Goal: Information Seeking & Learning: Learn about a topic

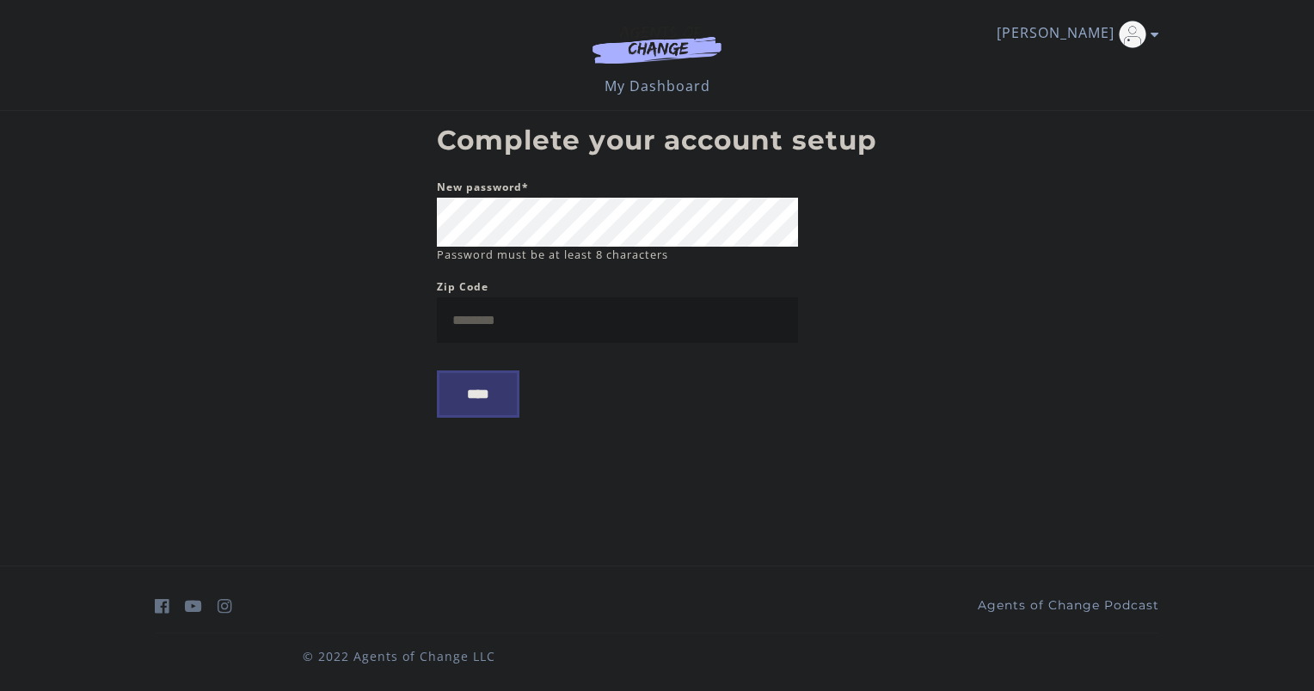
click at [229, 218] on body "Skip to main content [PERSON_NAME] My Account Support Sign Out Toggle menu Menu…" at bounding box center [657, 345] width 1314 height 691
click at [506, 323] on input "Zip Code" at bounding box center [617, 321] width 361 height 46
type input "*****"
click at [460, 402] on input "****" at bounding box center [478, 394] width 83 height 47
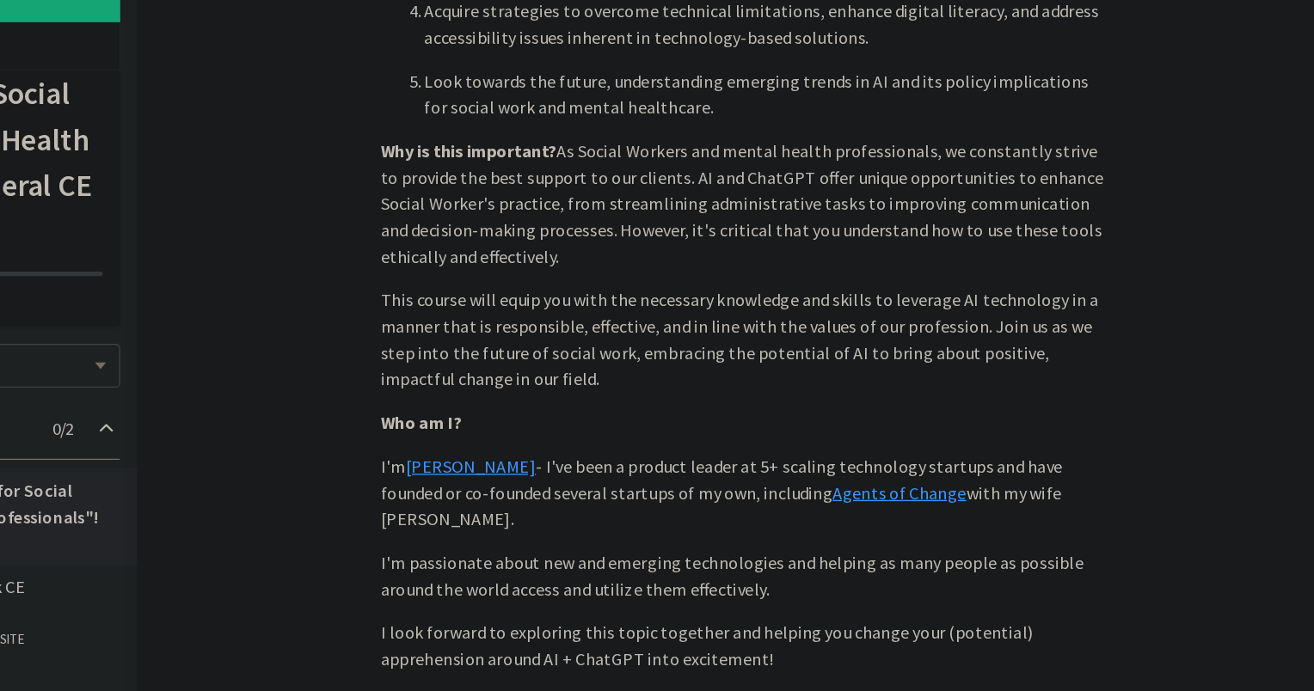
scroll to position [741, 0]
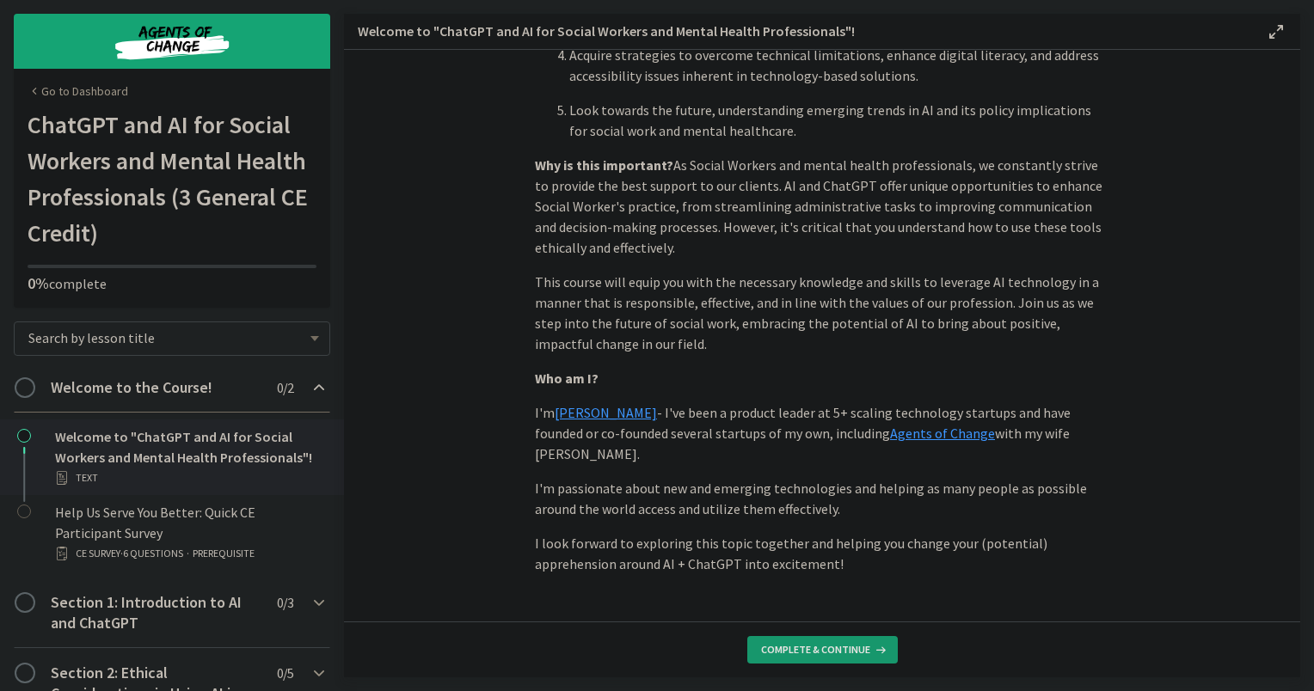
click at [831, 643] on span "Complete & continue" at bounding box center [815, 650] width 109 height 14
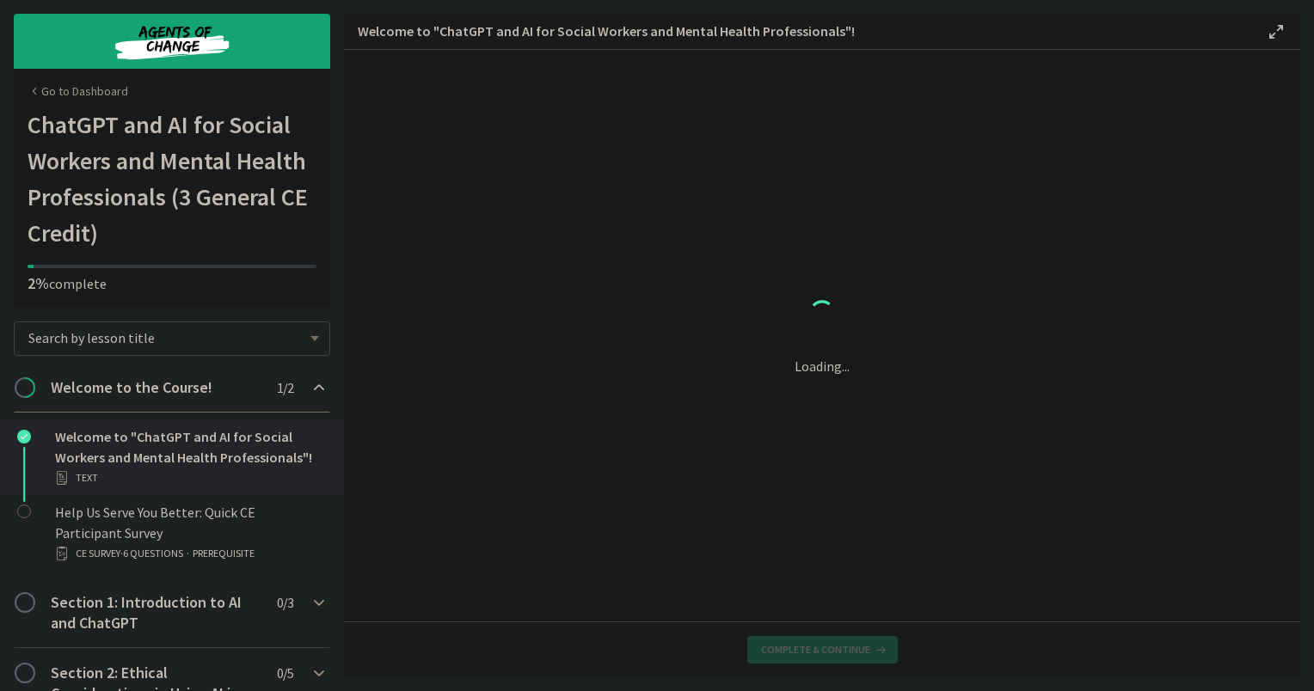
scroll to position [0, 0]
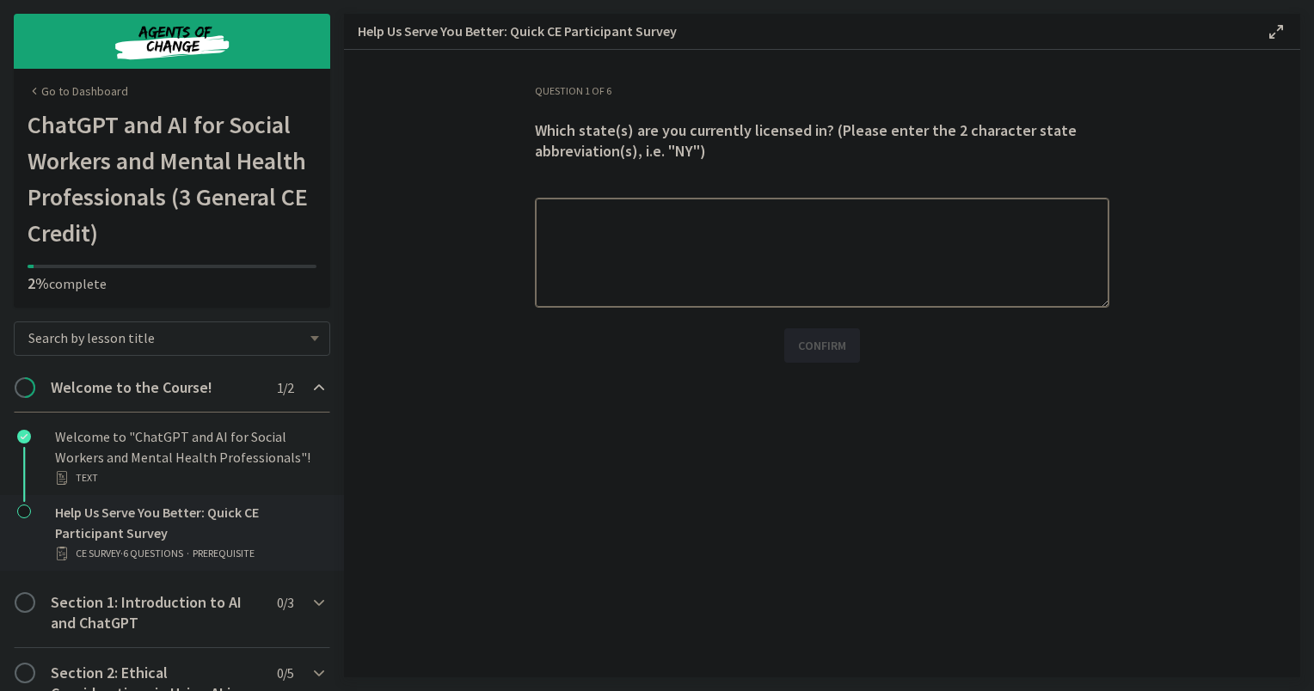
click at [629, 237] on textarea at bounding box center [822, 253] width 574 height 110
type textarea "**"
click at [798, 354] on span "Confirm" at bounding box center [822, 345] width 48 height 21
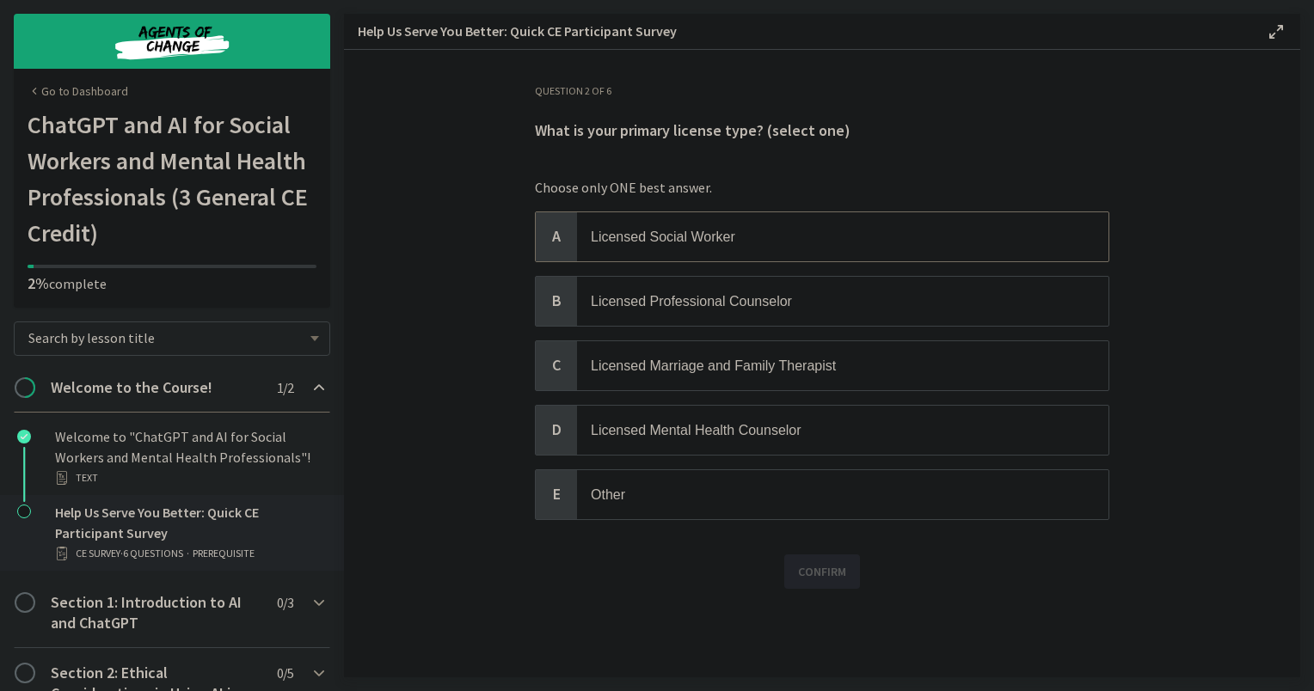
click at [691, 236] on span "Licensed Social Worker" at bounding box center [663, 237] width 144 height 15
click at [810, 562] on span "Confirm" at bounding box center [822, 572] width 48 height 21
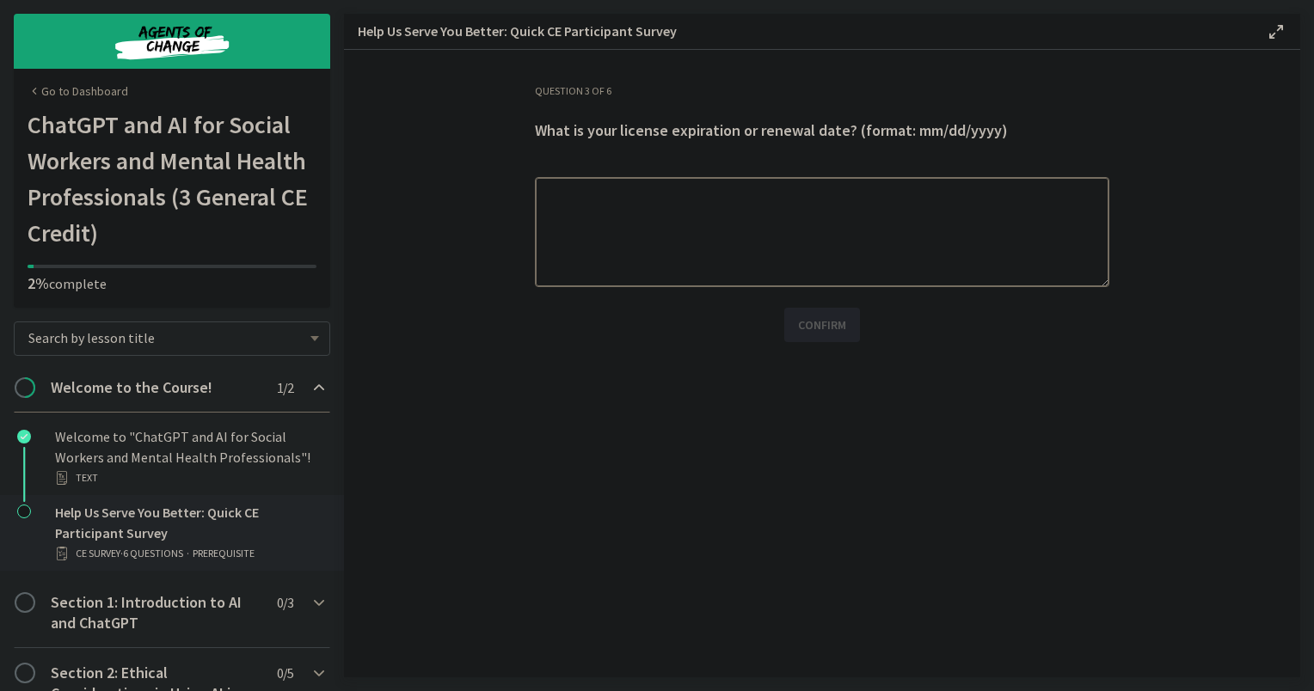
click at [643, 236] on textarea at bounding box center [822, 232] width 574 height 110
type textarea "**********"
click at [824, 320] on span "Confirm" at bounding box center [822, 325] width 48 height 21
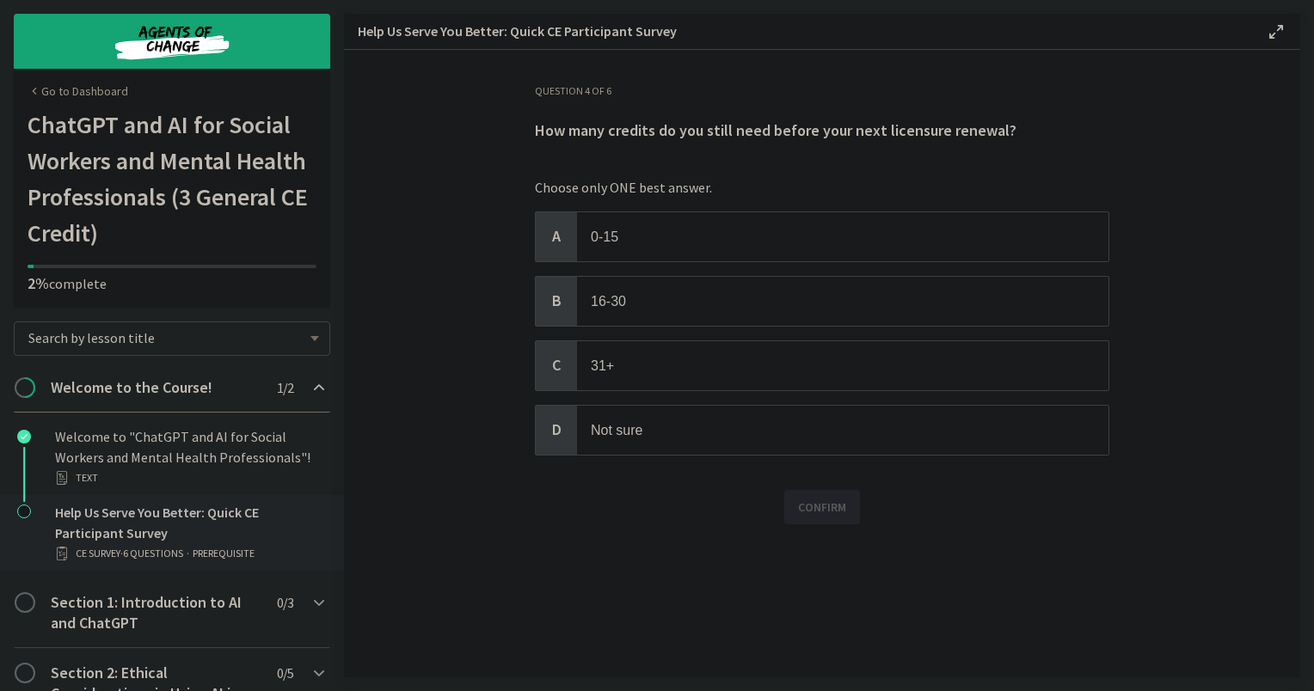
click at [1275, 30] on icon at bounding box center [1276, 32] width 21 height 21
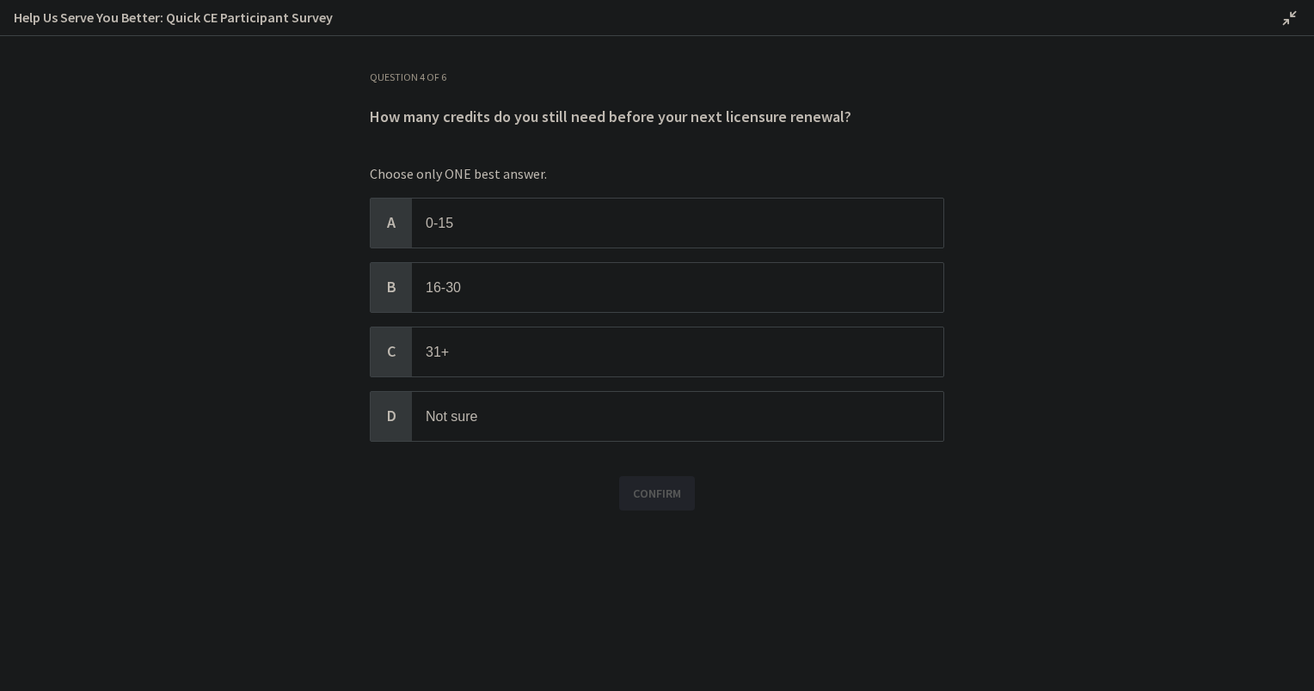
click at [1274, 33] on div "Help Us Serve You Better: Quick CE Participant Survey Disable fullscreen" at bounding box center [657, 18] width 1314 height 36
click at [454, 424] on span "Not sure" at bounding box center [677, 416] width 531 height 49
click at [672, 485] on span "Confirm" at bounding box center [657, 493] width 48 height 21
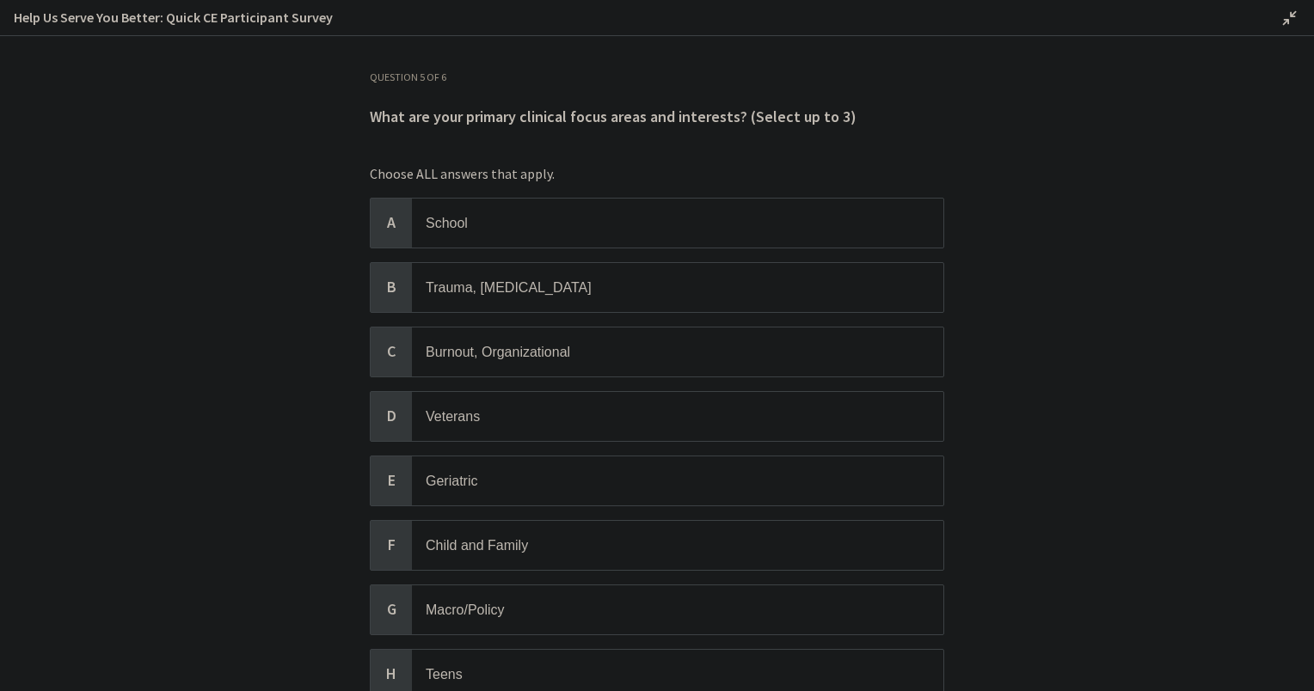
click at [1280, 26] on icon at bounding box center [1290, 18] width 21 height 21
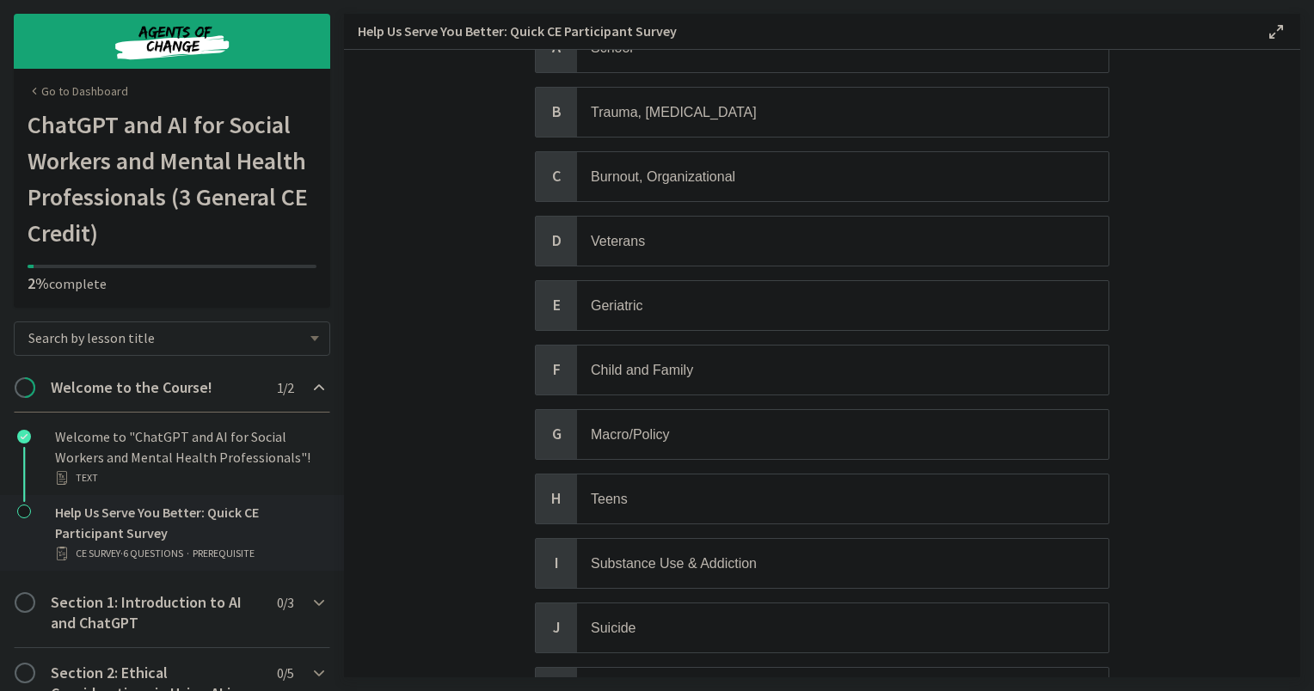
scroll to position [86, 0]
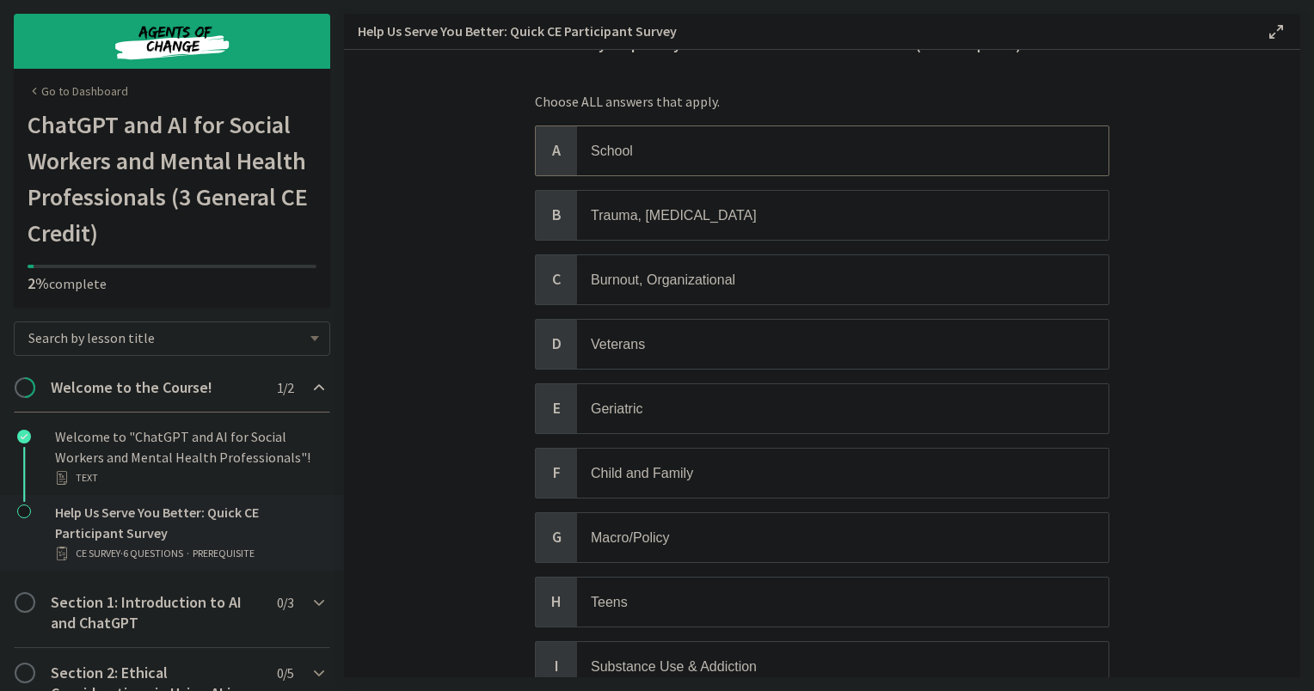
click at [537, 165] on div "A" at bounding box center [556, 150] width 41 height 49
click at [546, 217] on span "B" at bounding box center [556, 215] width 21 height 21
click at [554, 289] on div "C" at bounding box center [556, 279] width 41 height 49
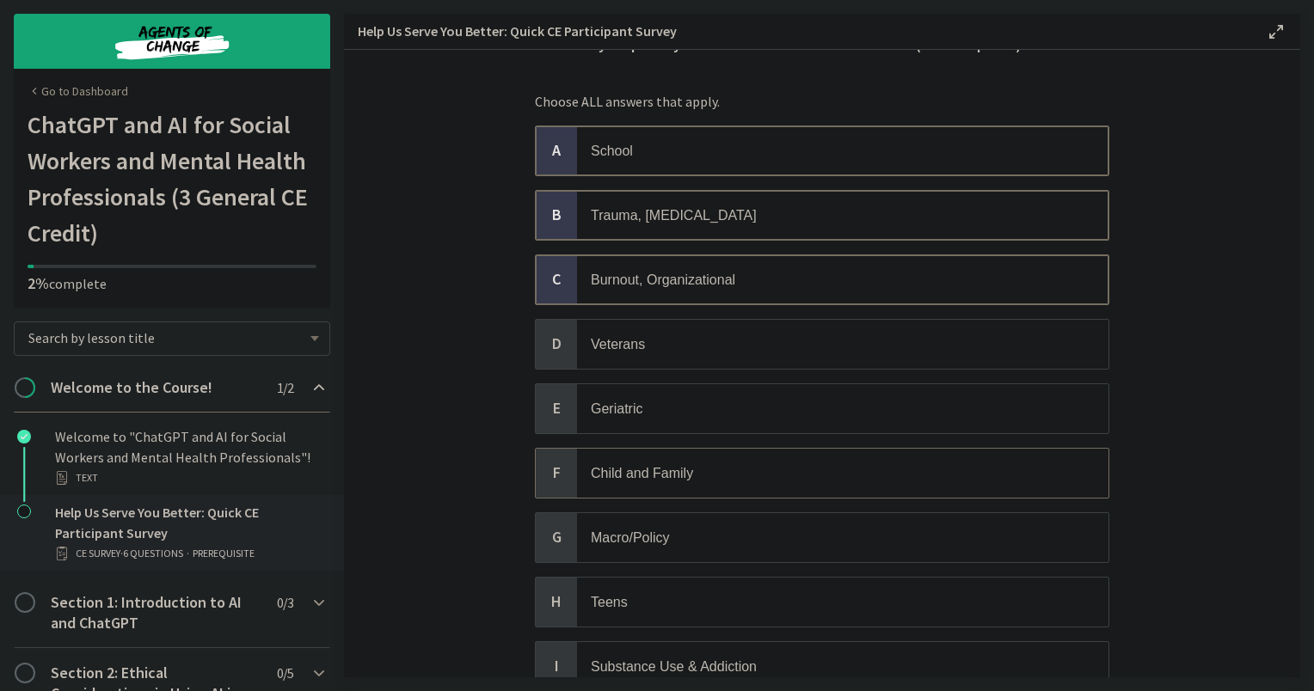
click at [546, 468] on span "F" at bounding box center [556, 473] width 21 height 21
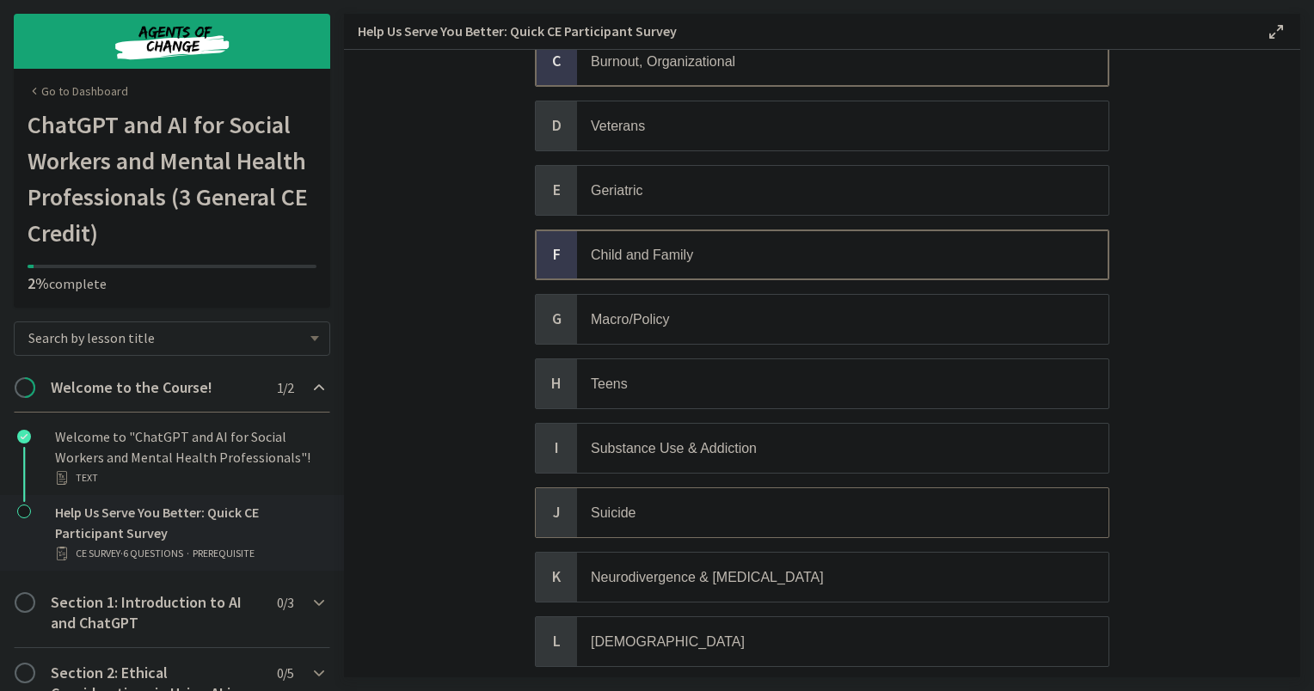
scroll to position [344, 0]
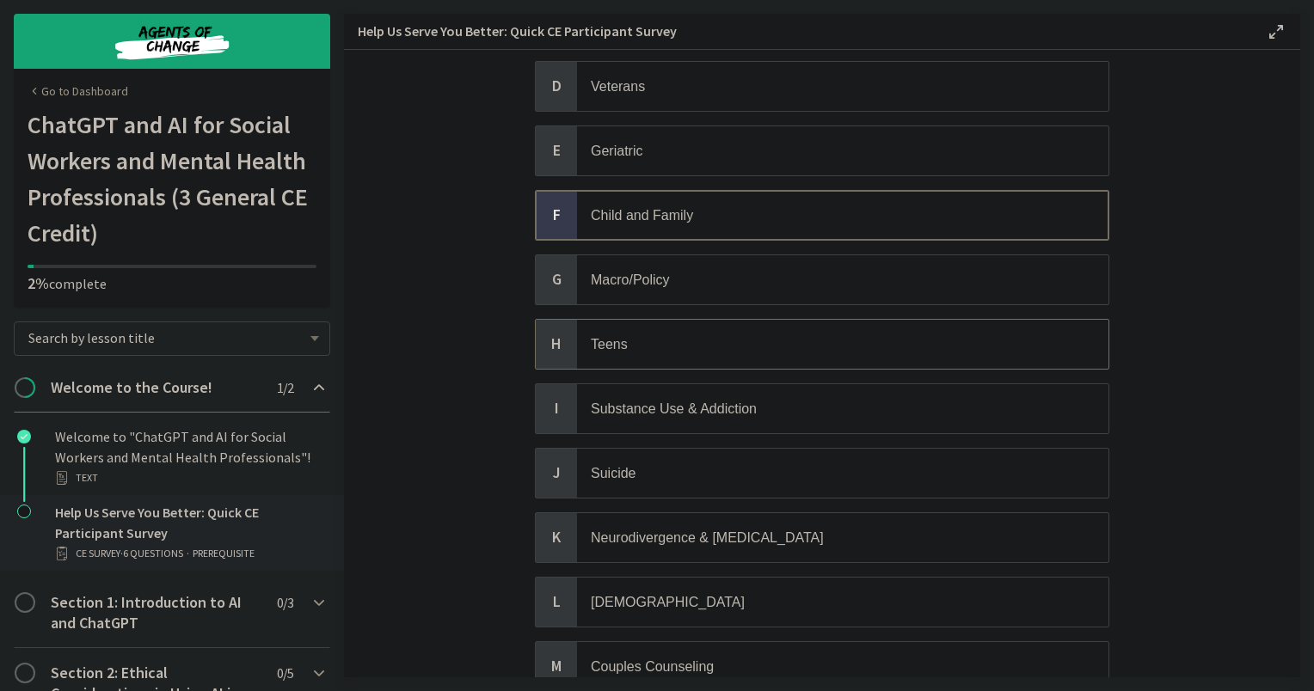
click at [549, 340] on span "H" at bounding box center [556, 344] width 21 height 21
click at [546, 205] on span "F" at bounding box center [556, 215] width 21 height 21
click at [550, 398] on span "I" at bounding box center [556, 408] width 21 height 21
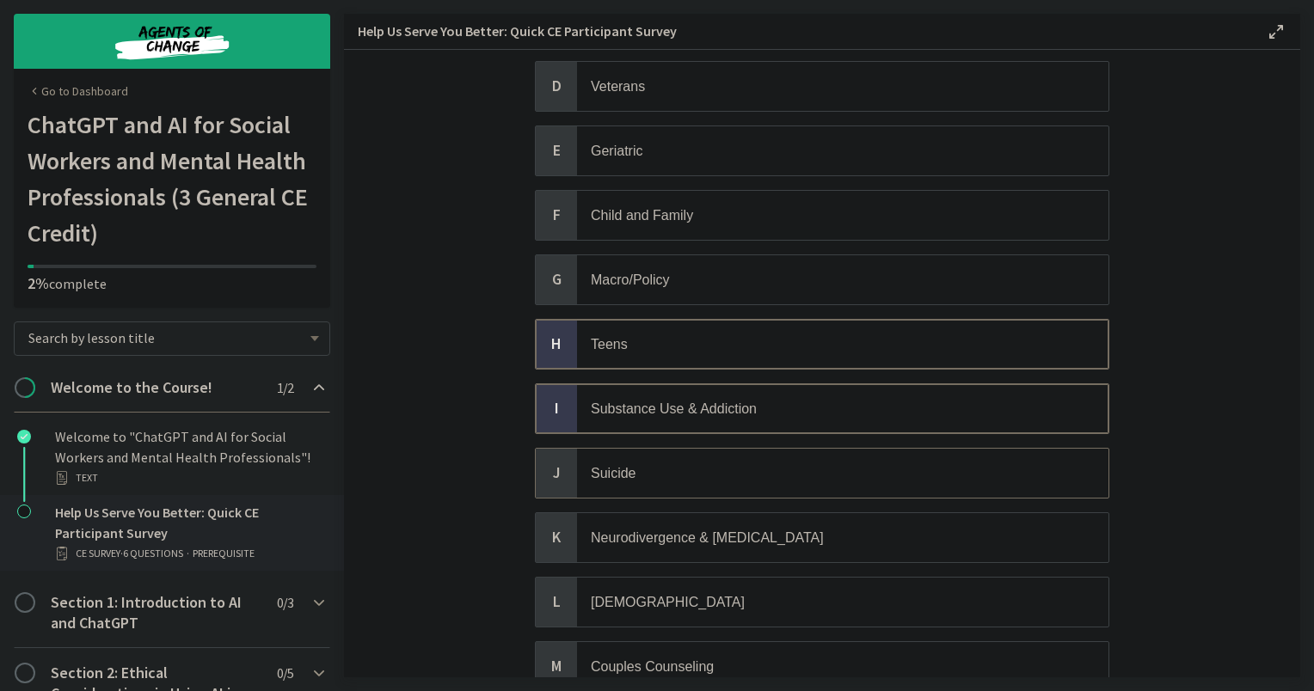
click at [554, 463] on span "J" at bounding box center [556, 473] width 21 height 21
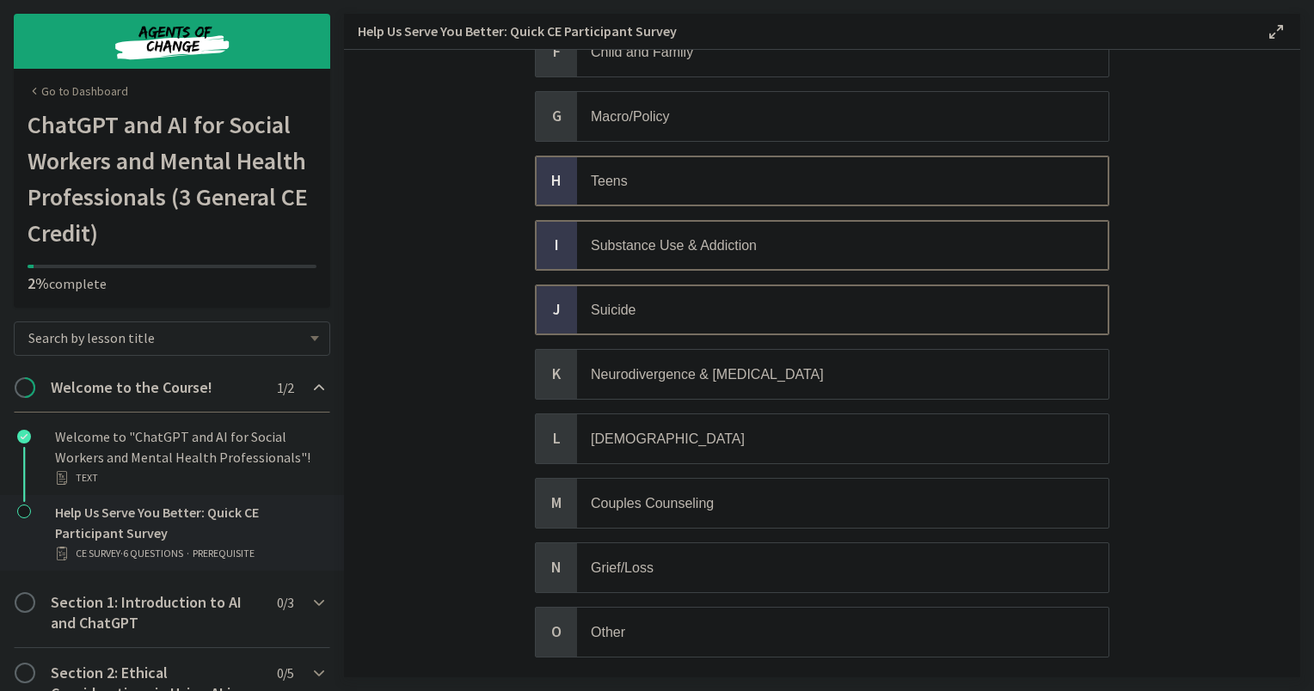
scroll to position [516, 0]
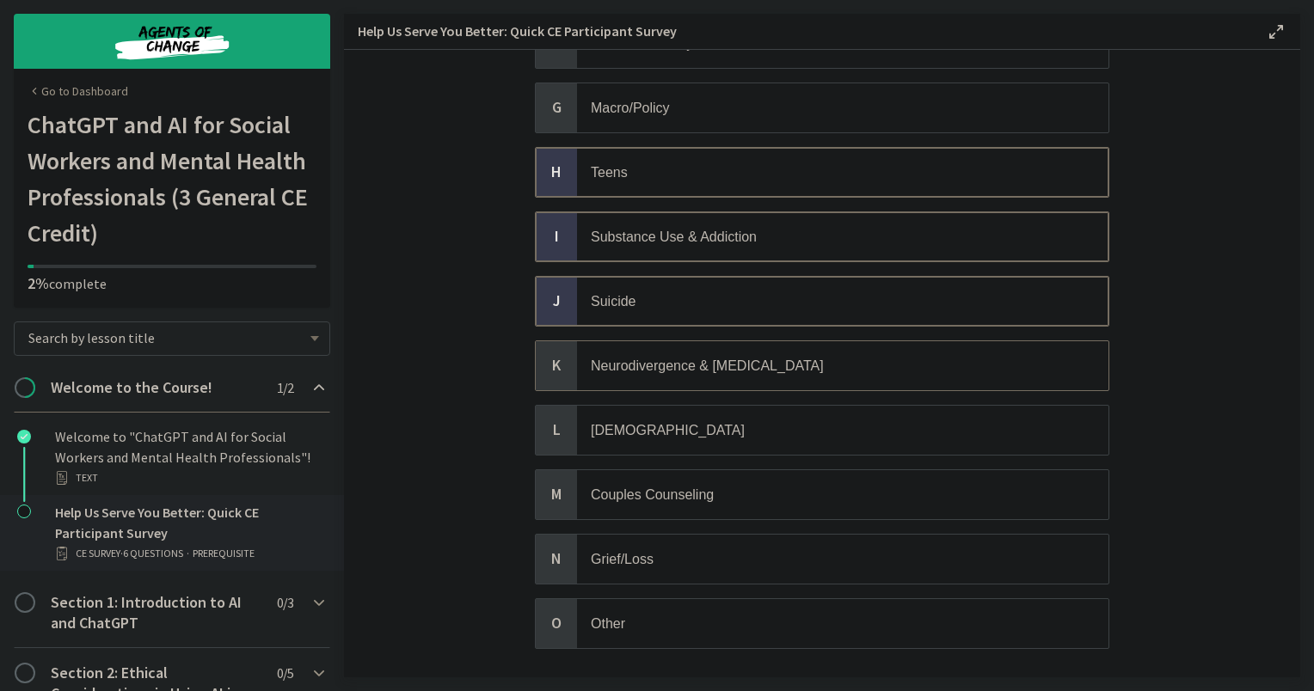
click at [556, 355] on span "K" at bounding box center [556, 365] width 21 height 21
click at [553, 425] on span "L" at bounding box center [556, 430] width 21 height 21
click at [542, 554] on div "N" at bounding box center [556, 559] width 41 height 49
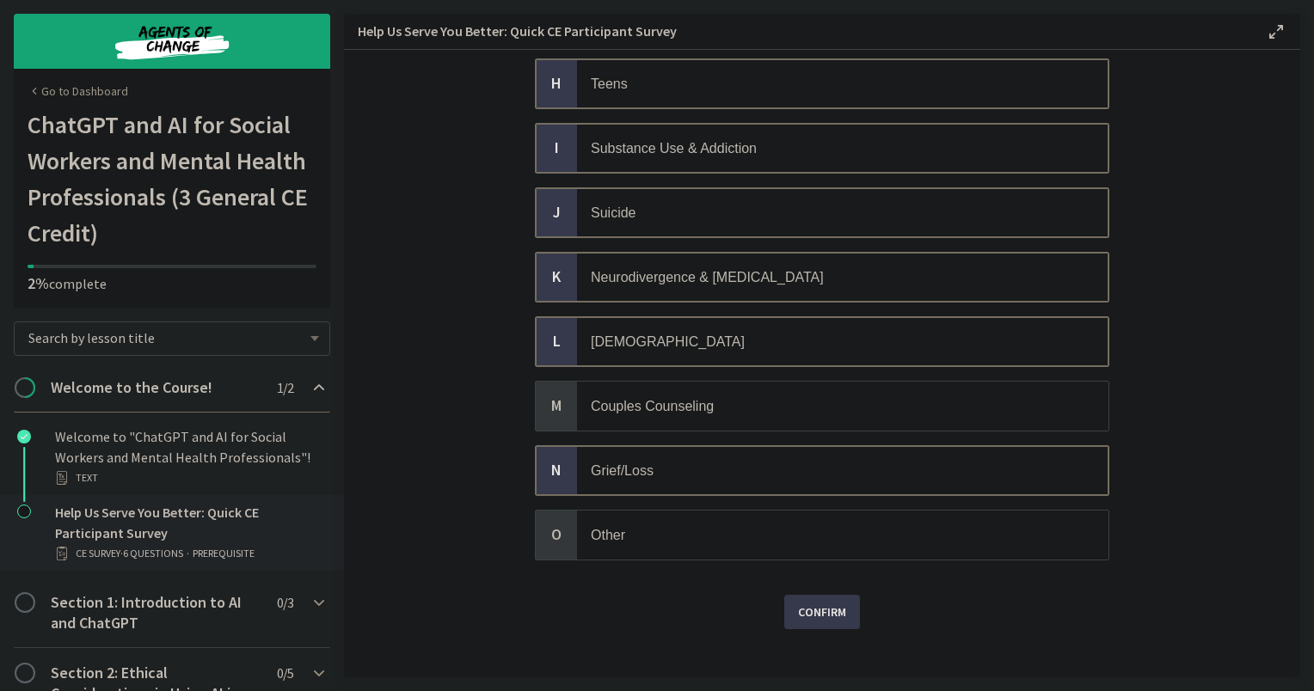
scroll to position [606, 0]
click at [804, 600] on span "Confirm" at bounding box center [822, 610] width 48 height 21
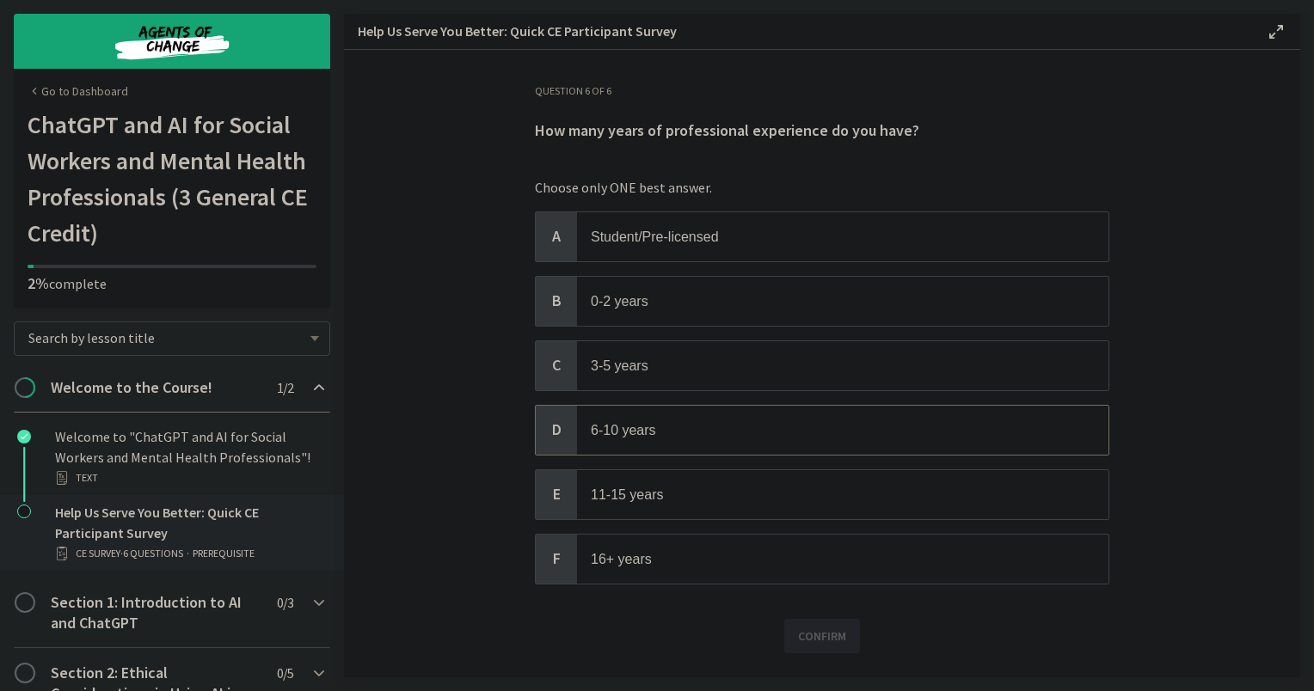
click at [548, 436] on span "D" at bounding box center [556, 430] width 21 height 21
click at [788, 628] on button "Confirm" at bounding box center [822, 636] width 76 height 34
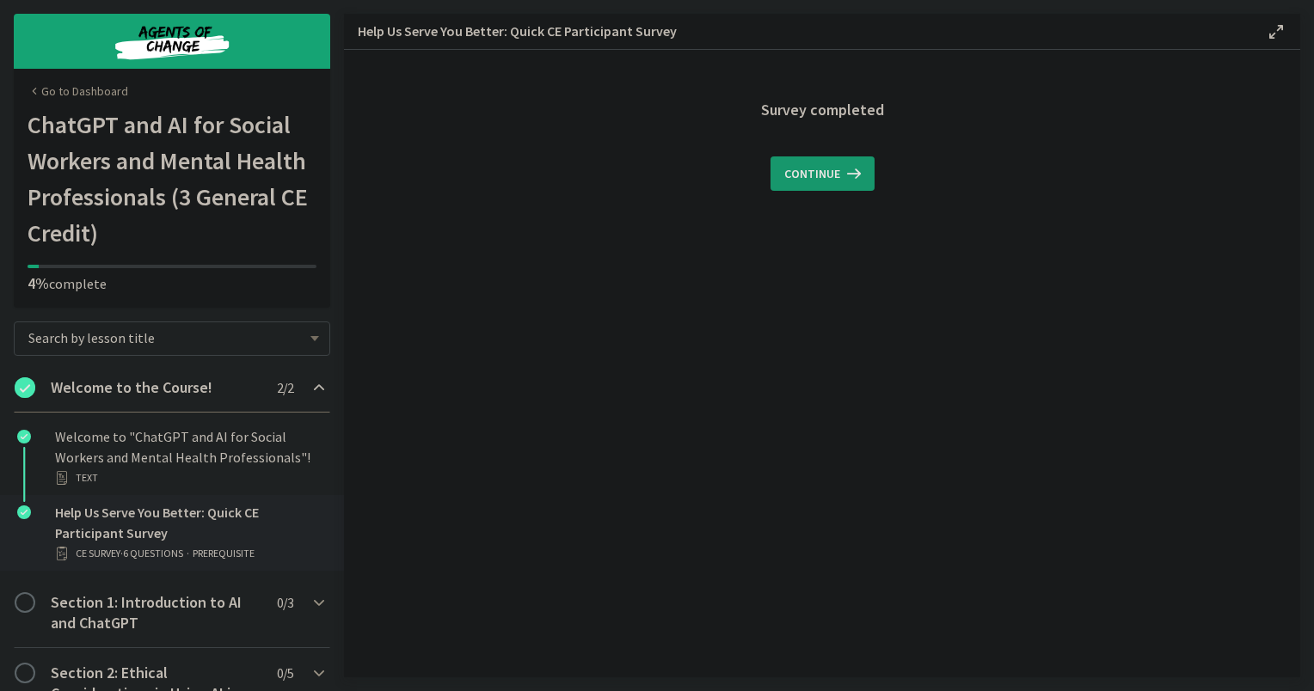
click at [812, 173] on span "Continue" at bounding box center [812, 173] width 56 height 21
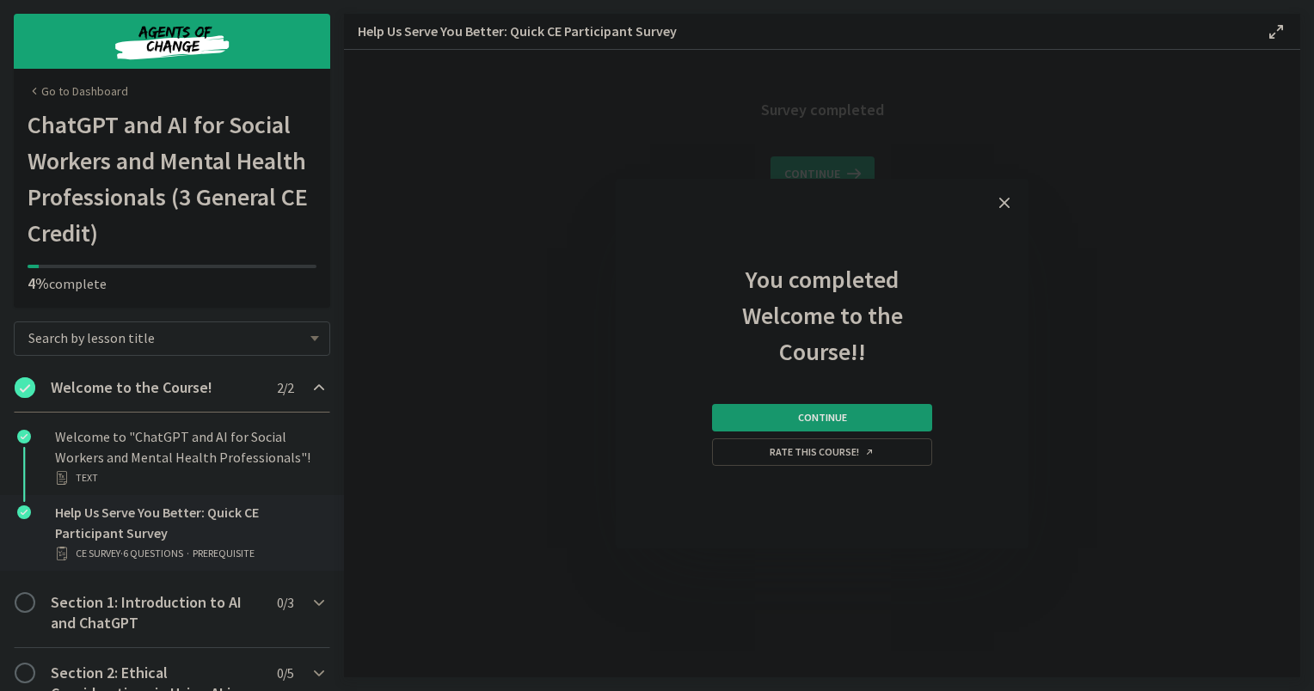
click at [737, 418] on button "Continue" at bounding box center [822, 418] width 220 height 28
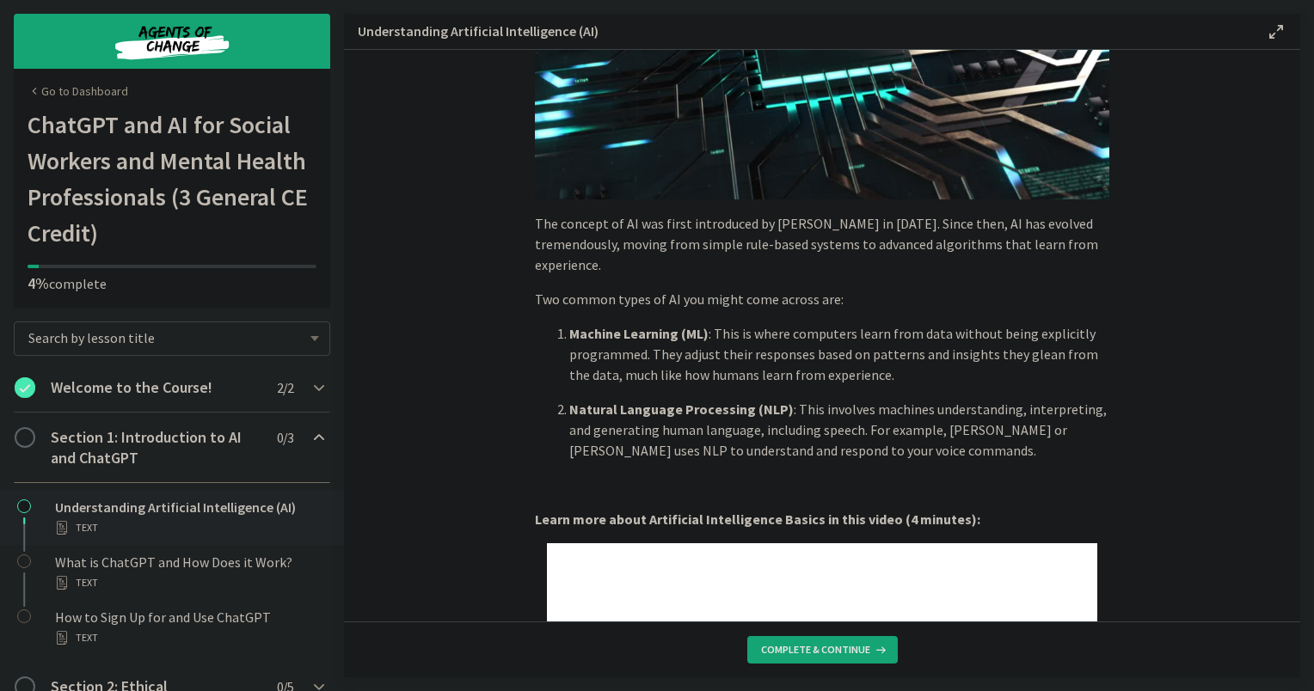
scroll to position [691, 0]
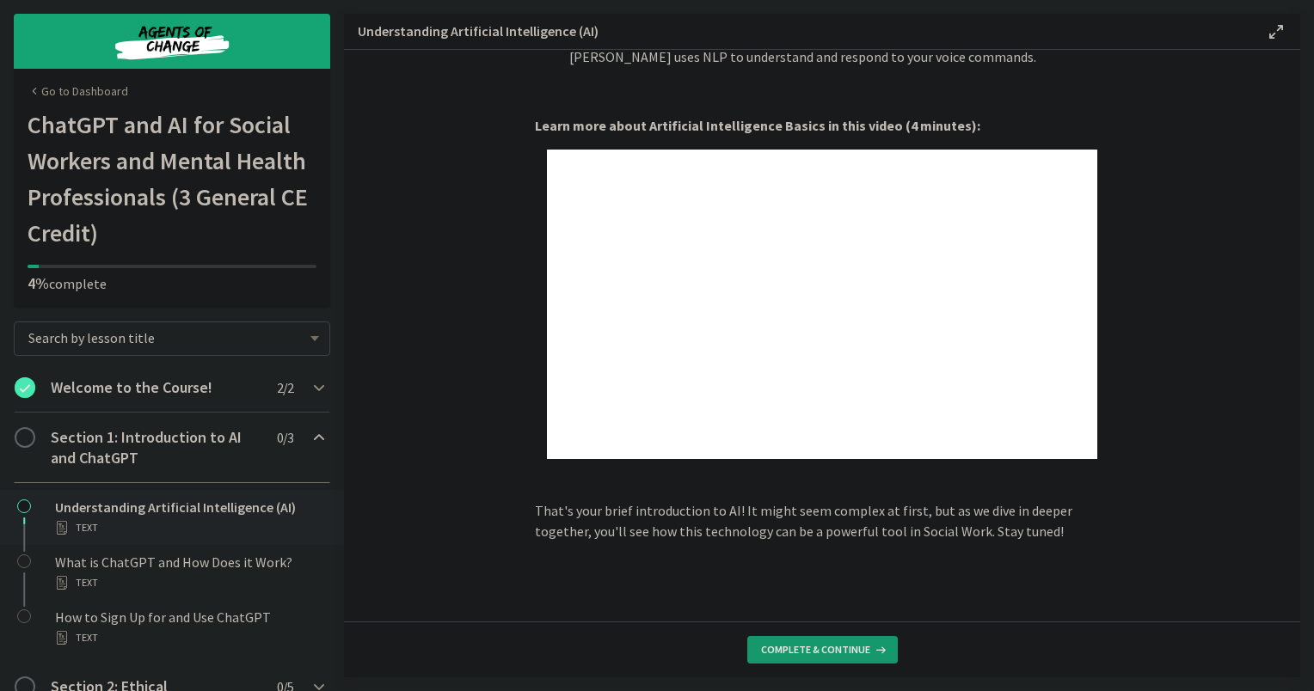
click at [857, 645] on span "Complete & continue" at bounding box center [815, 650] width 109 height 14
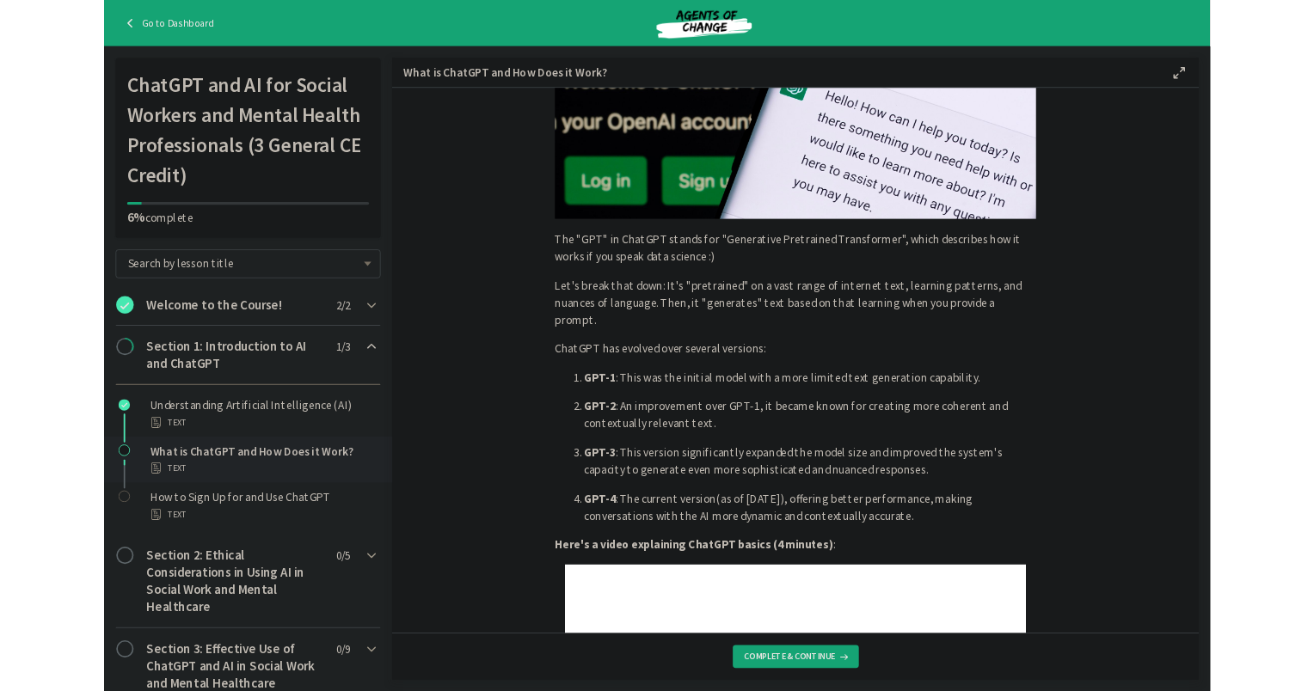
scroll to position [788, 0]
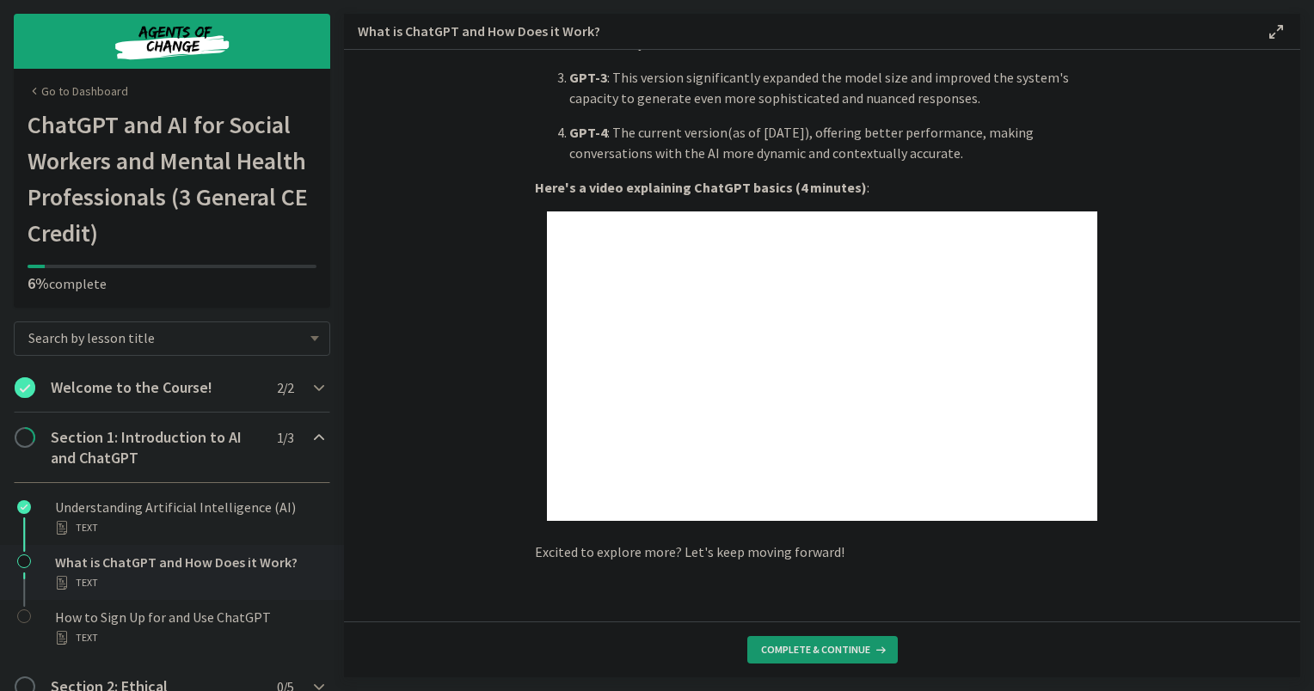
click at [802, 651] on span "Complete & continue" at bounding box center [815, 650] width 109 height 14
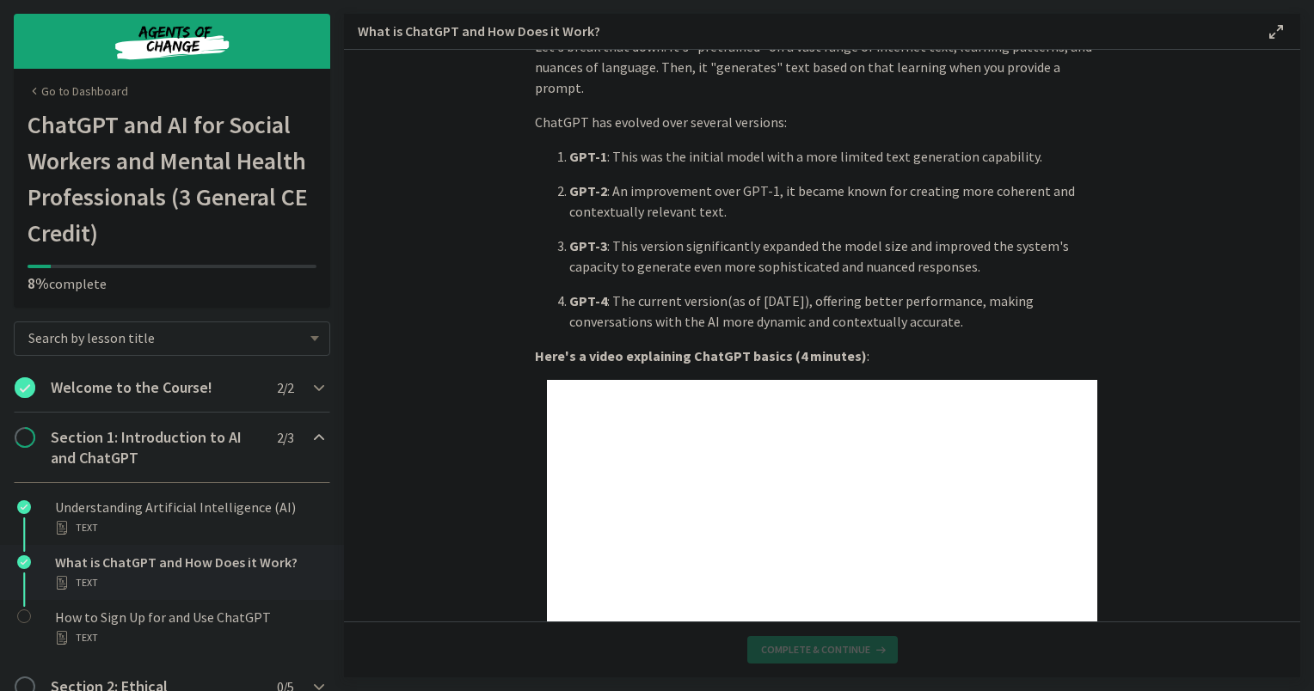
scroll to position [0, 0]
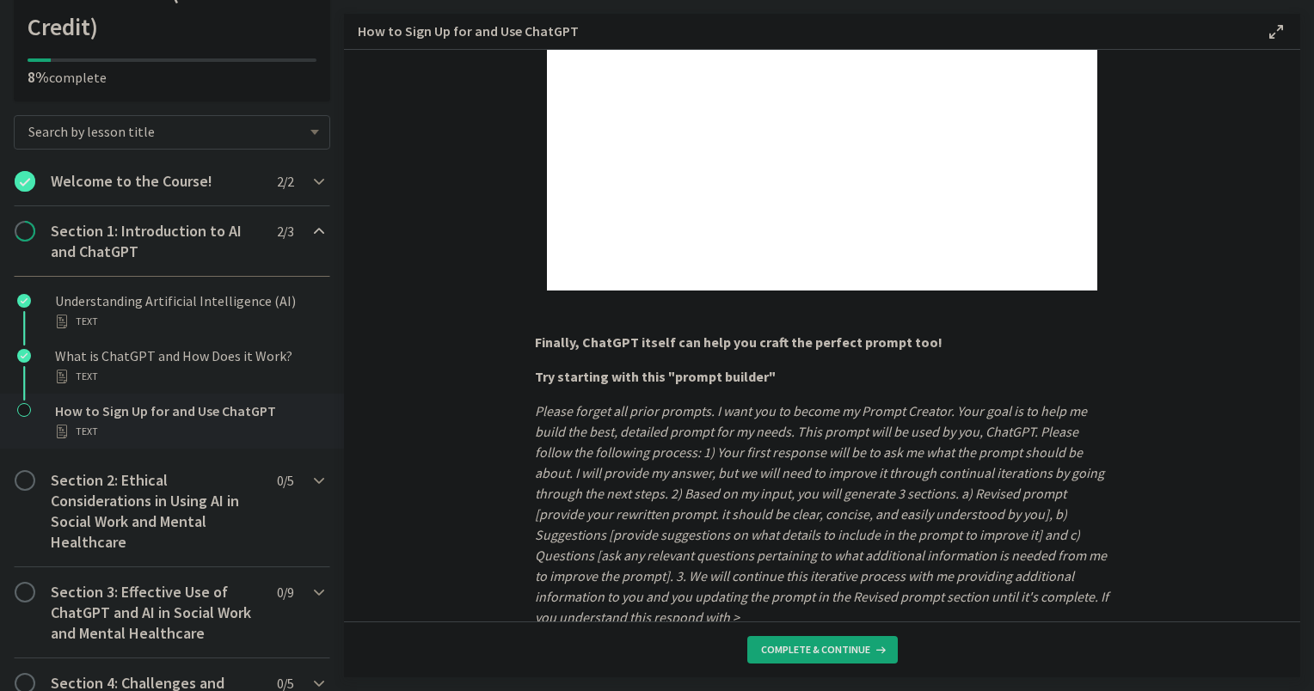
scroll to position [783, 0]
click at [828, 643] on span "Complete & continue" at bounding box center [815, 650] width 109 height 14
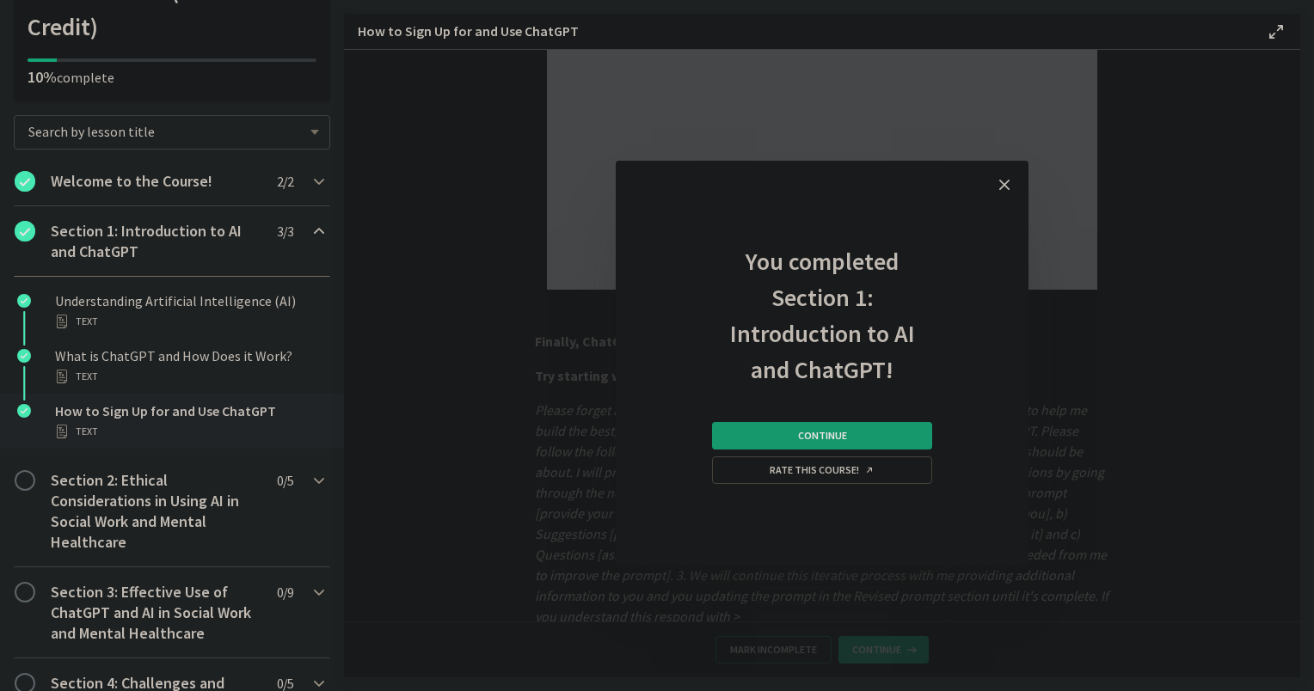
click at [748, 441] on button "Continue" at bounding box center [822, 436] width 220 height 28
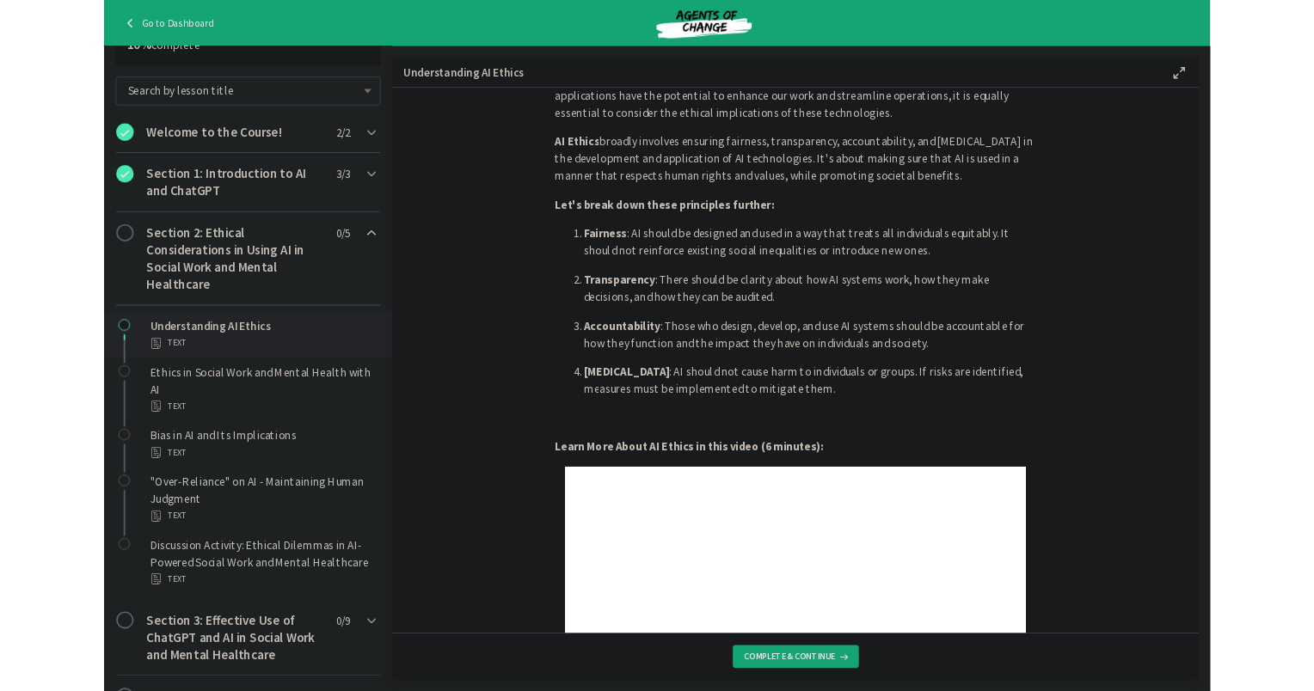
scroll to position [802, 0]
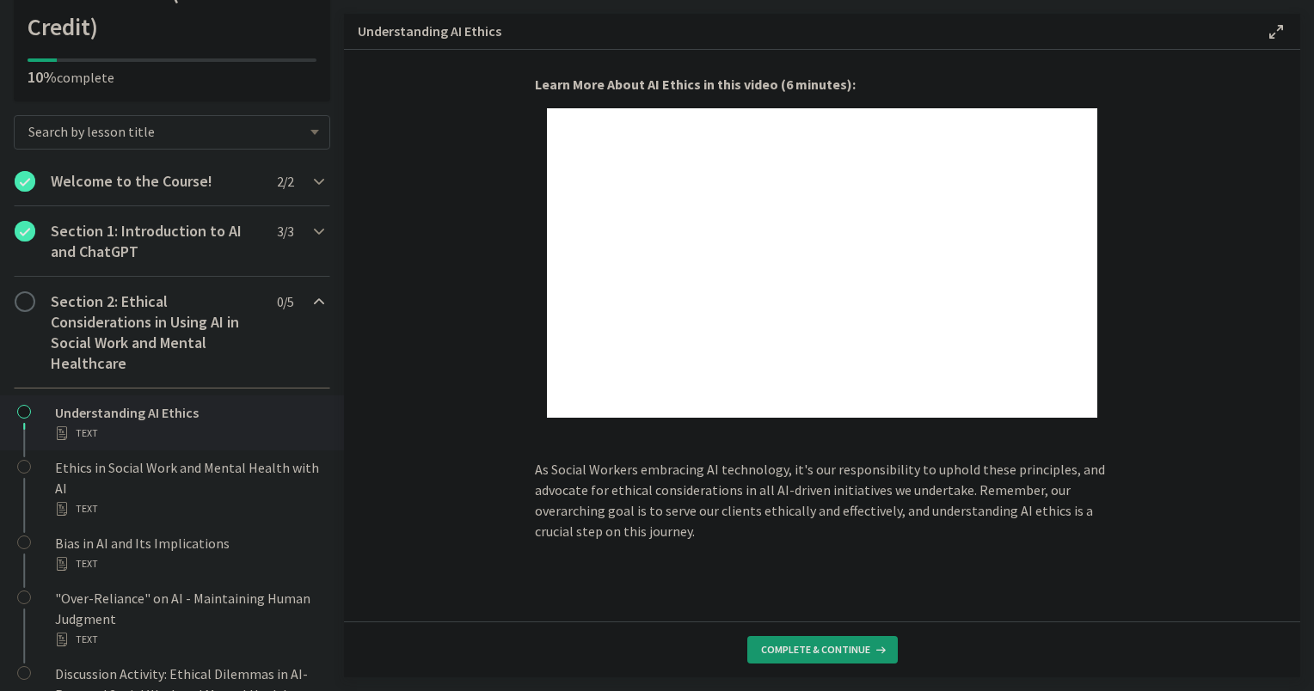
click at [850, 654] on span "Complete & continue" at bounding box center [815, 650] width 109 height 14
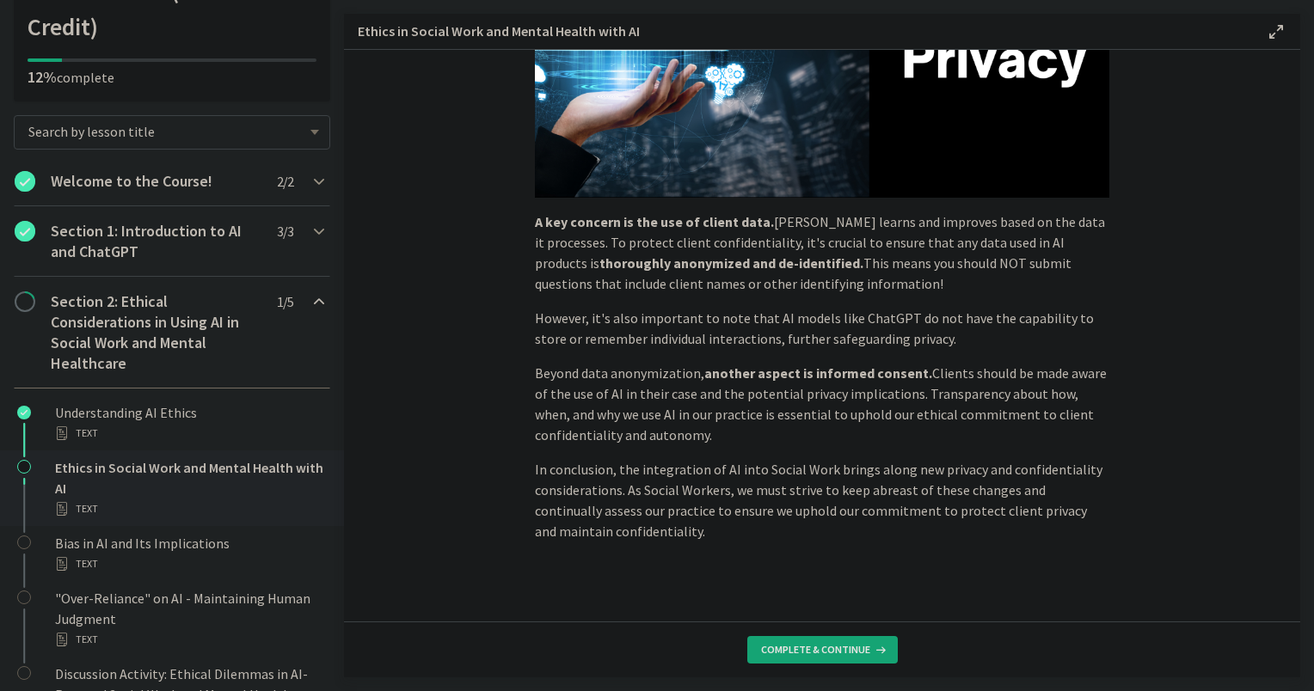
scroll to position [377, 0]
click at [857, 648] on span "Complete & continue" at bounding box center [815, 650] width 109 height 14
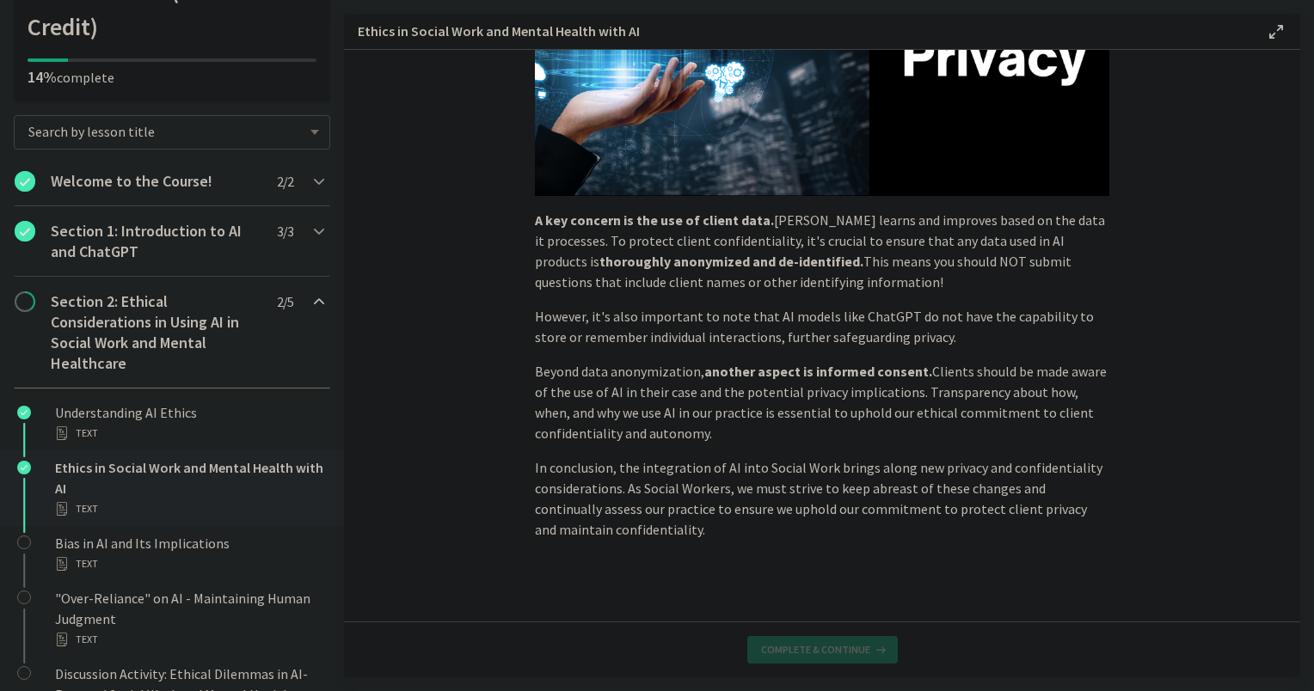
scroll to position [0, 0]
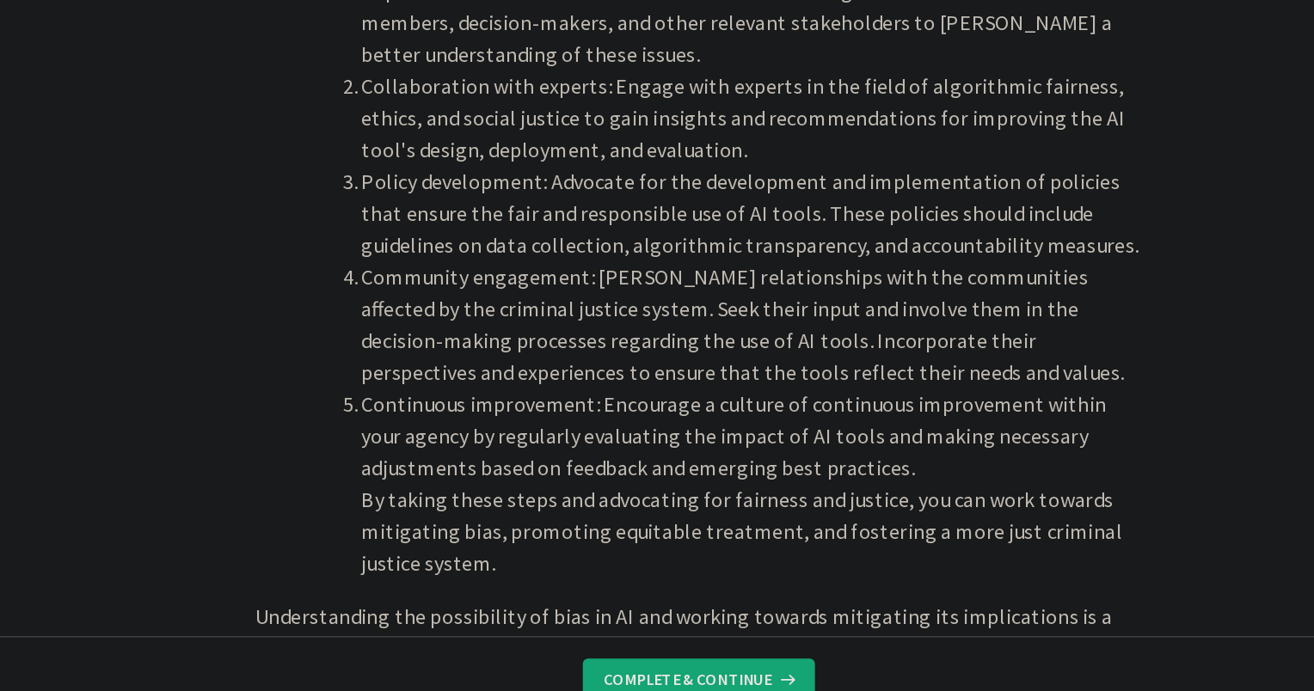
scroll to position [1868, 0]
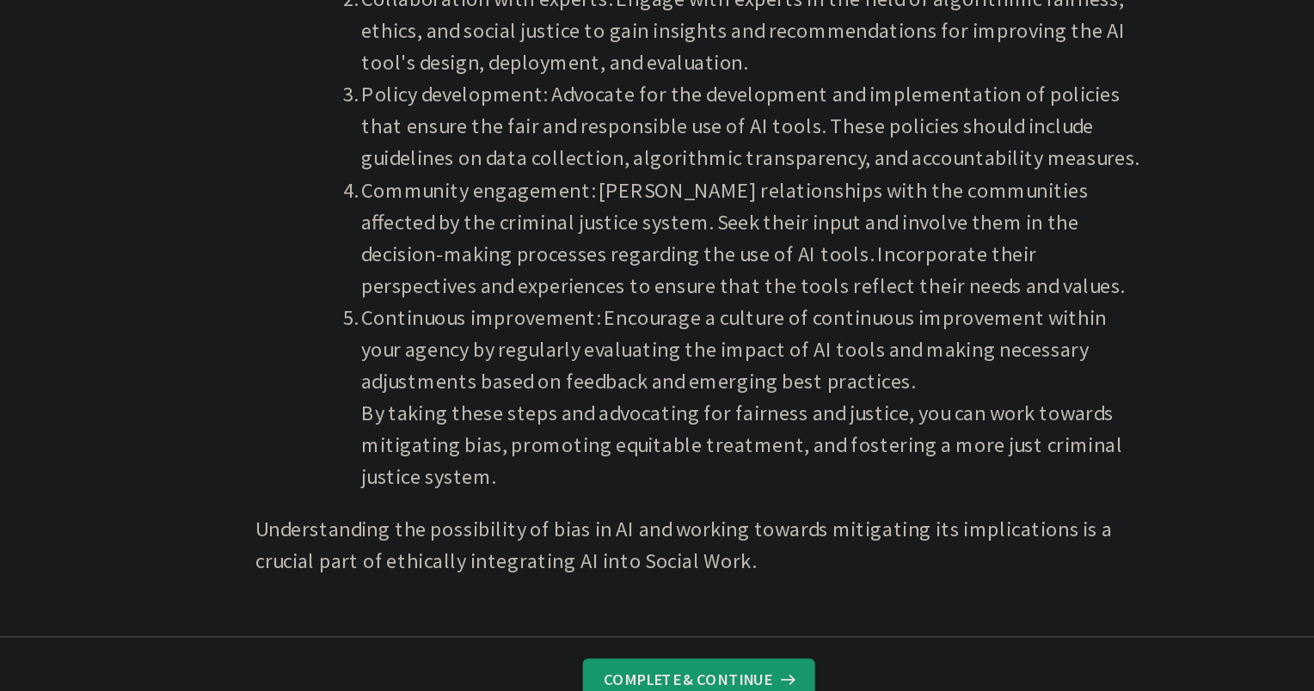
click at [793, 648] on span "Complete & continue" at bounding box center [815, 650] width 109 height 14
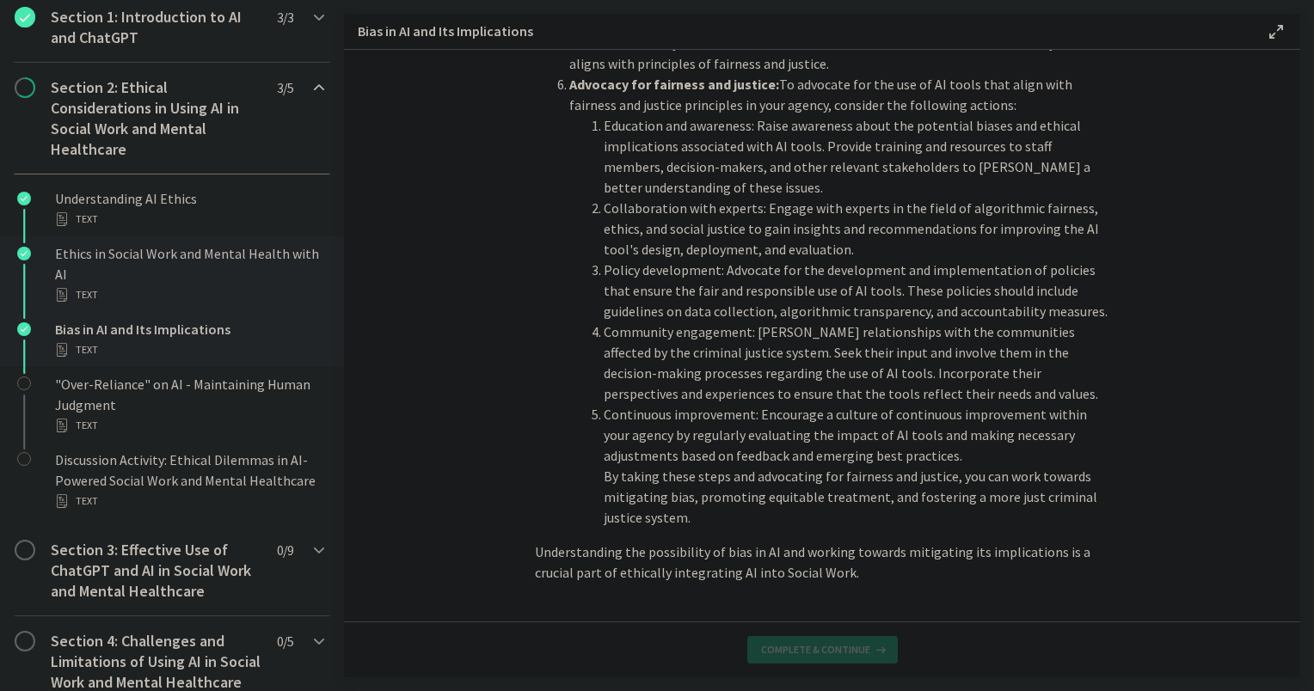
scroll to position [464, 0]
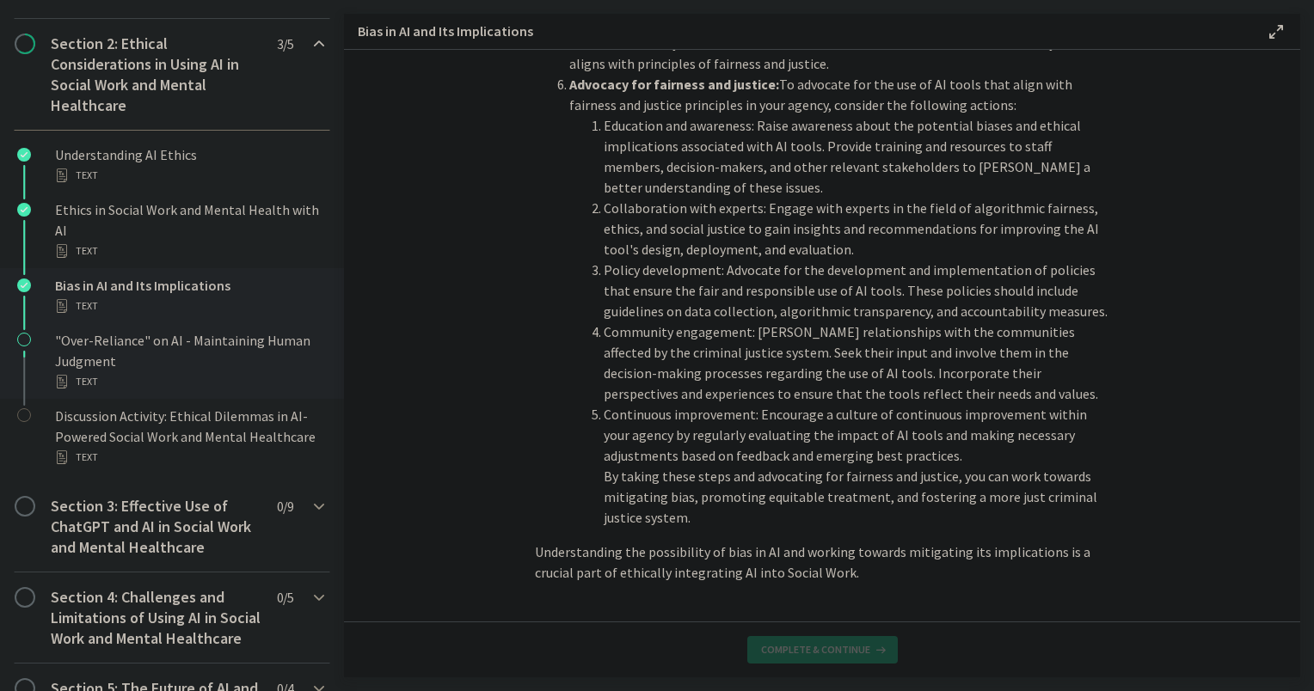
click at [131, 344] on div ""Over-Reliance" on AI - Maintaining Human Judgment Text" at bounding box center [189, 361] width 268 height 62
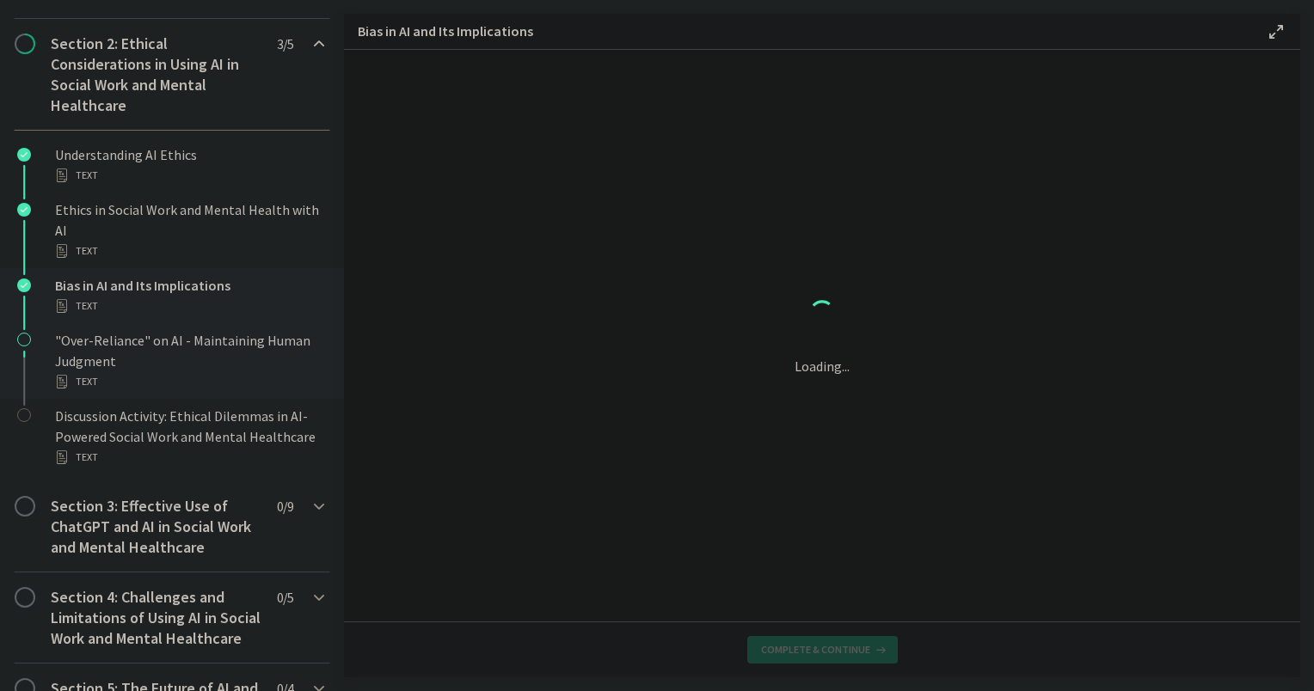
scroll to position [0, 0]
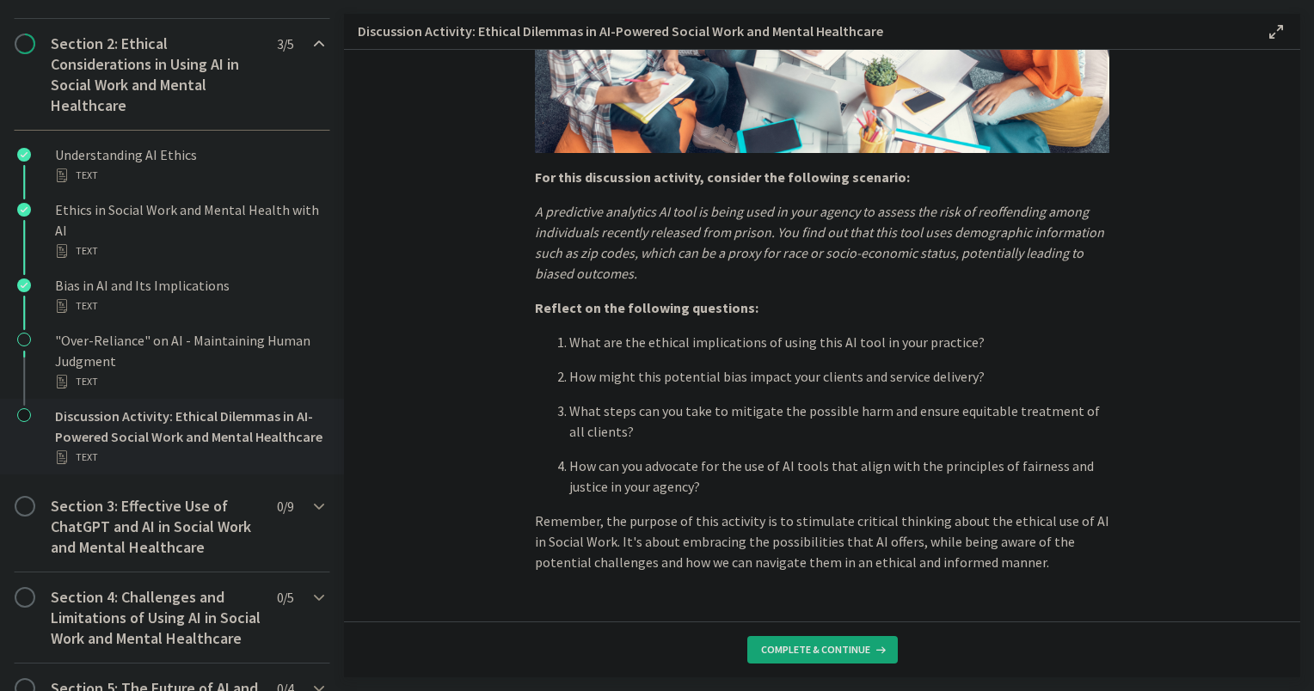
scroll to position [377, 0]
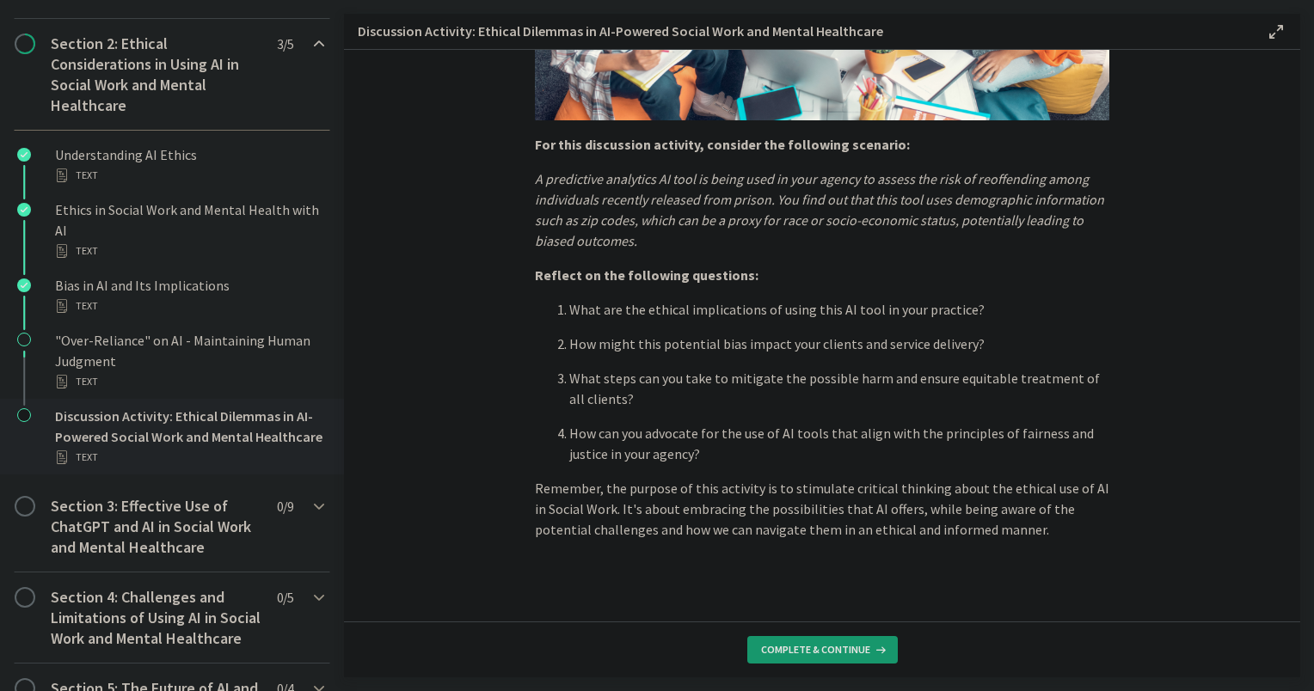
click at [857, 647] on span "Complete & continue" at bounding box center [815, 650] width 109 height 14
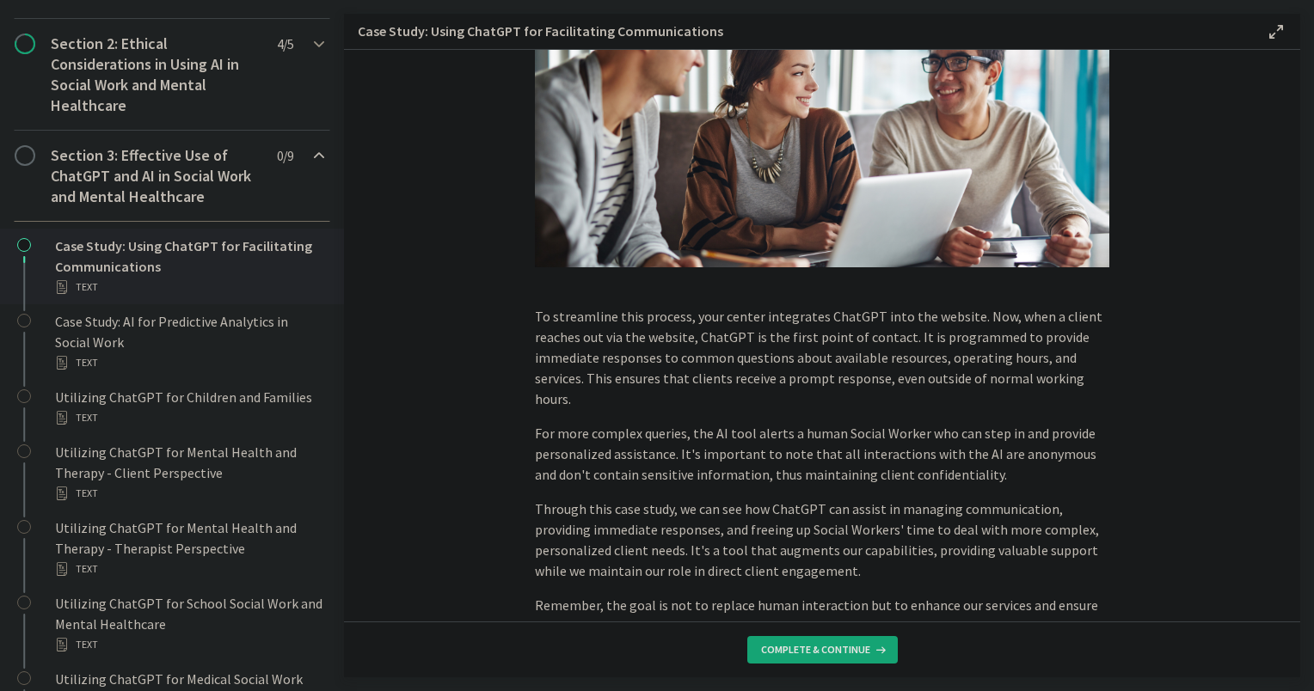
scroll to position [344, 0]
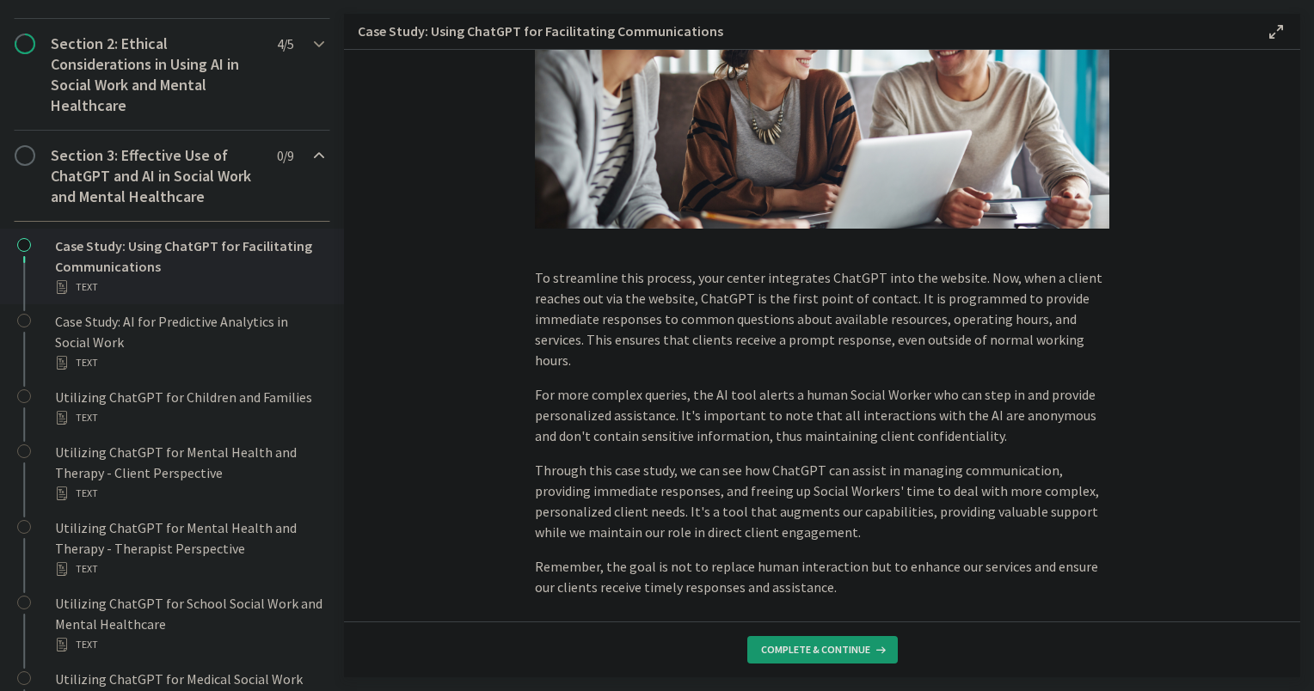
click at [853, 650] on span "Complete & continue" at bounding box center [815, 650] width 109 height 14
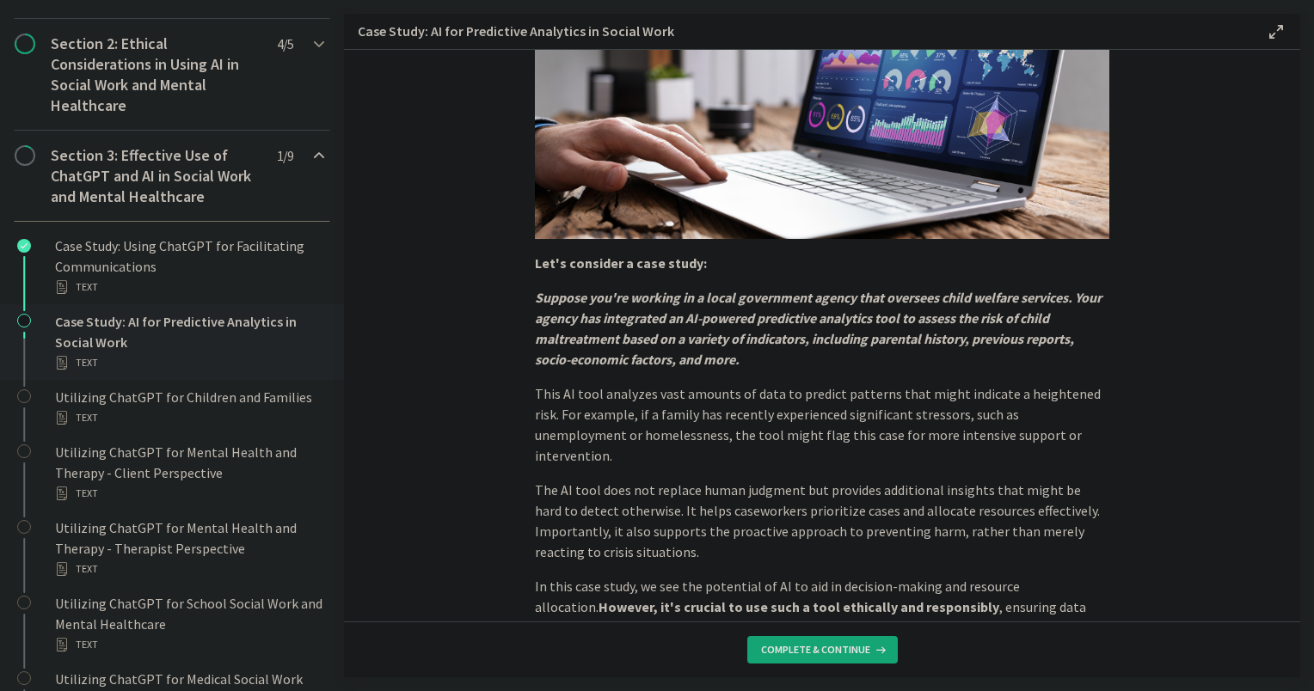
scroll to position [335, 0]
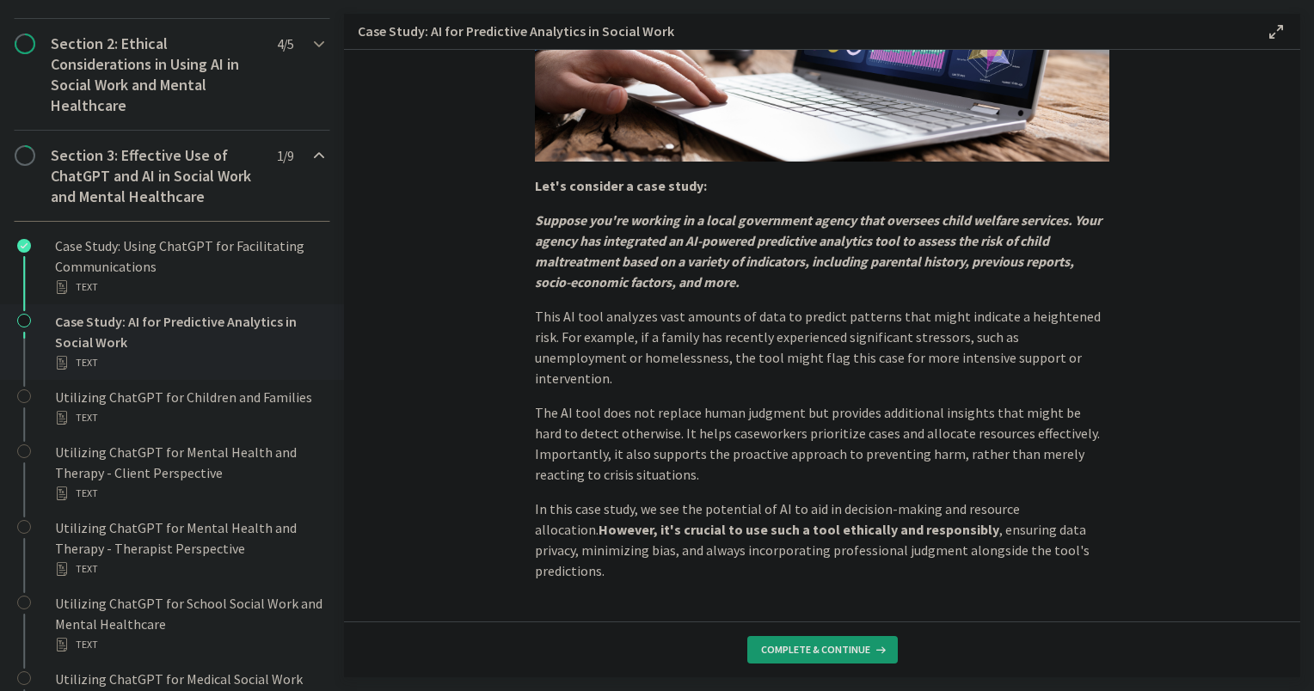
click at [840, 656] on span "Complete & continue" at bounding box center [815, 650] width 109 height 14
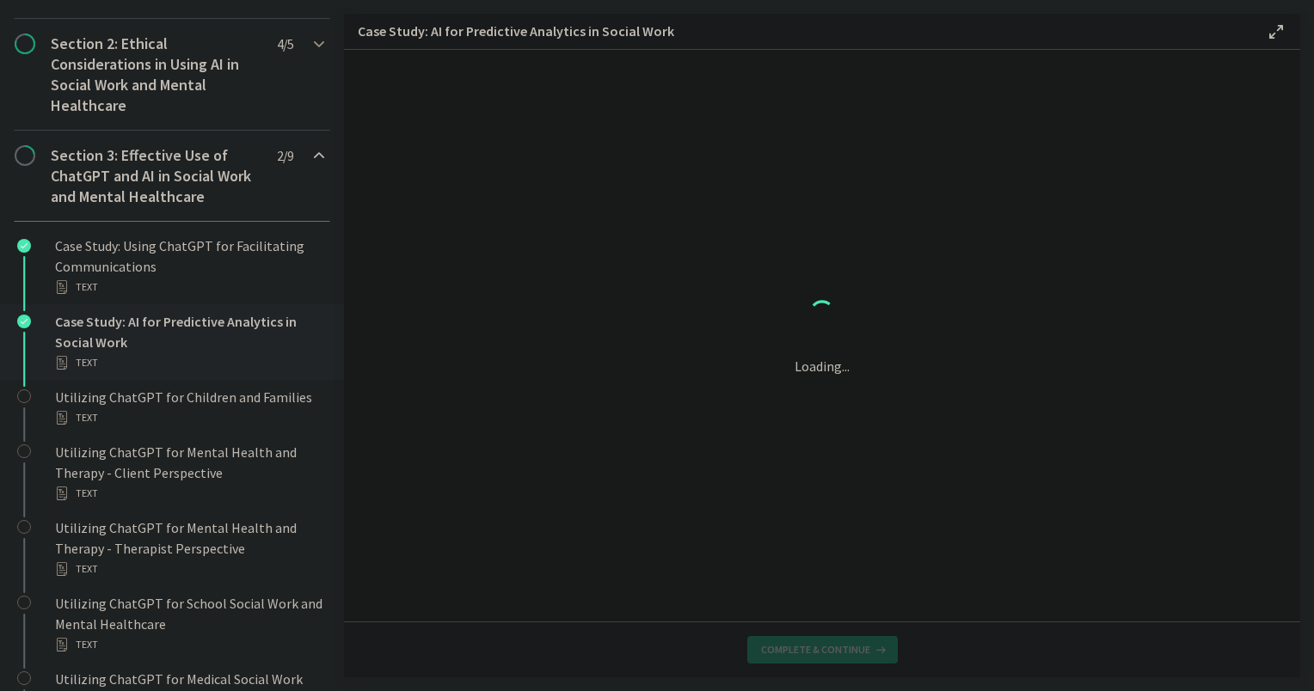
scroll to position [0, 0]
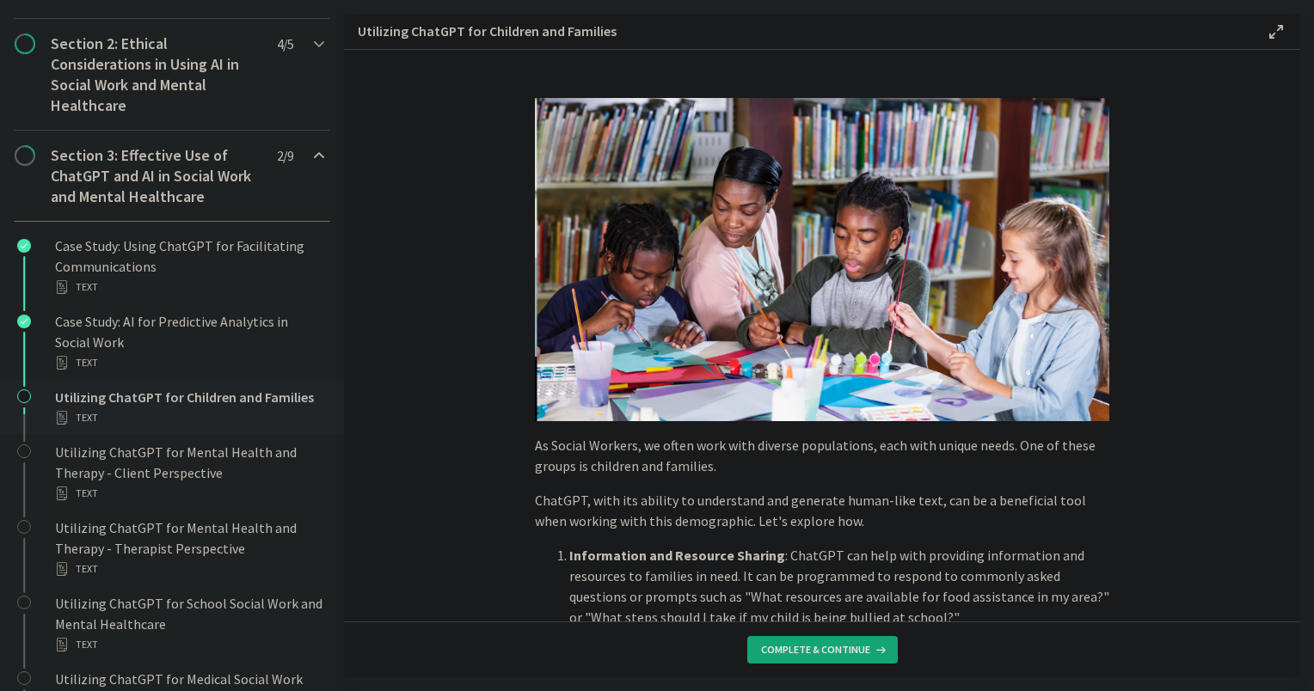
click at [1072, 515] on p "ChatGPT, with its ability to understand and generate human-like text, can be a …" at bounding box center [822, 510] width 574 height 41
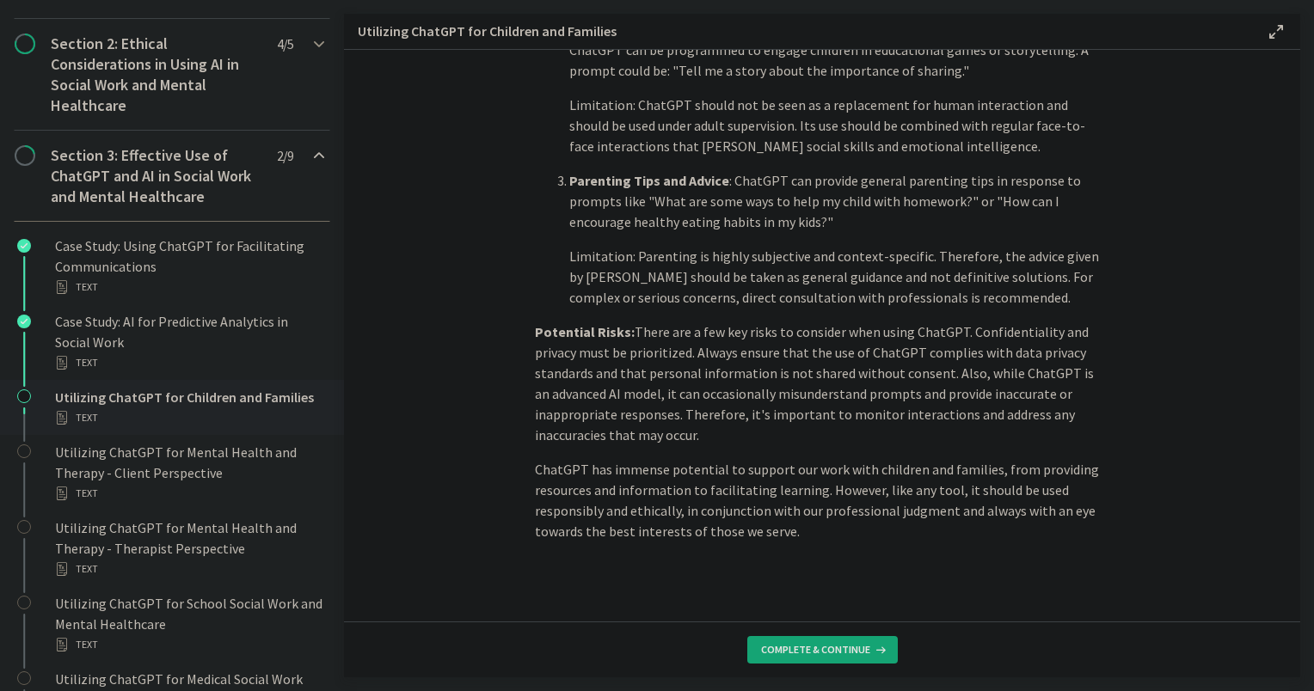
scroll to position [700, 0]
click at [826, 649] on span "Complete & continue" at bounding box center [815, 650] width 109 height 14
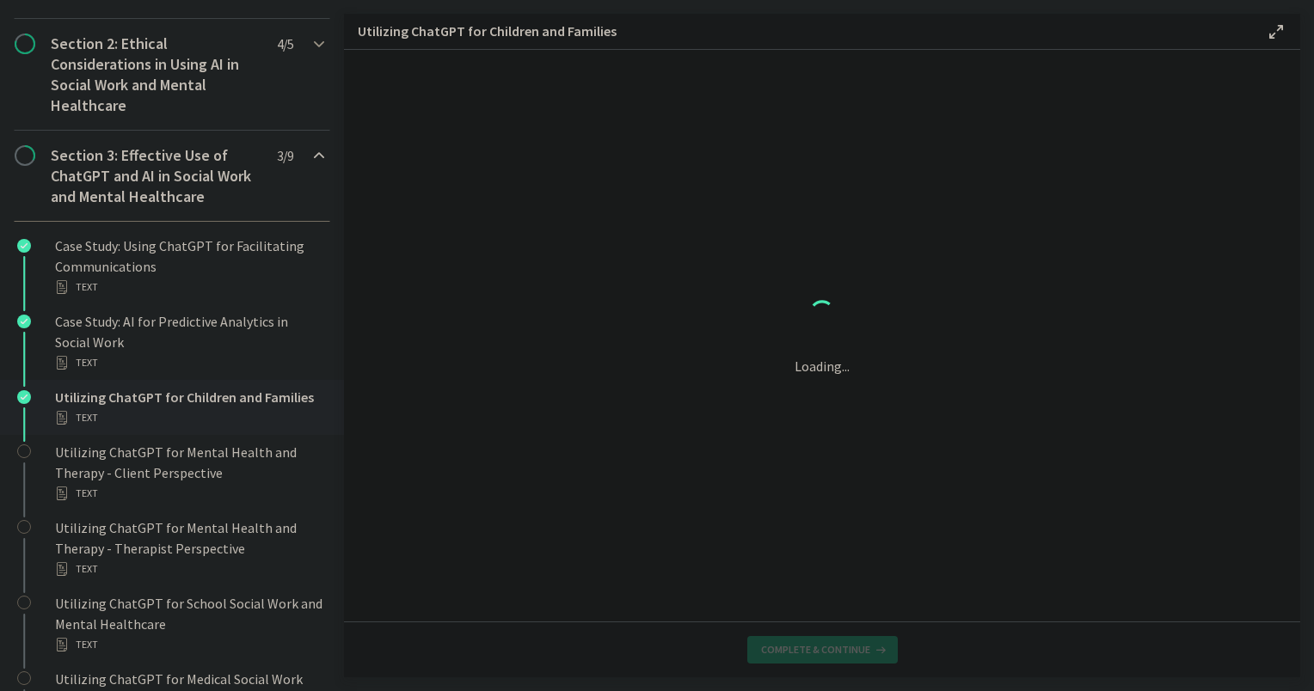
scroll to position [0, 0]
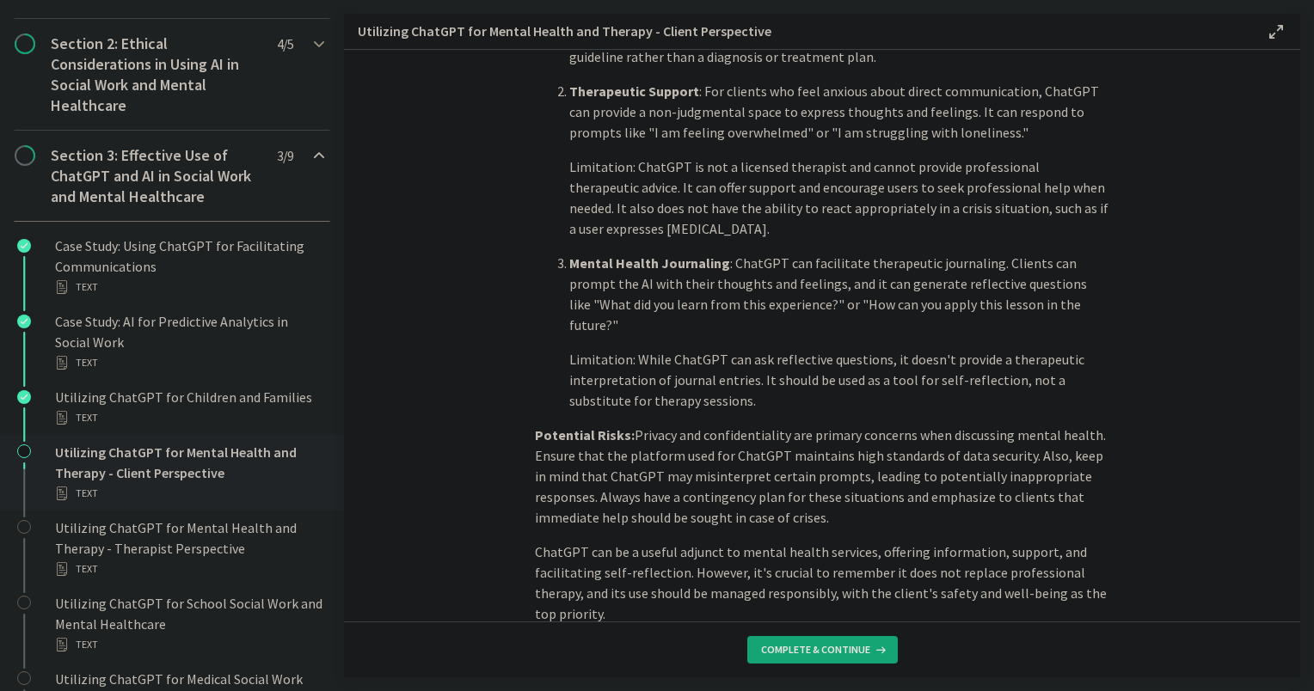
scroll to position [666, 0]
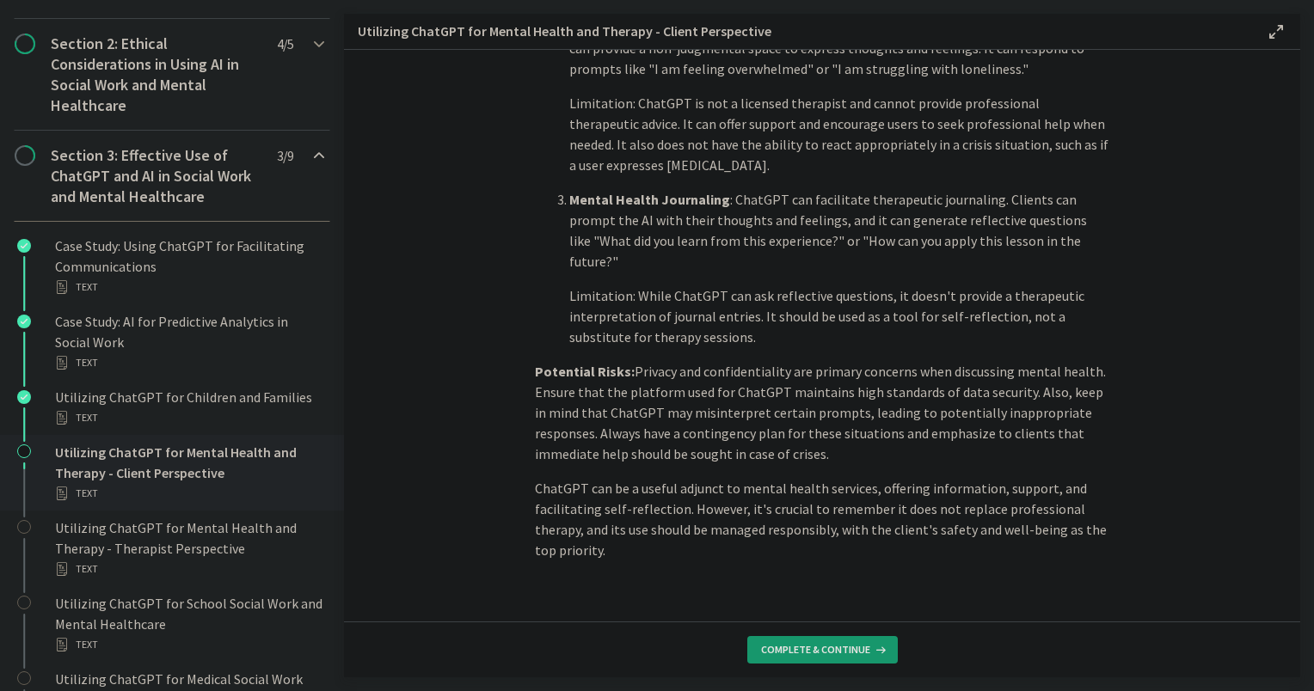
click at [798, 655] on span "Complete & continue" at bounding box center [815, 650] width 109 height 14
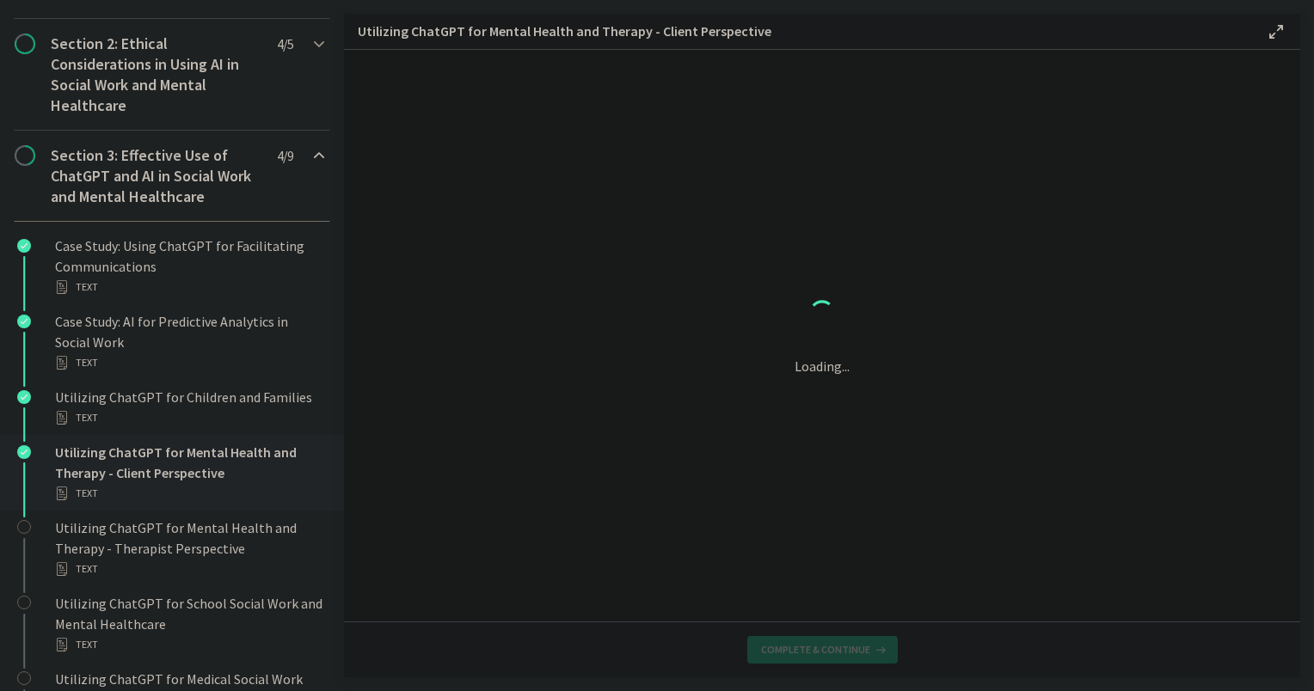
scroll to position [0, 0]
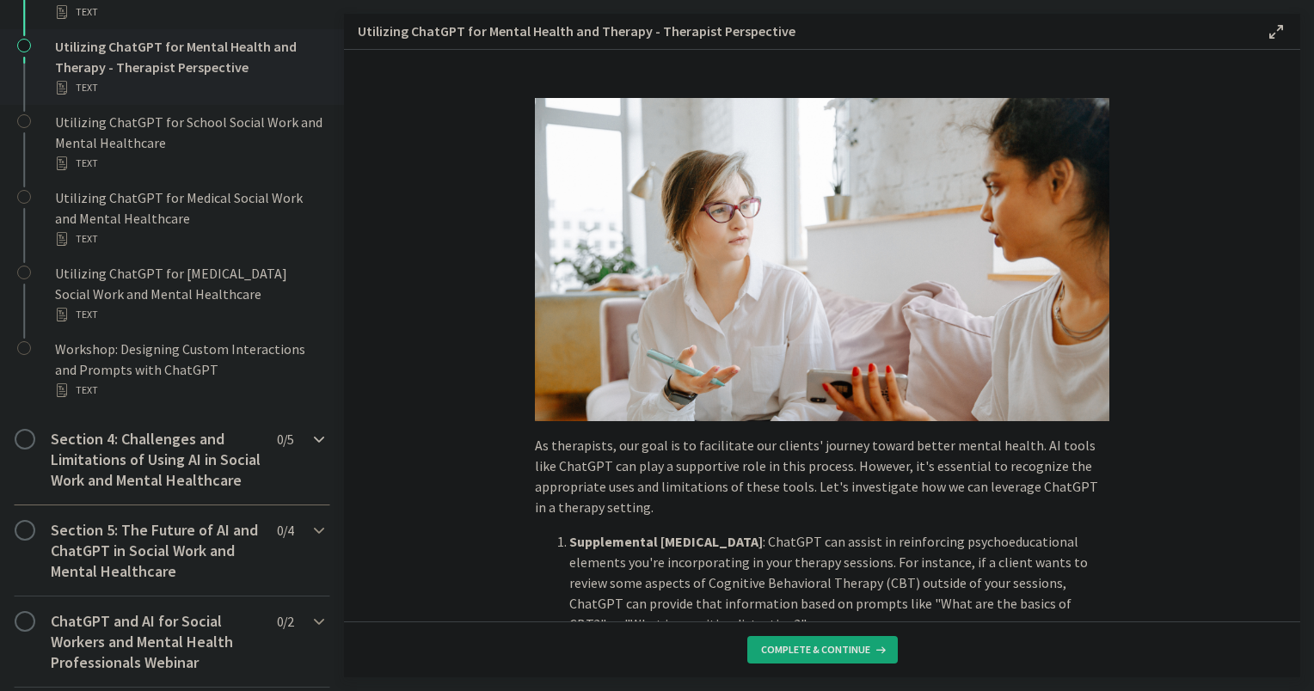
scroll to position [925, 0]
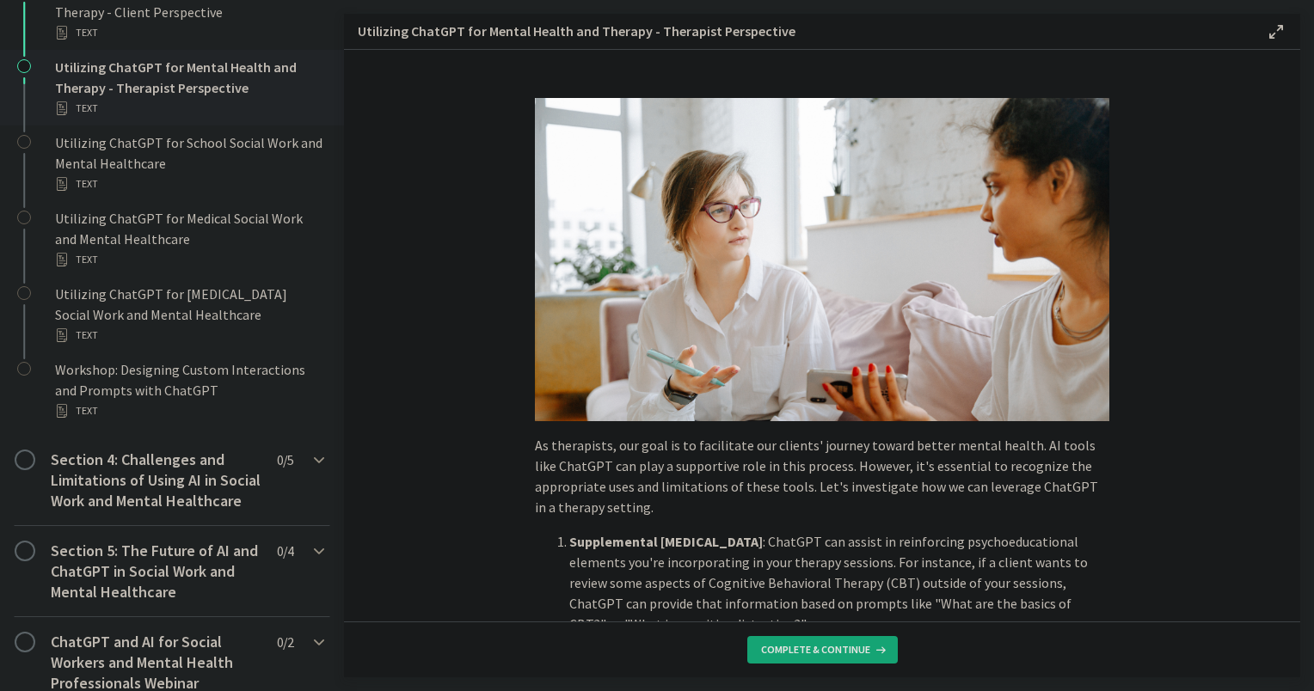
click at [1178, 420] on section "As therapists, our goal is to facilitate our clients' journey toward better men…" at bounding box center [822, 336] width 956 height 572
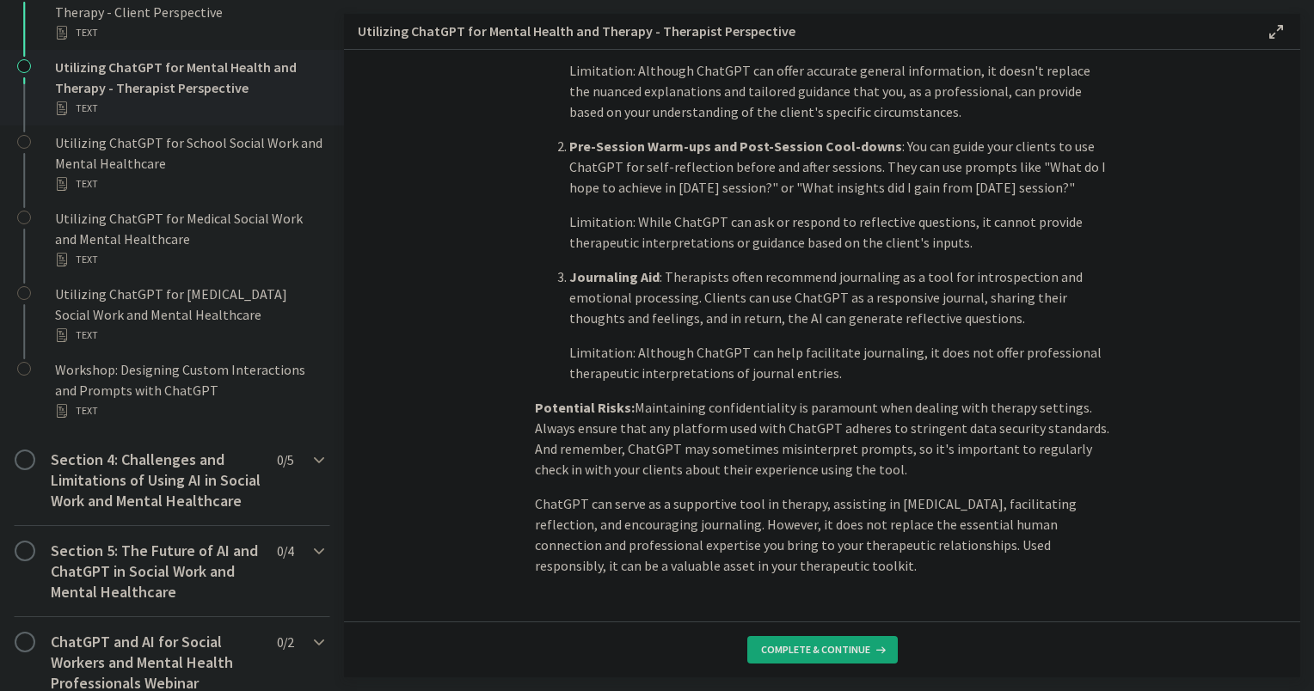
scroll to position [624, 0]
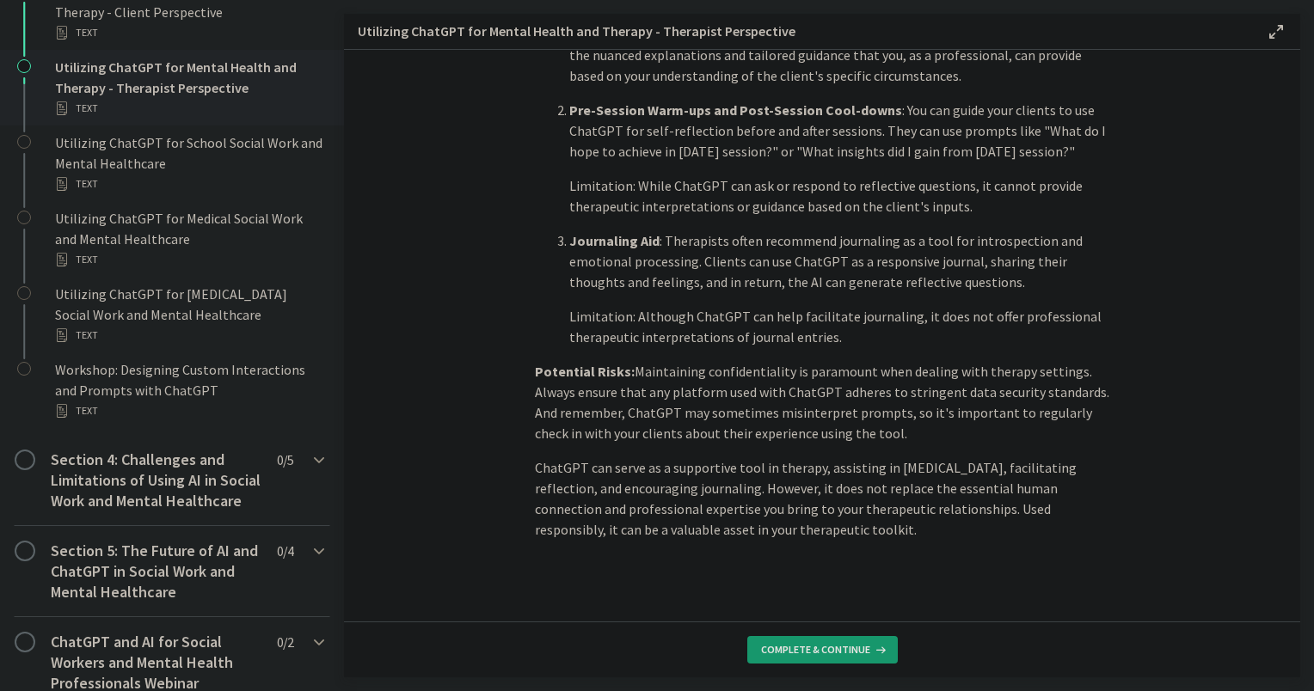
click at [872, 650] on icon at bounding box center [878, 650] width 17 height 14
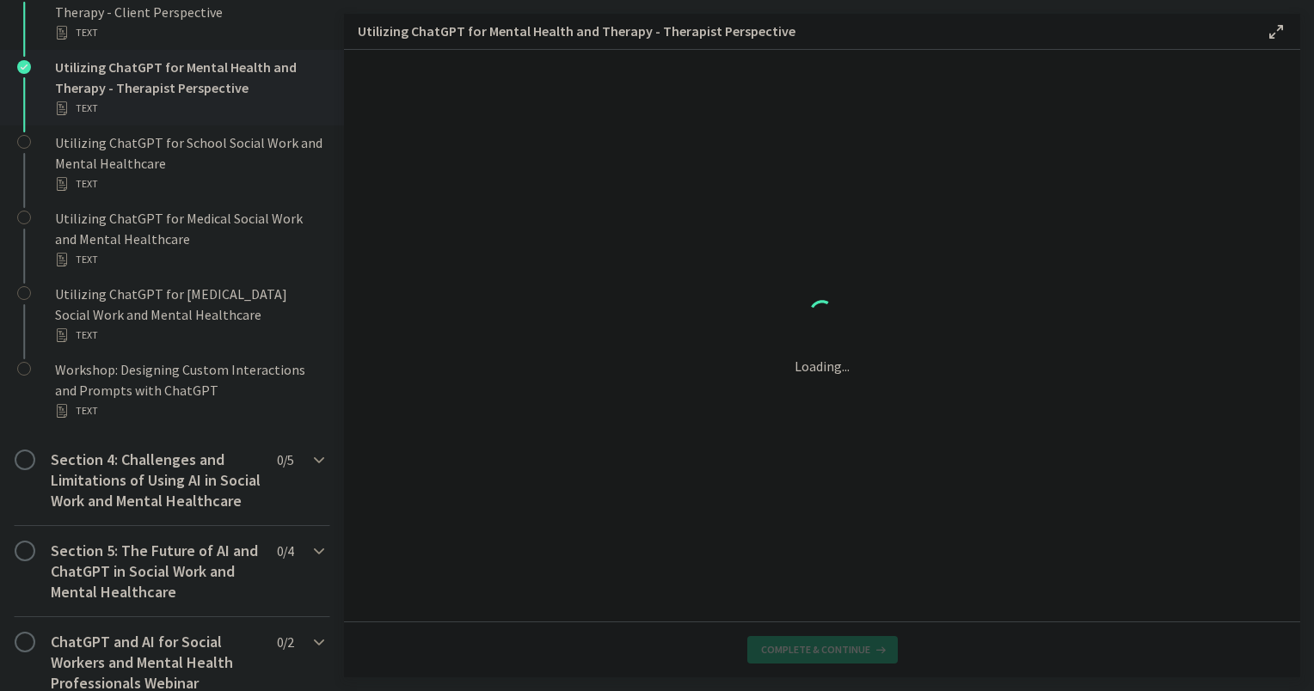
scroll to position [0, 0]
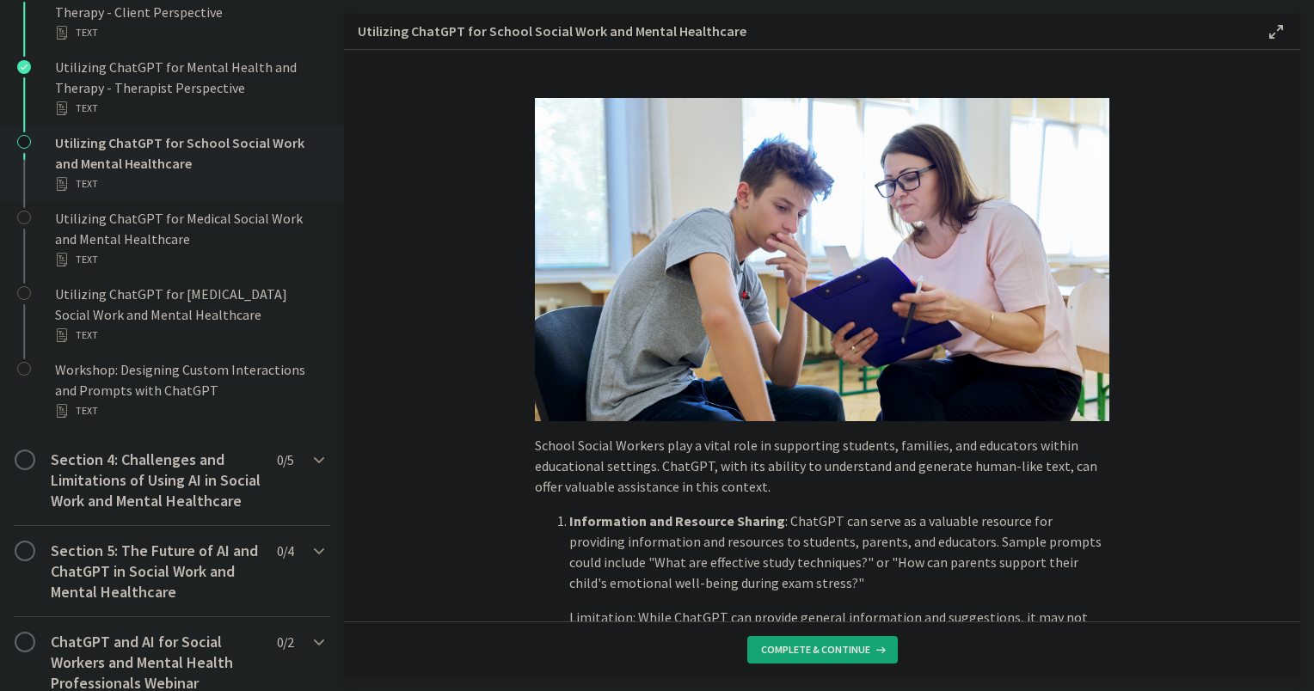
click at [949, 527] on p "Information and Resource Sharing : ChatGPT can serve as a valuable resource for…" at bounding box center [839, 552] width 540 height 83
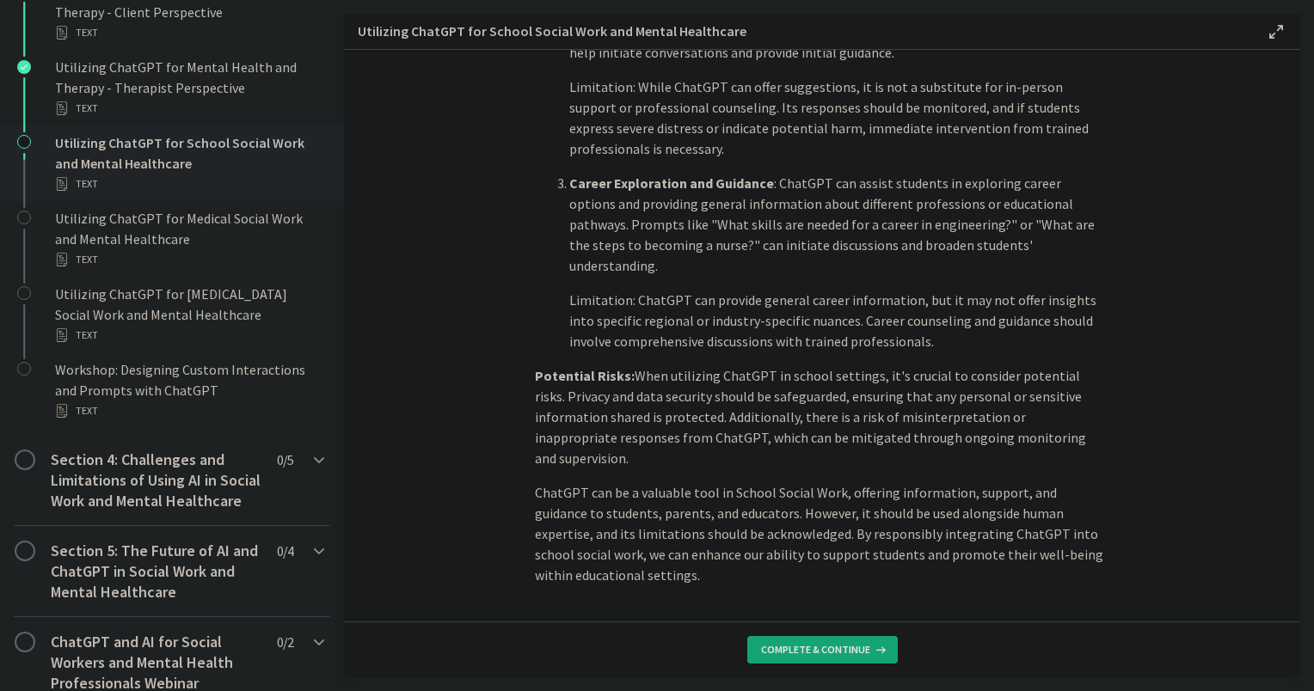
scroll to position [707, 0]
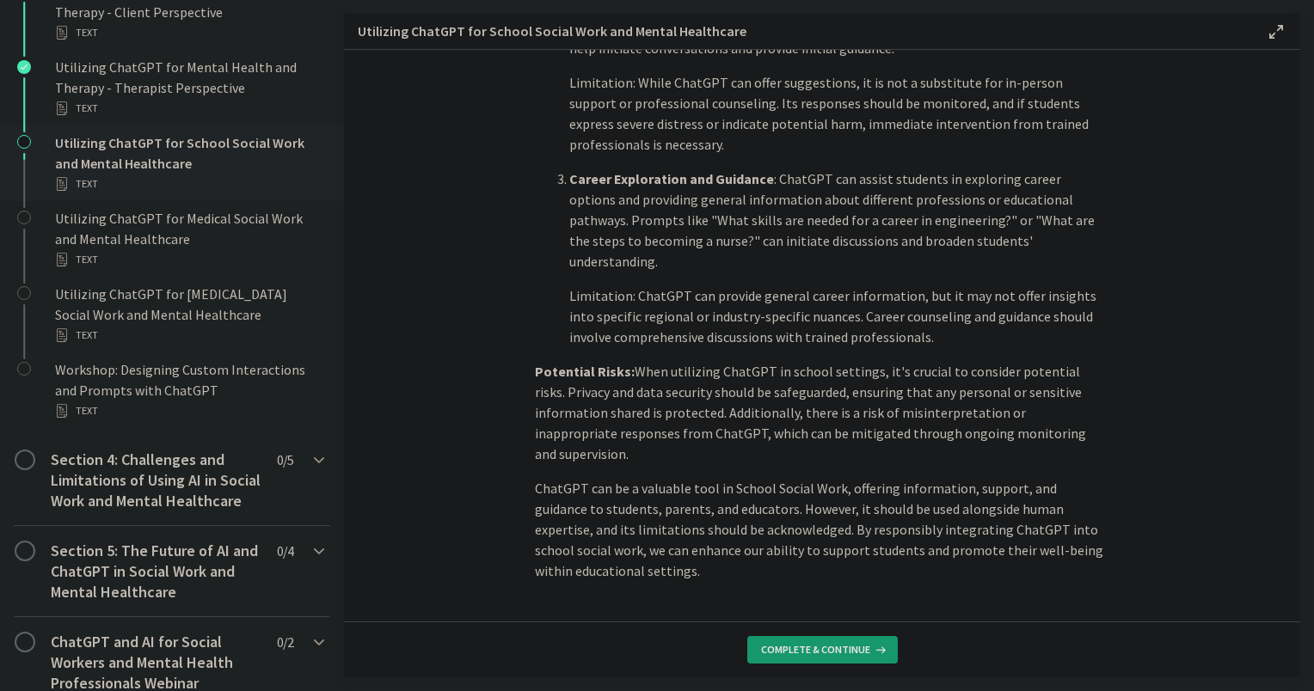
click at [784, 650] on span "Complete & continue" at bounding box center [815, 650] width 109 height 14
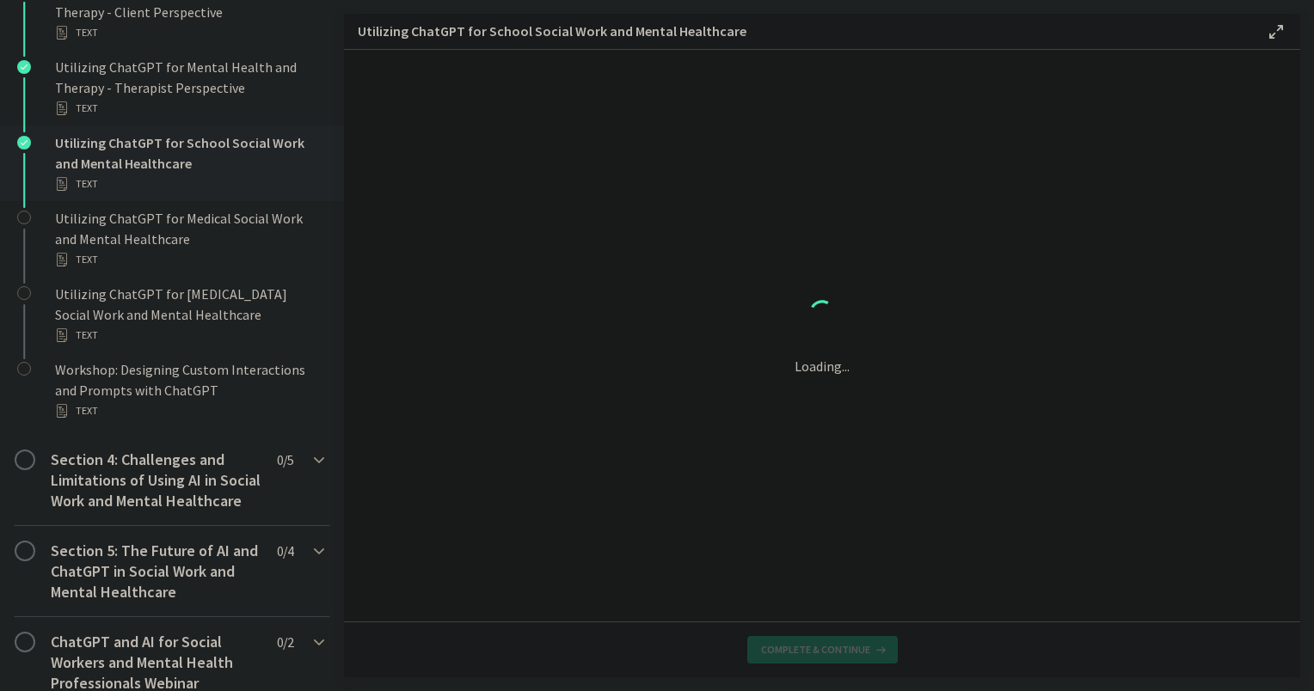
scroll to position [0, 0]
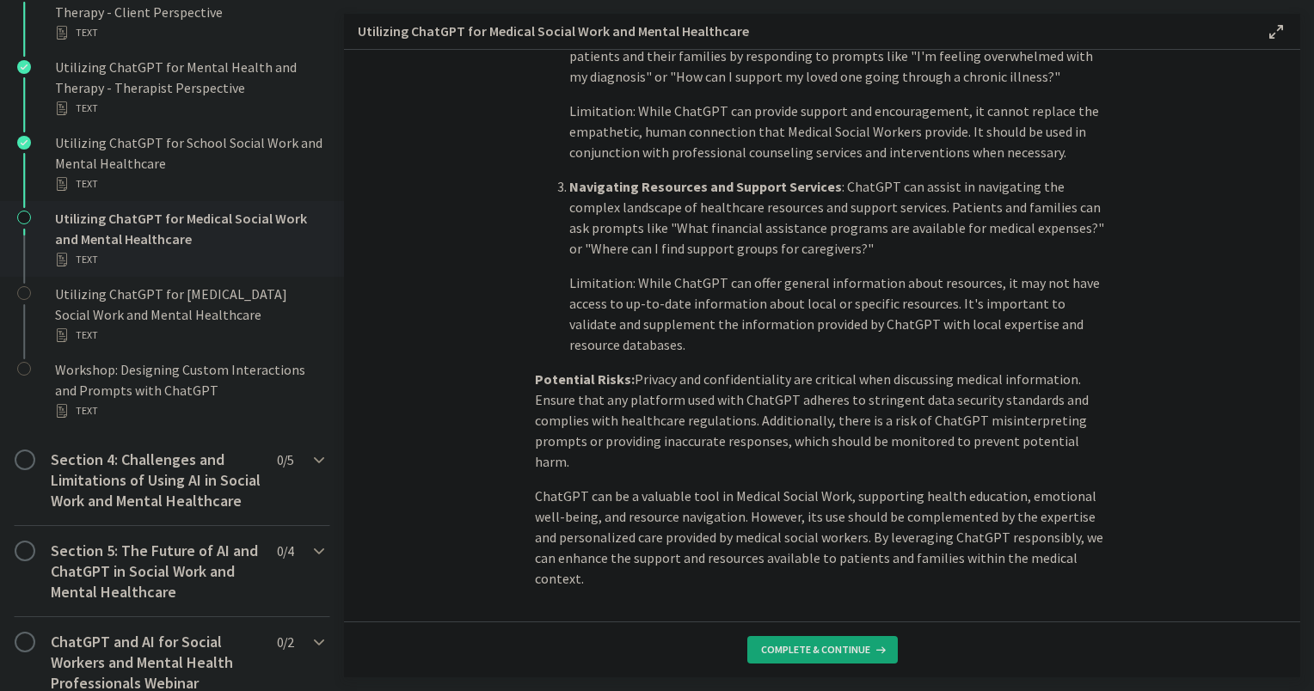
scroll to position [645, 0]
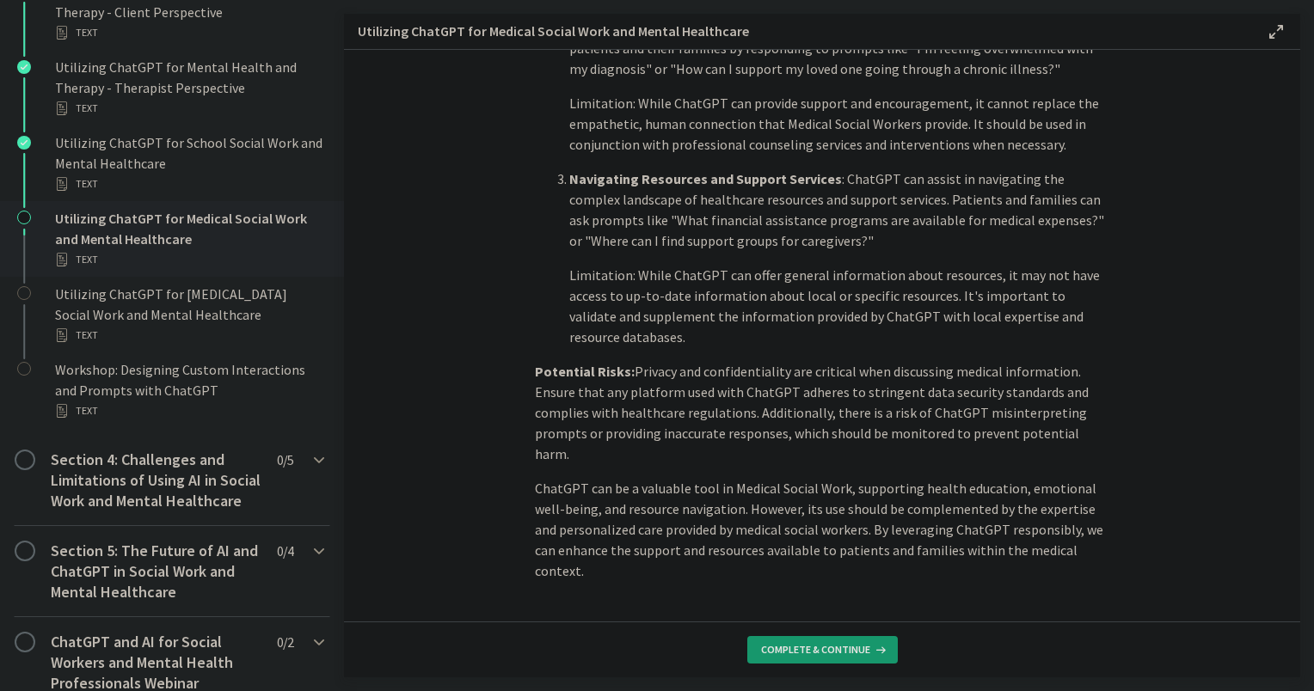
click at [802, 645] on span "Complete & continue" at bounding box center [815, 650] width 109 height 14
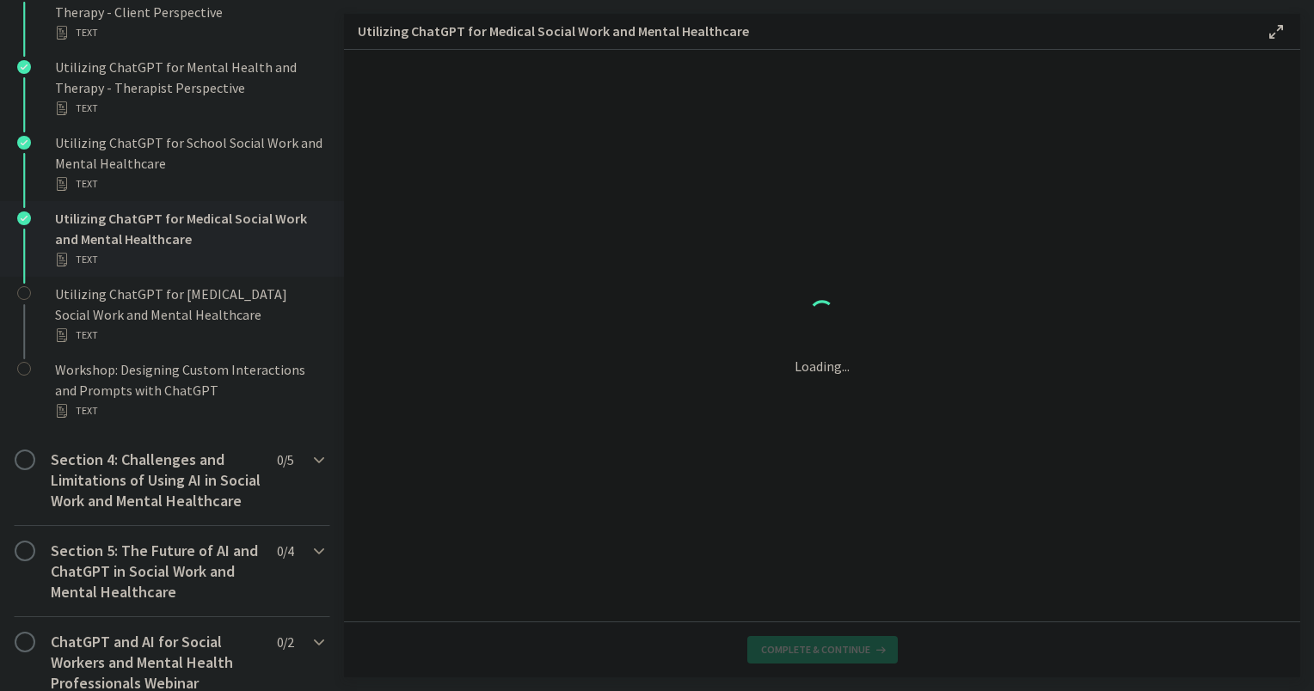
scroll to position [0, 0]
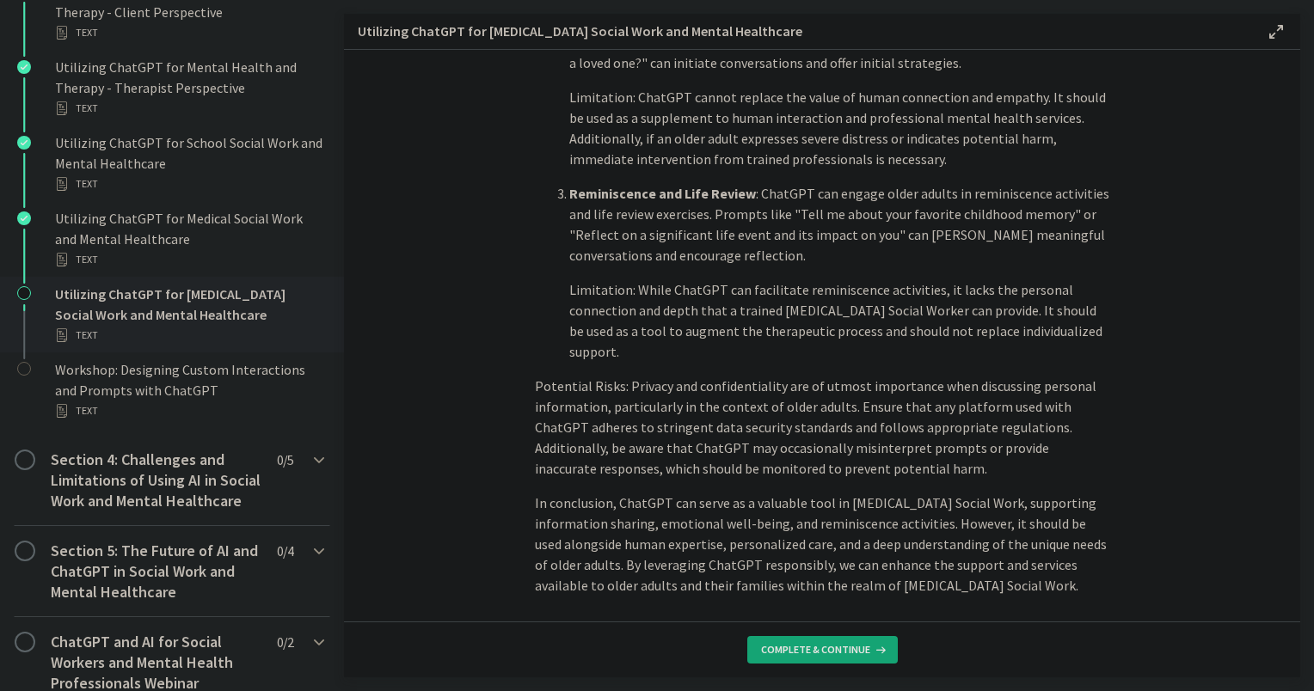
scroll to position [728, 0]
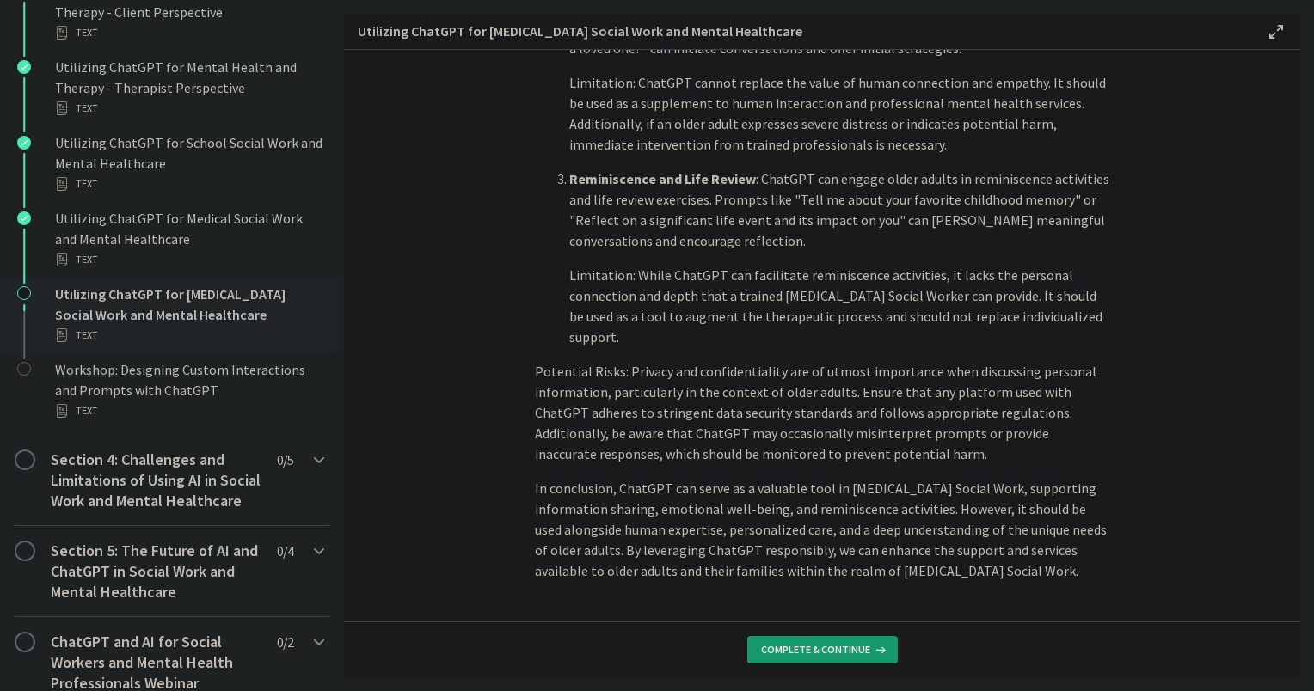
click at [860, 640] on button "Complete & continue" at bounding box center [822, 650] width 151 height 28
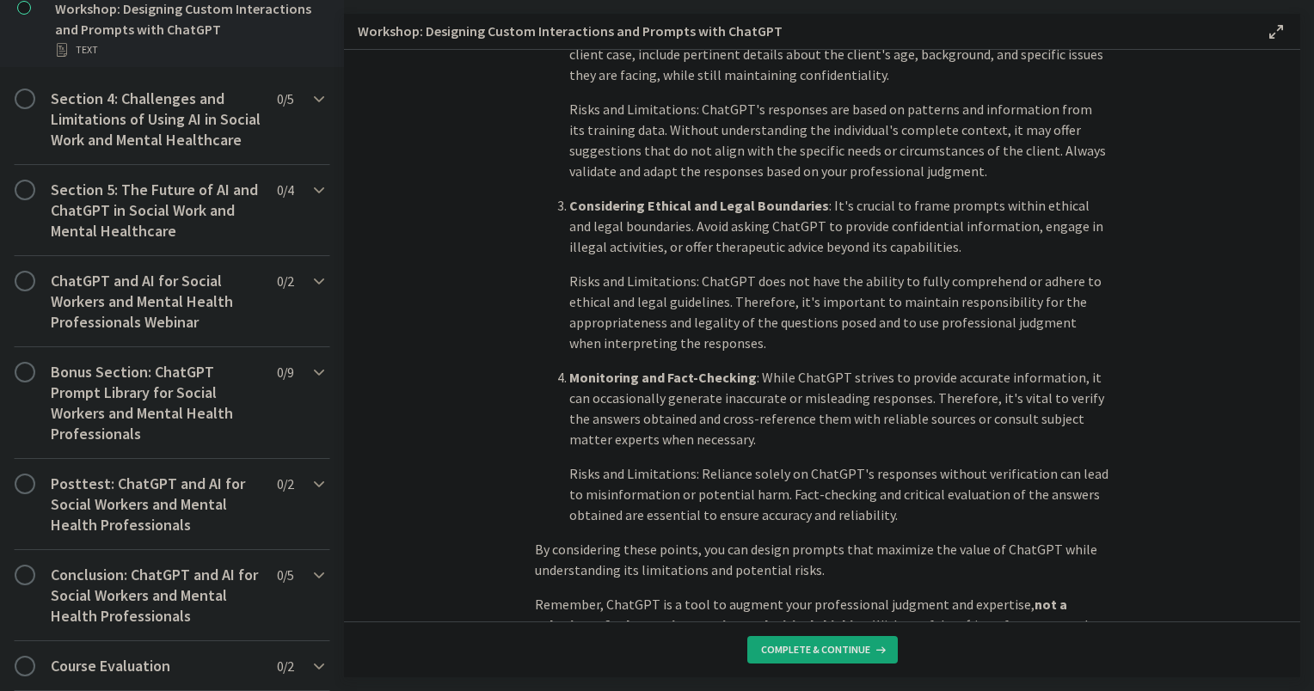
scroll to position [872, 0]
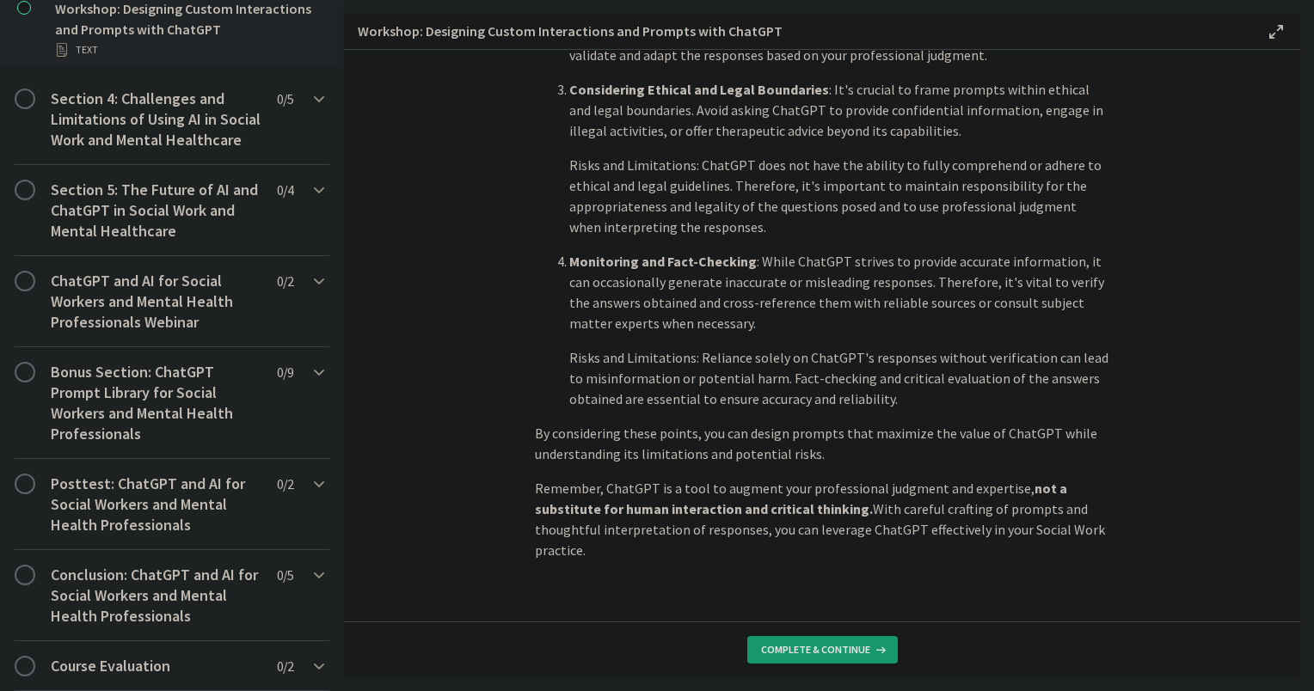
click at [830, 657] on button "Complete & continue" at bounding box center [822, 650] width 151 height 28
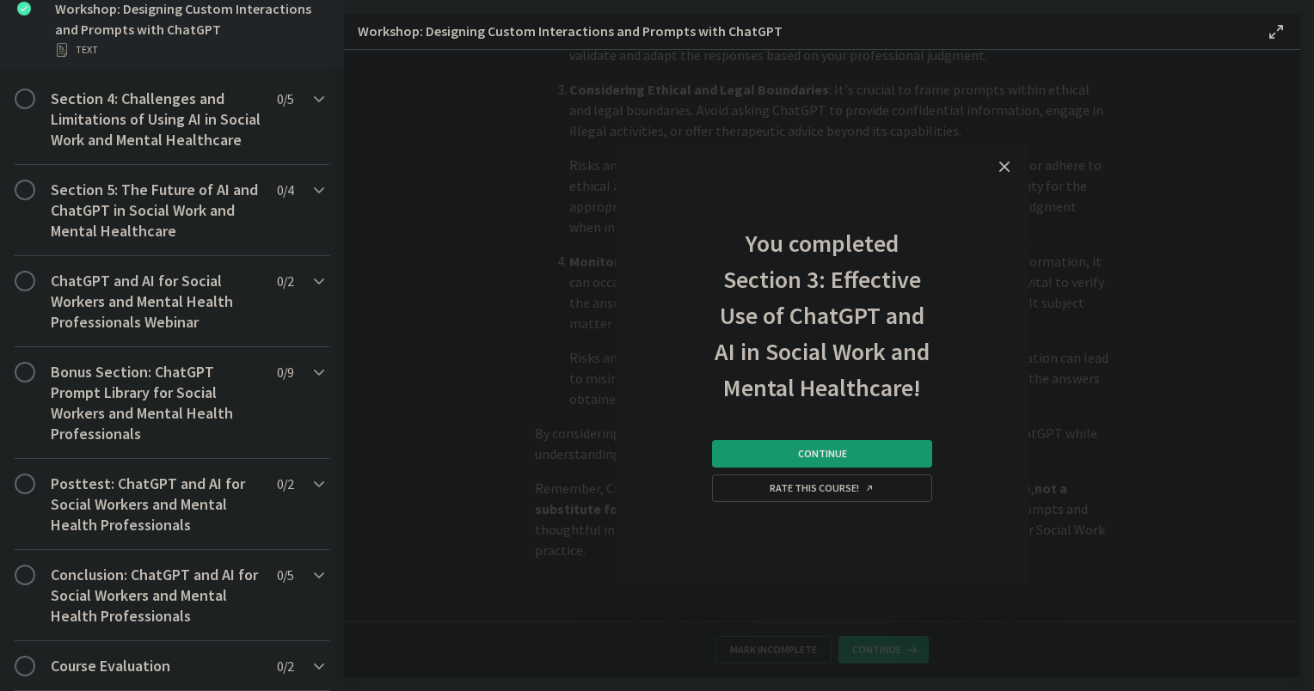
click at [778, 461] on button "Continue" at bounding box center [822, 454] width 220 height 28
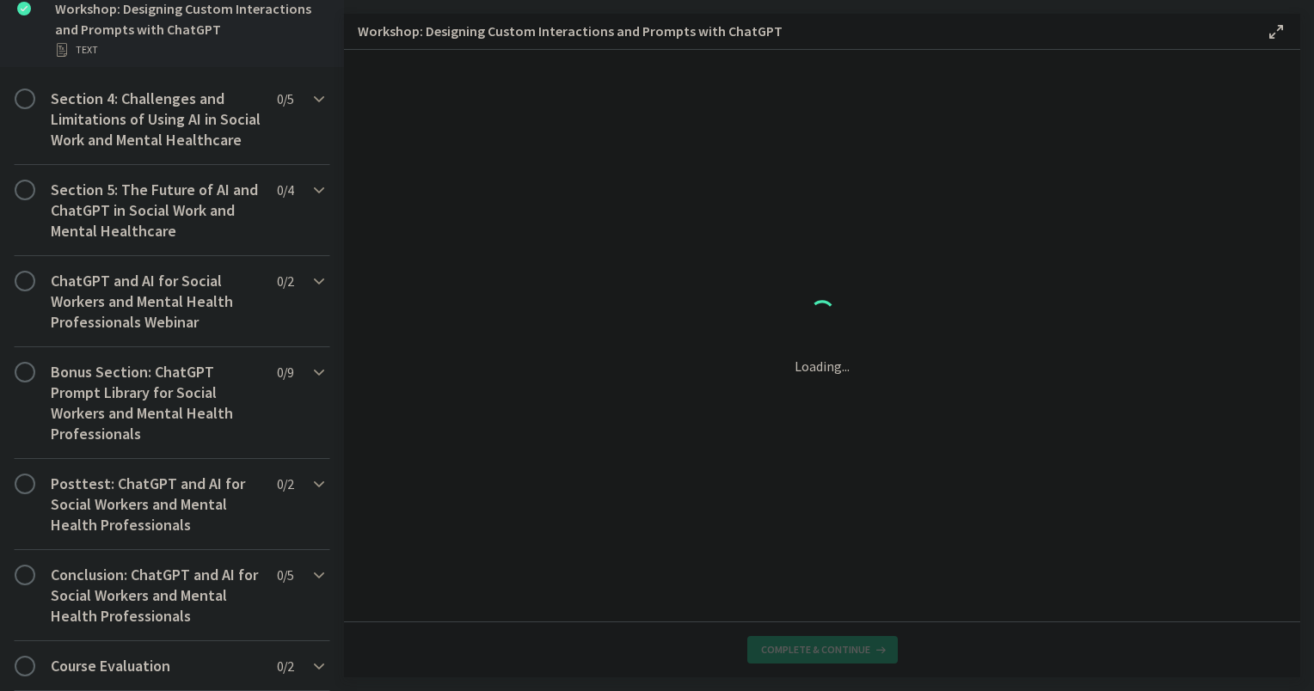
scroll to position [0, 0]
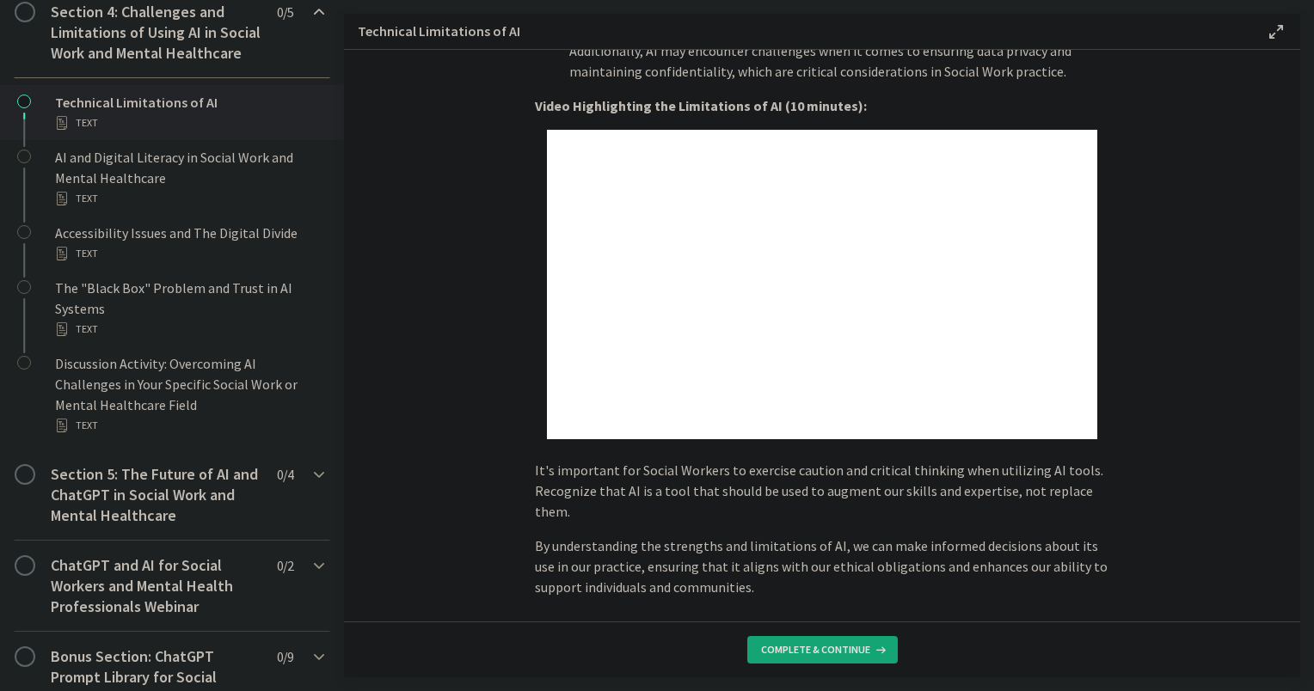
scroll to position [1080, 0]
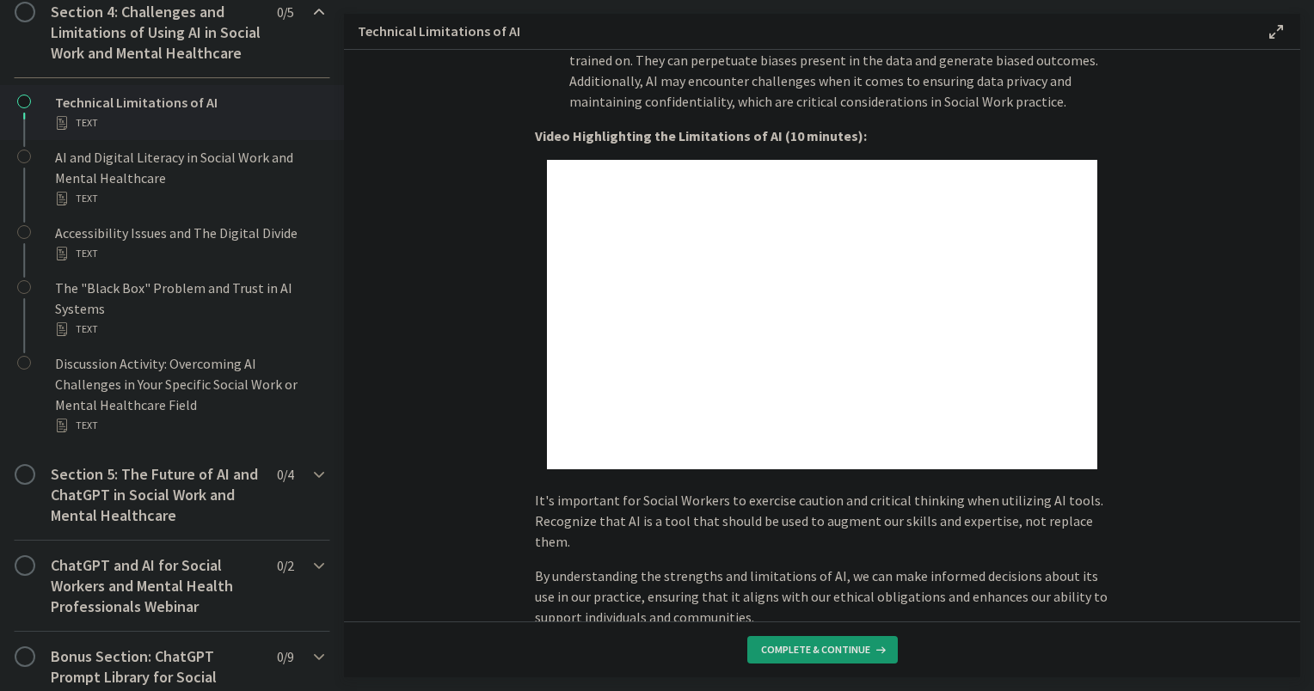
click at [805, 651] on span "Complete & continue" at bounding box center [815, 650] width 109 height 14
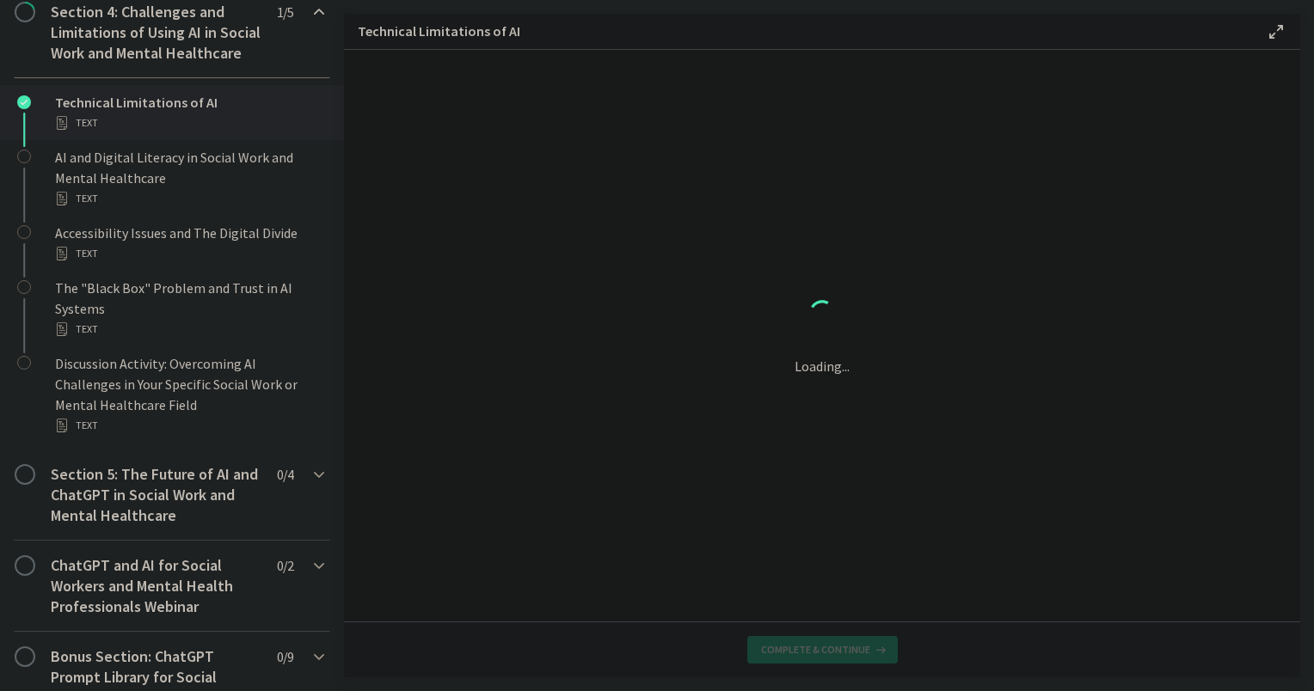
scroll to position [0, 0]
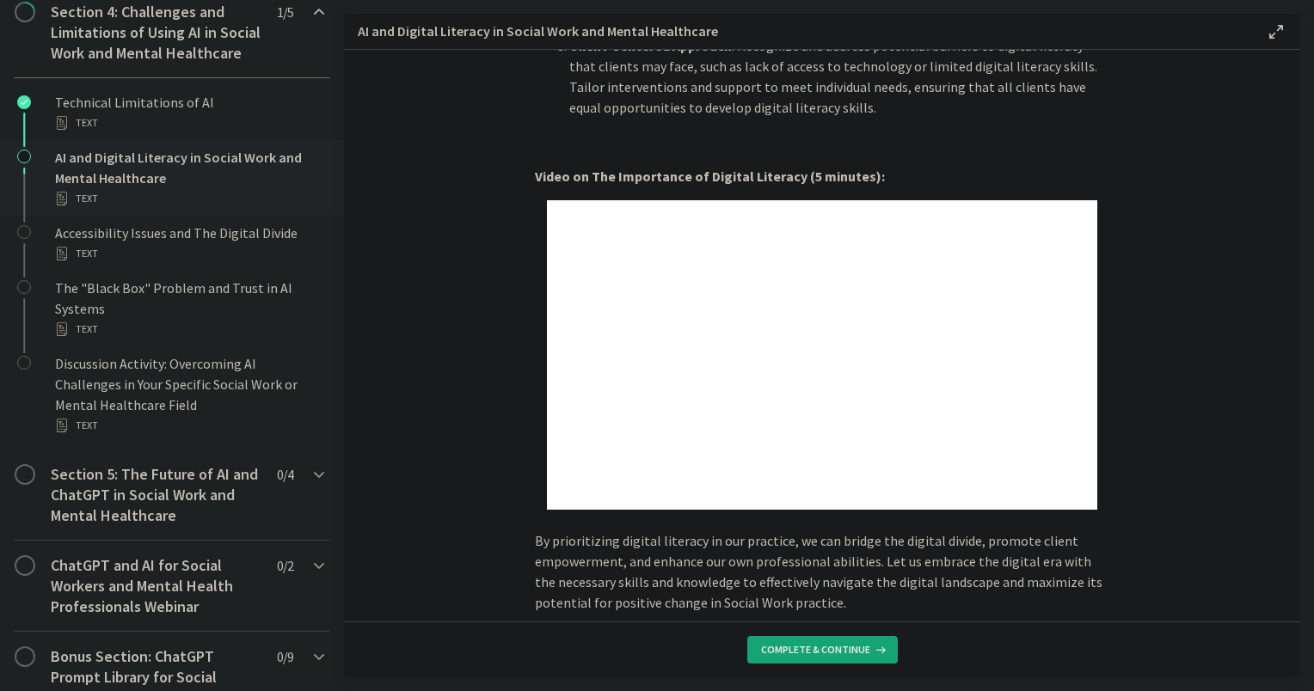
scroll to position [1400, 0]
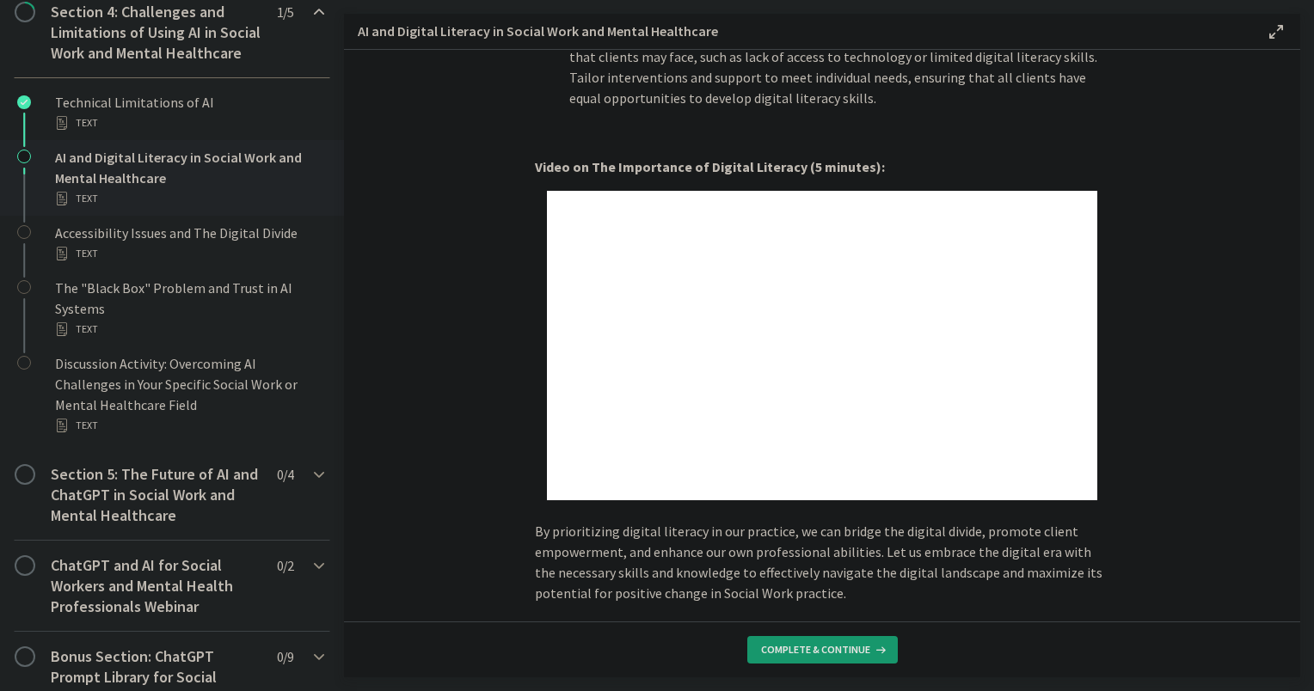
click at [778, 648] on span "Complete & continue" at bounding box center [815, 650] width 109 height 14
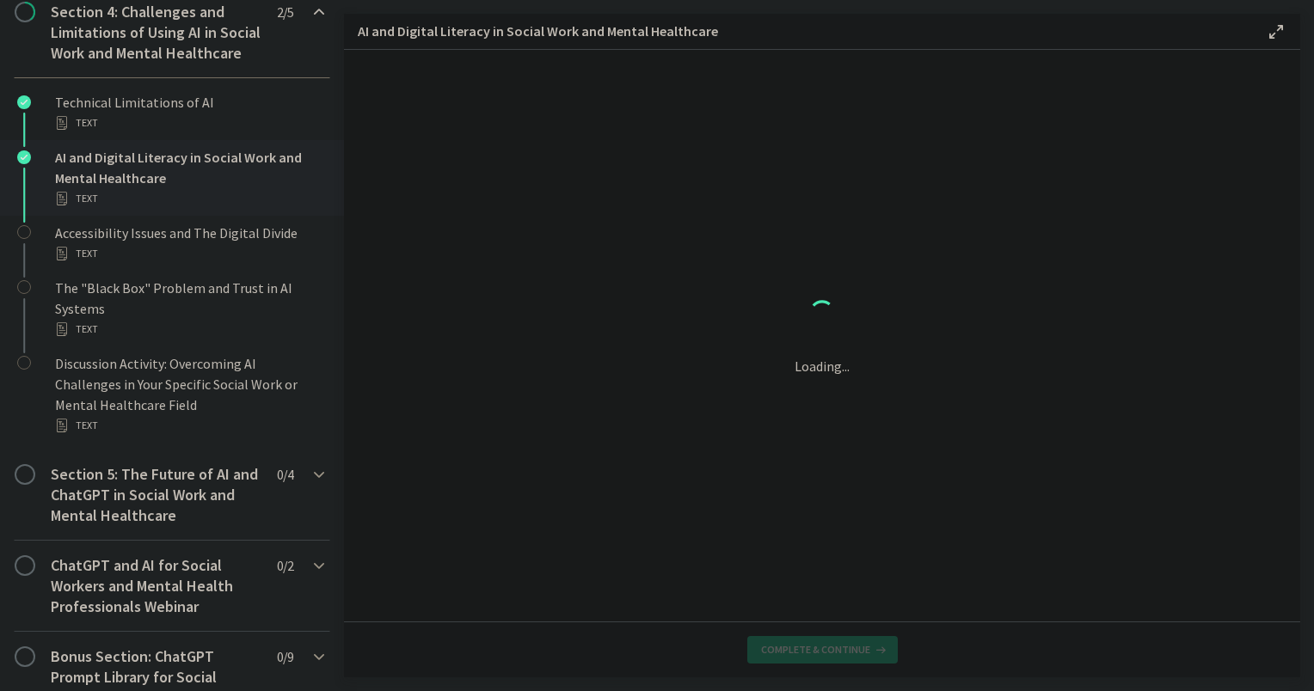
scroll to position [0, 0]
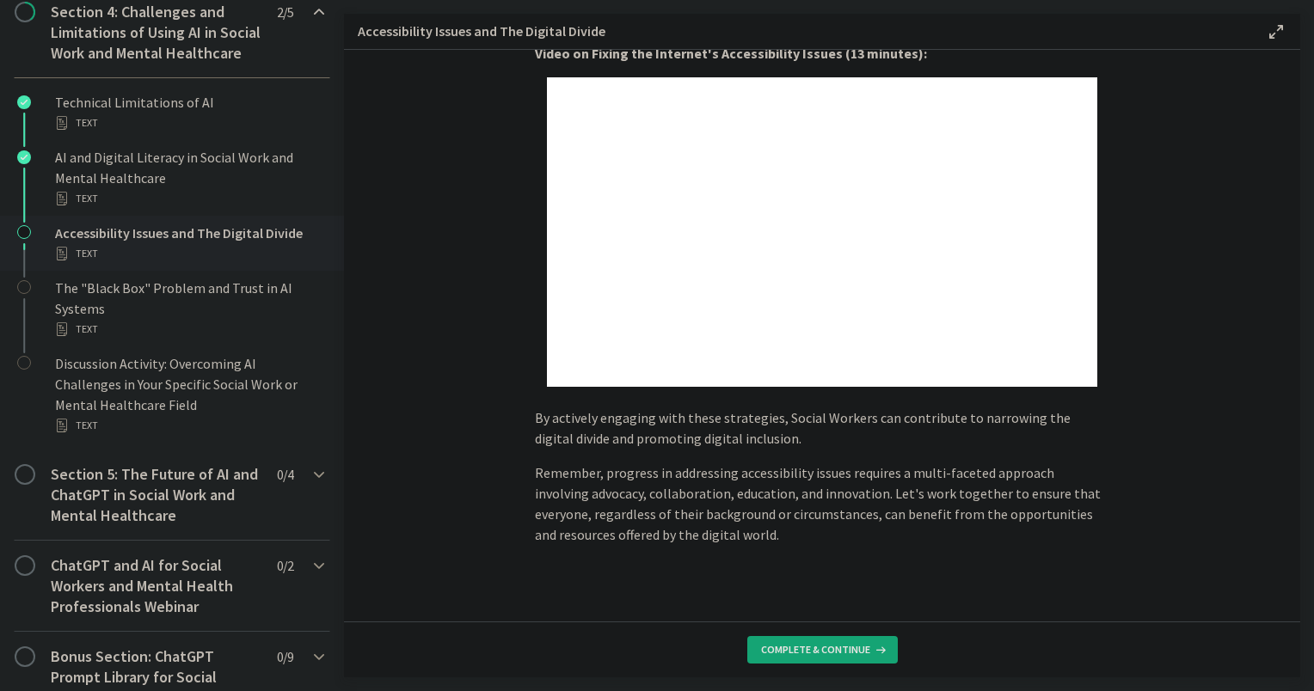
scroll to position [1407, 0]
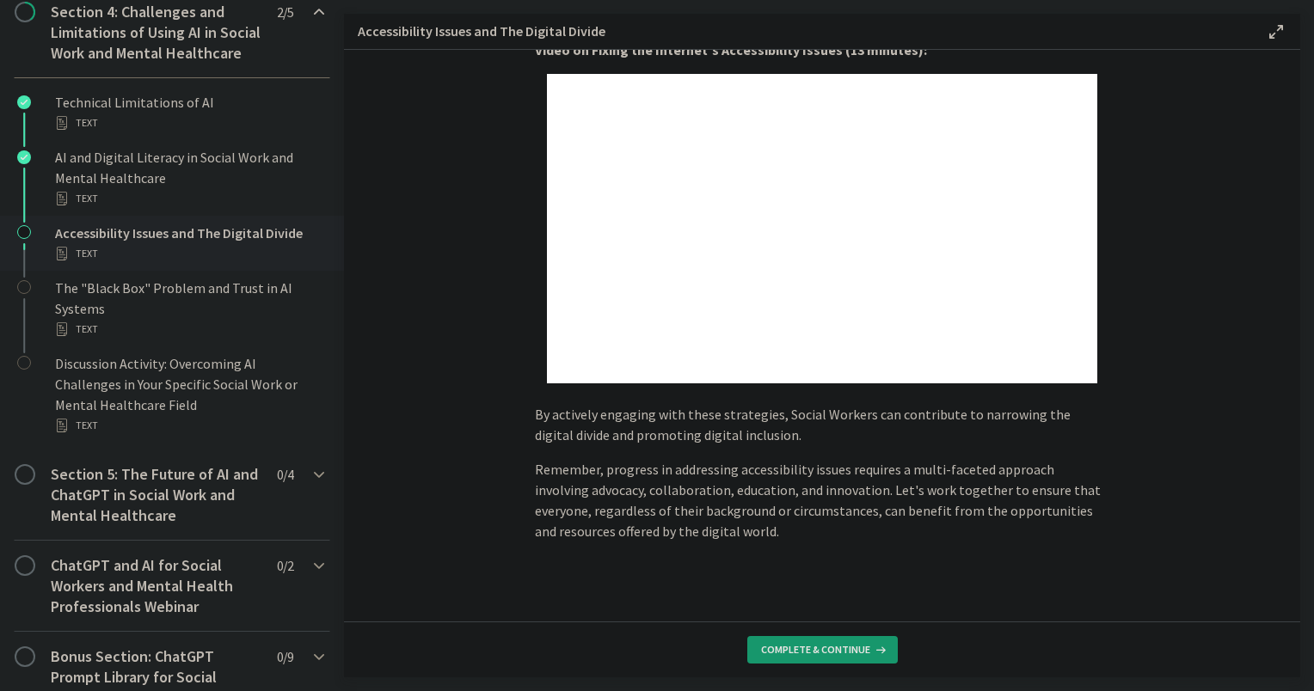
click at [763, 654] on span "Complete & continue" at bounding box center [815, 650] width 109 height 14
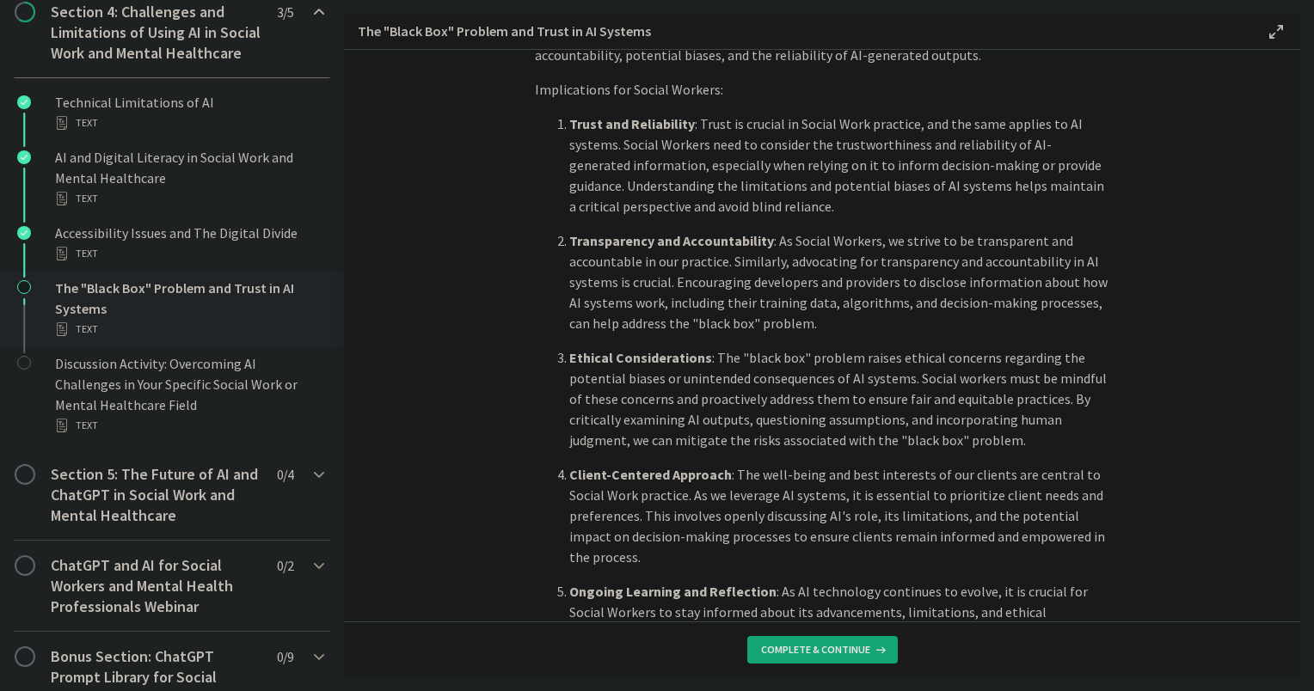
scroll to position [789, 0]
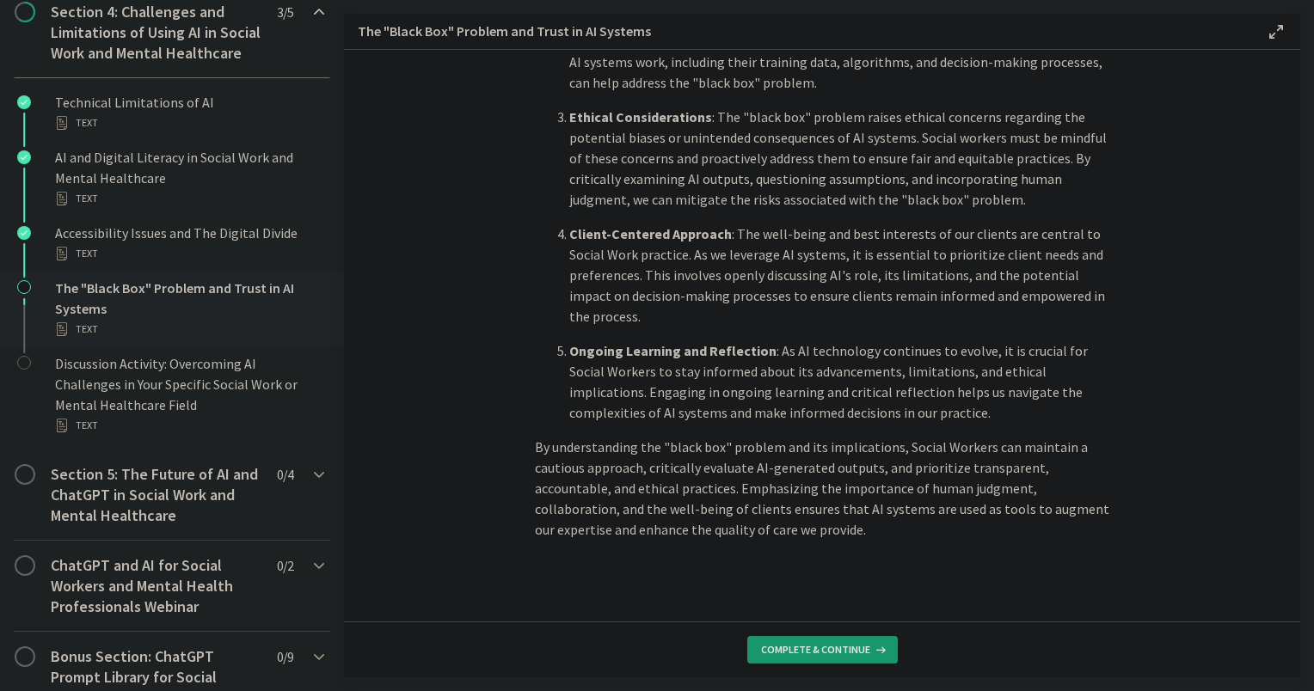
click at [815, 643] on span "Complete & continue" at bounding box center [815, 650] width 109 height 14
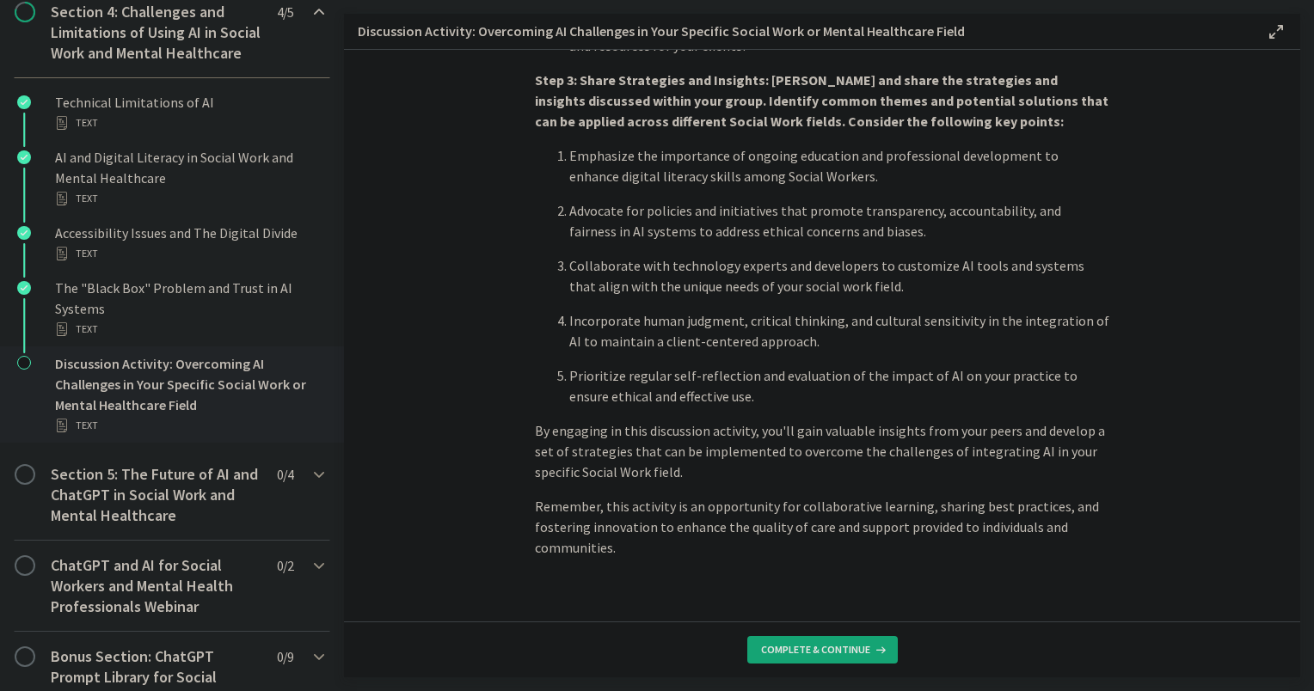
scroll to position [996, 0]
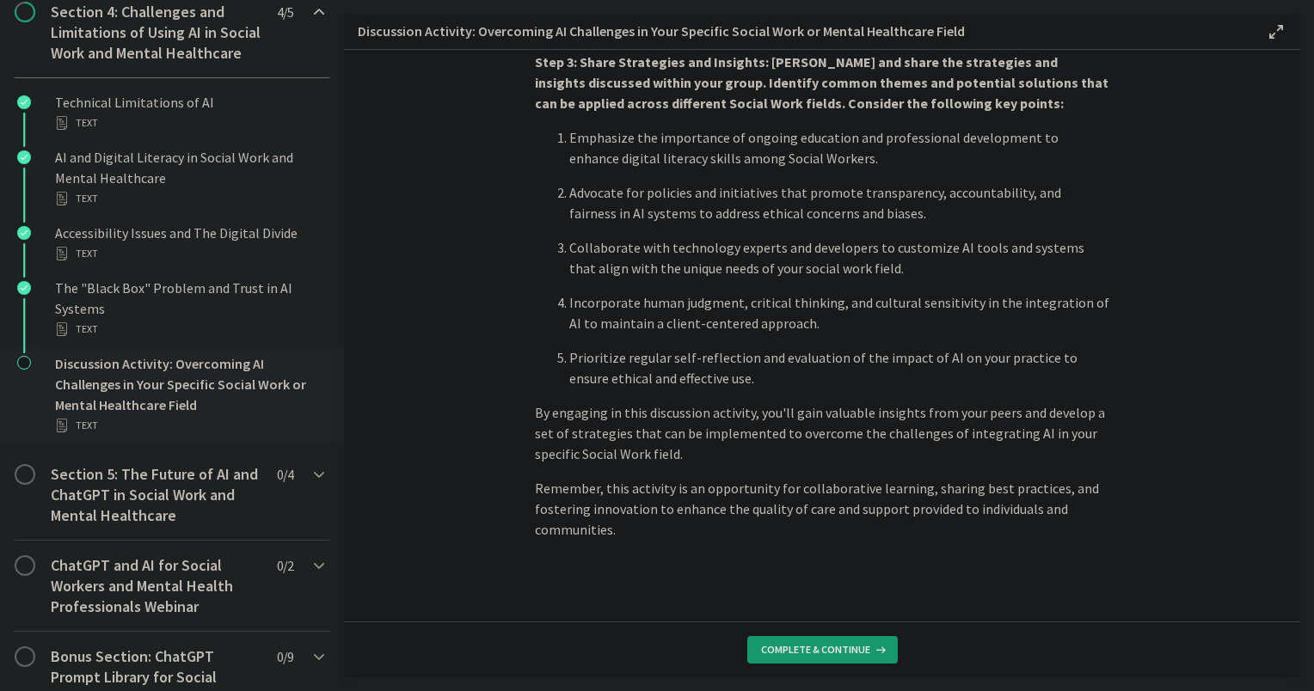
click at [833, 640] on button "Complete & continue" at bounding box center [822, 650] width 151 height 28
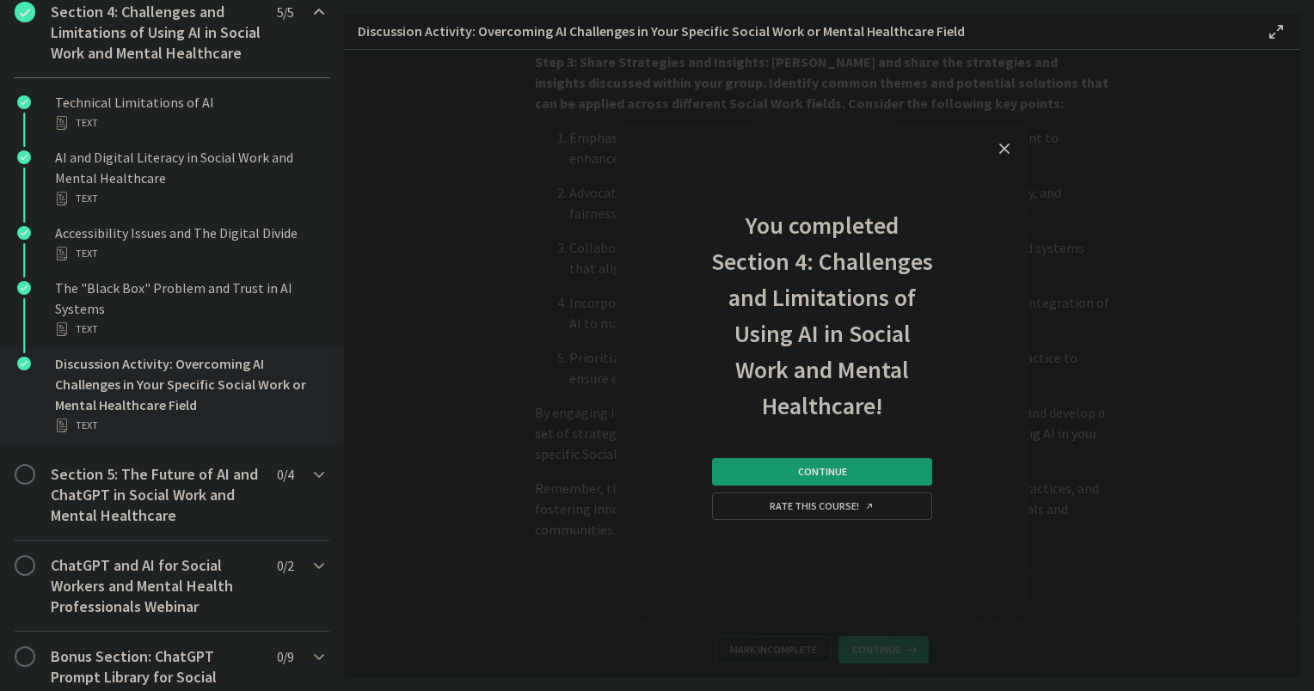
click at [825, 473] on span "Continue" at bounding box center [822, 472] width 49 height 14
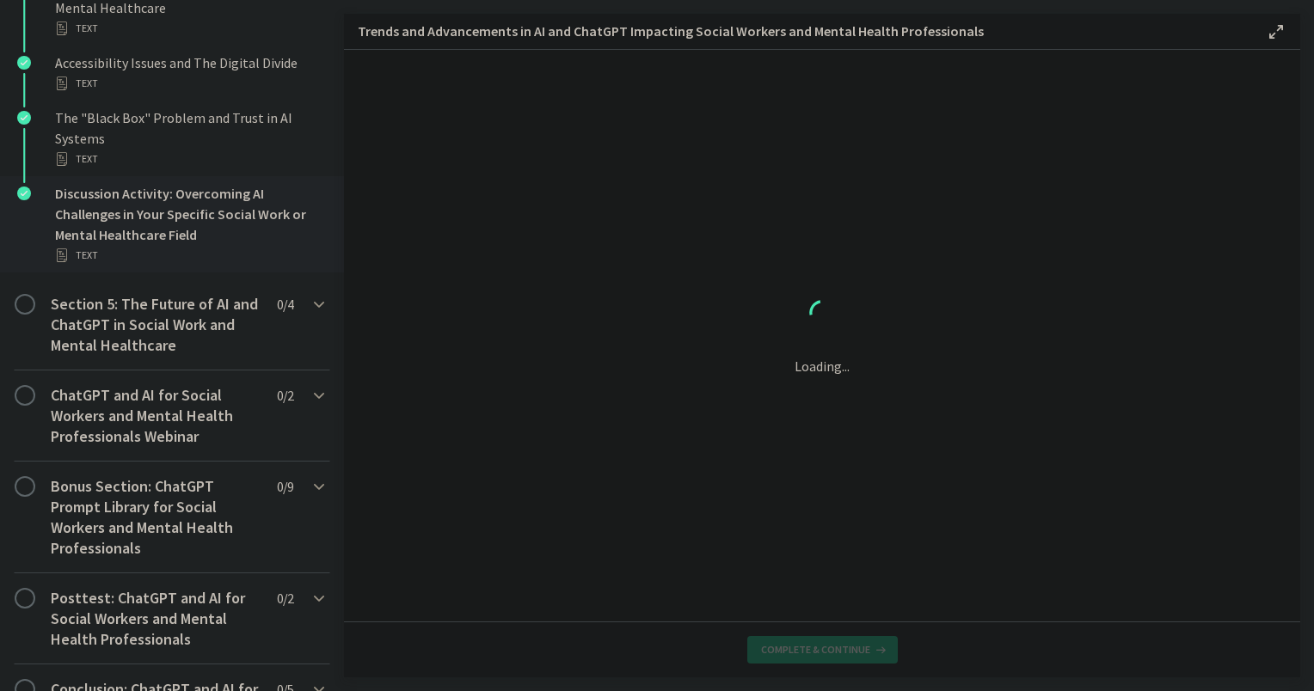
scroll to position [957, 0]
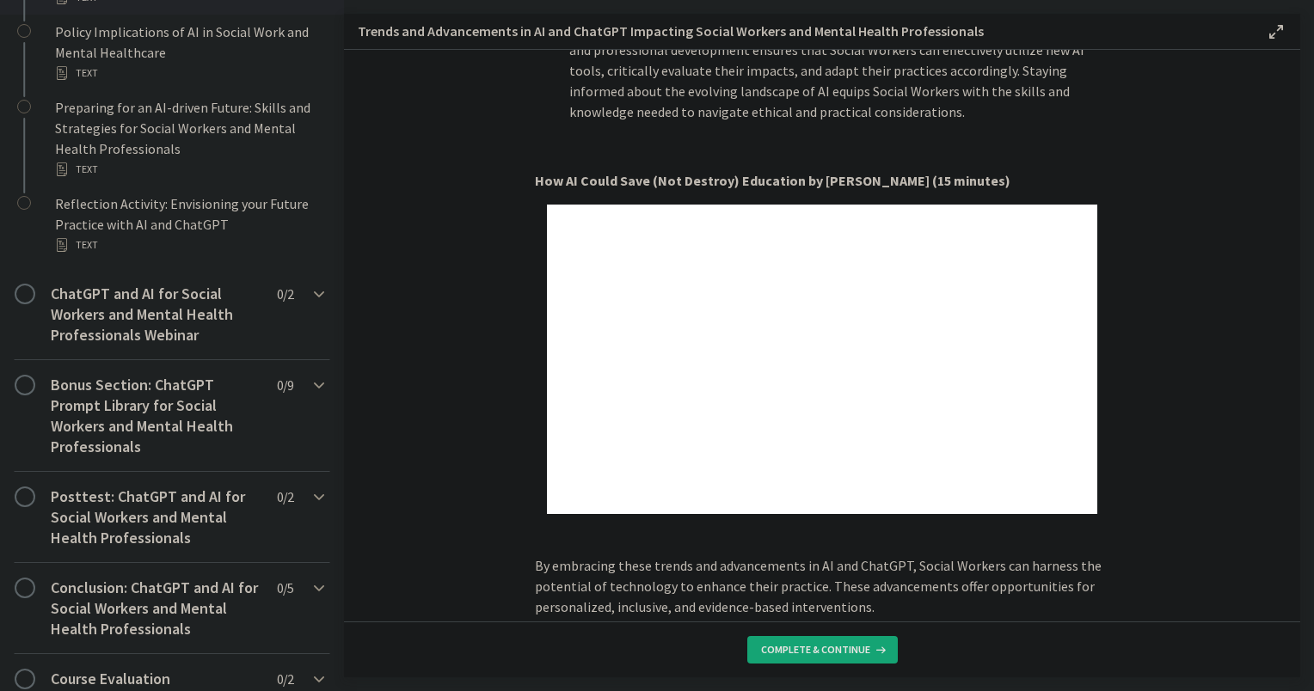
scroll to position [1331, 0]
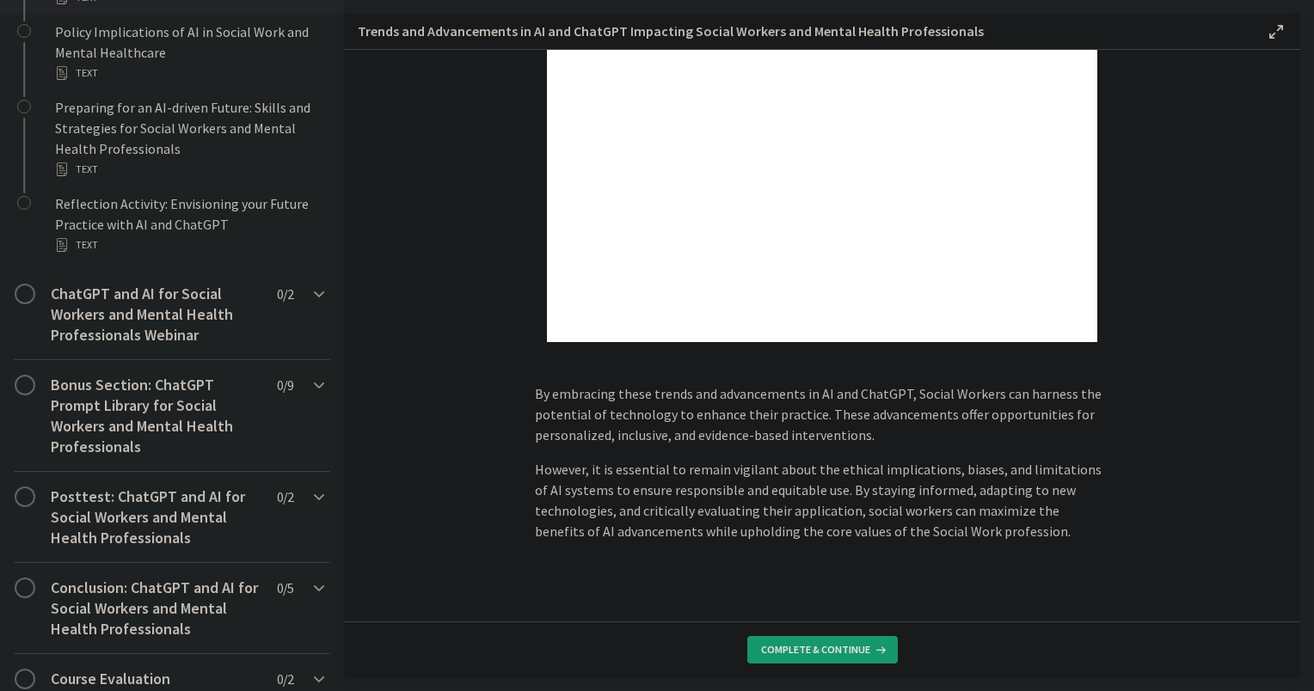
click at [795, 649] on span "Complete & continue" at bounding box center [815, 650] width 109 height 14
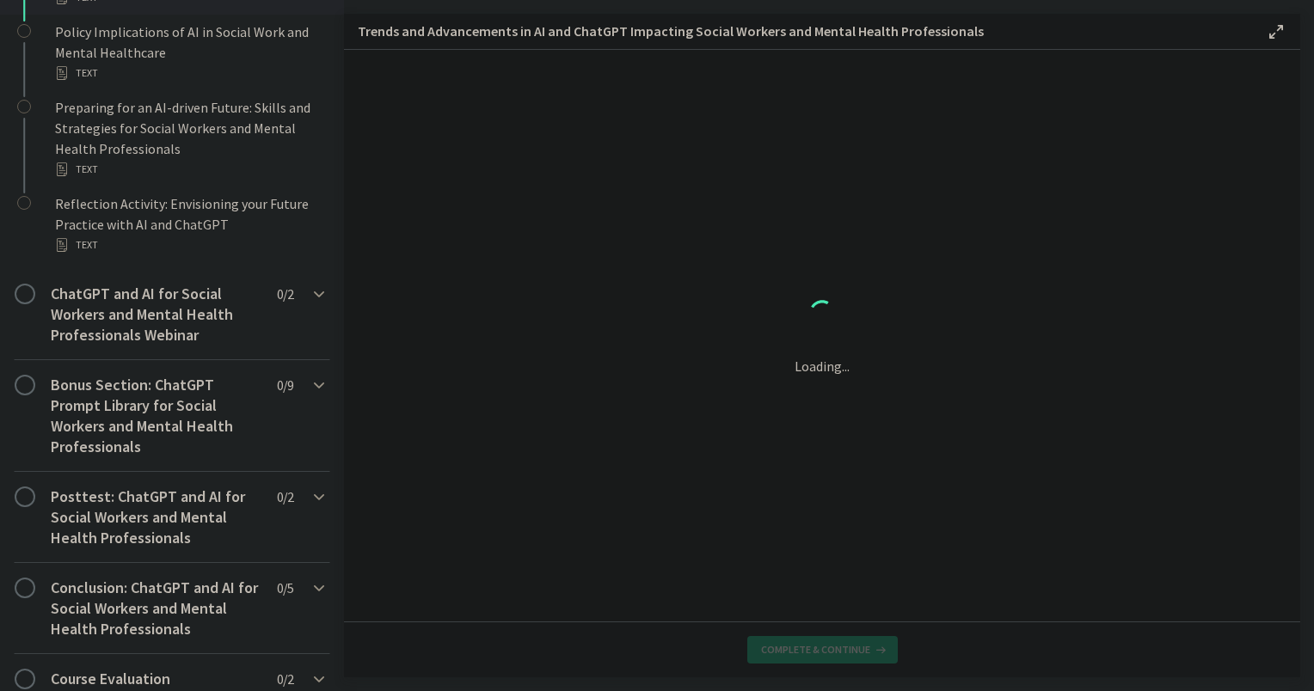
scroll to position [0, 0]
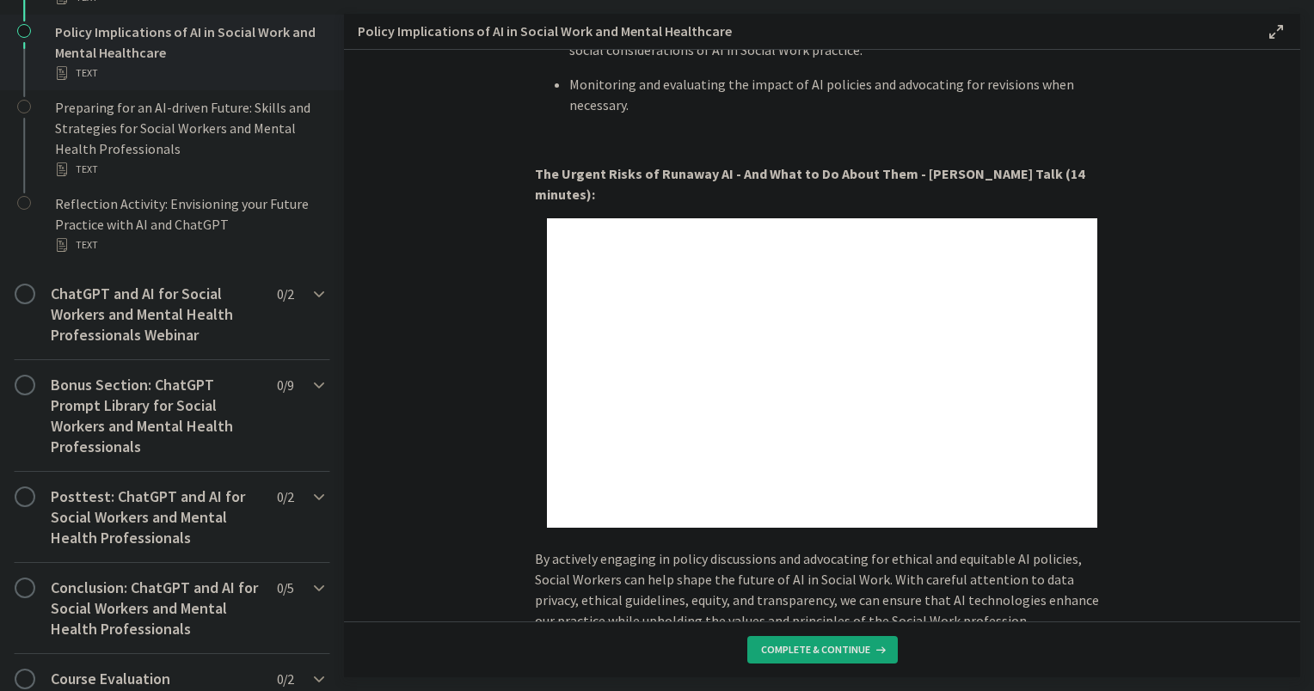
scroll to position [1462, 0]
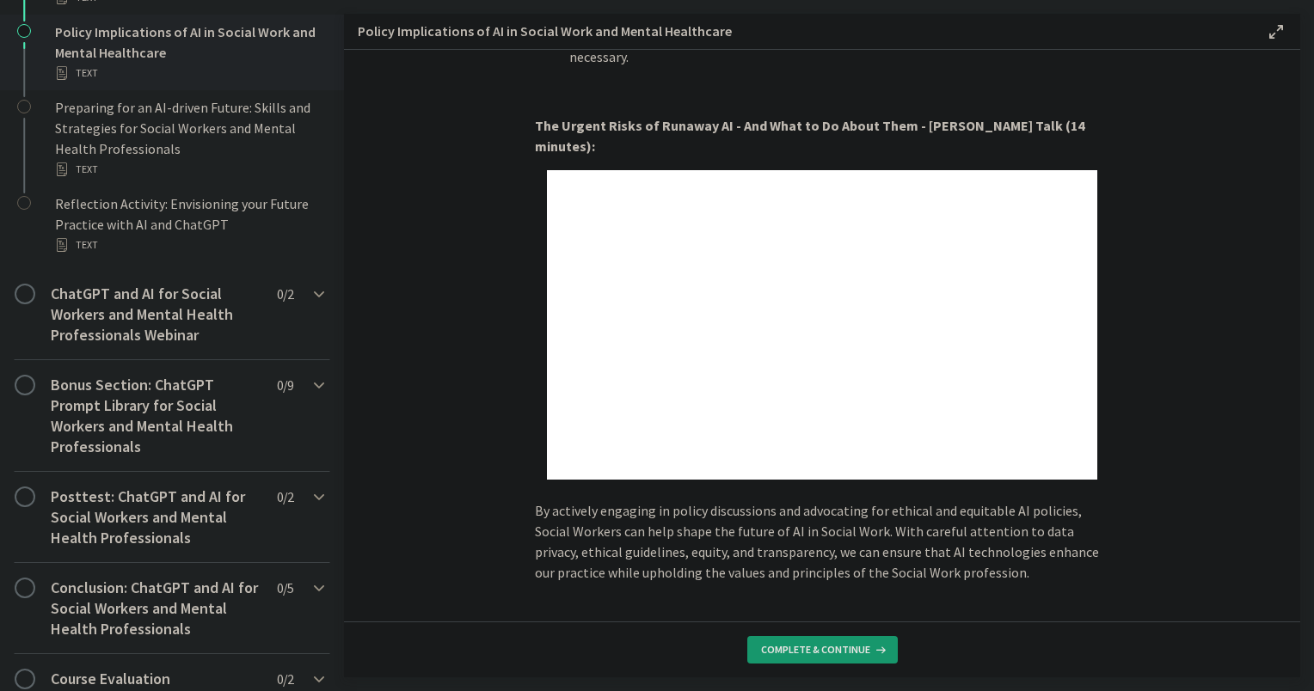
click at [808, 640] on button "Complete & continue" at bounding box center [822, 650] width 151 height 28
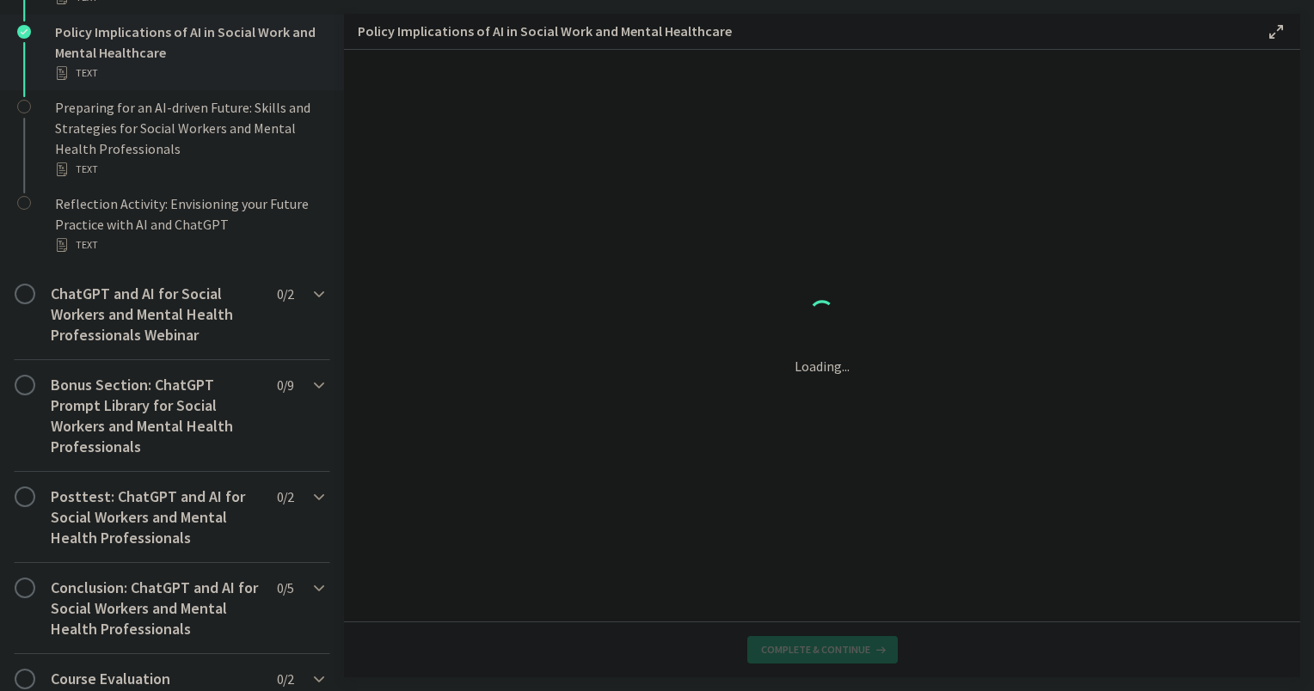
scroll to position [0, 0]
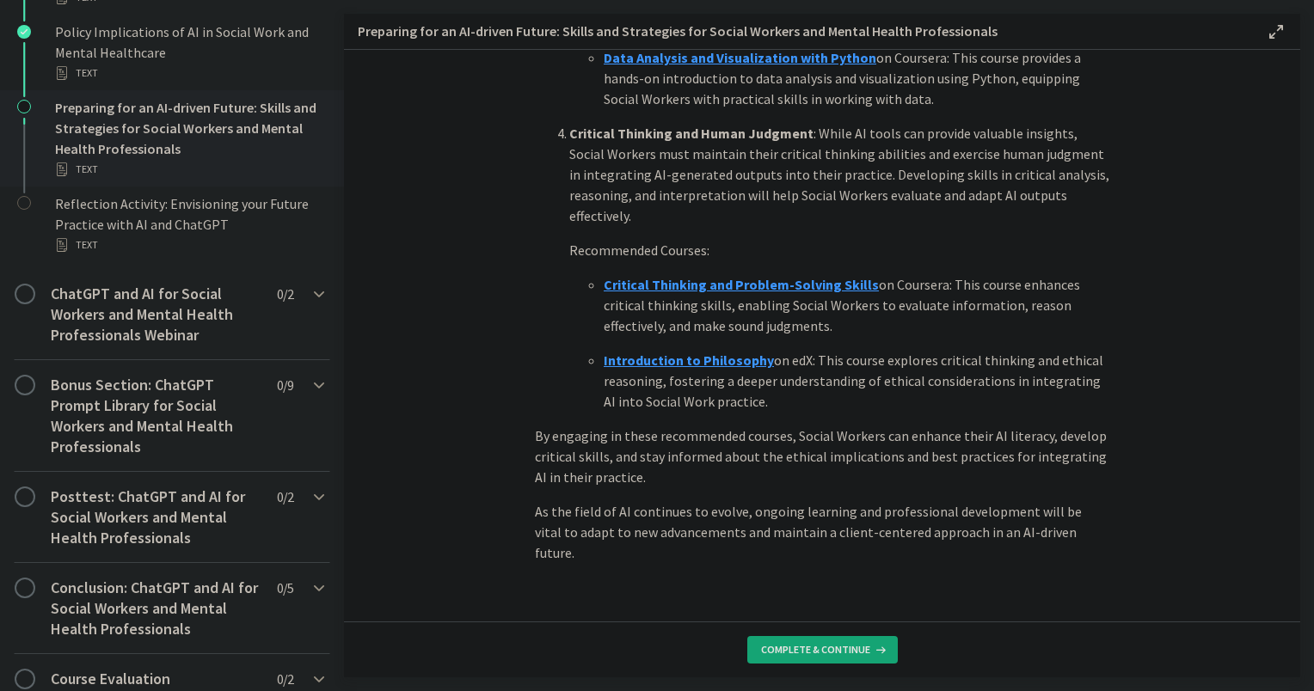
scroll to position [1161, 0]
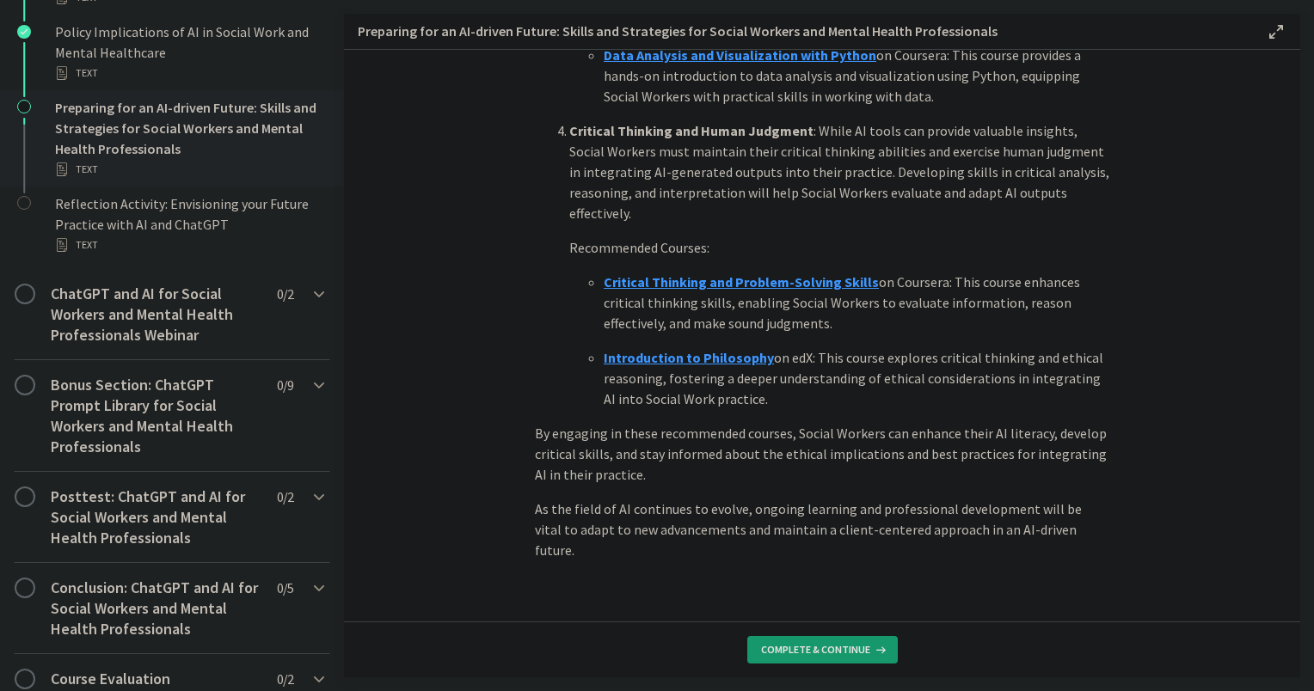
click at [801, 654] on span "Complete & continue" at bounding box center [815, 650] width 109 height 14
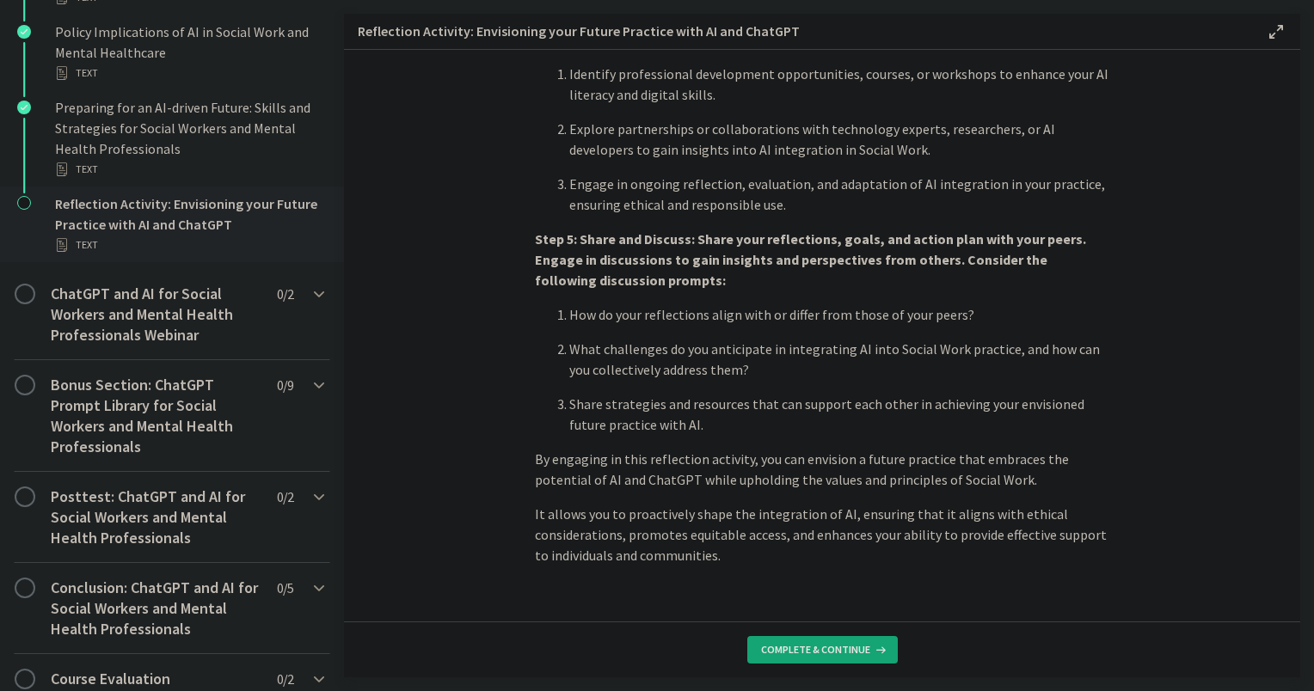
scroll to position [1395, 0]
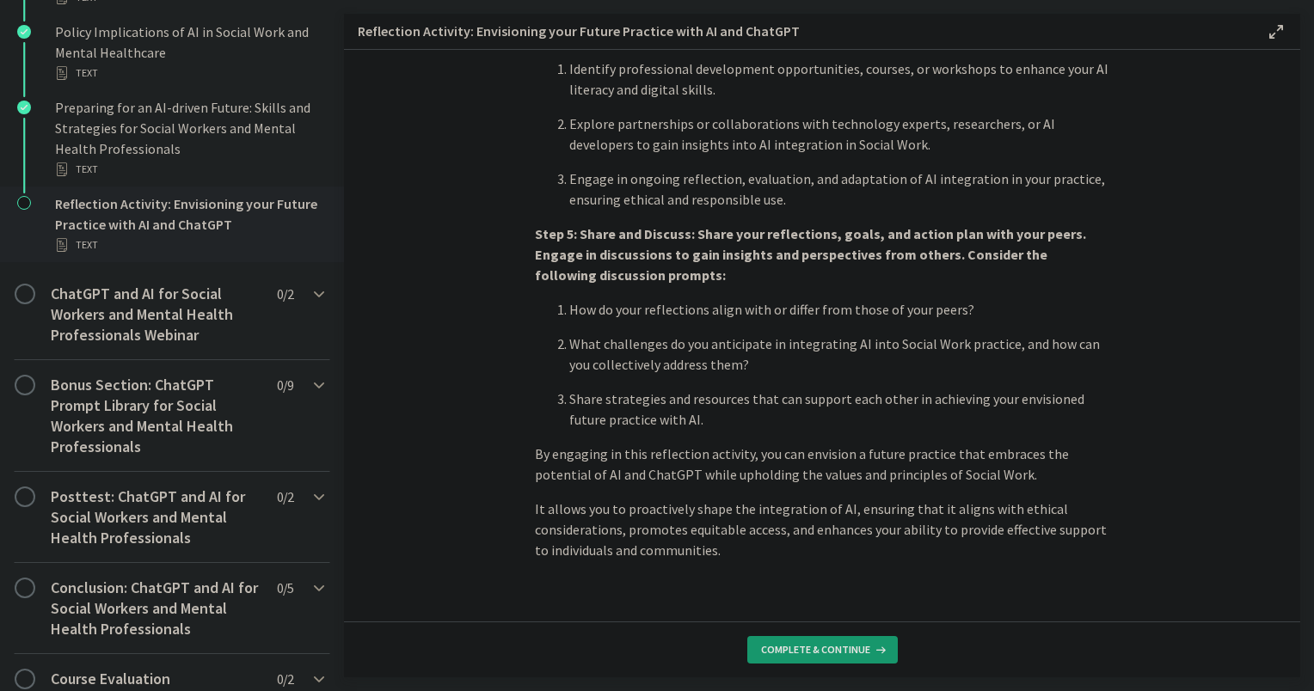
click at [808, 649] on span "Complete & continue" at bounding box center [815, 650] width 109 height 14
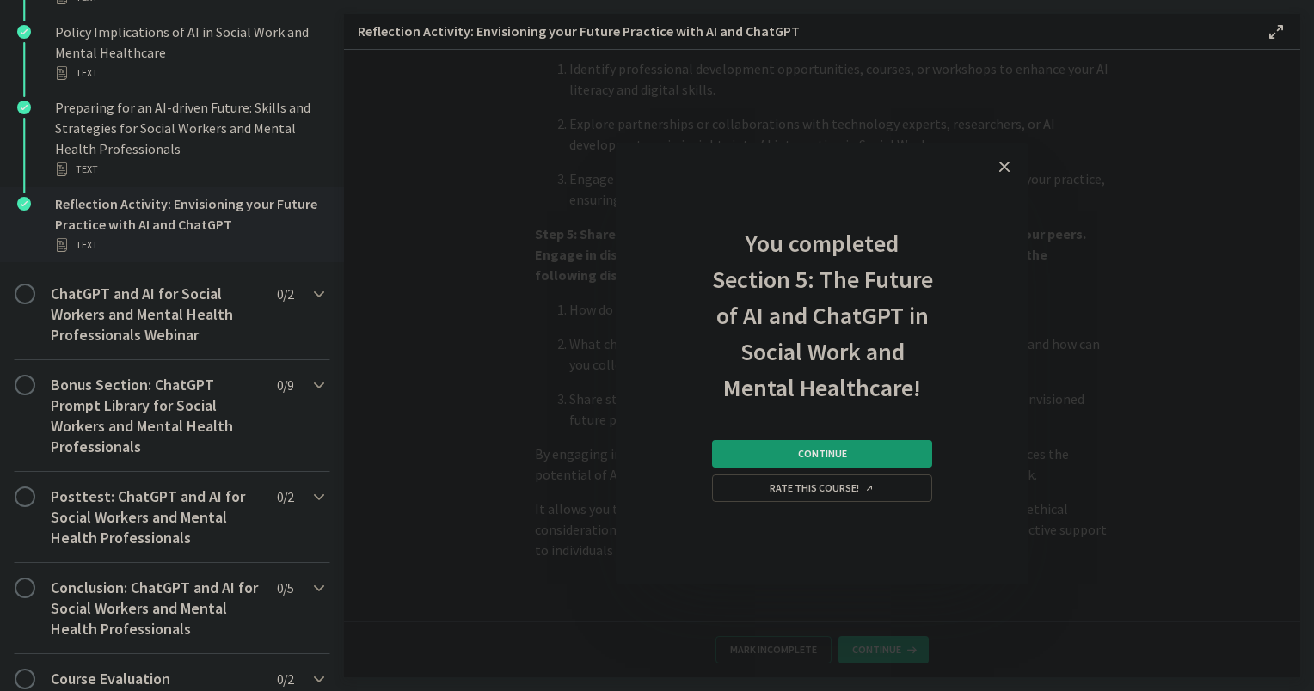
click at [740, 458] on button "Continue" at bounding box center [822, 454] width 220 height 28
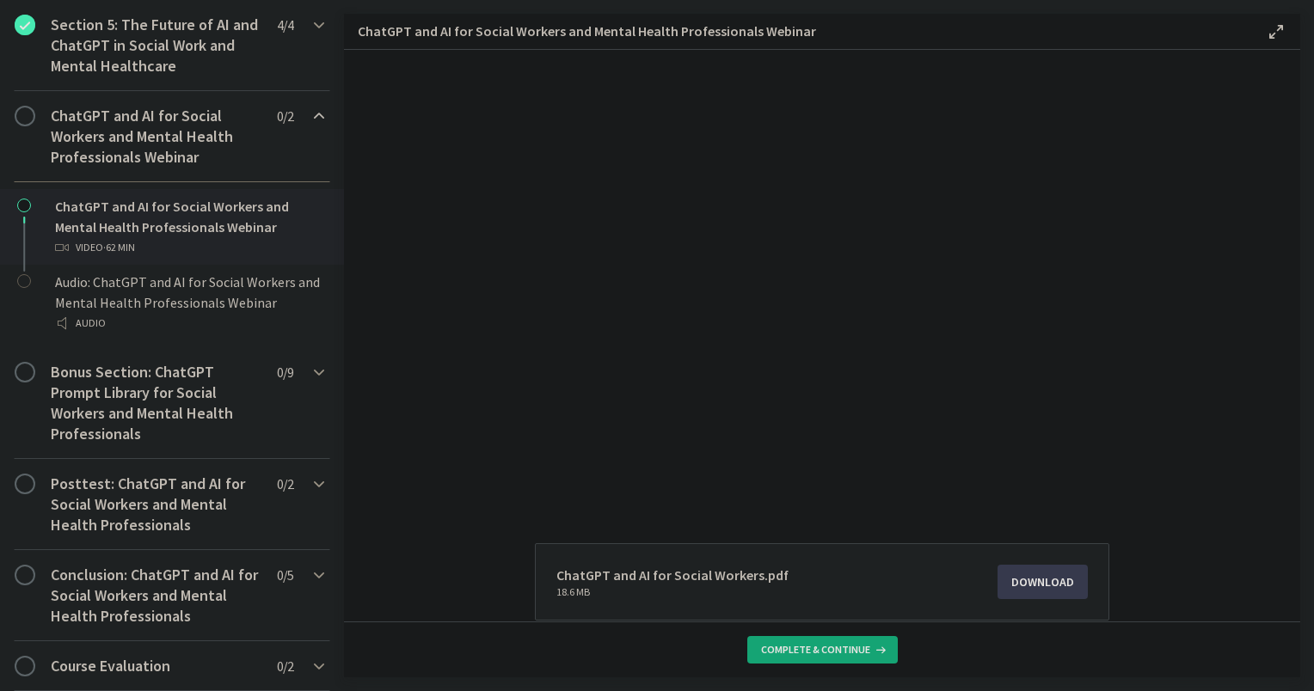
click at [258, 181] on div "ChatGPT and AI for Social Workers and Mental Health Professionals Webinar 0 / 2…" at bounding box center [172, 136] width 316 height 91
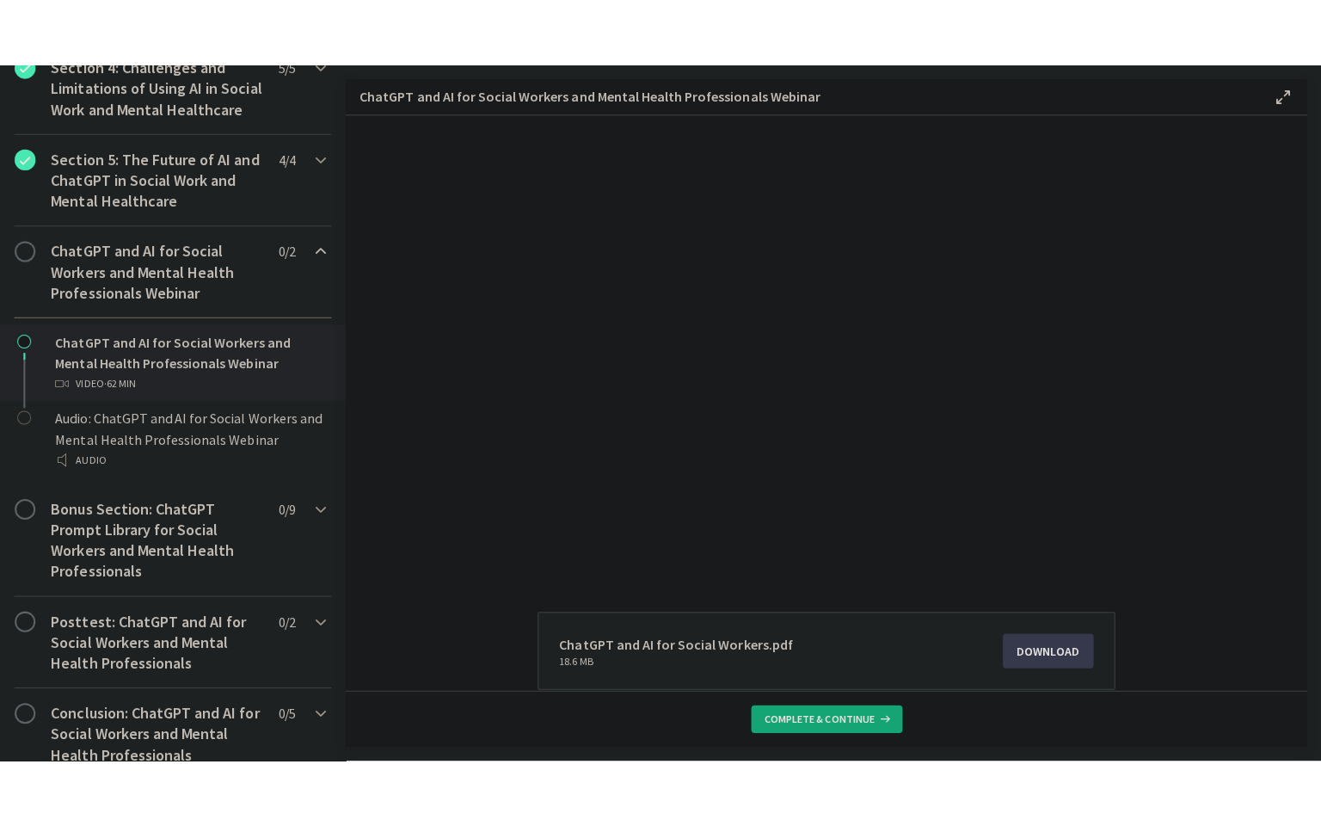
scroll to position [630, 0]
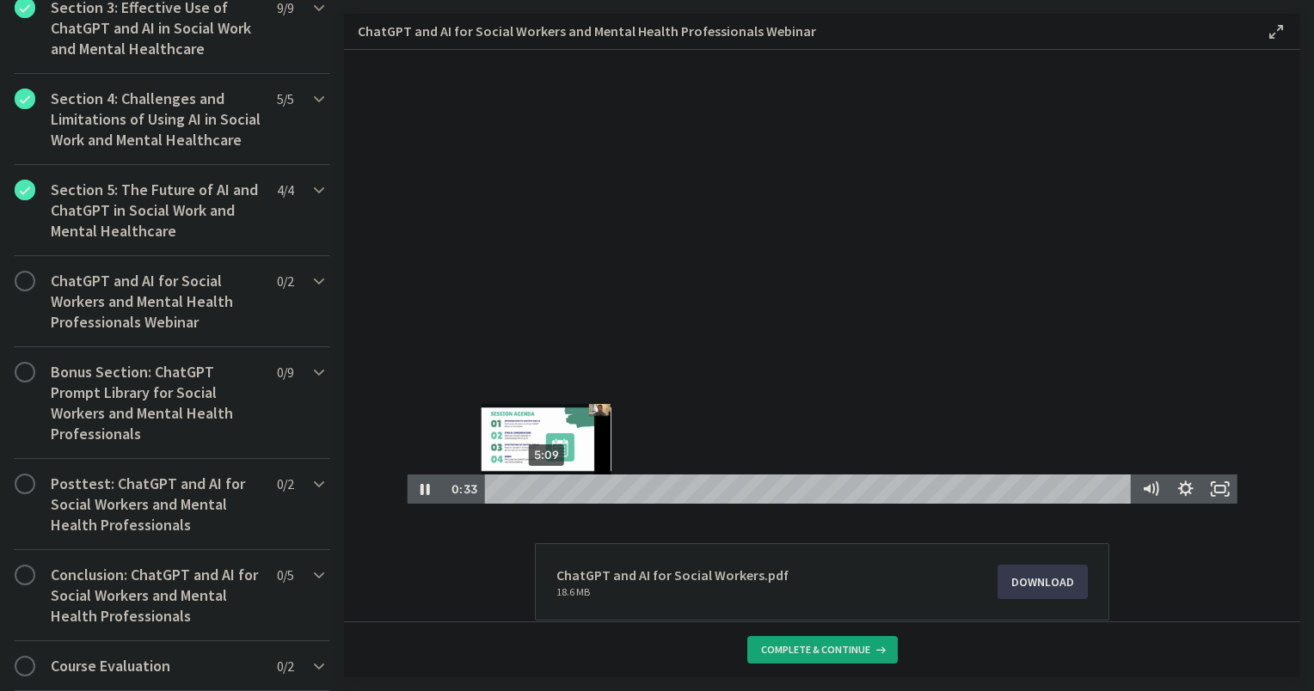
click at [540, 484] on div "5:09" at bounding box center [811, 489] width 634 height 29
click at [555, 488] on div "6:35" at bounding box center [811, 489] width 634 height 29
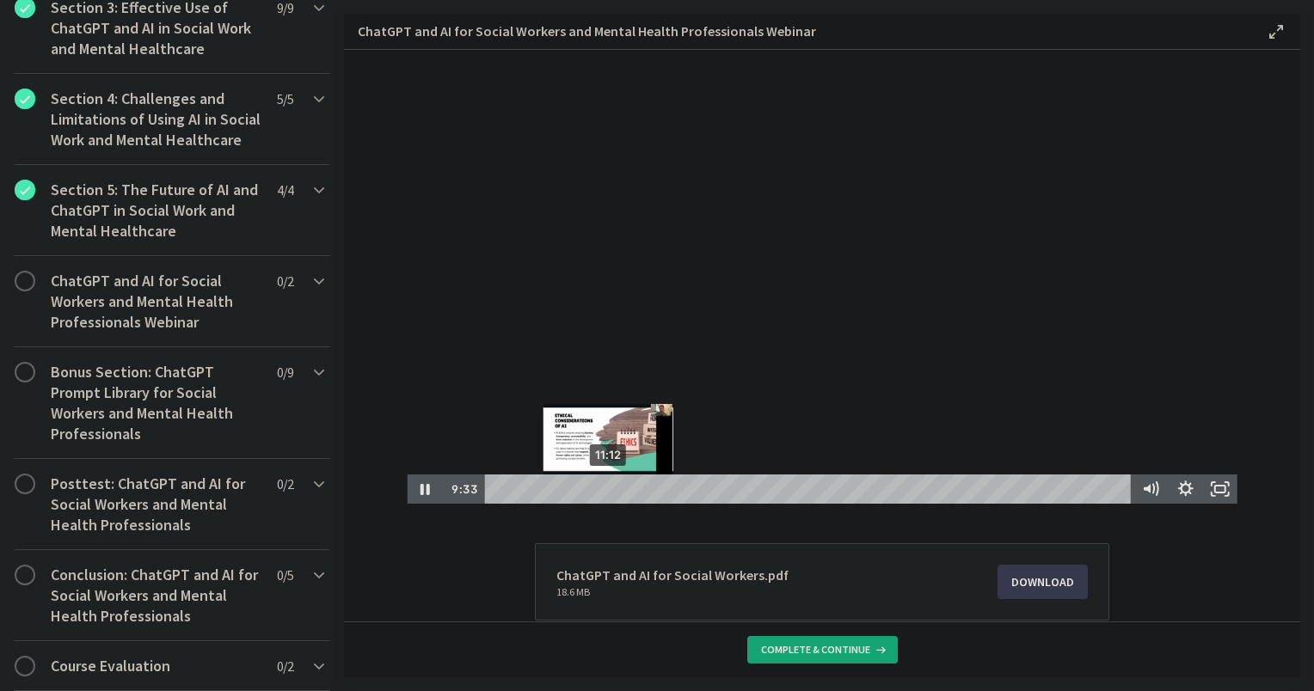
click at [602, 488] on div "11:12" at bounding box center [811, 489] width 634 height 29
click at [622, 485] on div "13:07" at bounding box center [811, 489] width 634 height 29
click at [1150, 485] on icon "Mute" at bounding box center [1150, 489] width 41 height 35
click at [1150, 485] on icon "Unmute" at bounding box center [1150, 489] width 41 height 35
drag, startPoint x: 1219, startPoint y: 495, endPoint x: 1563, endPoint y: 635, distance: 371.1
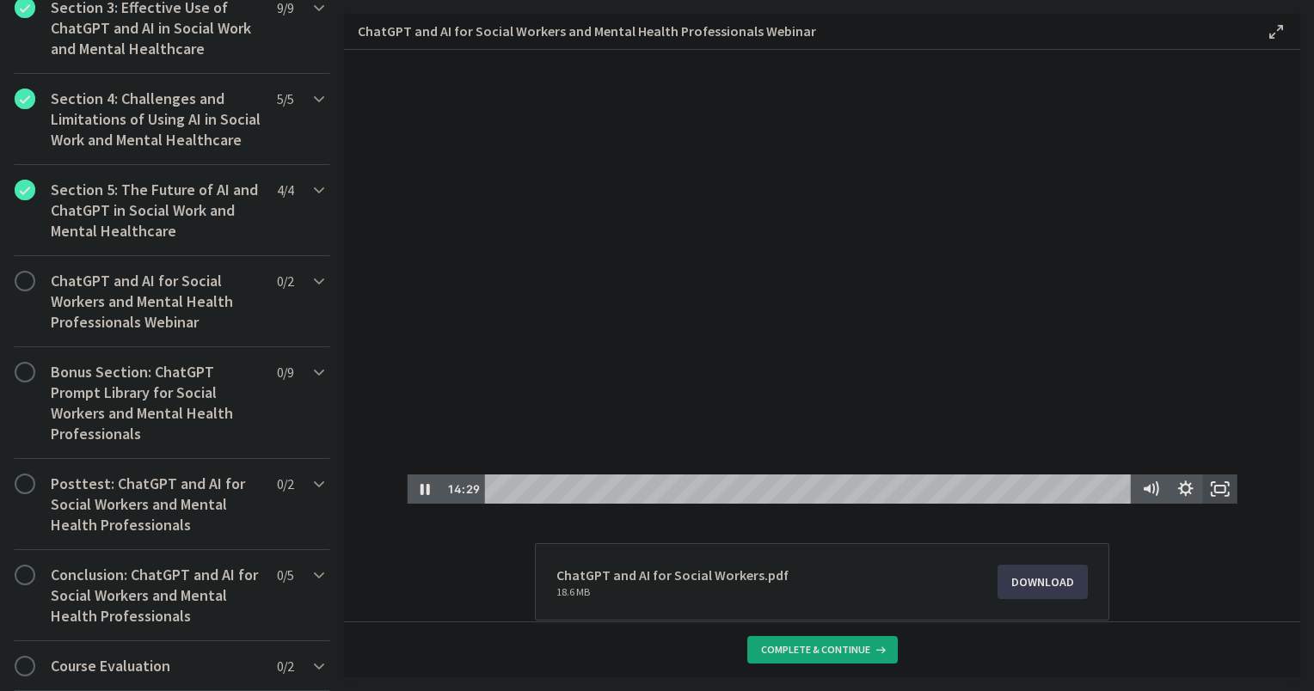
click at [1226, 495] on icon "Fullscreen" at bounding box center [1227, 494] width 3 height 3
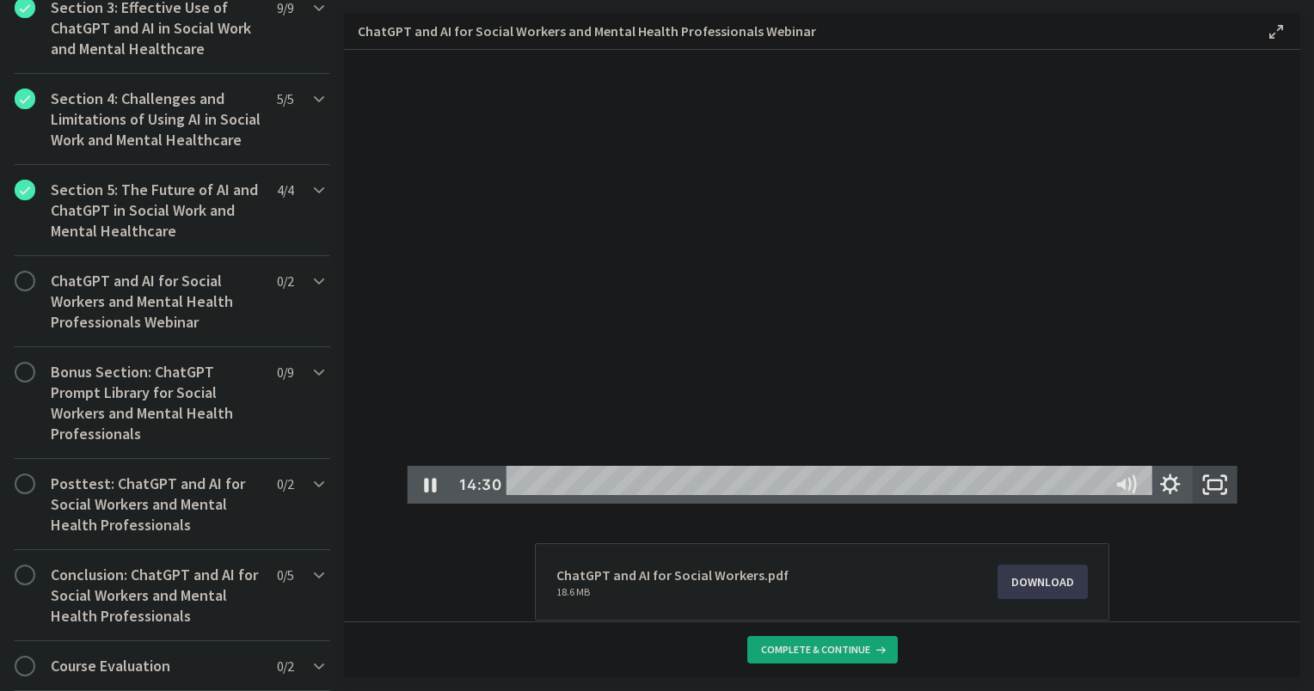
scroll to position [471, 0]
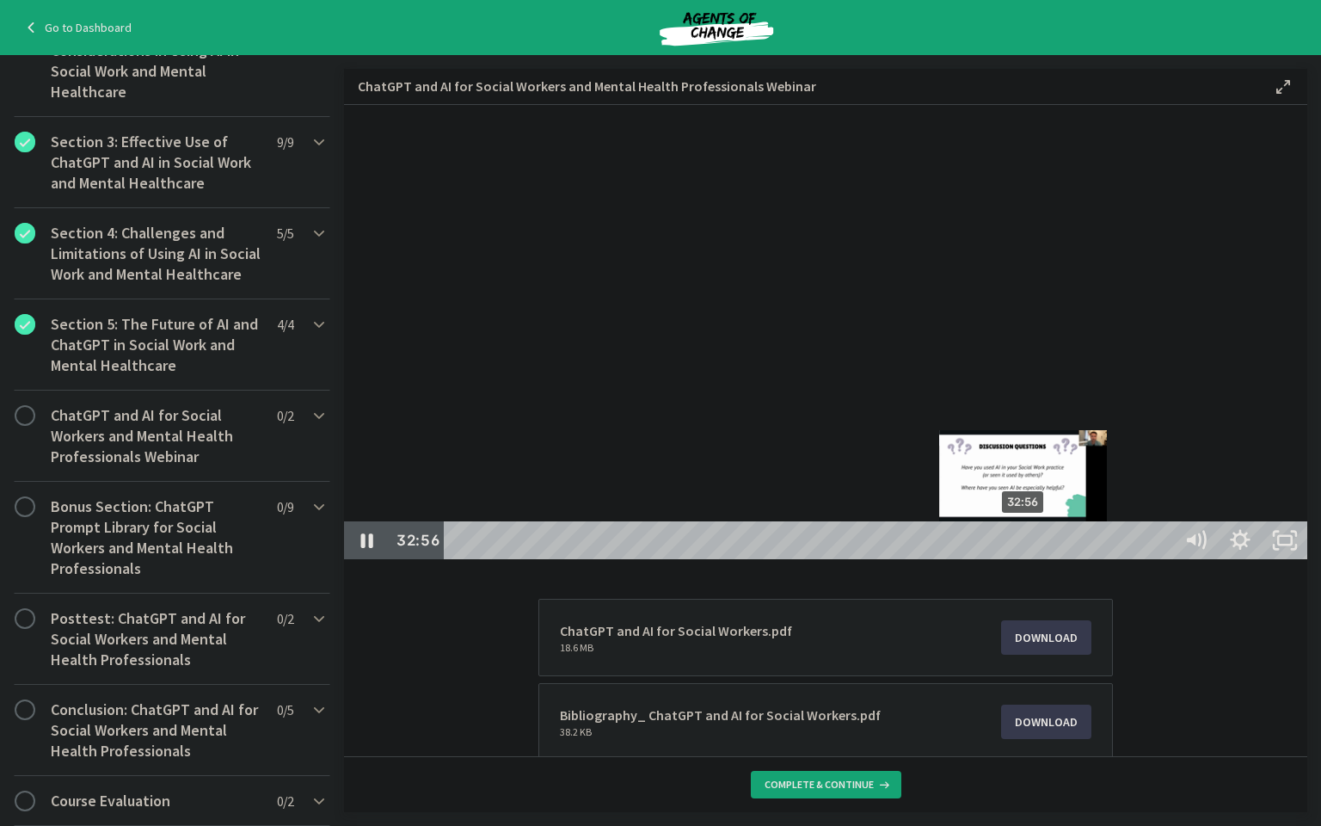
click at [1025, 559] on div "32:56" at bounding box center [811, 540] width 710 height 38
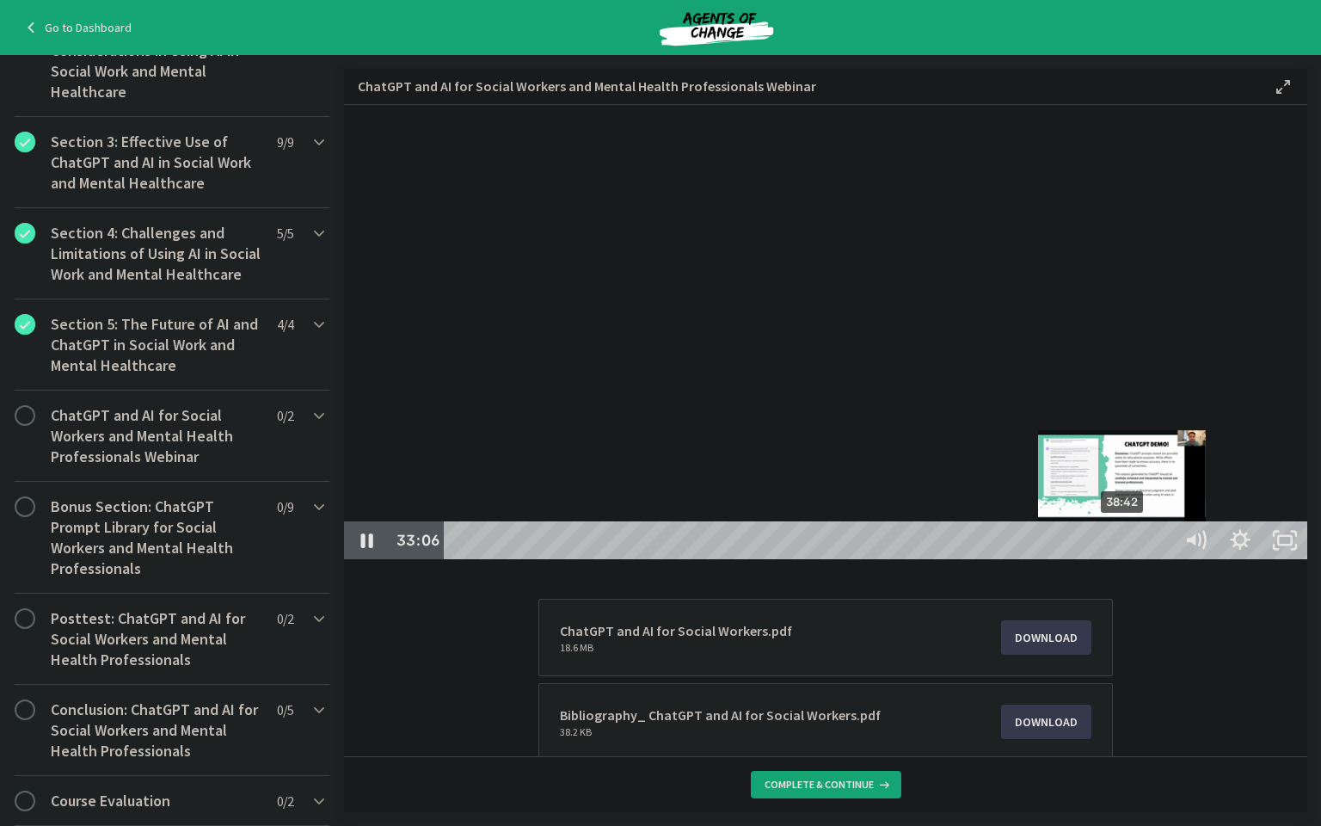
click at [1125, 559] on div "38:42" at bounding box center [811, 540] width 710 height 38
click at [1140, 559] on div "39:33" at bounding box center [811, 540] width 710 height 38
click at [1153, 559] on div "40:21" at bounding box center [811, 540] width 710 height 38
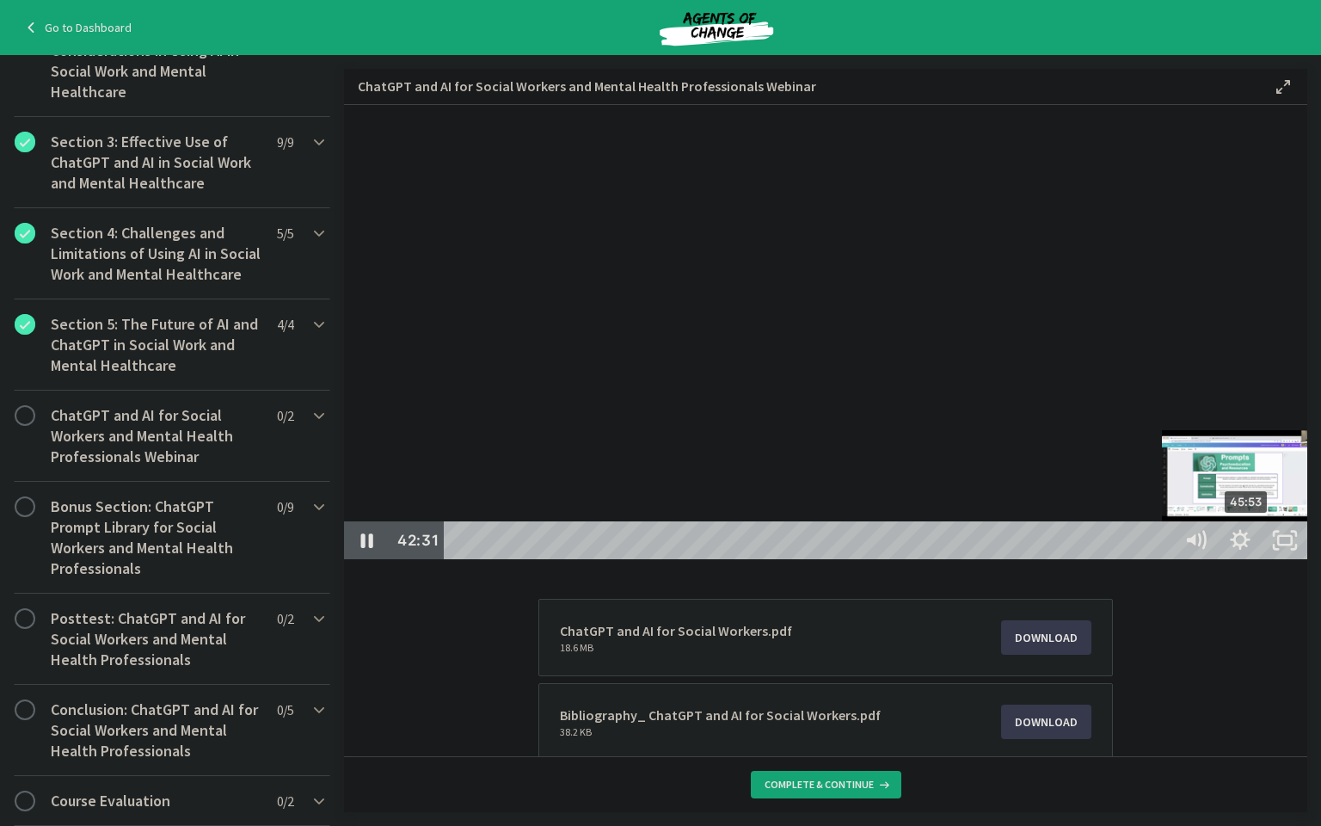
click at [1165, 559] on div "45:53" at bounding box center [811, 540] width 710 height 38
click at [1165, 559] on div "47:05" at bounding box center [811, 540] width 710 height 38
click at [1165, 559] on div "57:03" at bounding box center [811, 540] width 710 height 38
click at [1165, 559] on div "1:00:59" at bounding box center [811, 540] width 710 height 38
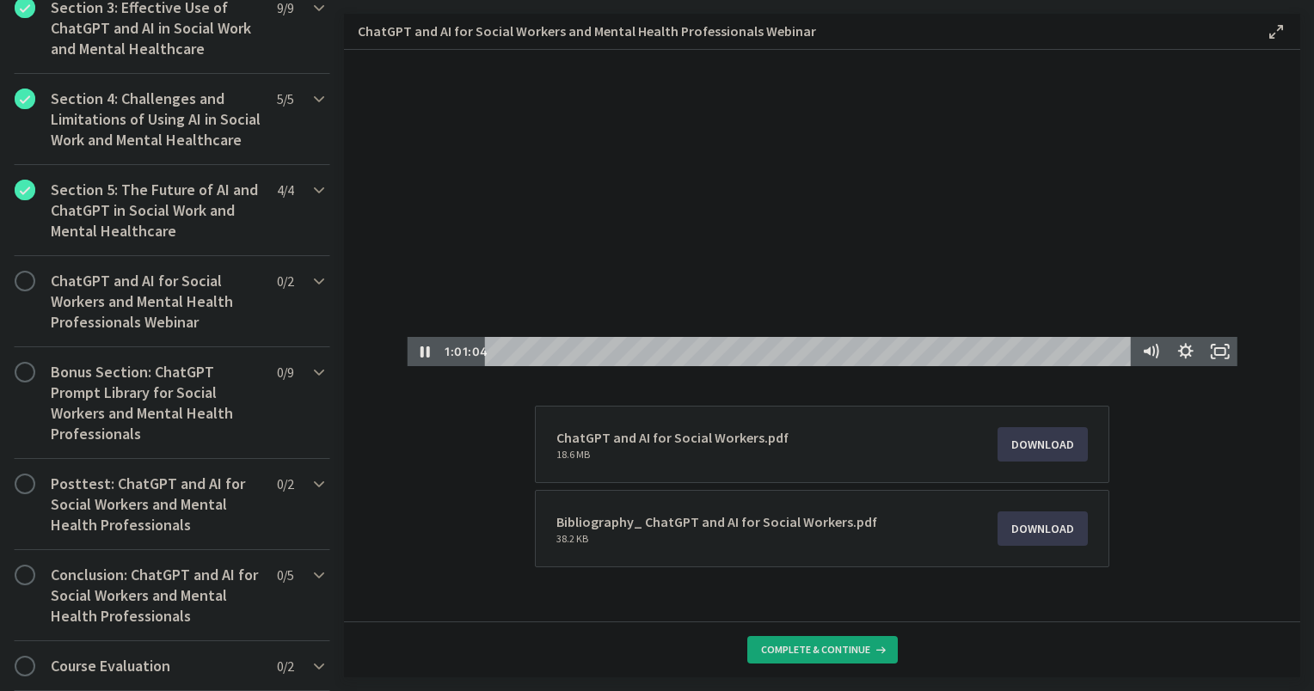
scroll to position [165, 0]
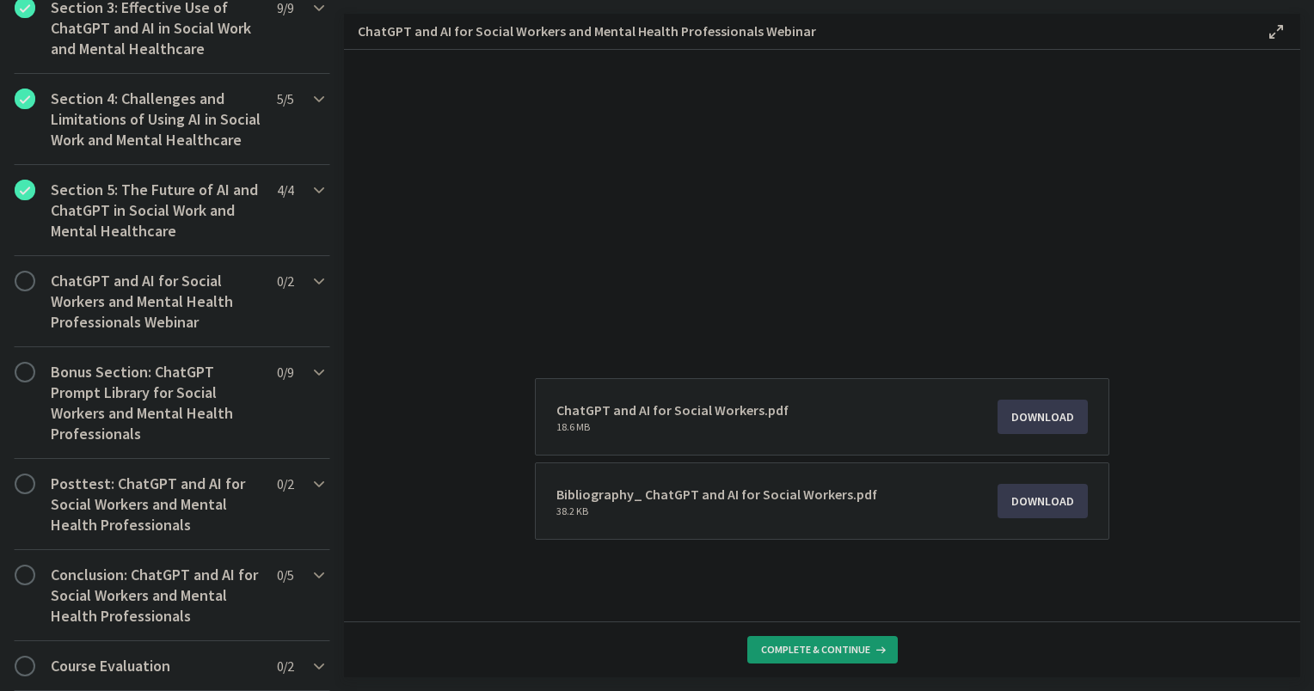
click at [834, 649] on span "Complete & continue" at bounding box center [815, 650] width 109 height 14
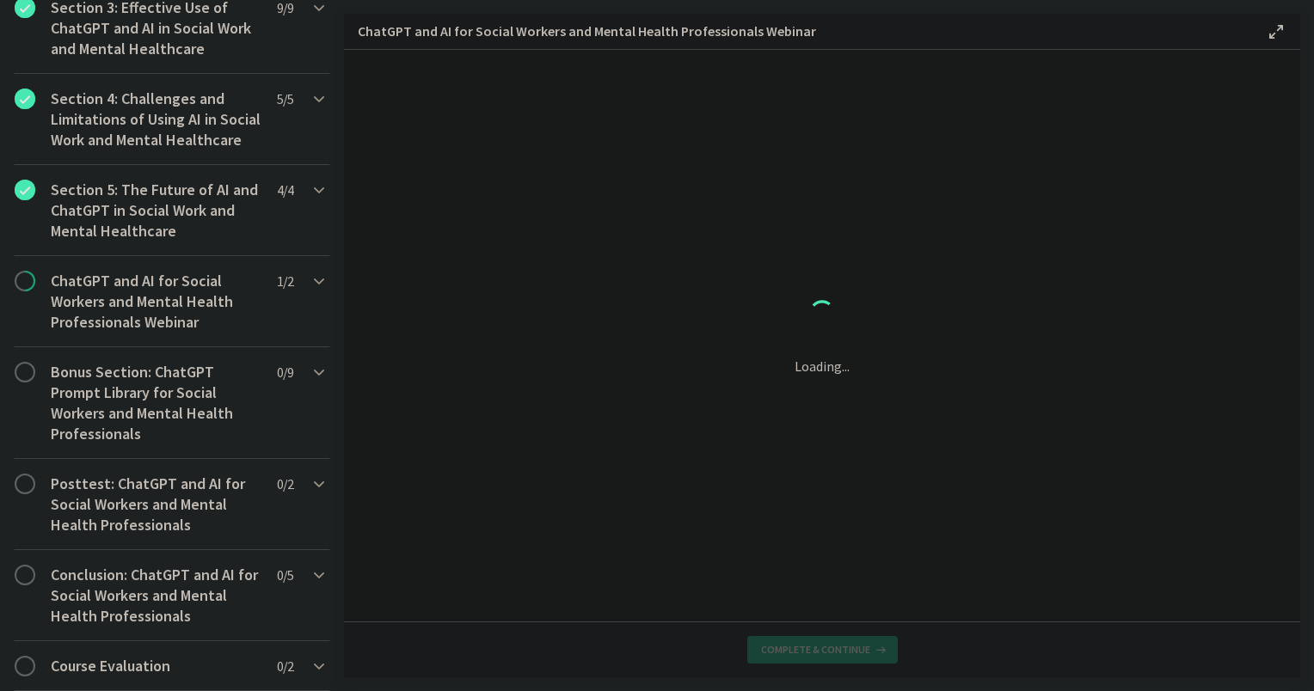
scroll to position [0, 0]
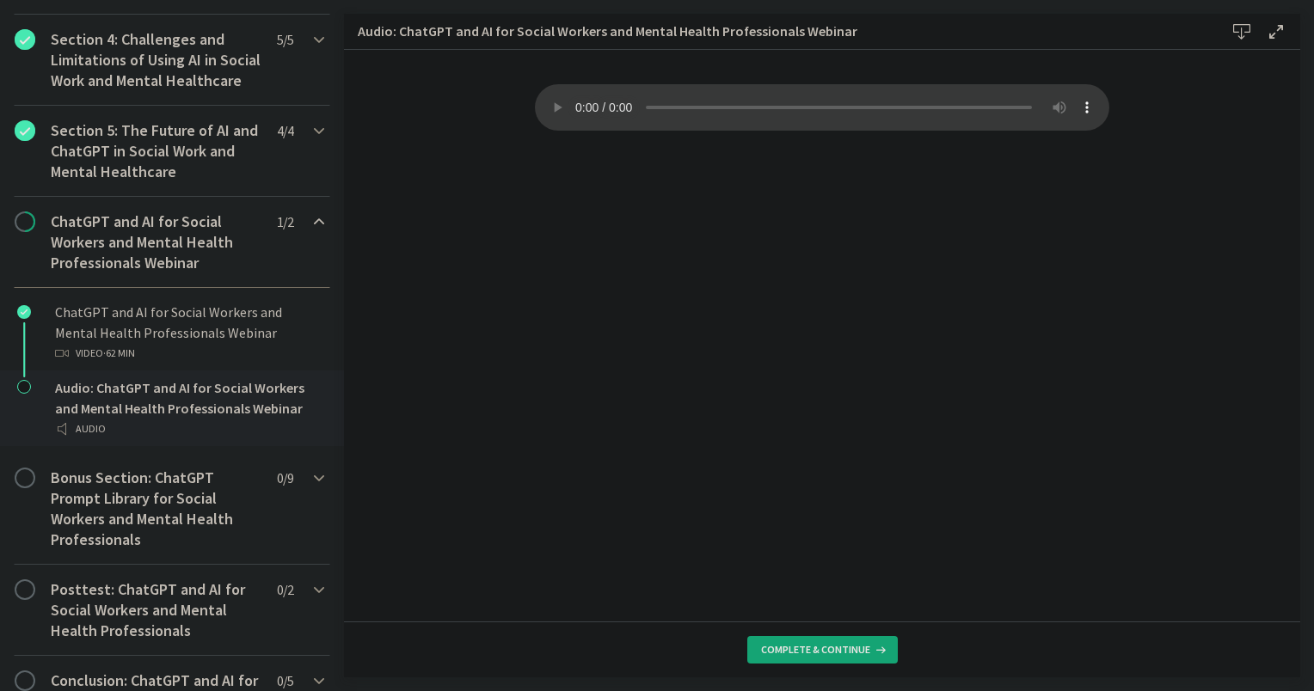
scroll to position [630, 0]
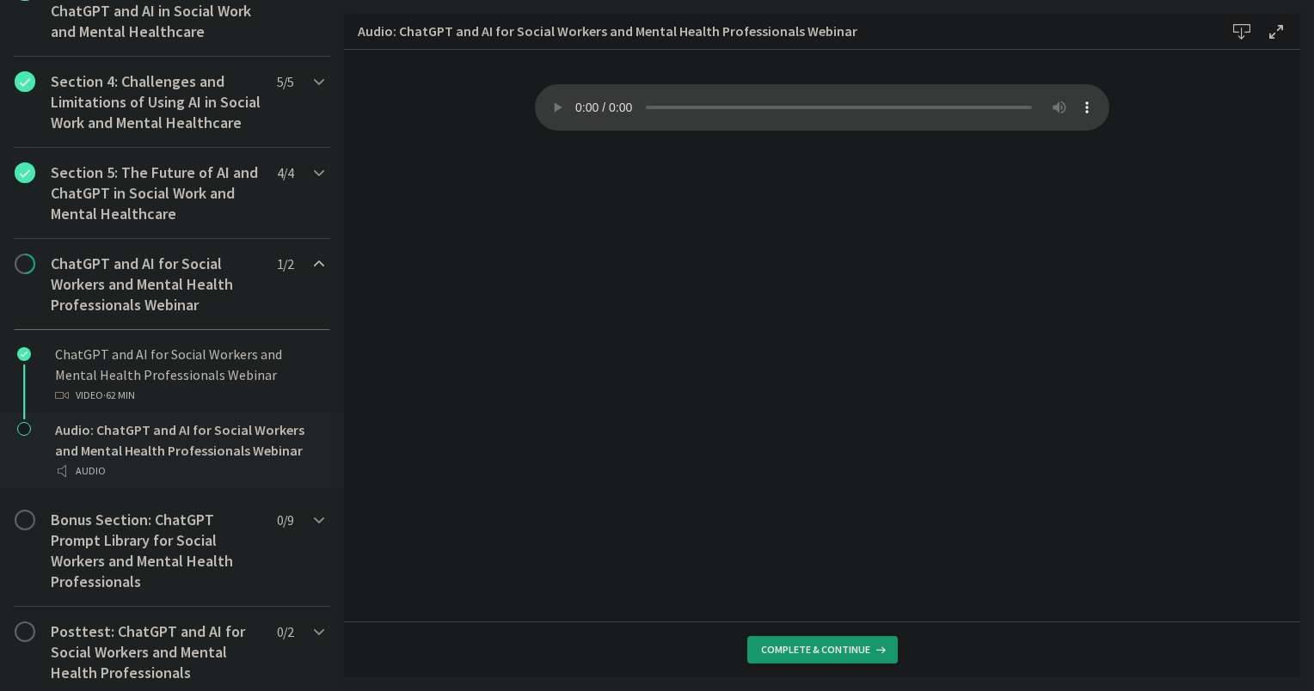
click at [781, 643] on span "Complete & continue" at bounding box center [815, 650] width 109 height 14
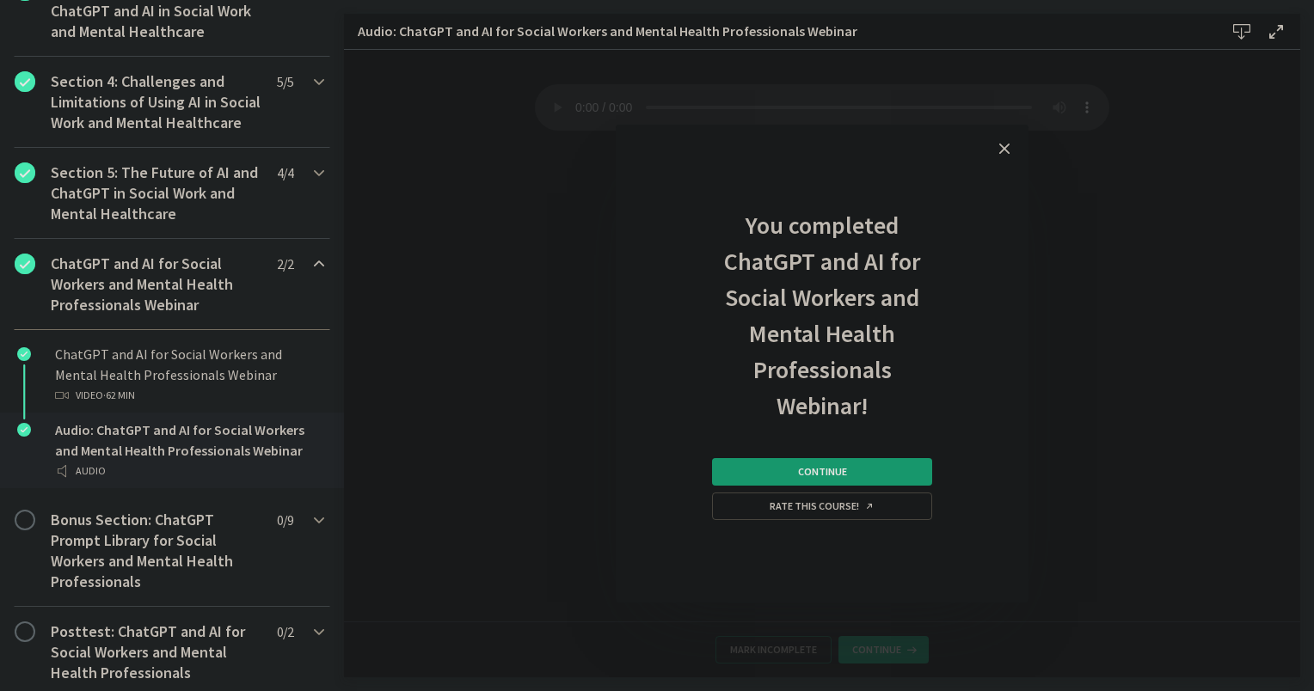
click at [759, 468] on button "Continue" at bounding box center [822, 472] width 220 height 28
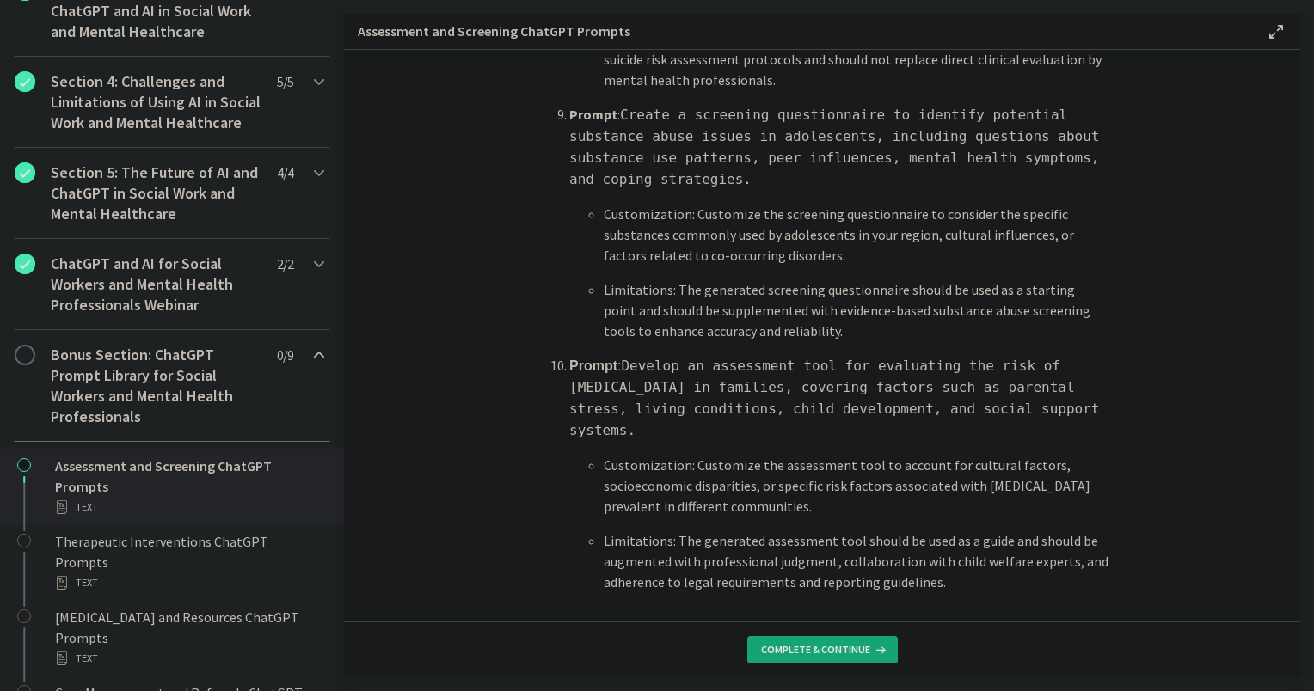
scroll to position [2535, 0]
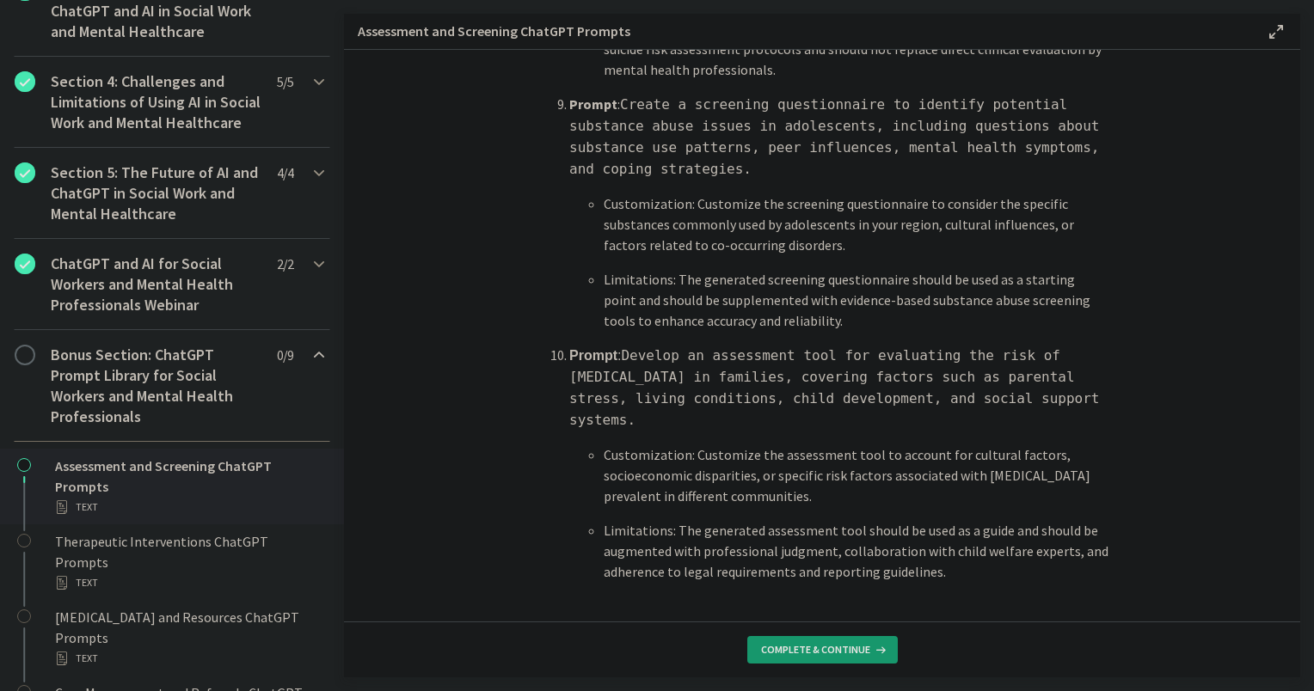
click at [823, 643] on span "Complete & continue" at bounding box center [815, 650] width 109 height 14
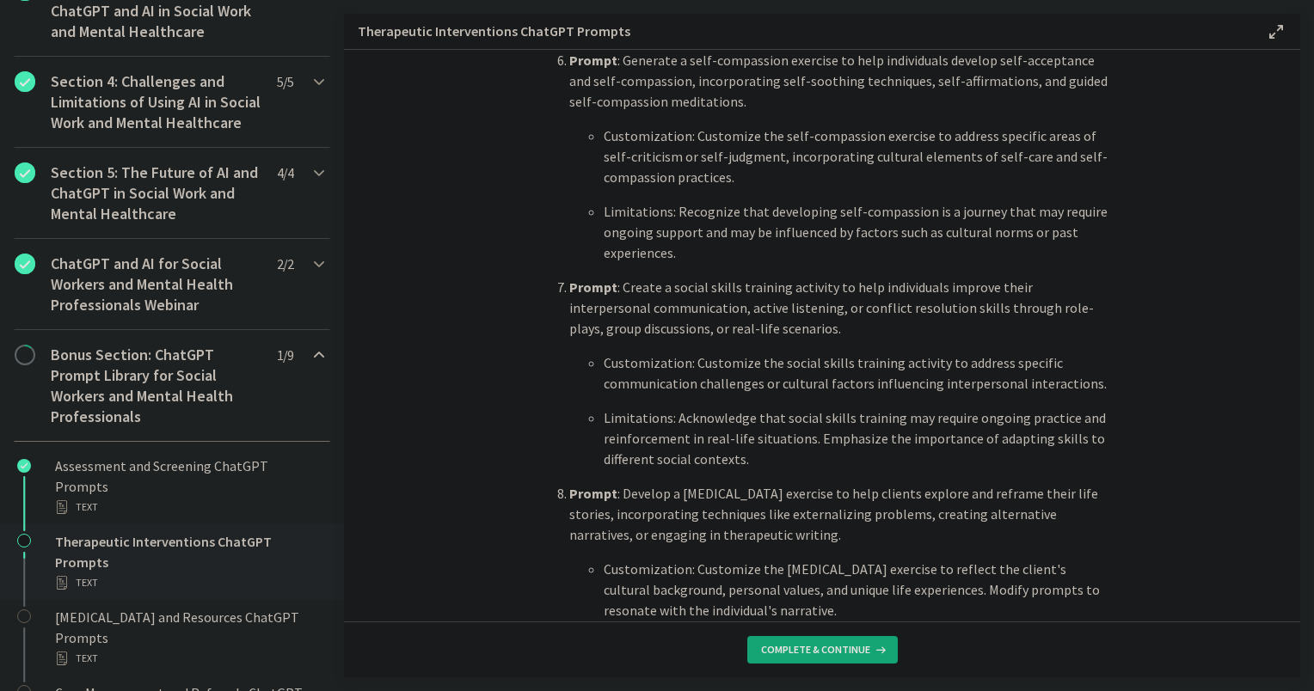
scroll to position [1892, 0]
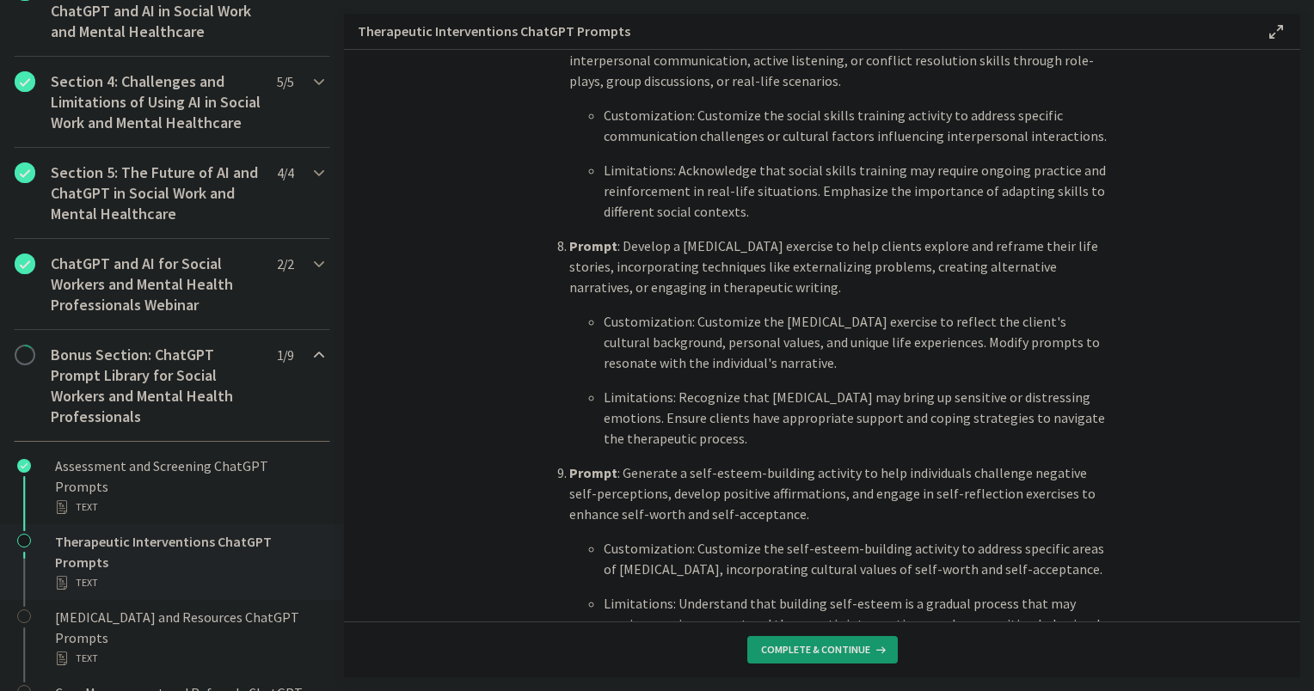
drag, startPoint x: 812, startPoint y: 653, endPoint x: 799, endPoint y: 642, distance: 16.5
click at [812, 651] on span "Complete & continue" at bounding box center [815, 650] width 109 height 14
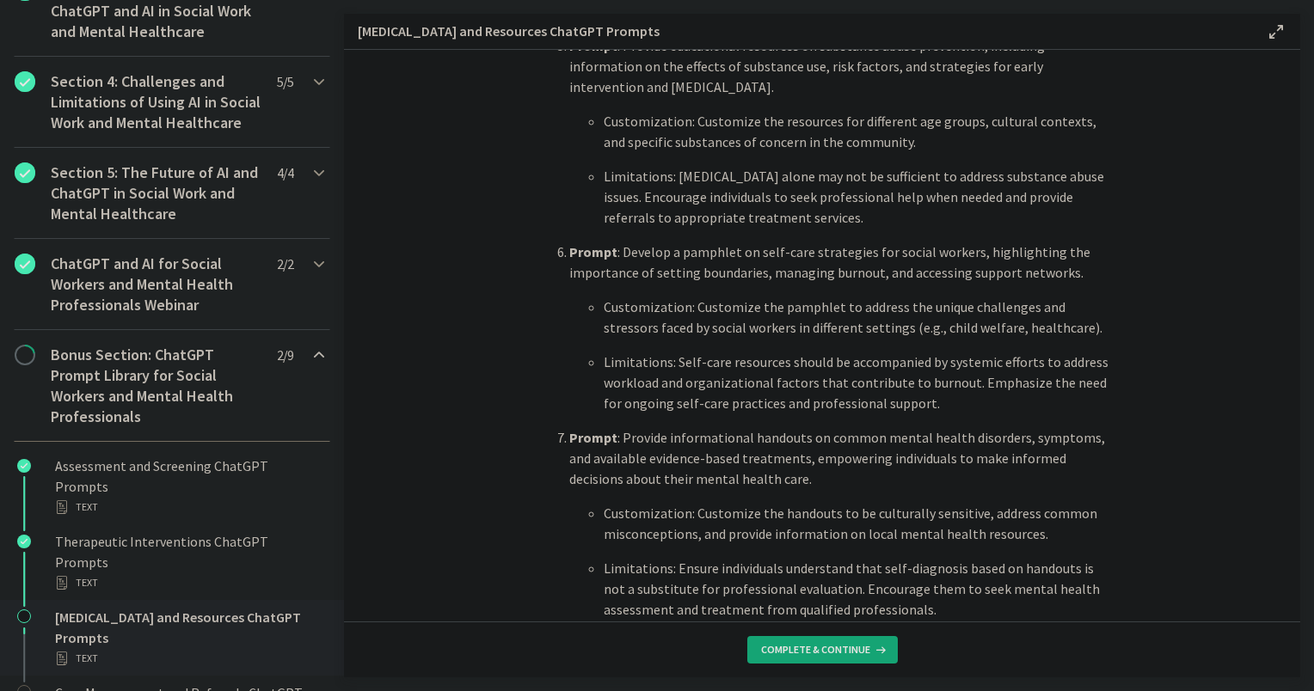
scroll to position [1462, 0]
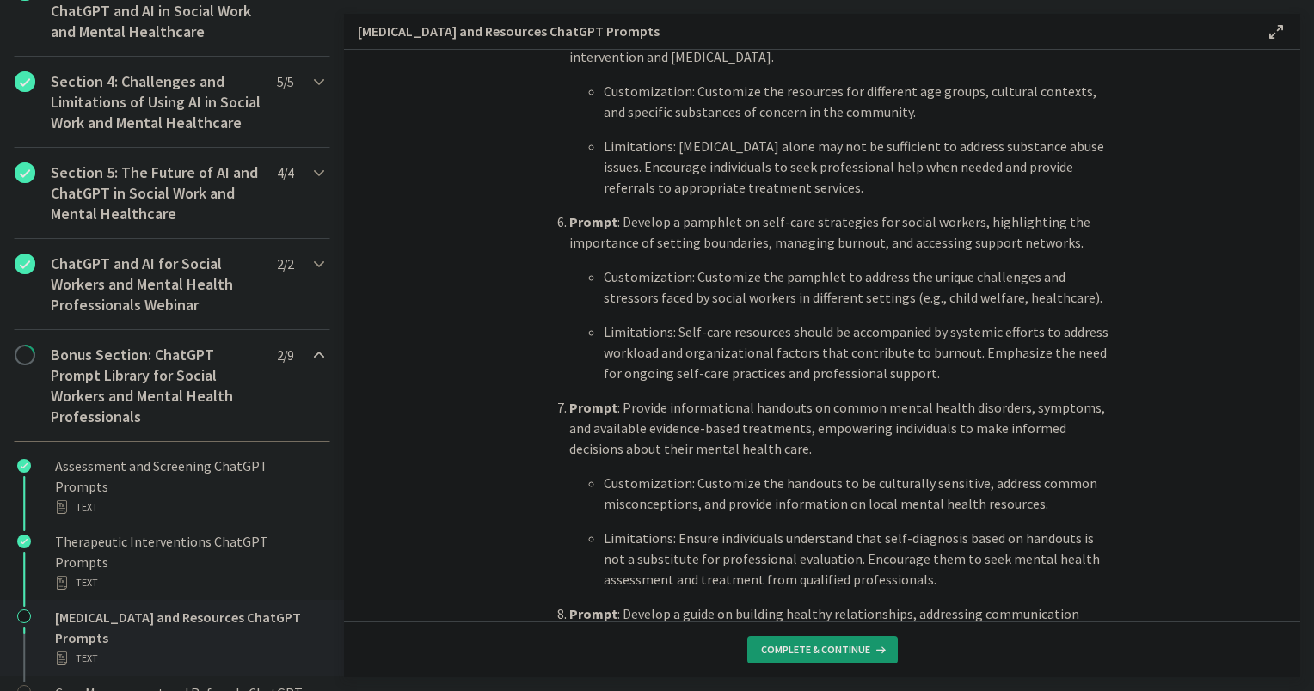
click at [853, 650] on span "Complete & continue" at bounding box center [815, 650] width 109 height 14
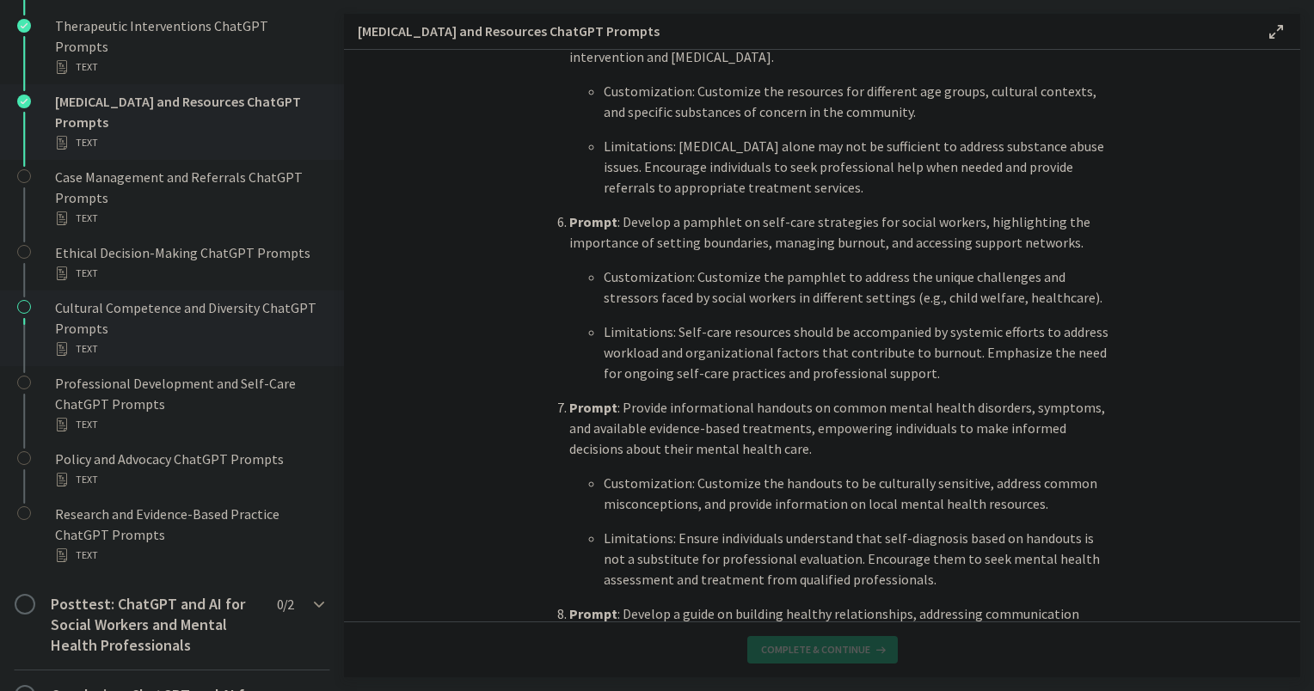
scroll to position [0, 0]
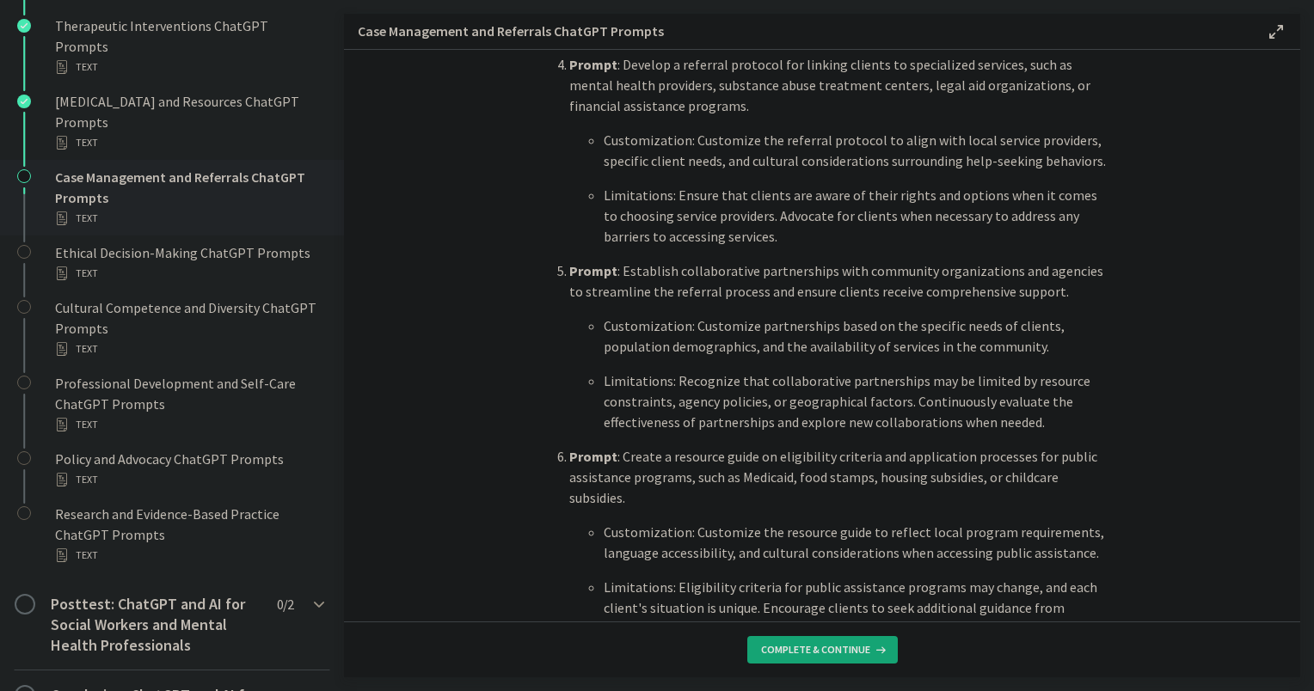
scroll to position [1204, 0]
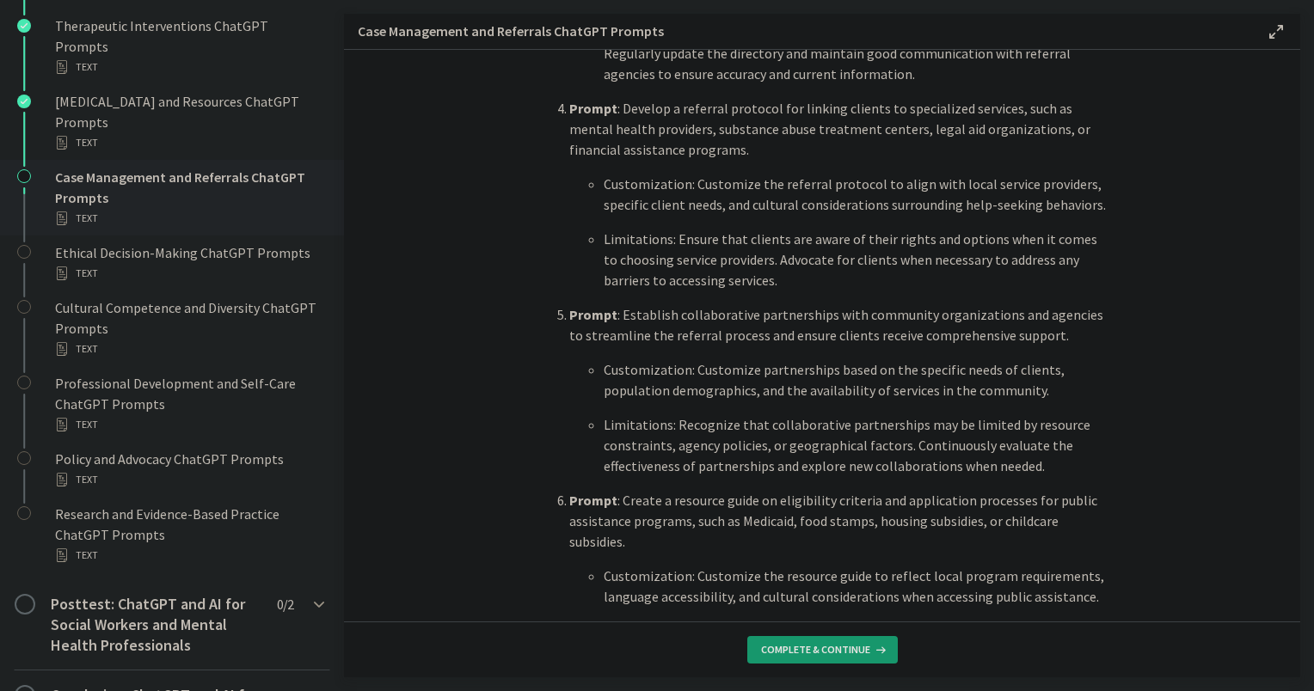
click at [768, 647] on span "Complete & continue" at bounding box center [815, 650] width 109 height 14
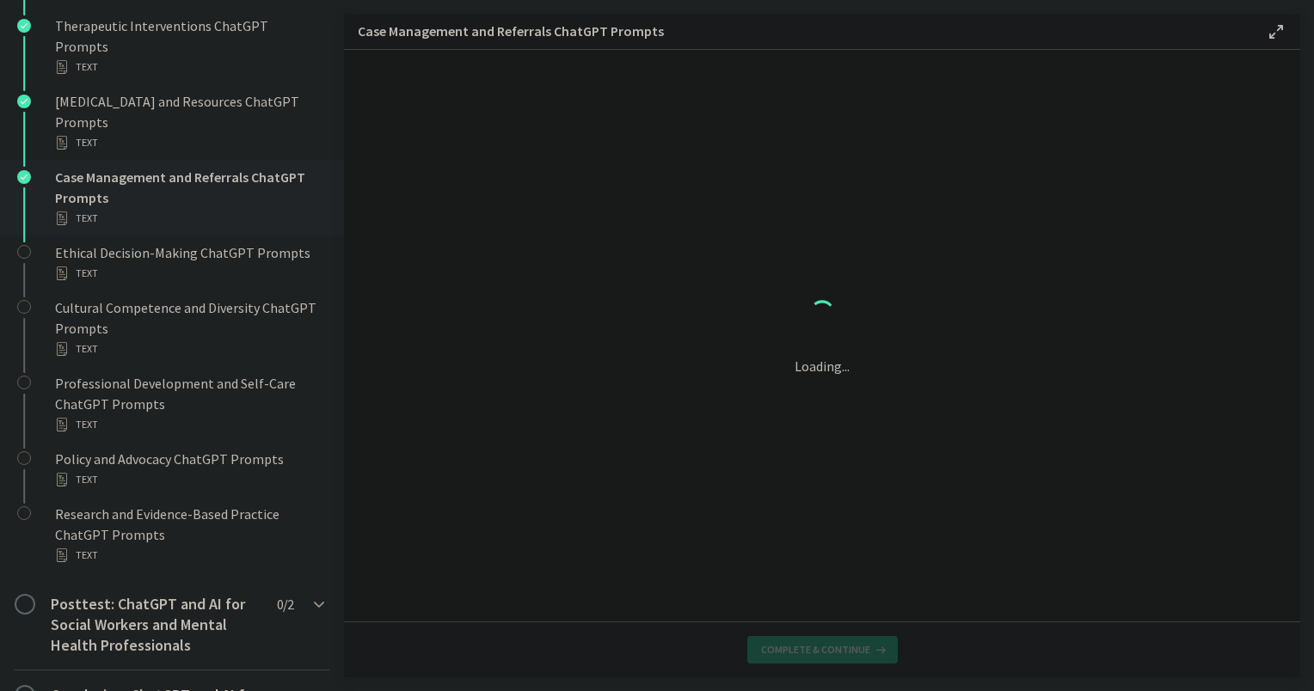
scroll to position [0, 0]
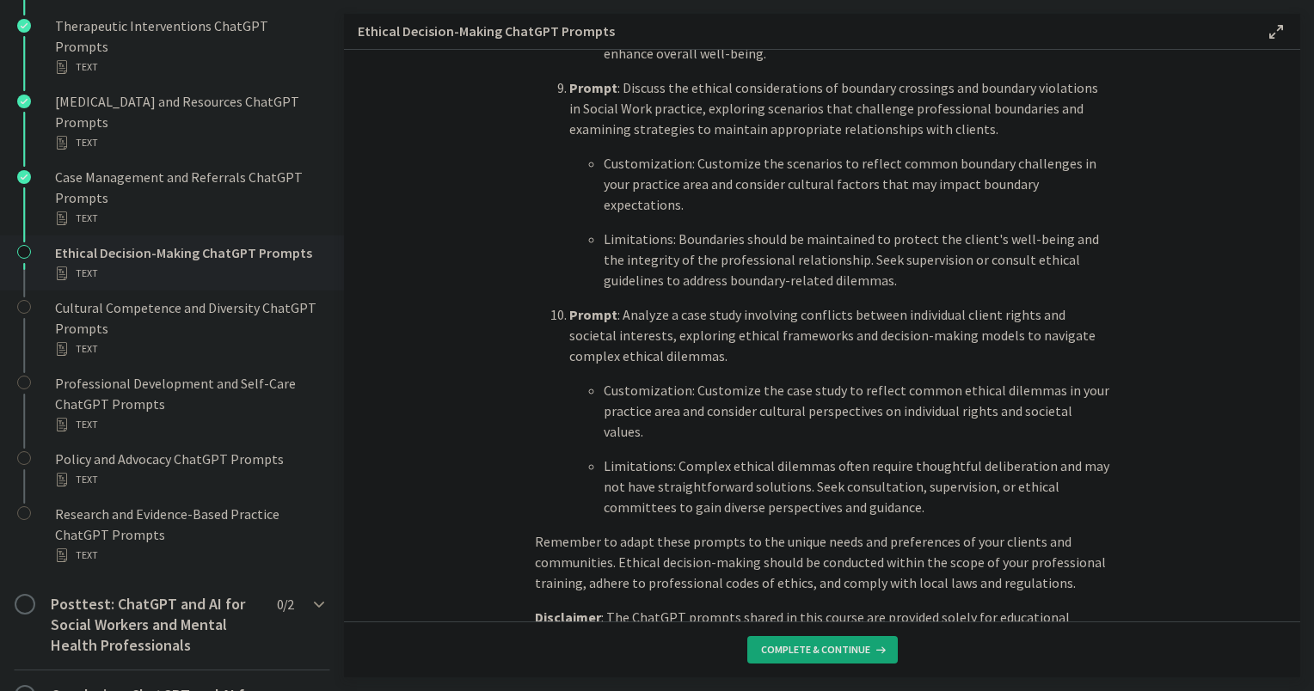
scroll to position [2324, 0]
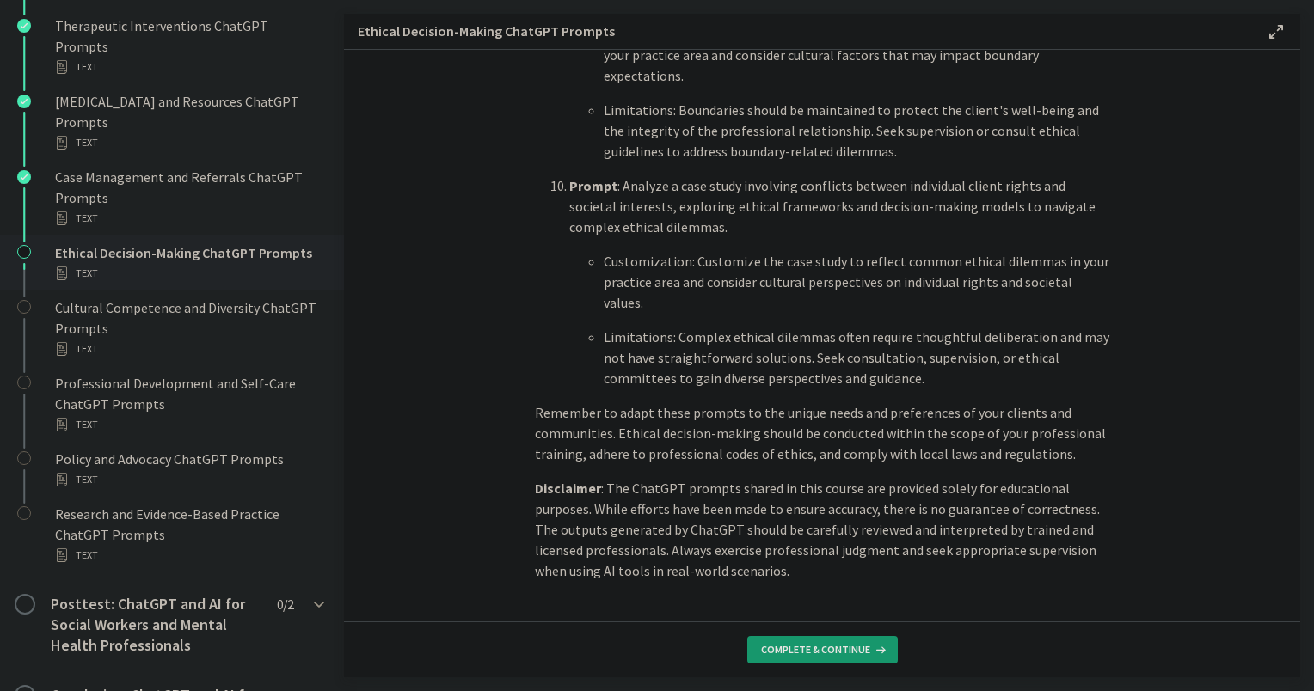
click at [788, 642] on button "Complete & continue" at bounding box center [822, 650] width 151 height 28
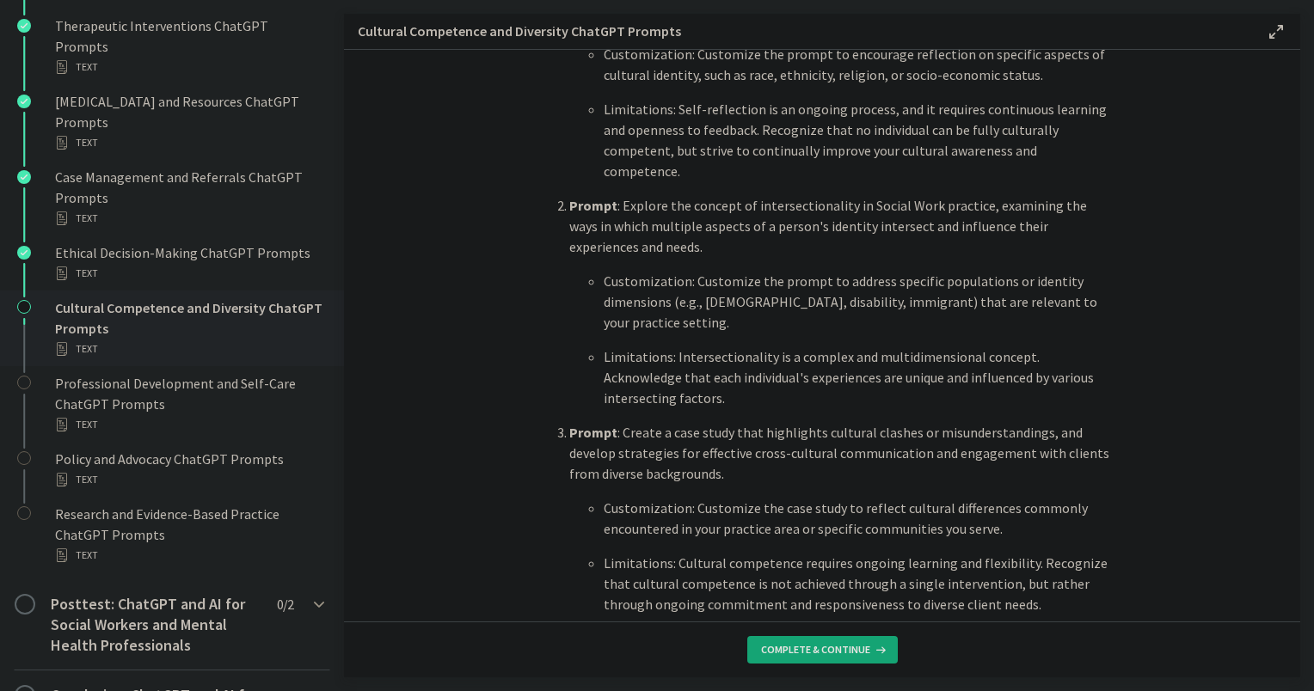
scroll to position [860, 0]
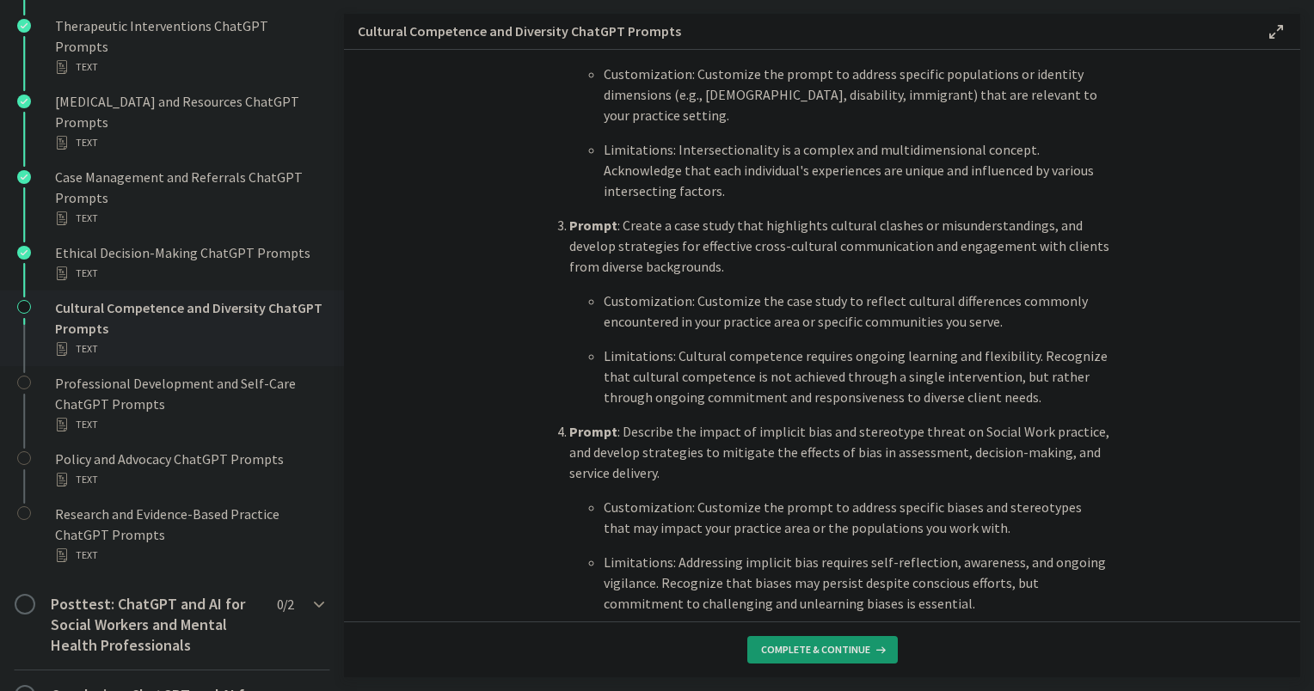
click at [865, 647] on span "Complete & continue" at bounding box center [815, 650] width 109 height 14
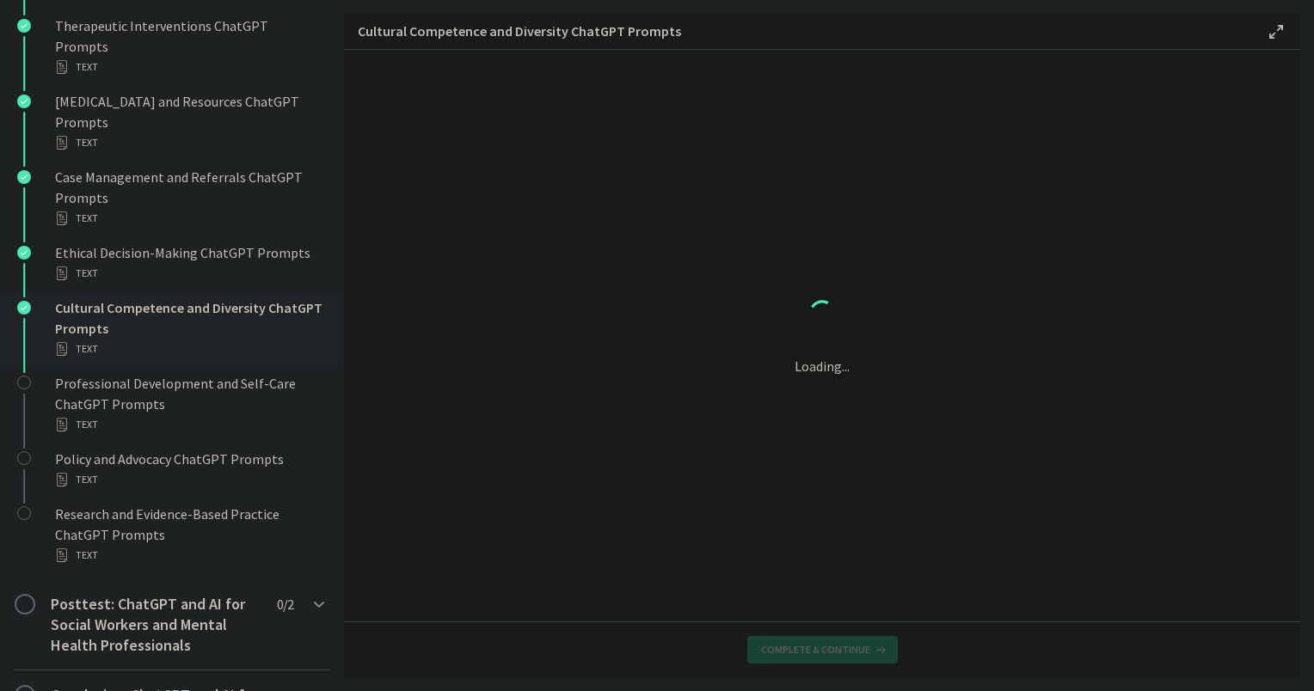
scroll to position [0, 0]
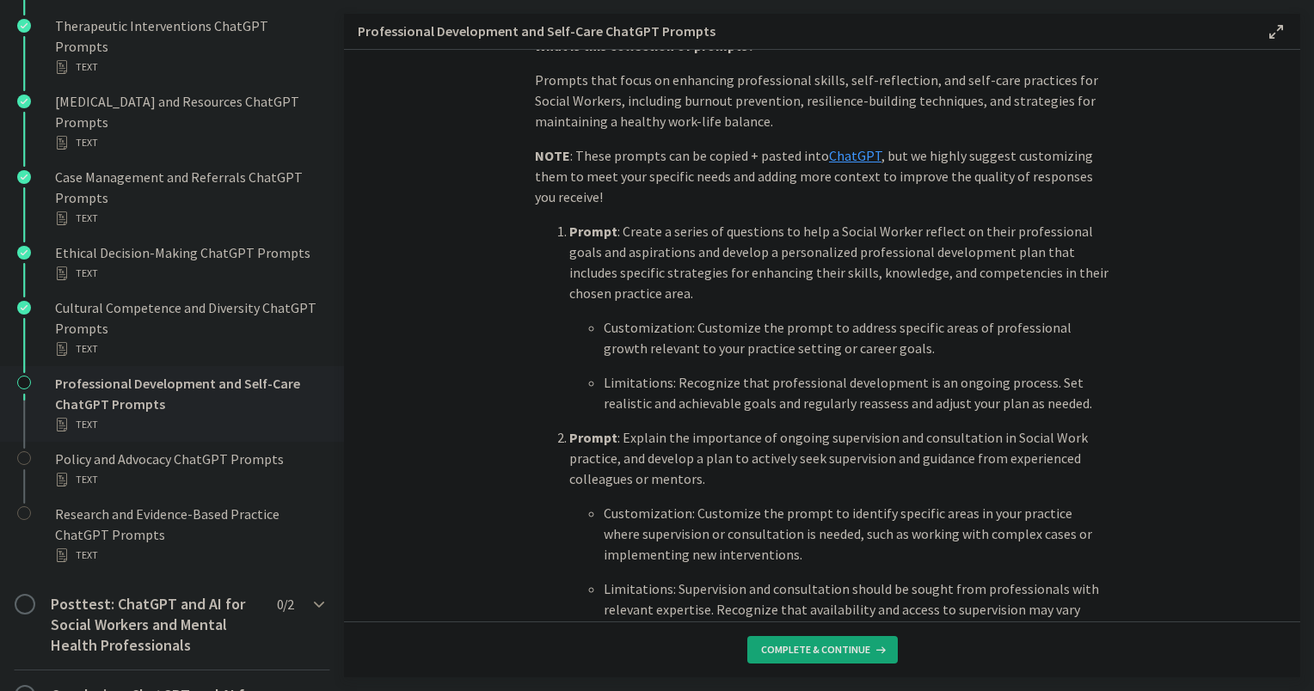
scroll to position [430, 0]
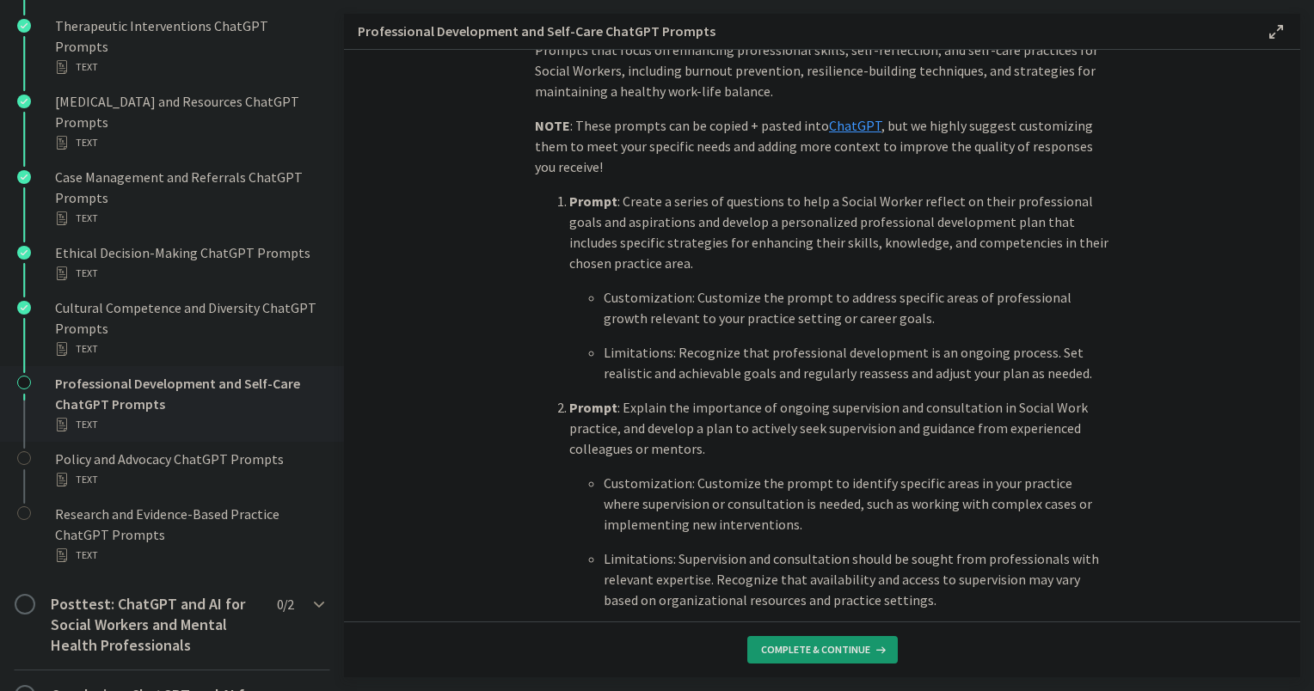
click at [789, 644] on span "Complete & continue" at bounding box center [815, 650] width 109 height 14
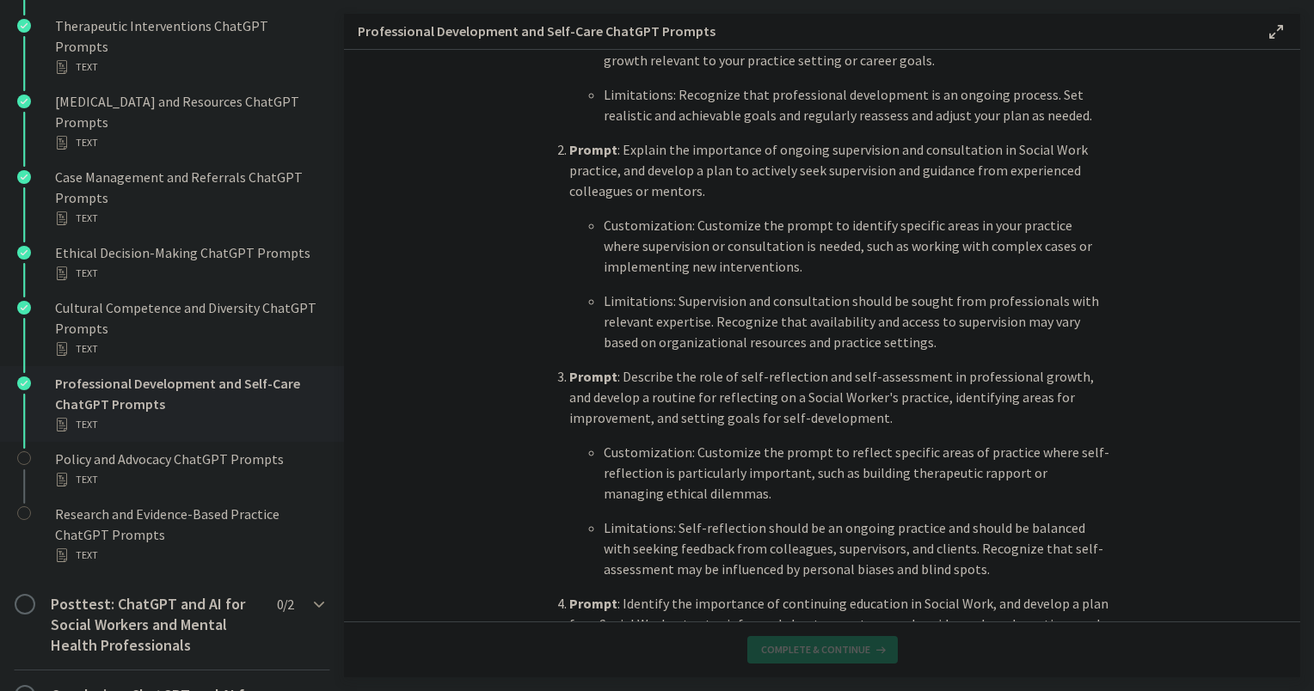
scroll to position [0, 0]
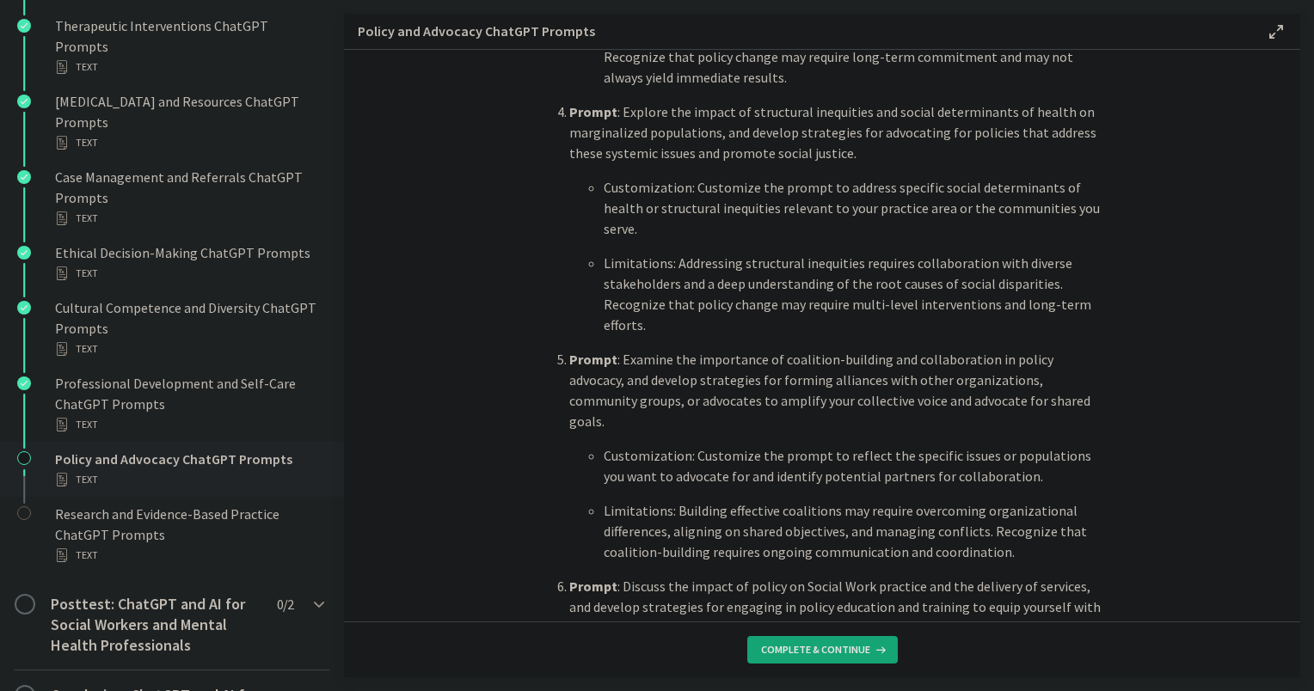
scroll to position [1376, 0]
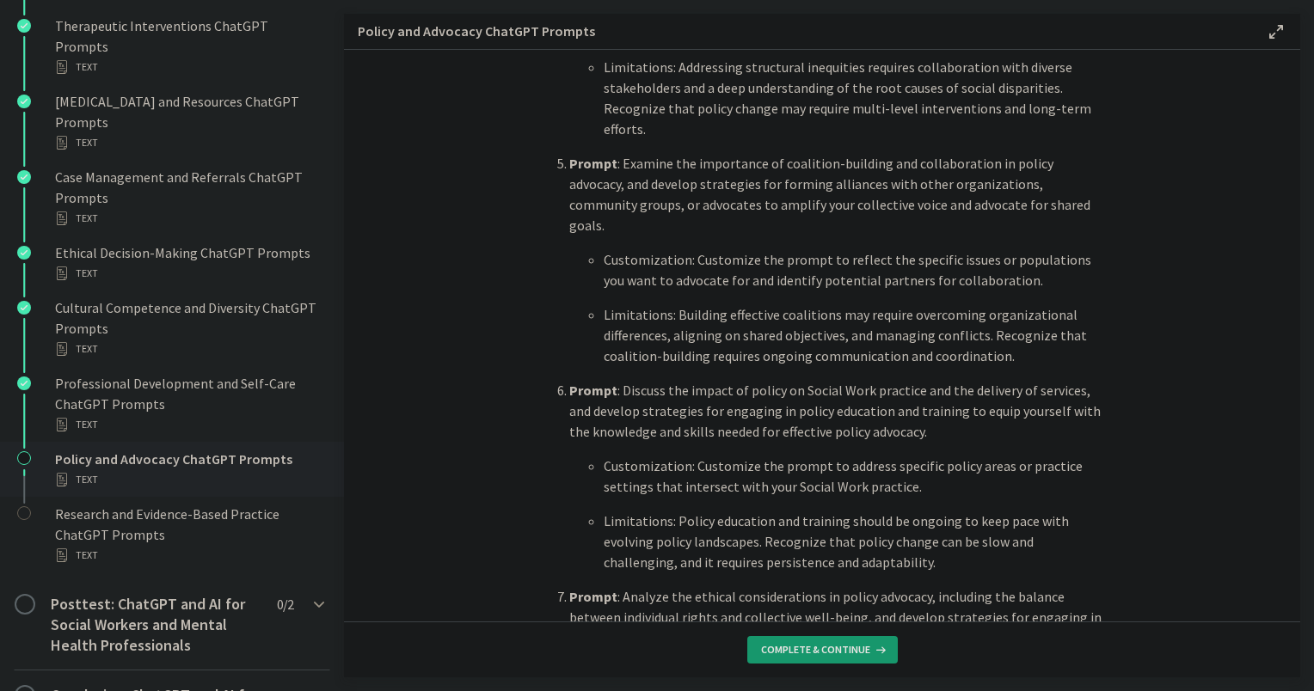
click at [787, 654] on span "Complete & continue" at bounding box center [815, 650] width 109 height 14
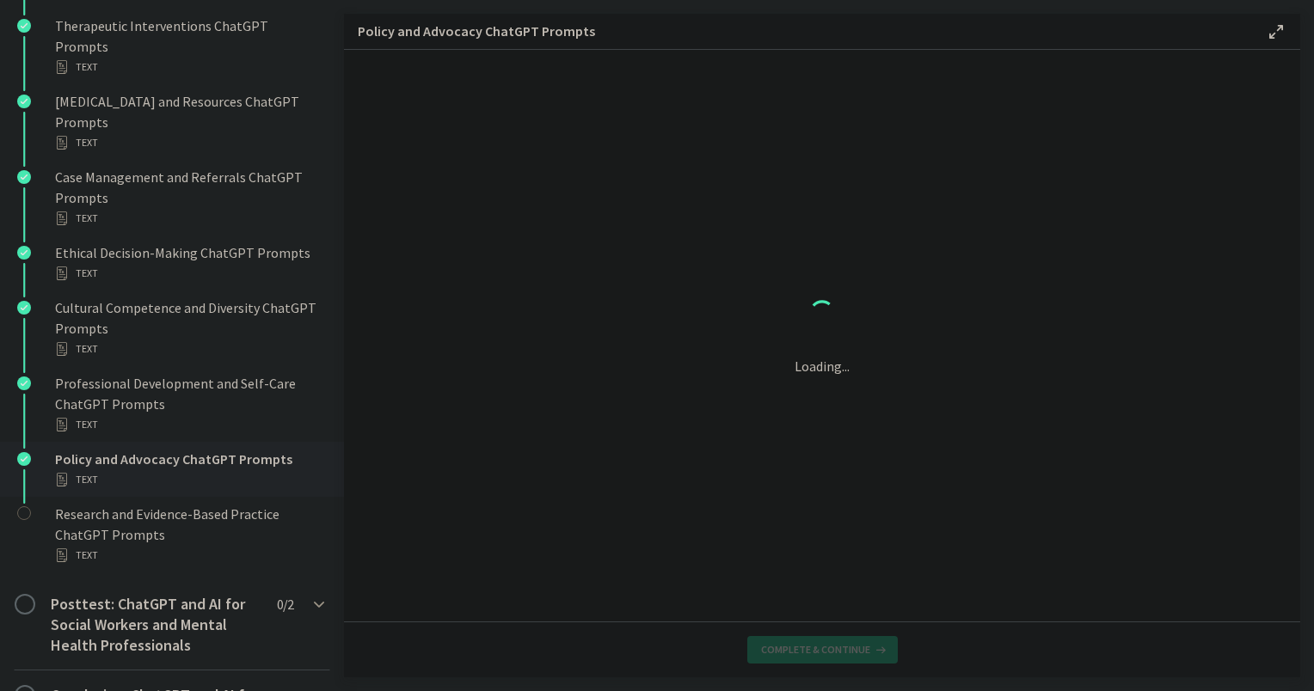
scroll to position [0, 0]
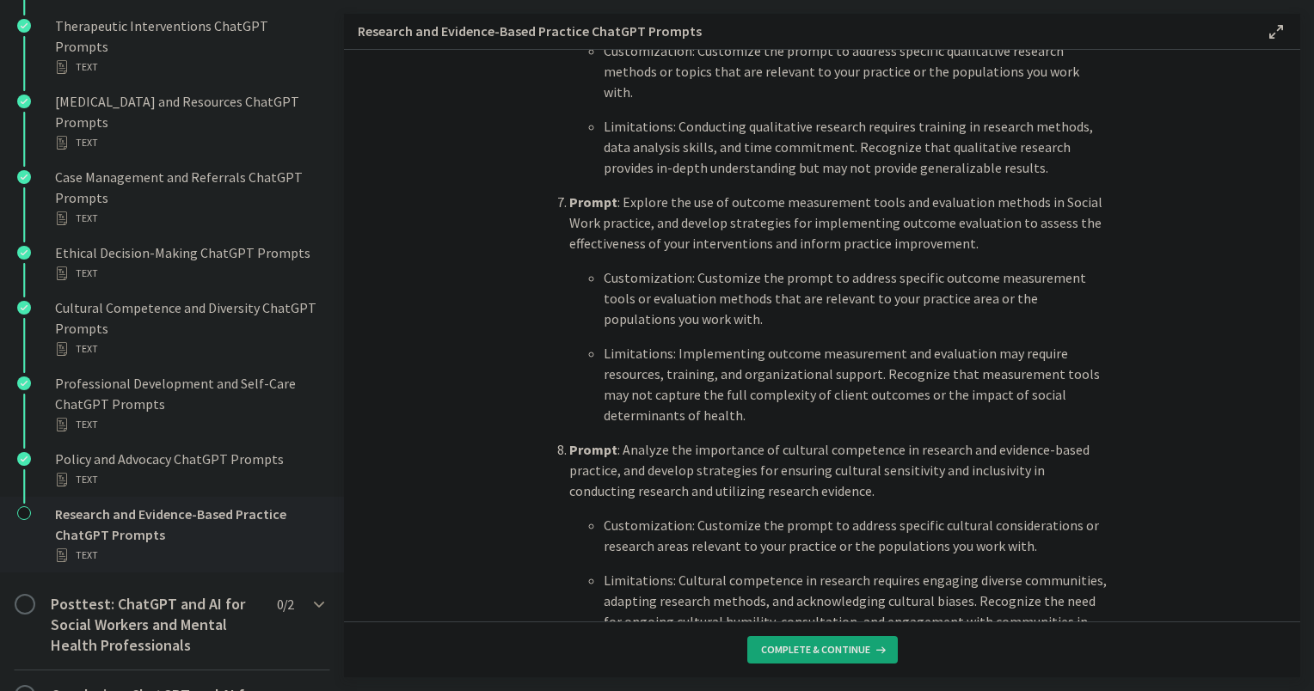
scroll to position [1892, 0]
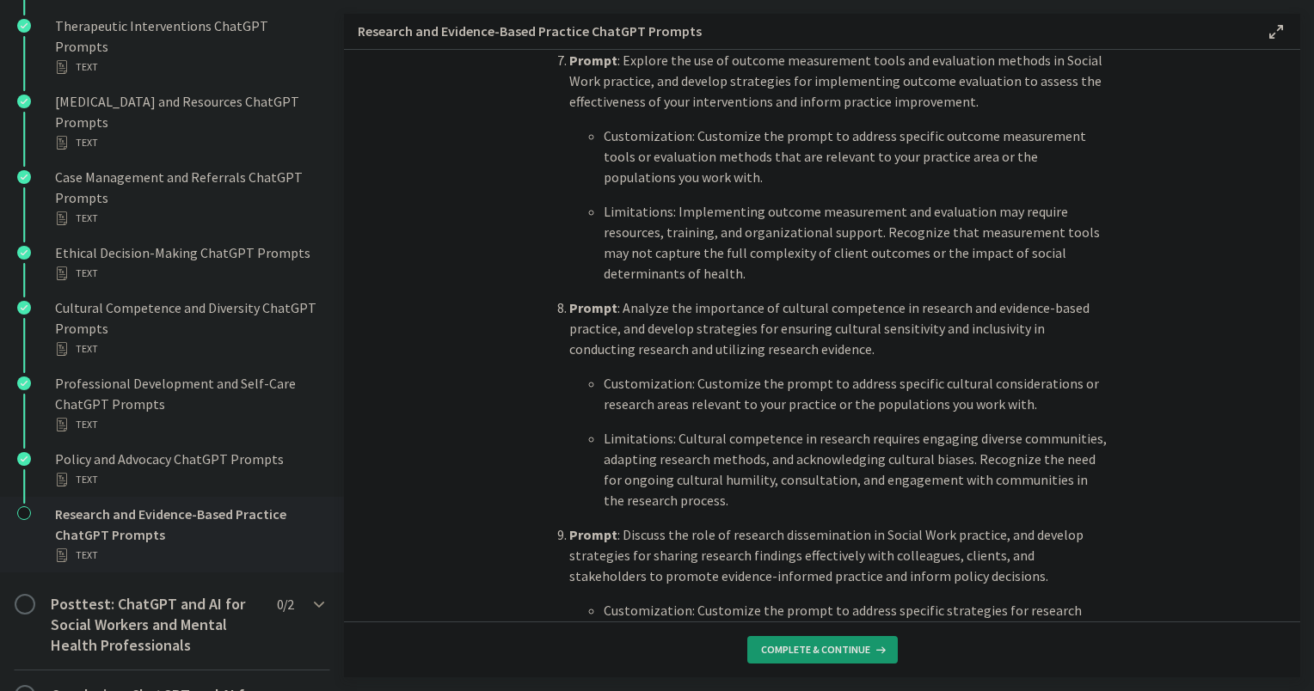
click at [798, 648] on span "Complete & continue" at bounding box center [815, 650] width 109 height 14
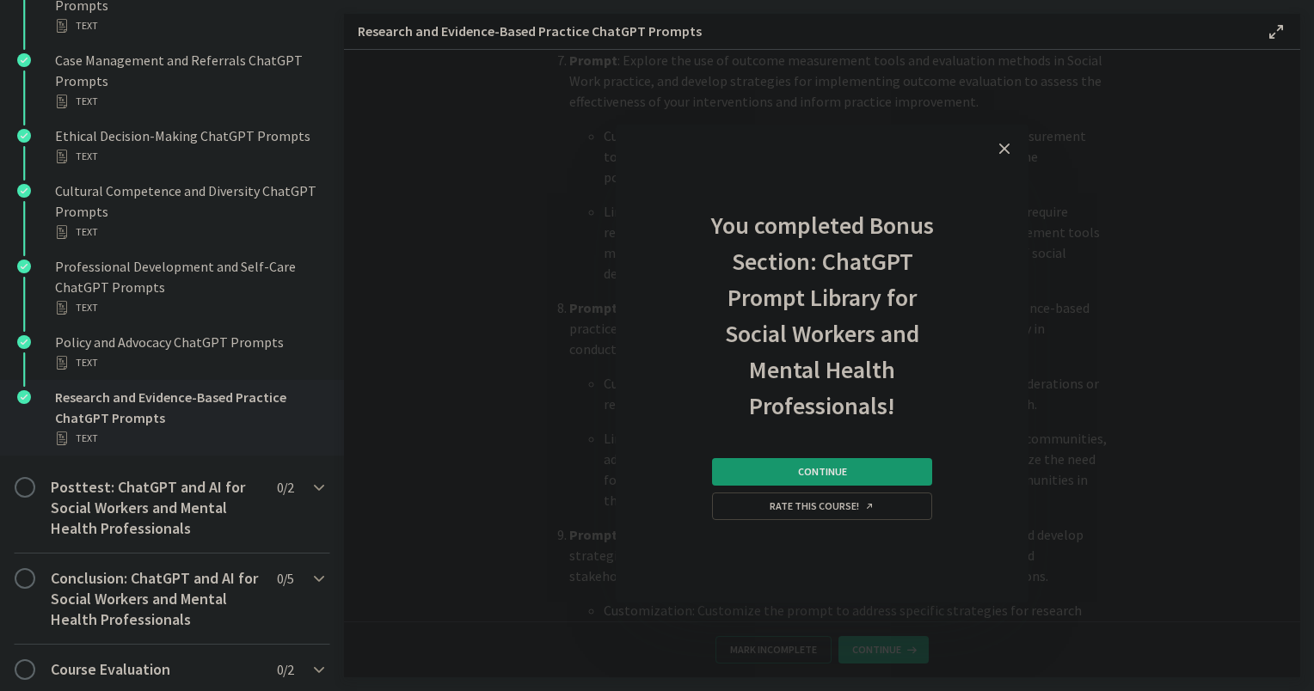
click at [791, 470] on button "Continue" at bounding box center [822, 472] width 220 height 28
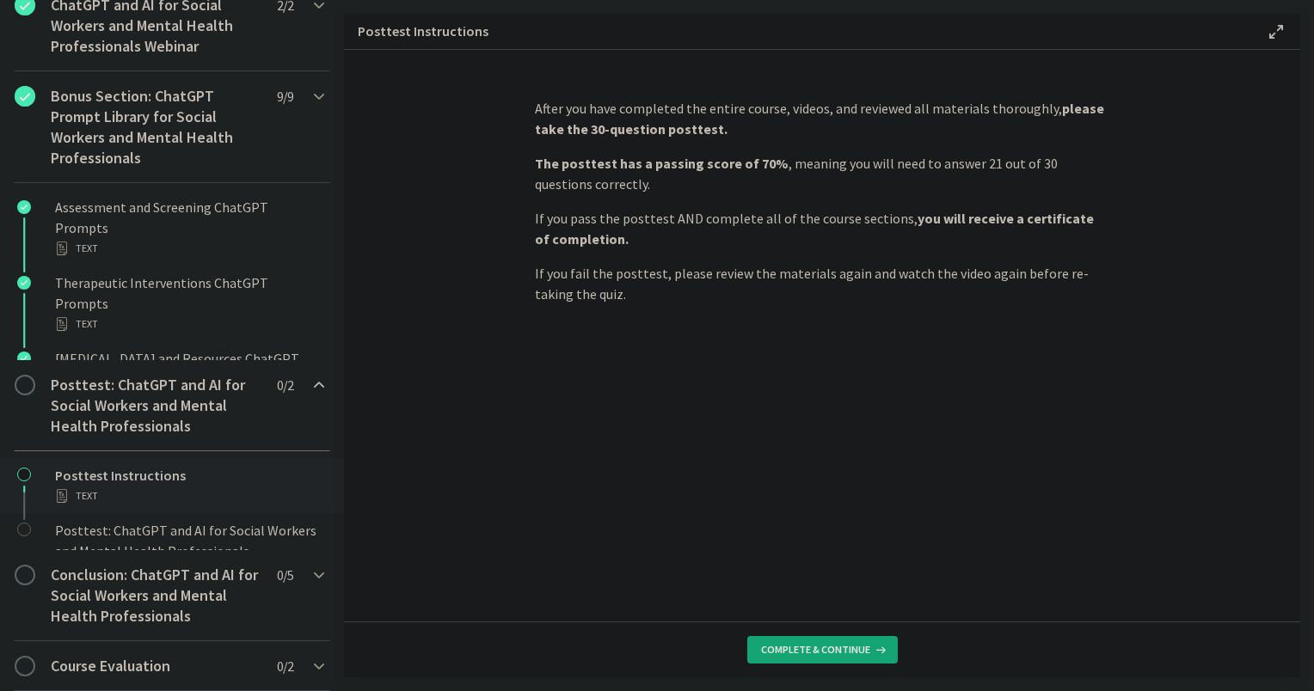
scroll to position [774, 0]
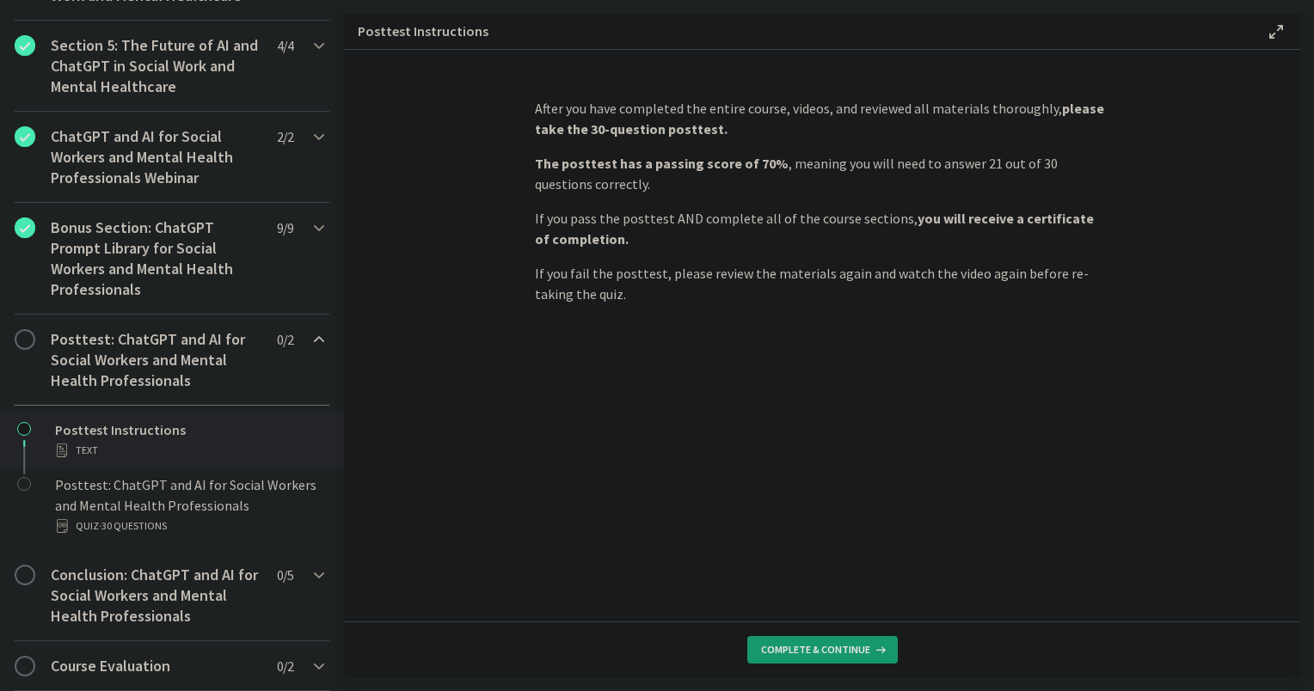
drag, startPoint x: 829, startPoint y: 656, endPoint x: 823, endPoint y: 649, distance: 9.1
click at [828, 656] on span "Complete & continue" at bounding box center [815, 650] width 109 height 14
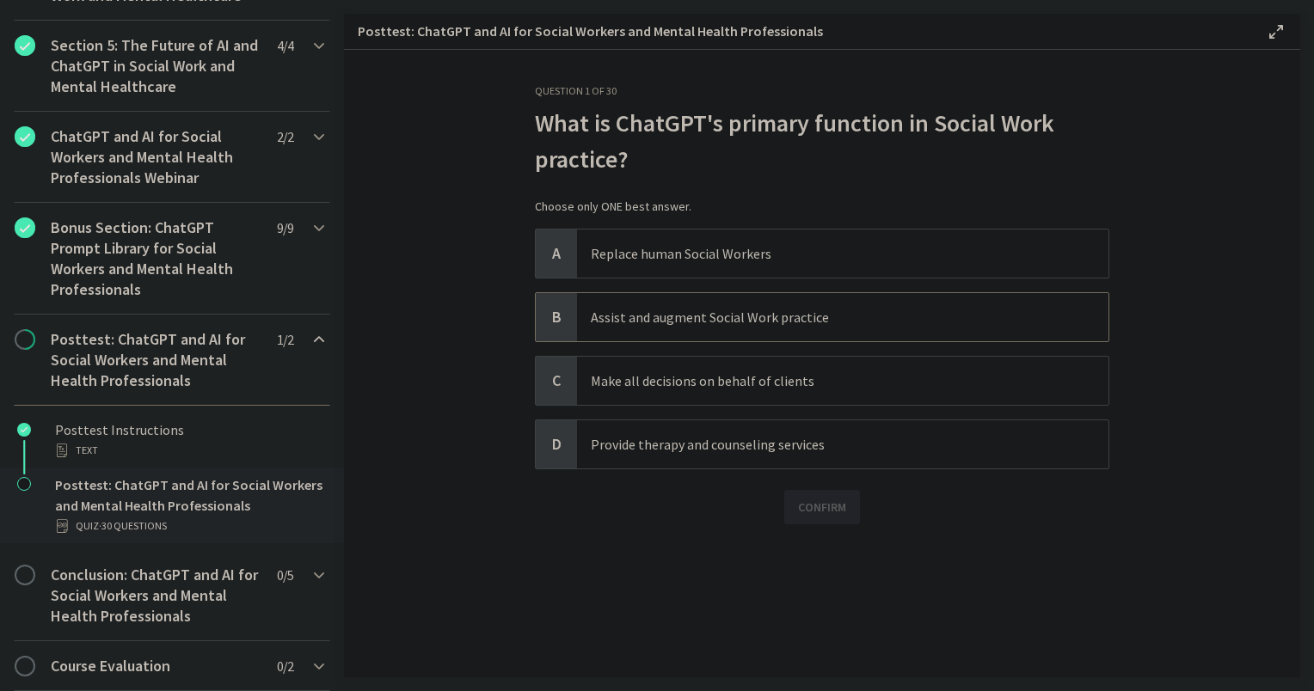
click at [767, 316] on p "Assist and augment Social Work practice" at bounding box center [826, 317] width 470 height 21
click at [828, 502] on span "Confirm" at bounding box center [822, 507] width 48 height 21
click at [819, 588] on span "Next" at bounding box center [822, 598] width 28 height 21
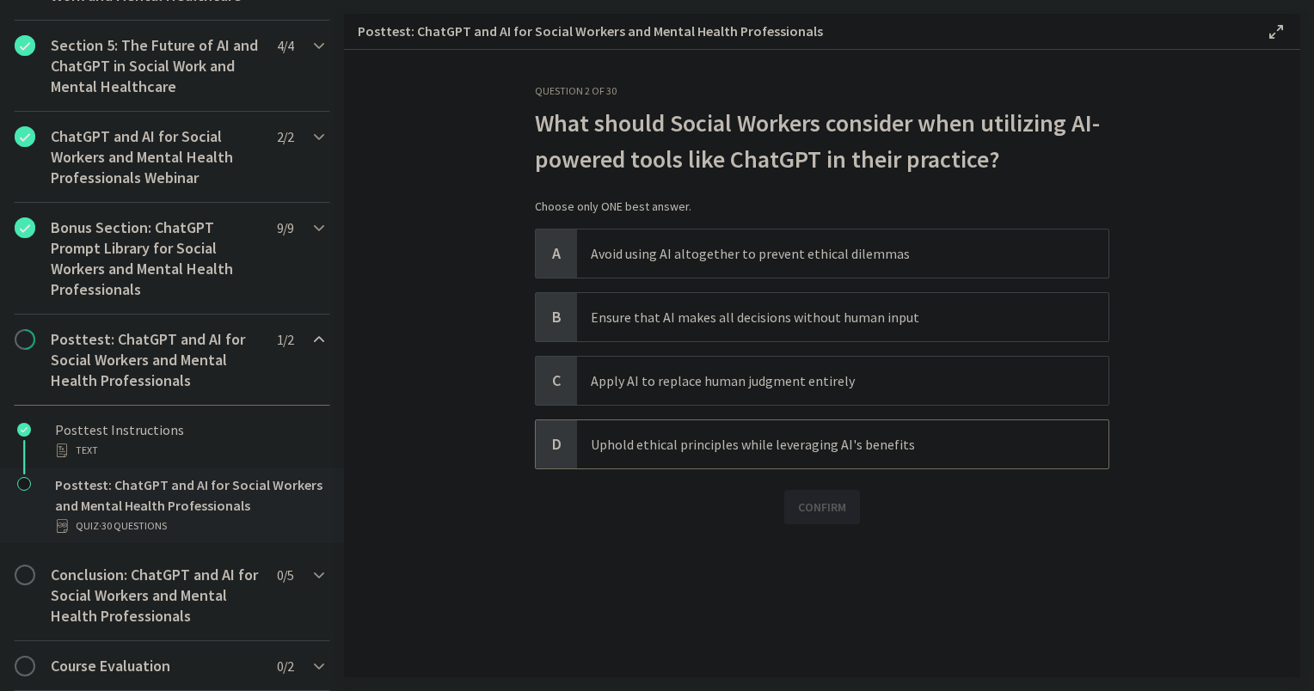
click at [798, 448] on p "Uphold ethical principles while leveraging AI's benefits" at bounding box center [826, 444] width 470 height 21
click at [814, 502] on span "Confirm" at bounding box center [822, 507] width 48 height 21
click at [808, 595] on span "Next" at bounding box center [822, 598] width 28 height 21
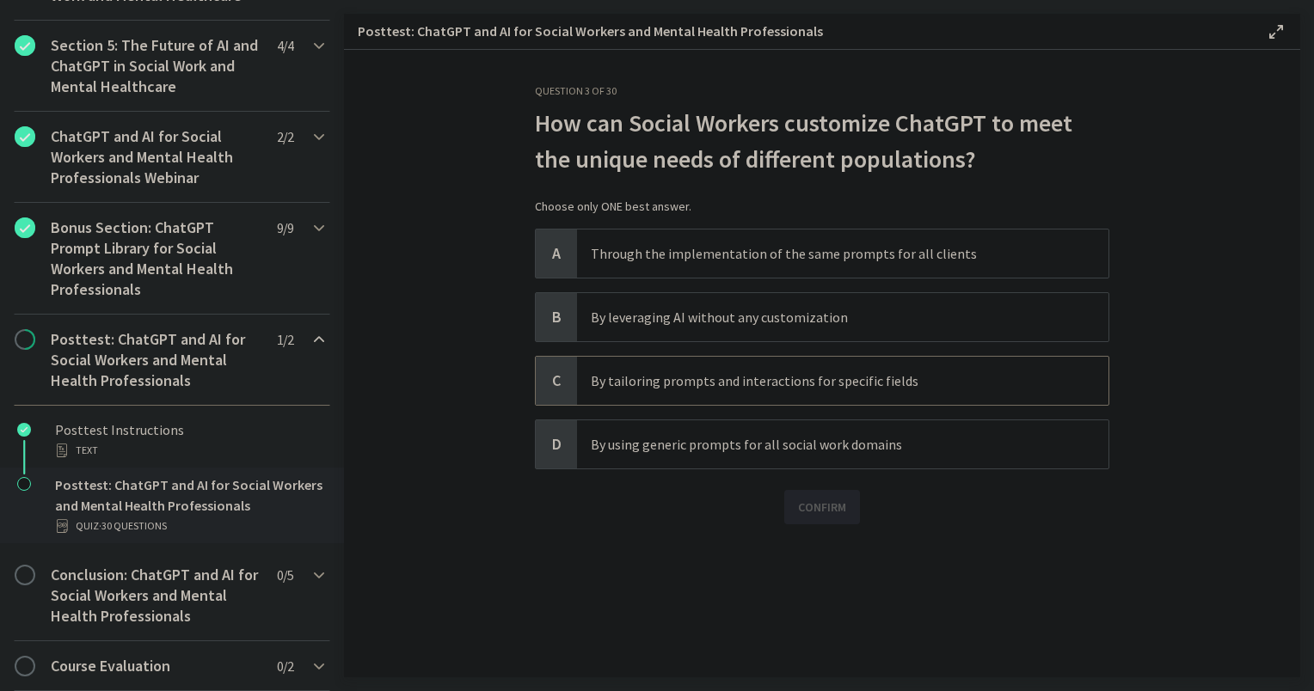
click at [703, 379] on p "By tailoring prompts and interactions for specific fields" at bounding box center [826, 381] width 470 height 21
click at [809, 512] on span "Confirm" at bounding box center [822, 507] width 48 height 21
click at [814, 581] on button "Next" at bounding box center [823, 598] width 56 height 34
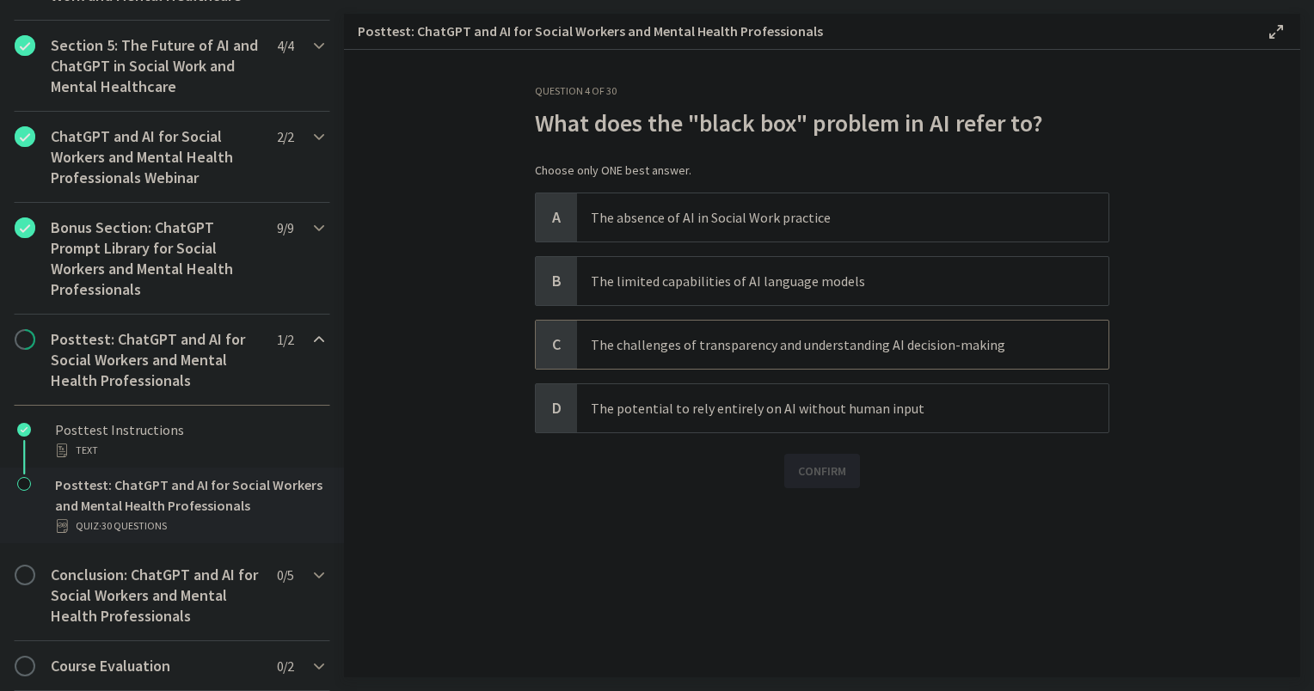
click at [728, 347] on p "The challenges of transparency and understanding AI decision-making" at bounding box center [826, 345] width 470 height 21
click at [803, 466] on span "Confirm" at bounding box center [822, 471] width 48 height 21
click at [819, 557] on span "Next" at bounding box center [822, 562] width 28 height 21
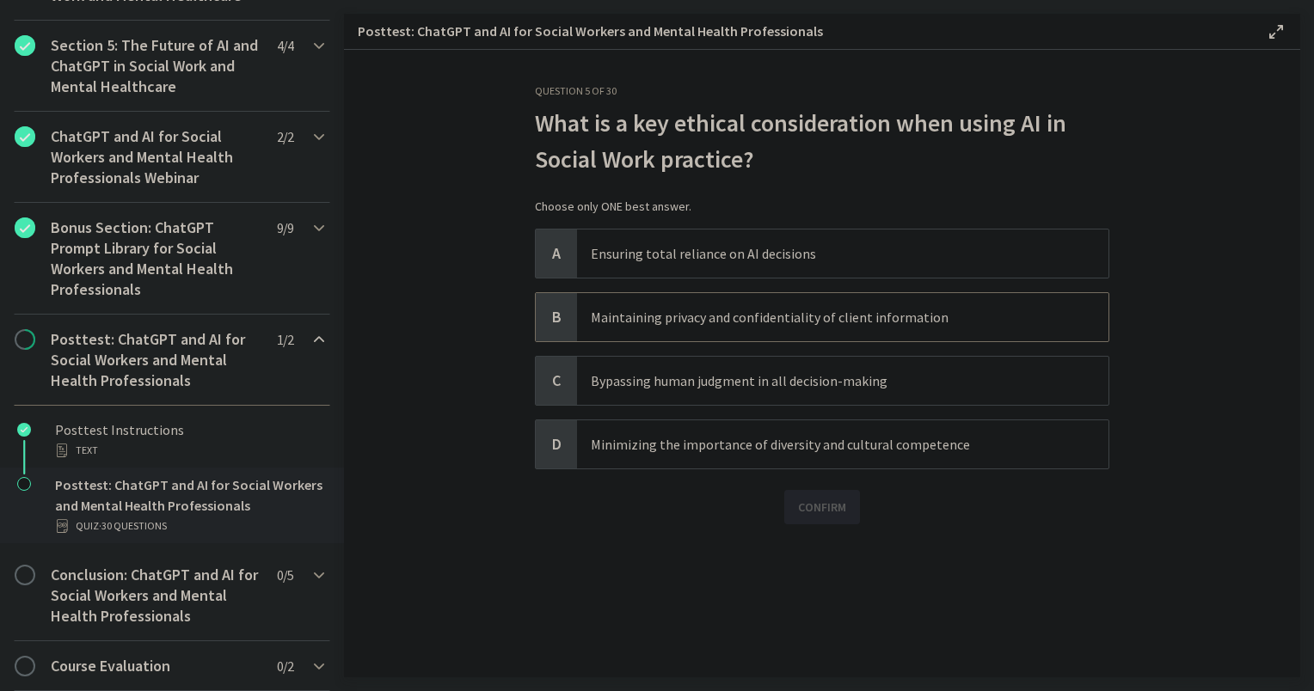
click at [624, 323] on p "Maintaining privacy and confidentiality of client information" at bounding box center [826, 317] width 470 height 21
click at [804, 504] on span "Confirm" at bounding box center [822, 507] width 48 height 21
click at [808, 605] on span "Next" at bounding box center [822, 598] width 28 height 21
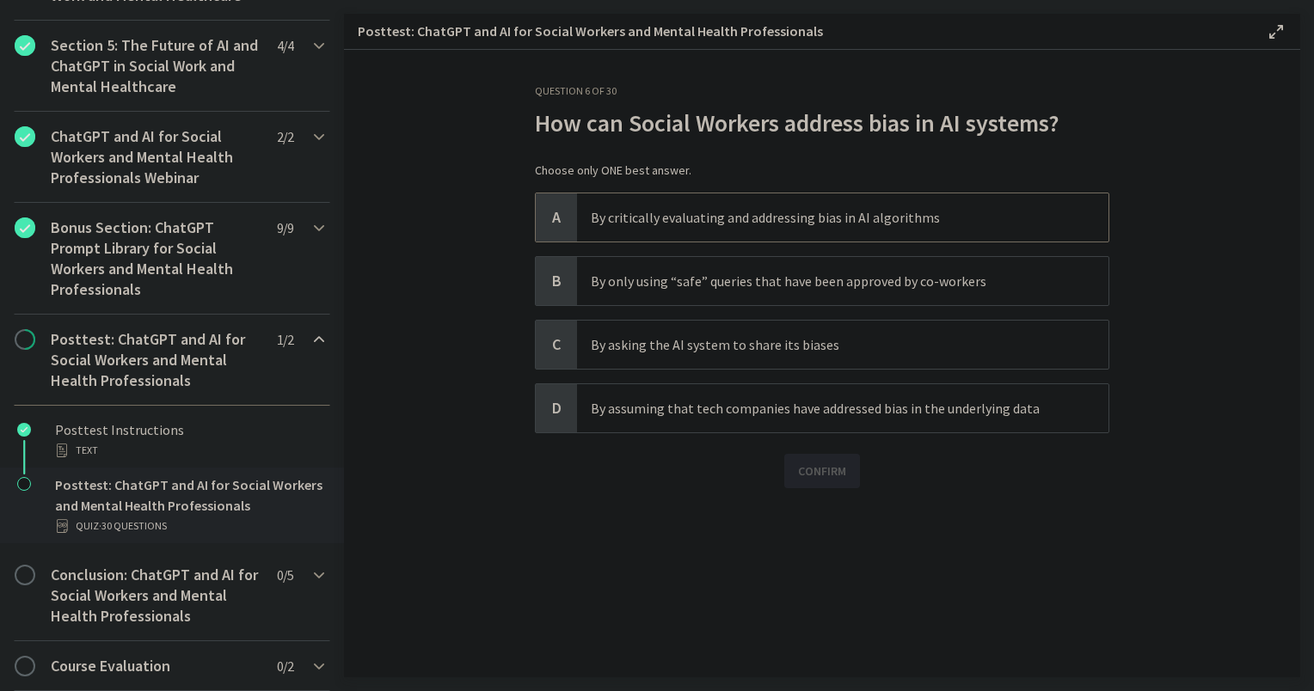
click at [659, 211] on p "By critically evaluating and addressing bias in AI algorithms" at bounding box center [826, 217] width 470 height 21
click at [814, 467] on span "Confirm" at bounding box center [822, 471] width 48 height 21
click at [826, 564] on span "Next" at bounding box center [822, 562] width 28 height 21
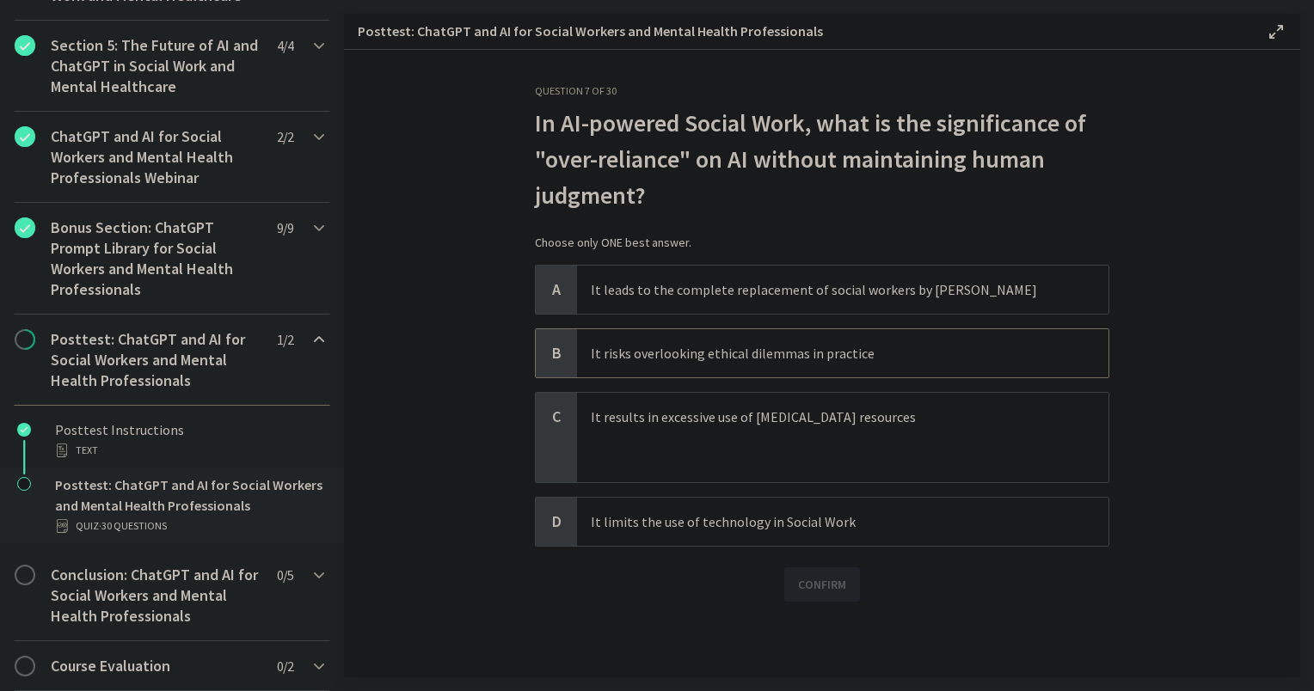
click at [539, 361] on div "B" at bounding box center [556, 353] width 41 height 48
click at [832, 594] on button "Confirm" at bounding box center [822, 585] width 76 height 34
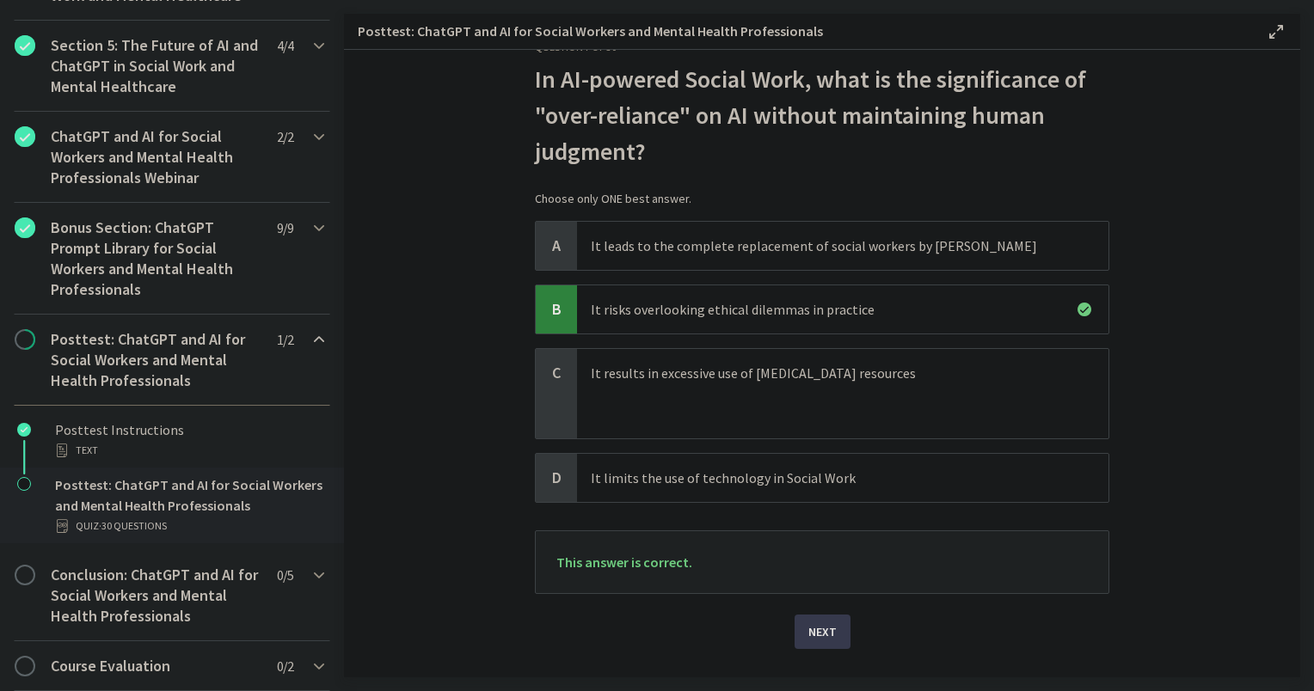
scroll to position [83, 0]
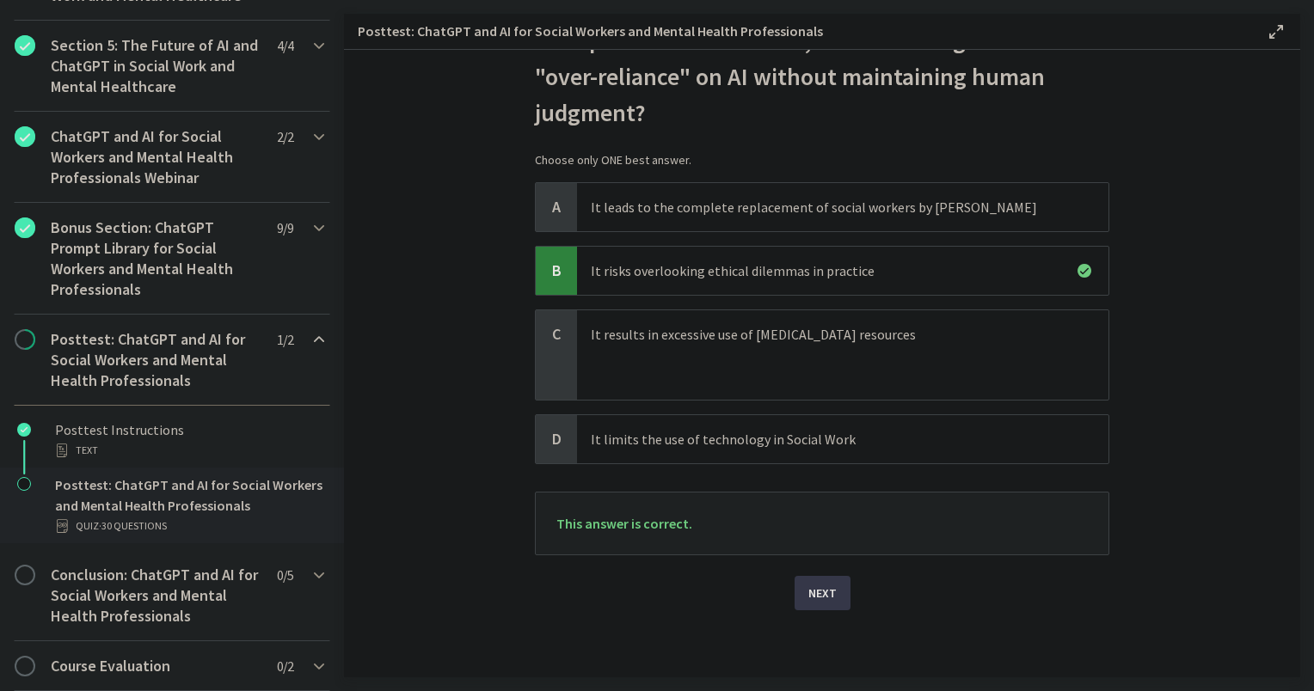
click at [808, 591] on span "Next" at bounding box center [822, 593] width 28 height 21
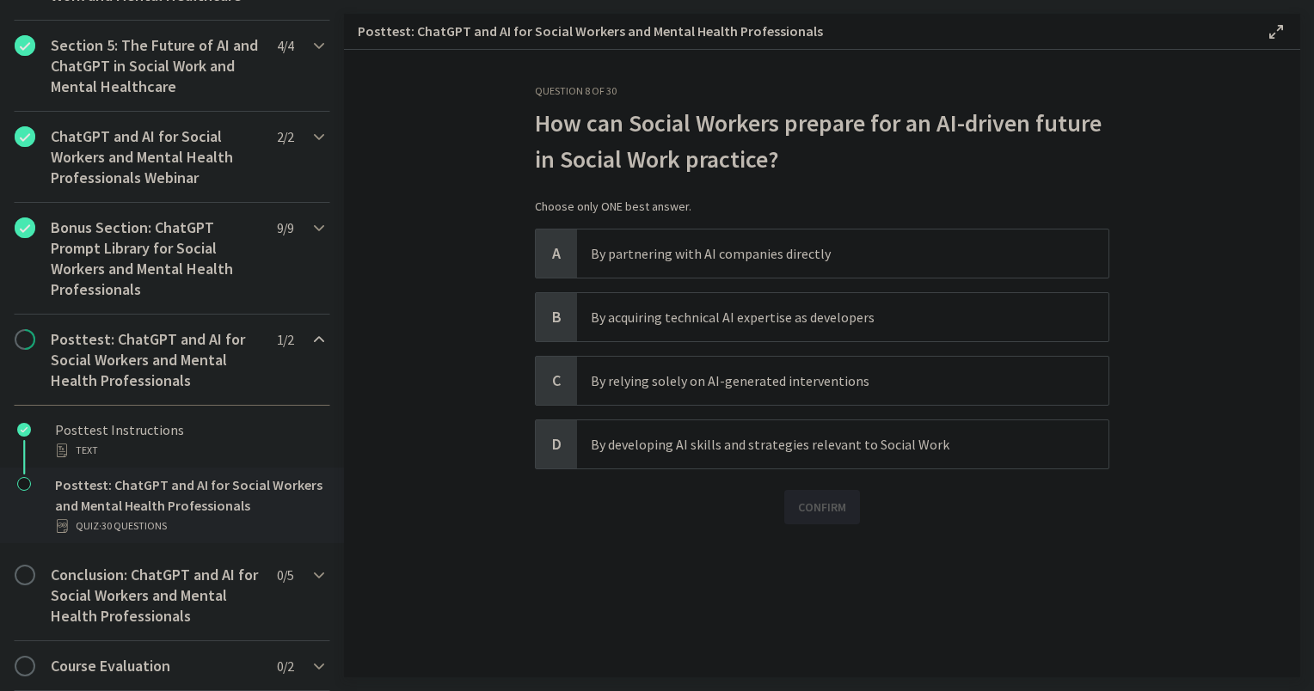
scroll to position [0, 0]
click at [654, 451] on p "By developing AI skills and strategies relevant to Social Work" at bounding box center [826, 444] width 470 height 21
click at [827, 503] on span "Confirm" at bounding box center [822, 507] width 48 height 21
click at [822, 609] on button "Next" at bounding box center [823, 598] width 56 height 34
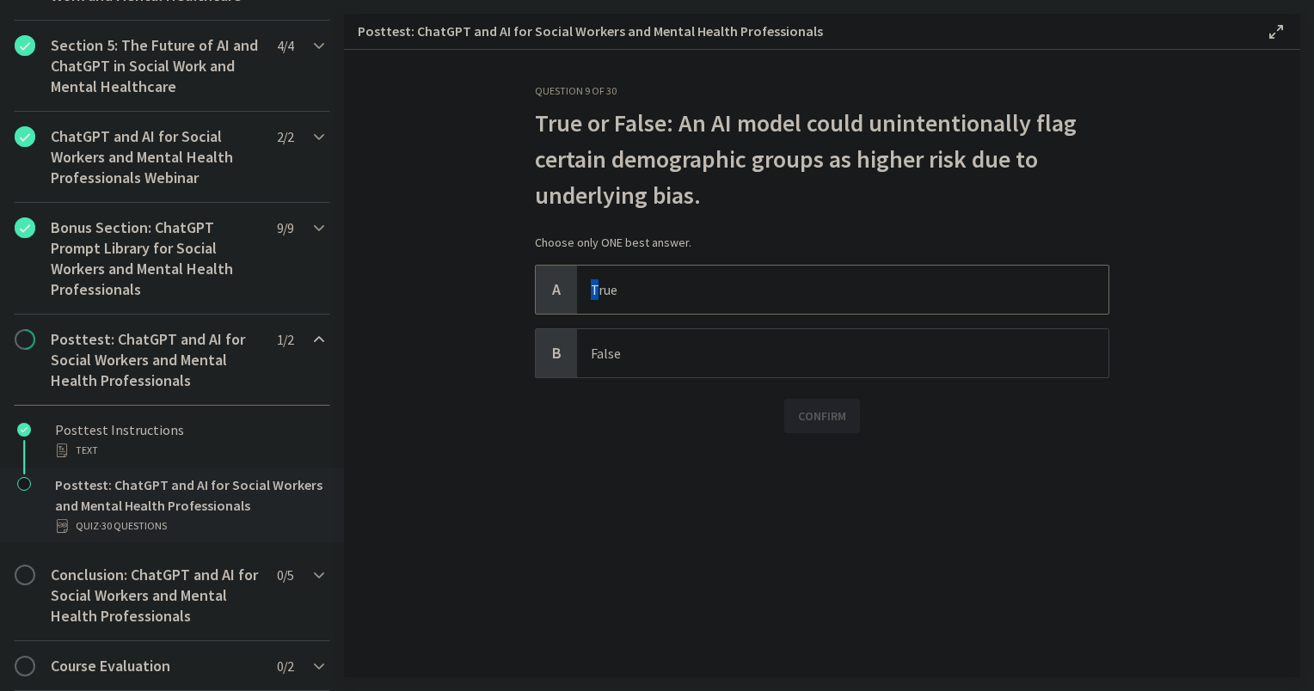
click at [593, 289] on p "True" at bounding box center [826, 290] width 470 height 21
click at [654, 280] on p "True" at bounding box center [826, 290] width 470 height 21
click at [729, 277] on span "True" at bounding box center [842, 290] width 531 height 48
click at [814, 423] on span "Confirm" at bounding box center [822, 416] width 48 height 21
drag, startPoint x: 836, startPoint y: 509, endPoint x: 849, endPoint y: 519, distance: 16.5
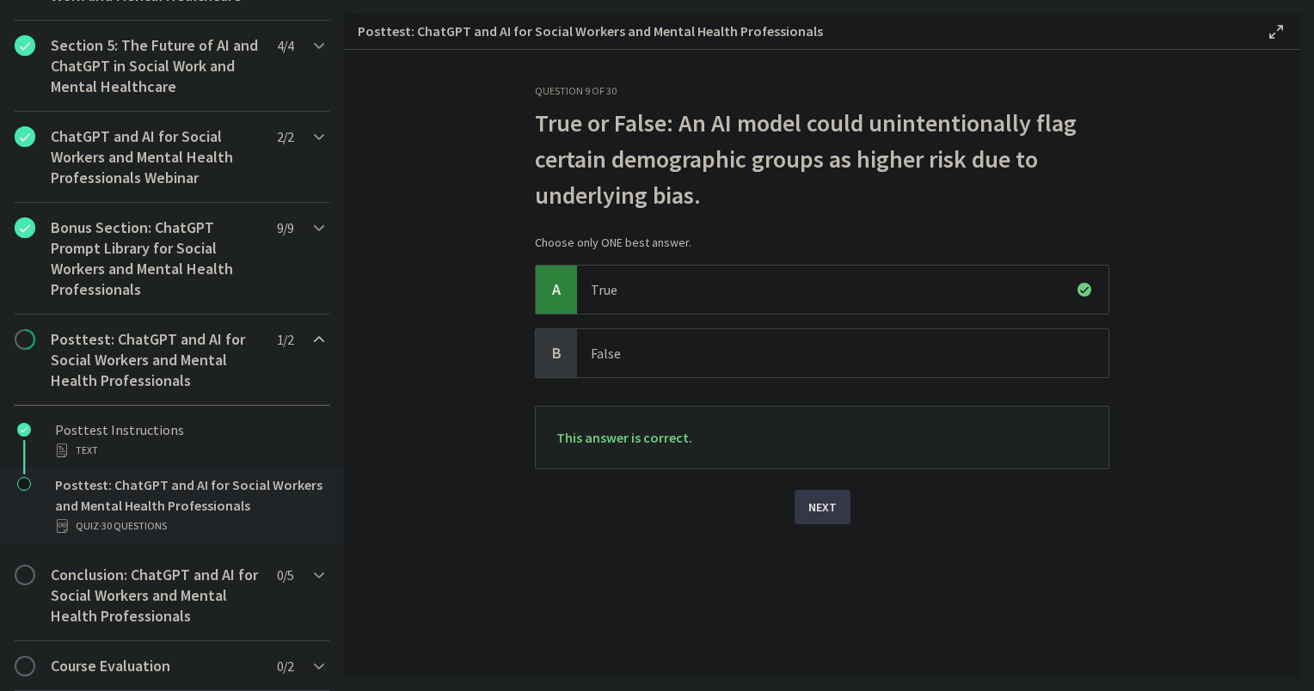
click at [836, 507] on button "Next" at bounding box center [823, 507] width 56 height 34
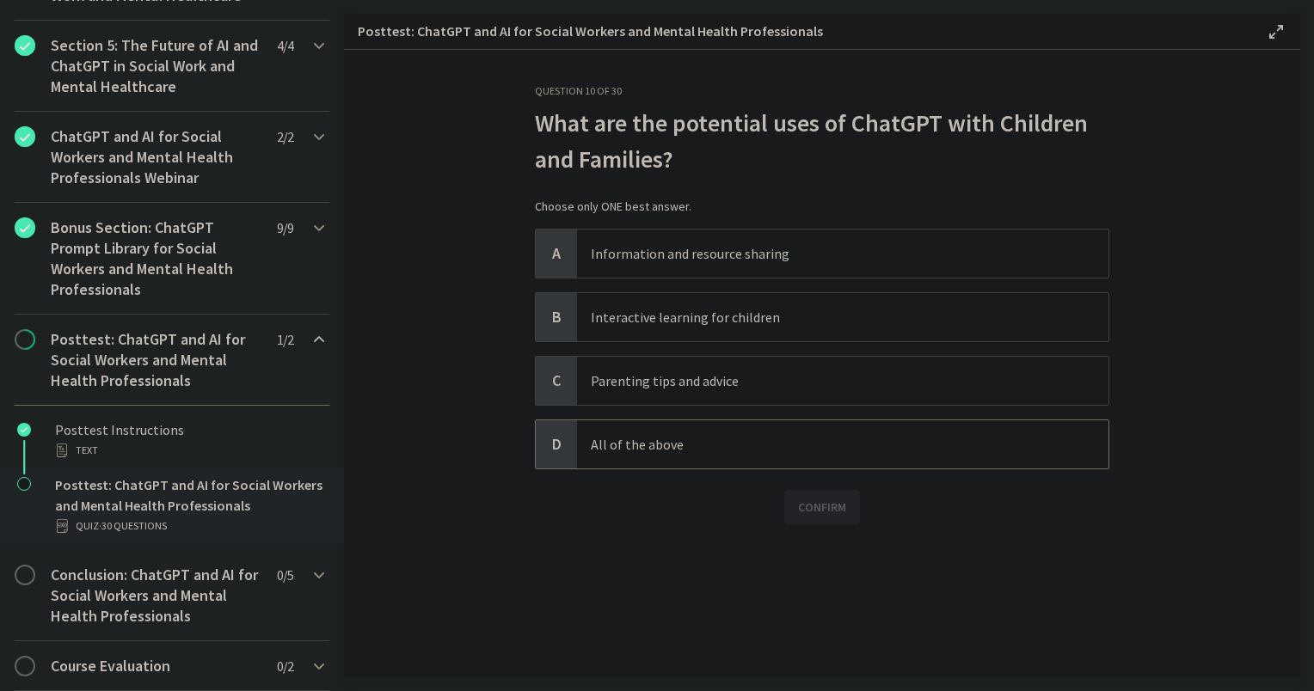
click at [692, 446] on p "All of the above" at bounding box center [826, 444] width 470 height 21
click at [831, 512] on span "Confirm" at bounding box center [822, 507] width 48 height 21
click at [801, 593] on button "Next" at bounding box center [823, 598] width 56 height 34
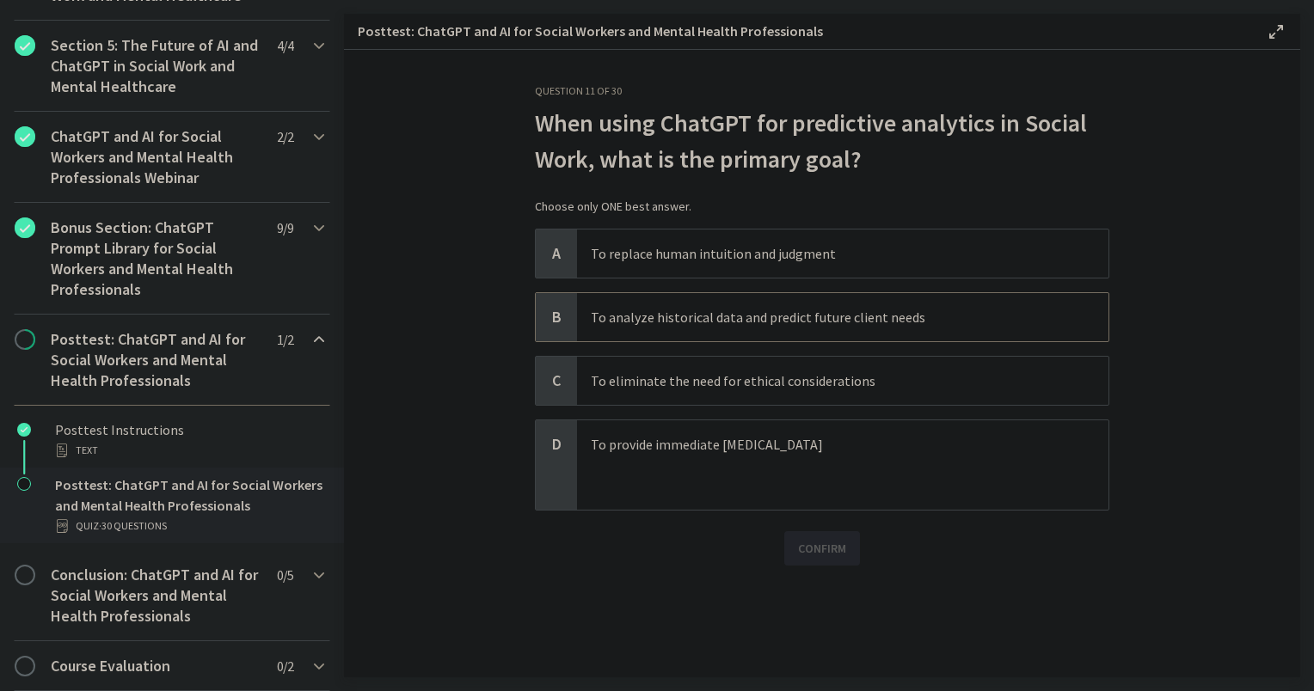
click at [602, 321] on p "To analyze historical data and predict future client needs" at bounding box center [826, 317] width 470 height 21
click at [812, 543] on span "Confirm" at bounding box center [822, 548] width 48 height 21
click at [812, 637] on span "Next" at bounding box center [822, 640] width 28 height 21
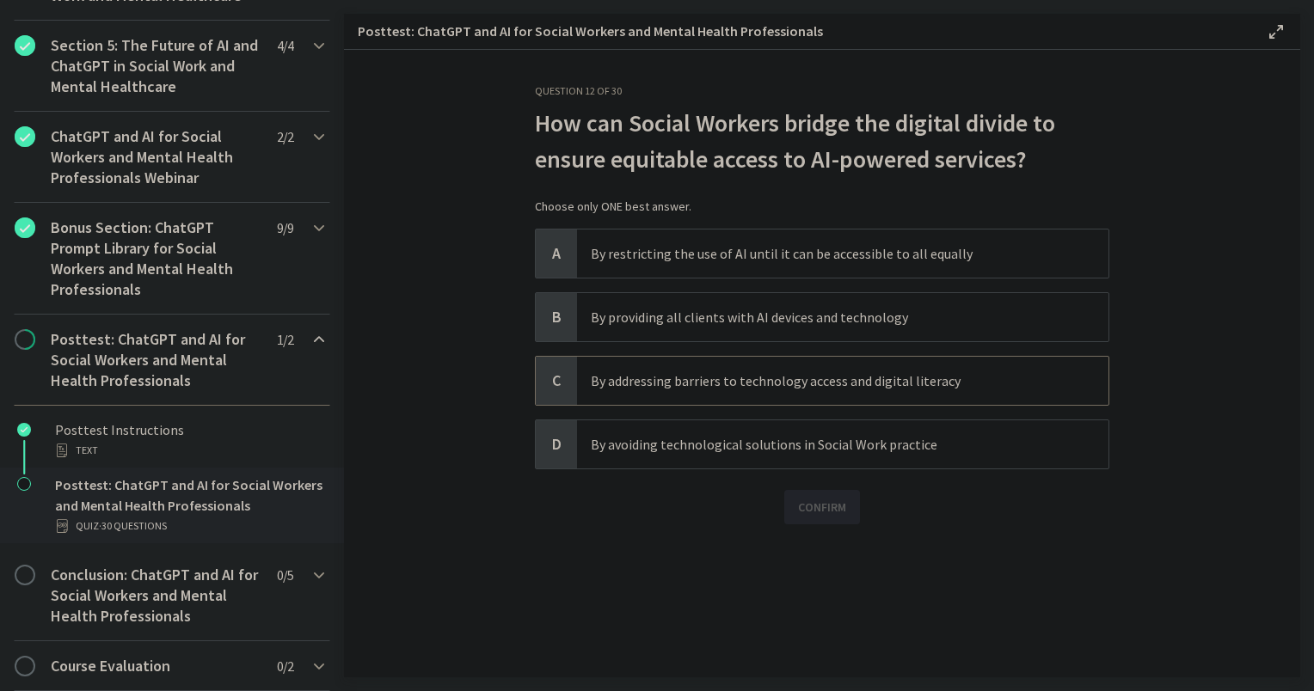
click at [646, 388] on p "By addressing barriers to technology access and digital literacy" at bounding box center [826, 381] width 470 height 21
click at [820, 515] on span "Confirm" at bounding box center [822, 507] width 48 height 21
click at [814, 600] on span "Next" at bounding box center [822, 598] width 28 height 21
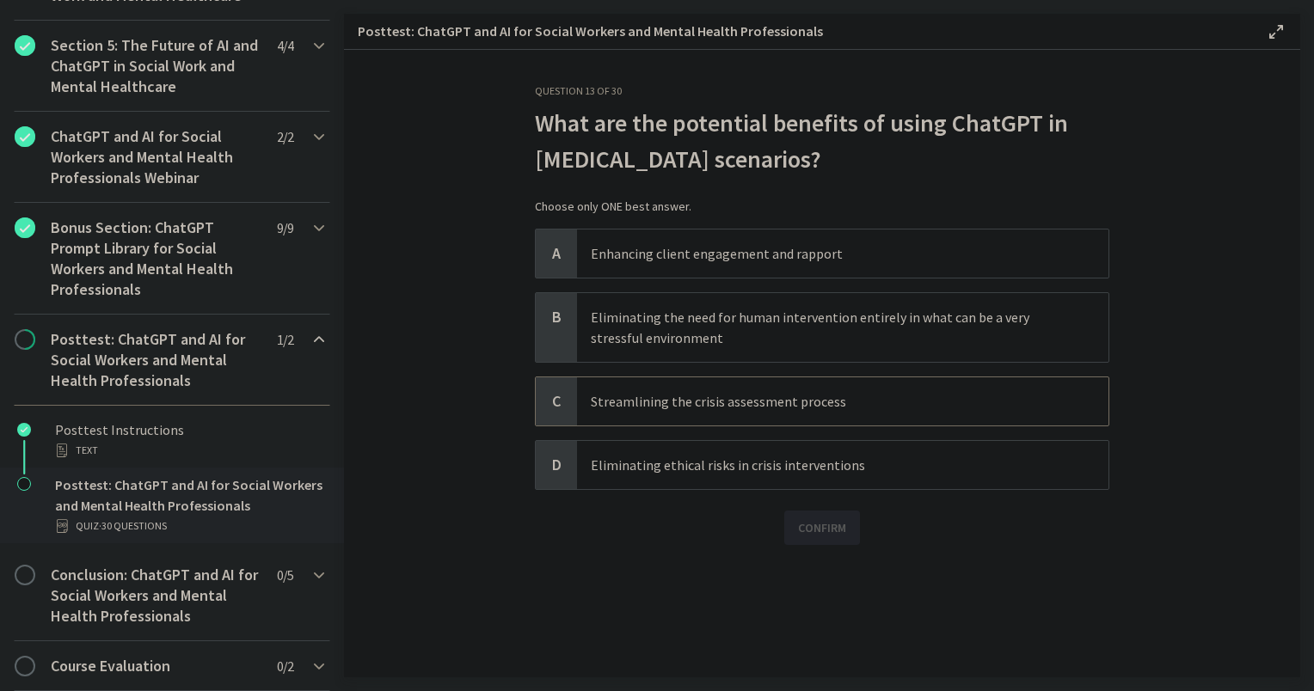
click at [637, 396] on p "Streamlining the crisis assessment process" at bounding box center [826, 401] width 470 height 21
click at [828, 531] on span "Confirm" at bounding box center [822, 528] width 48 height 21
click at [636, 254] on p "Enhancing client engagement and rapport" at bounding box center [826, 253] width 470 height 21
click at [715, 268] on span "Enhancing client engagement and rapport" at bounding box center [842, 254] width 531 height 48
click at [808, 623] on span "Next" at bounding box center [822, 619] width 28 height 21
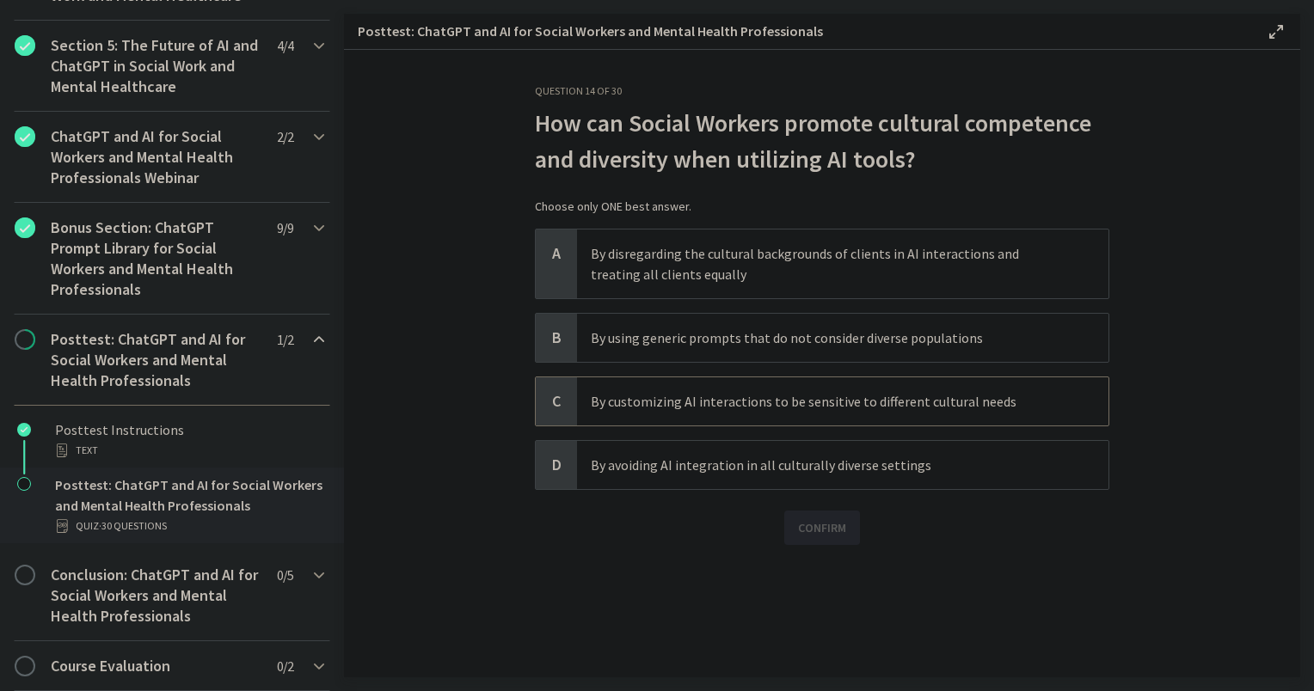
click at [712, 402] on p "By customizing AI interactions to be sensitive to different cultural needs" at bounding box center [826, 401] width 470 height 21
click at [822, 519] on span "Confirm" at bounding box center [822, 528] width 48 height 21
click at [815, 619] on span "Next" at bounding box center [822, 619] width 28 height 21
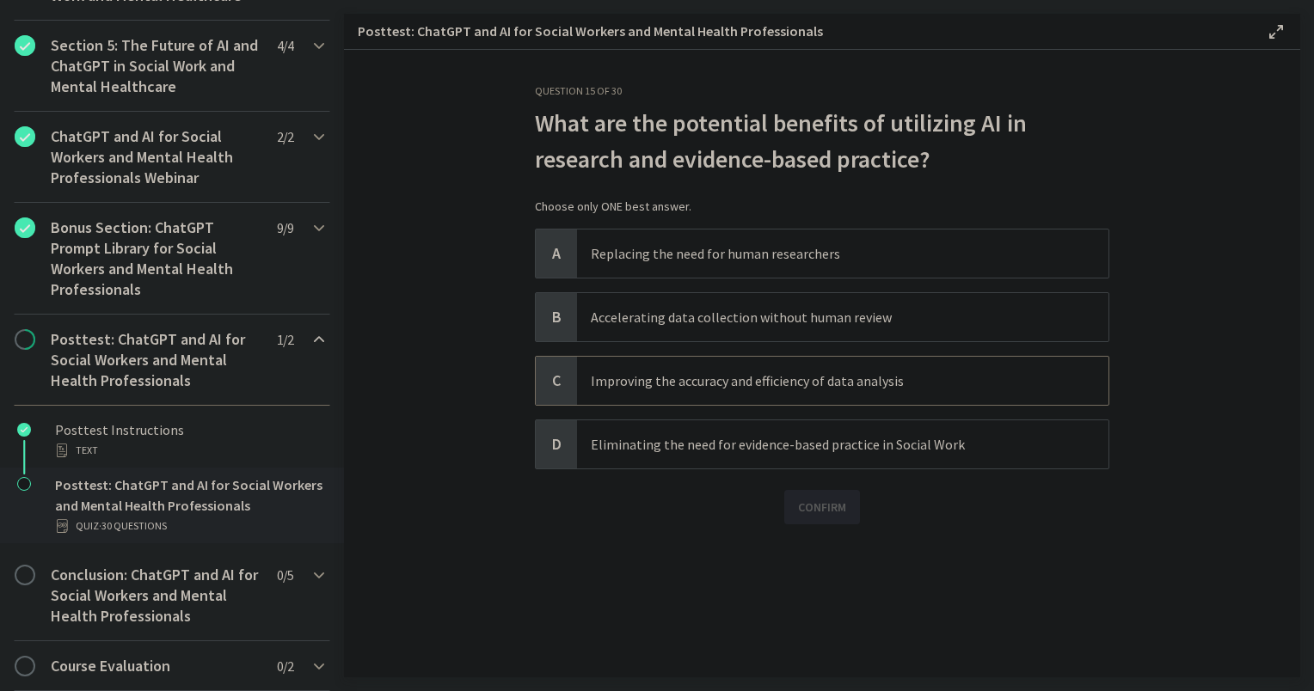
click at [662, 377] on p "Improving the accuracy and efficiency of data analysis" at bounding box center [826, 381] width 470 height 21
click at [802, 504] on span "Confirm" at bounding box center [822, 507] width 48 height 21
click at [808, 601] on span "Next" at bounding box center [822, 598] width 28 height 21
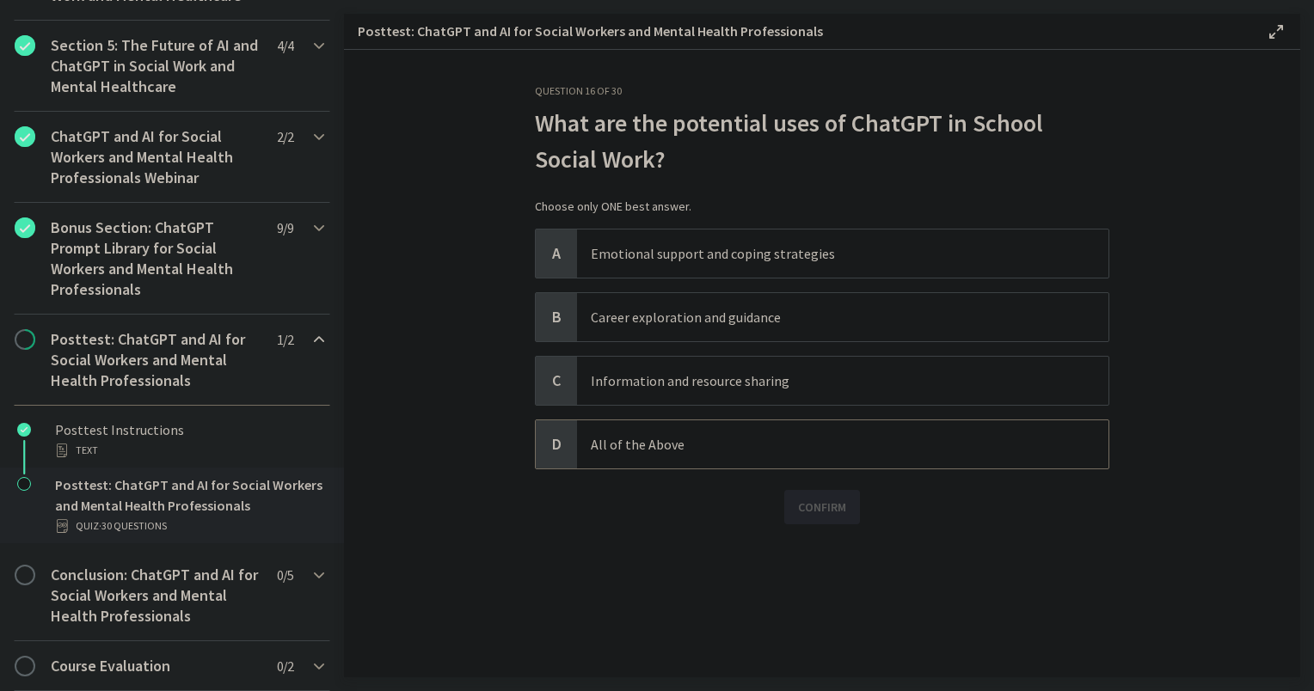
click at [797, 453] on p "All of the Above" at bounding box center [826, 444] width 470 height 21
click at [814, 516] on button "Confirm" at bounding box center [822, 507] width 76 height 34
click at [821, 603] on span "Next" at bounding box center [822, 598] width 28 height 21
click at [650, 444] on p "Ability to recognize patterns" at bounding box center [826, 444] width 470 height 21
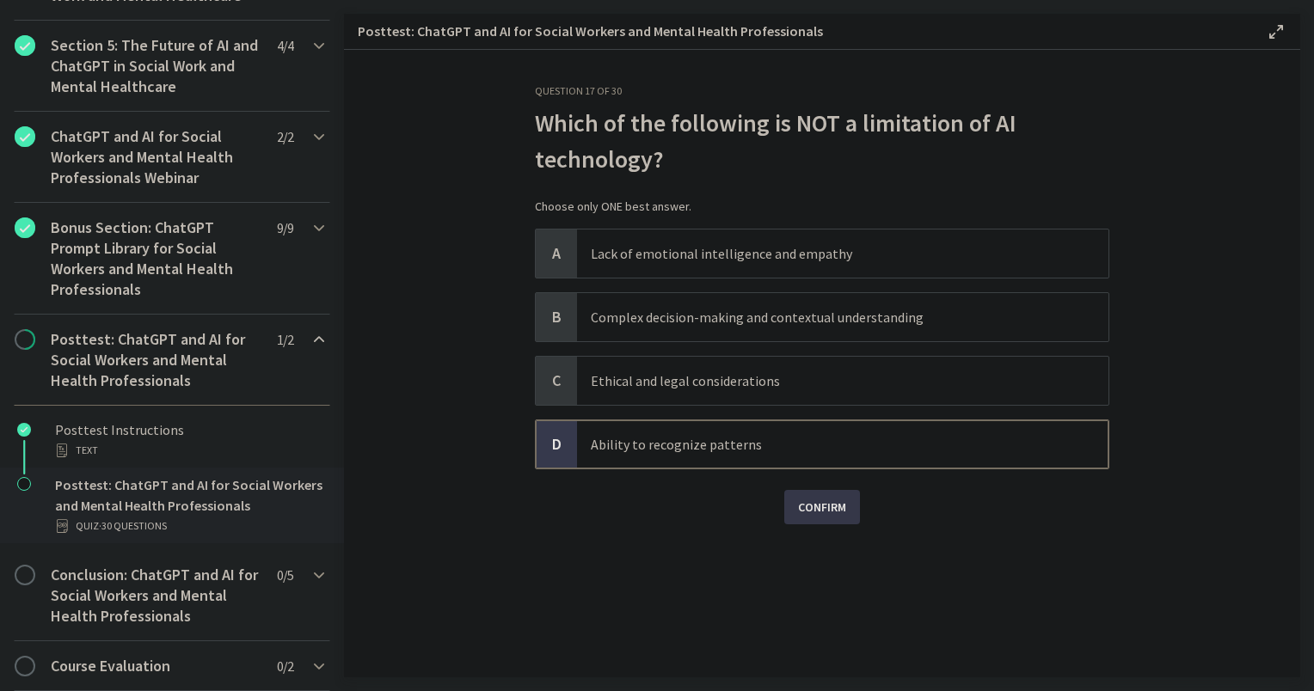
click at [815, 506] on span "Confirm" at bounding box center [822, 507] width 48 height 21
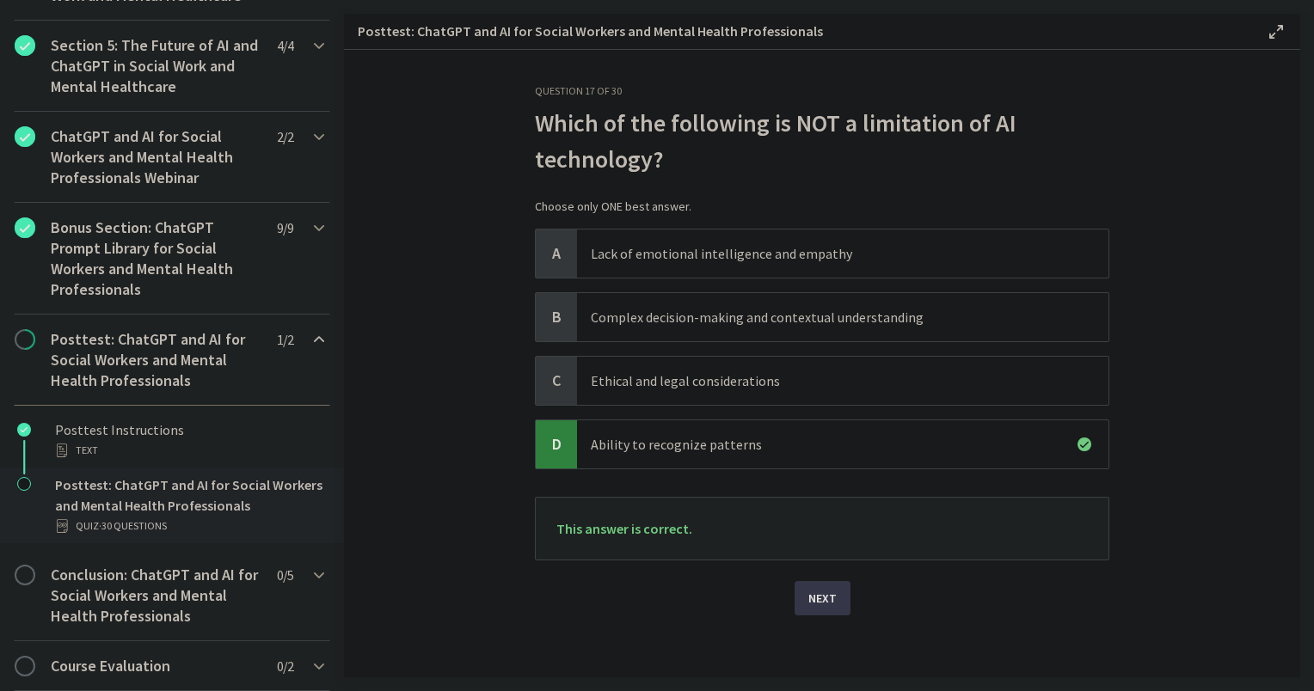
click at [808, 596] on span "Next" at bounding box center [822, 598] width 28 height 21
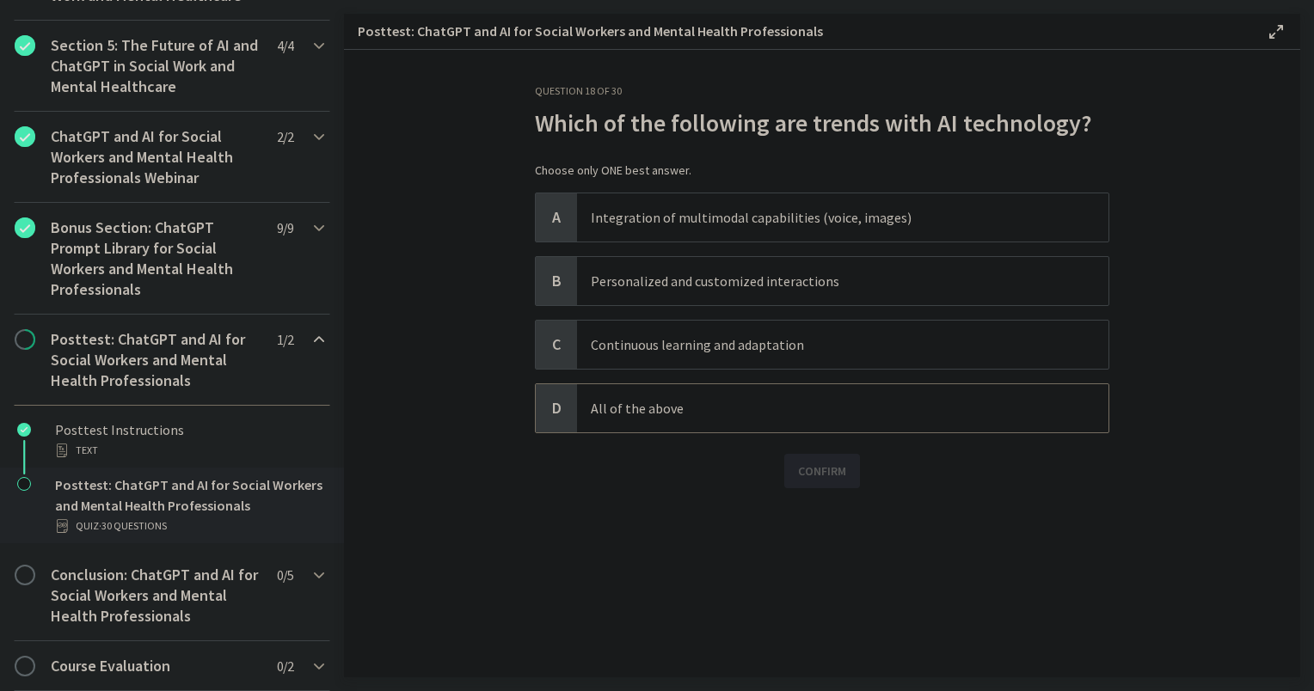
click at [614, 409] on p "All of the above" at bounding box center [826, 408] width 470 height 21
click at [815, 464] on span "Confirm" at bounding box center [822, 471] width 48 height 21
click at [814, 568] on span "Next" at bounding box center [822, 562] width 28 height 21
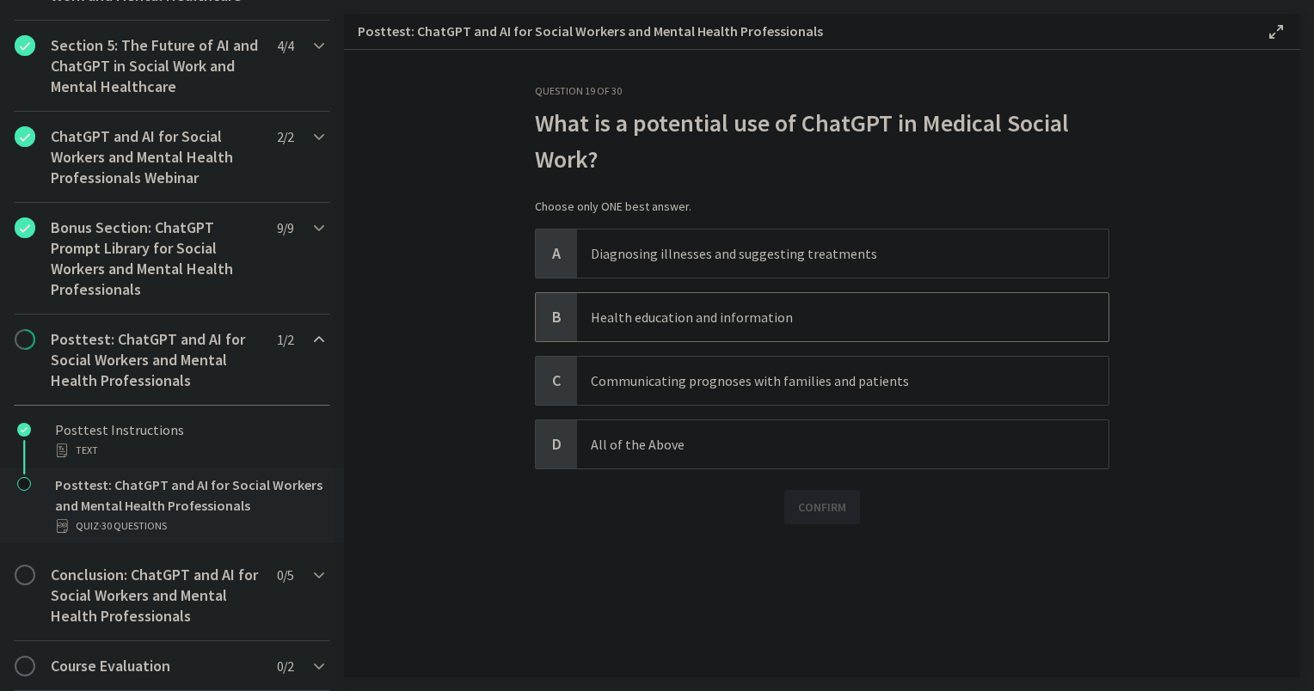
click at [651, 314] on p "Health education and information" at bounding box center [826, 317] width 470 height 21
click at [832, 502] on span "Confirm" at bounding box center [822, 507] width 48 height 21
click at [831, 593] on button "Next" at bounding box center [823, 598] width 56 height 34
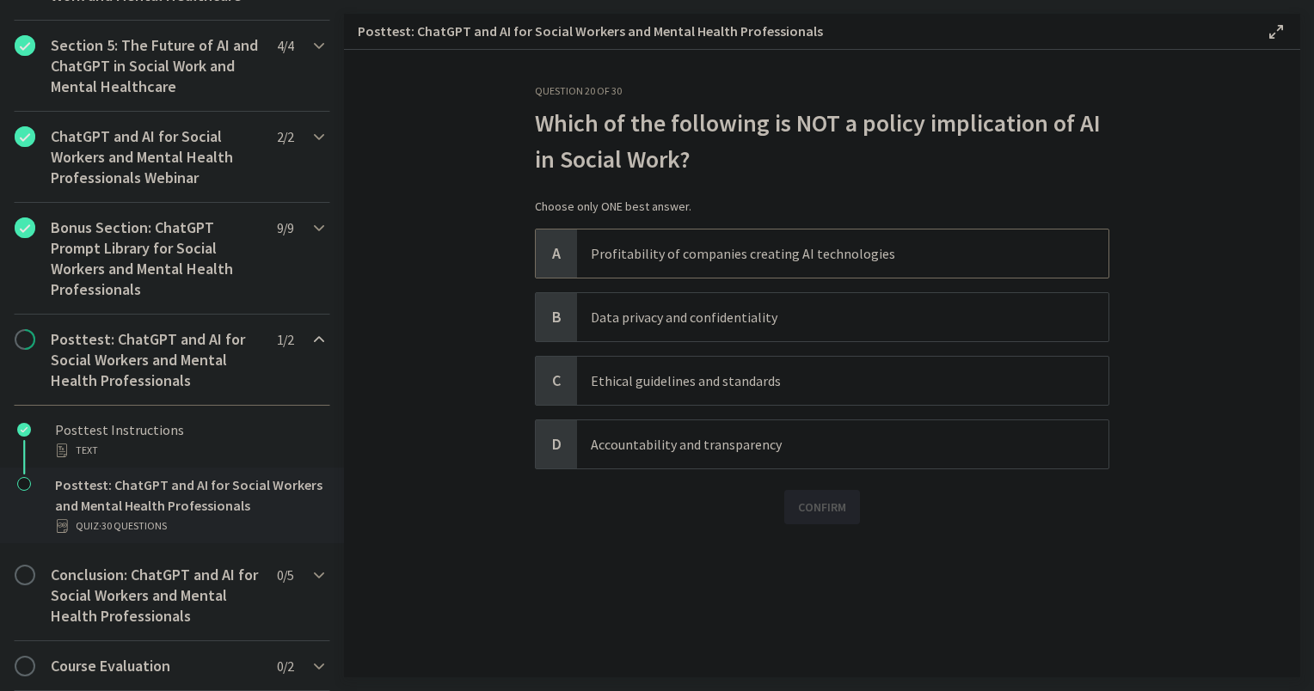
click at [681, 257] on p "Profitability of companies creating AI technologies" at bounding box center [826, 253] width 470 height 21
click at [826, 503] on span "Confirm" at bounding box center [822, 507] width 48 height 21
click at [799, 605] on button "Next" at bounding box center [823, 598] width 56 height 34
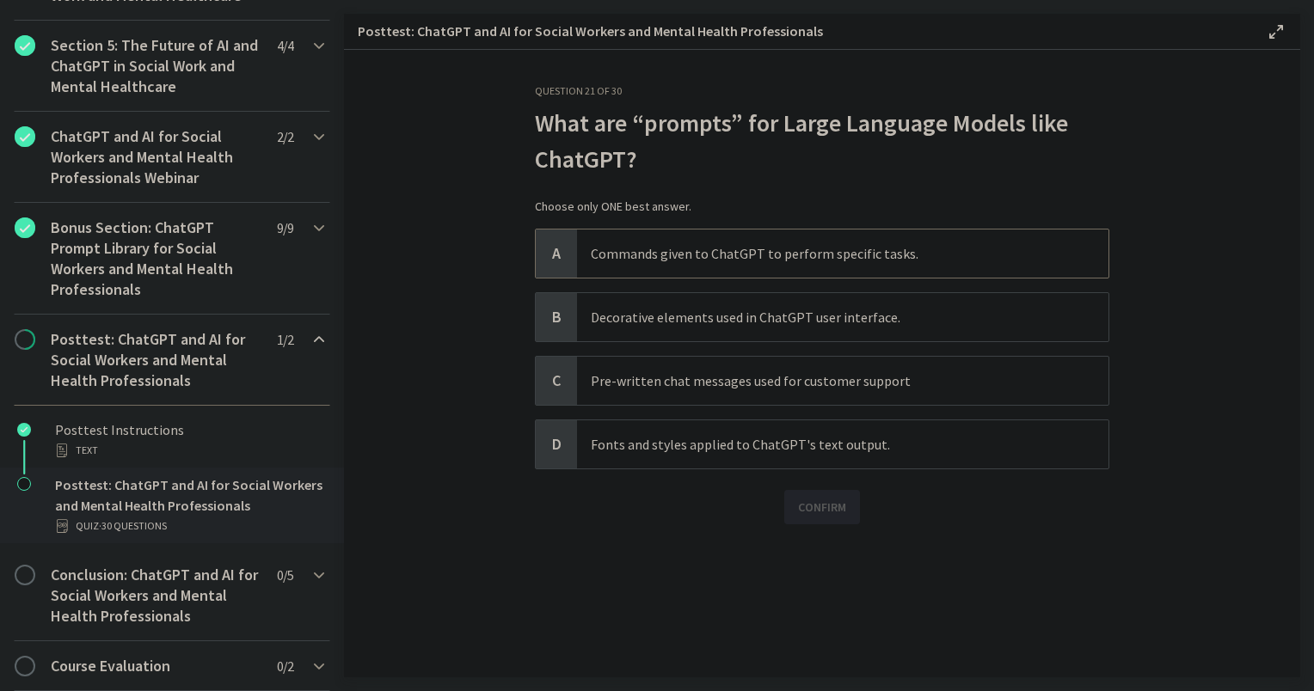
click at [615, 241] on span "Commands given to ChatGPT to perform specific tasks." at bounding box center [842, 254] width 531 height 48
click at [811, 511] on span "Confirm" at bounding box center [822, 507] width 48 height 21
click at [824, 602] on span "Next" at bounding box center [822, 598] width 28 height 21
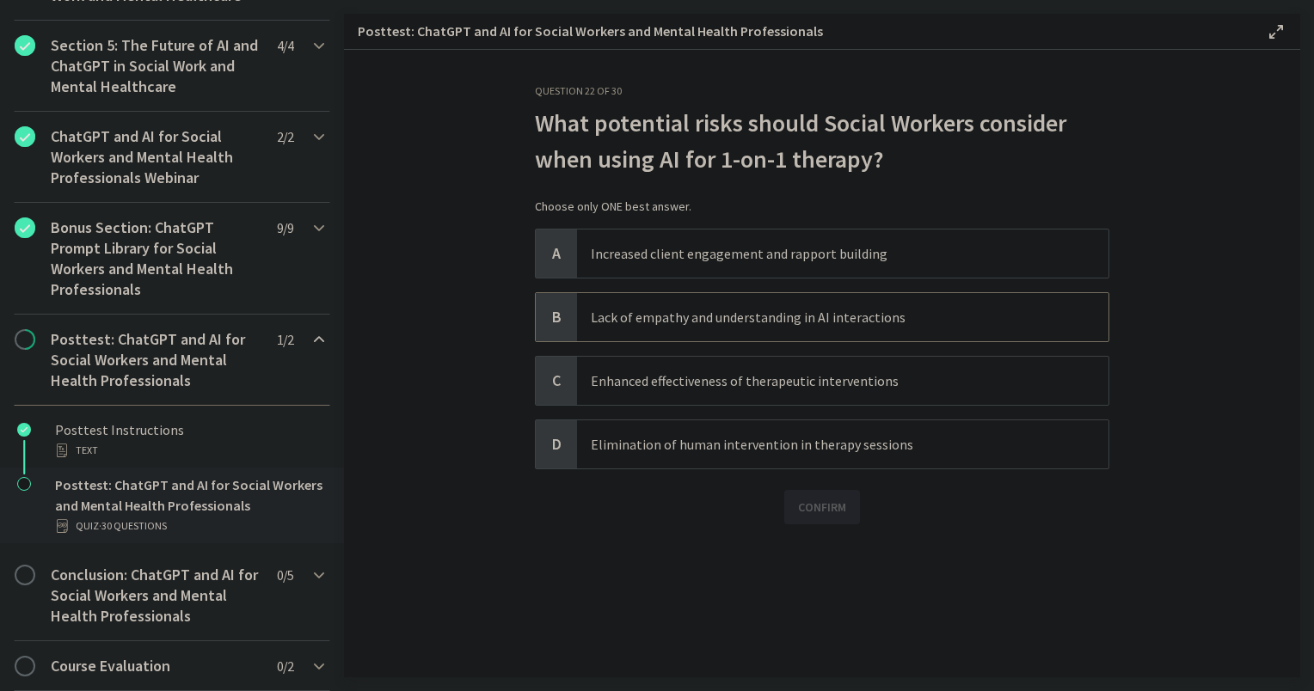
click at [587, 324] on span "Lack of empathy and understanding in AI interactions" at bounding box center [842, 317] width 531 height 48
click at [842, 505] on span "Confirm" at bounding box center [822, 507] width 48 height 21
click at [812, 597] on span "Next" at bounding box center [822, 598] width 28 height 21
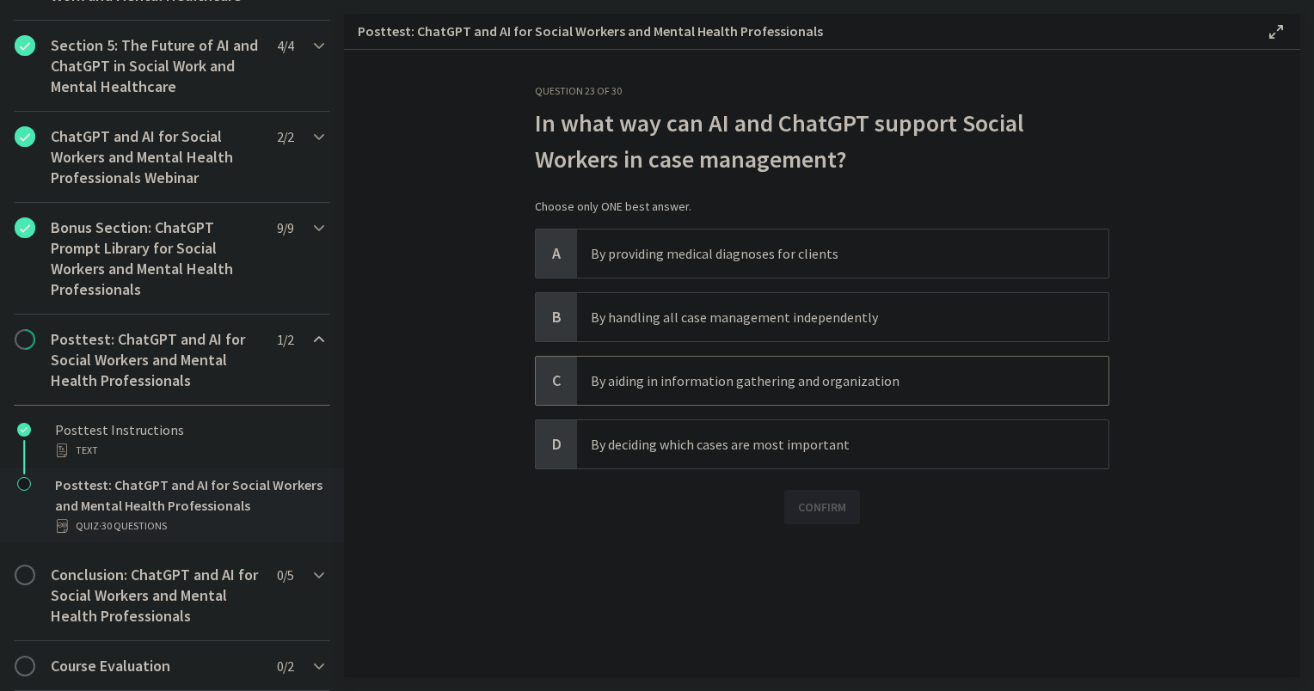
click at [621, 395] on span "By aiding in information gathering and organization" at bounding box center [842, 381] width 531 height 48
click at [841, 500] on span "Confirm" at bounding box center [822, 507] width 48 height 21
click at [814, 602] on span "Next" at bounding box center [822, 598] width 28 height 21
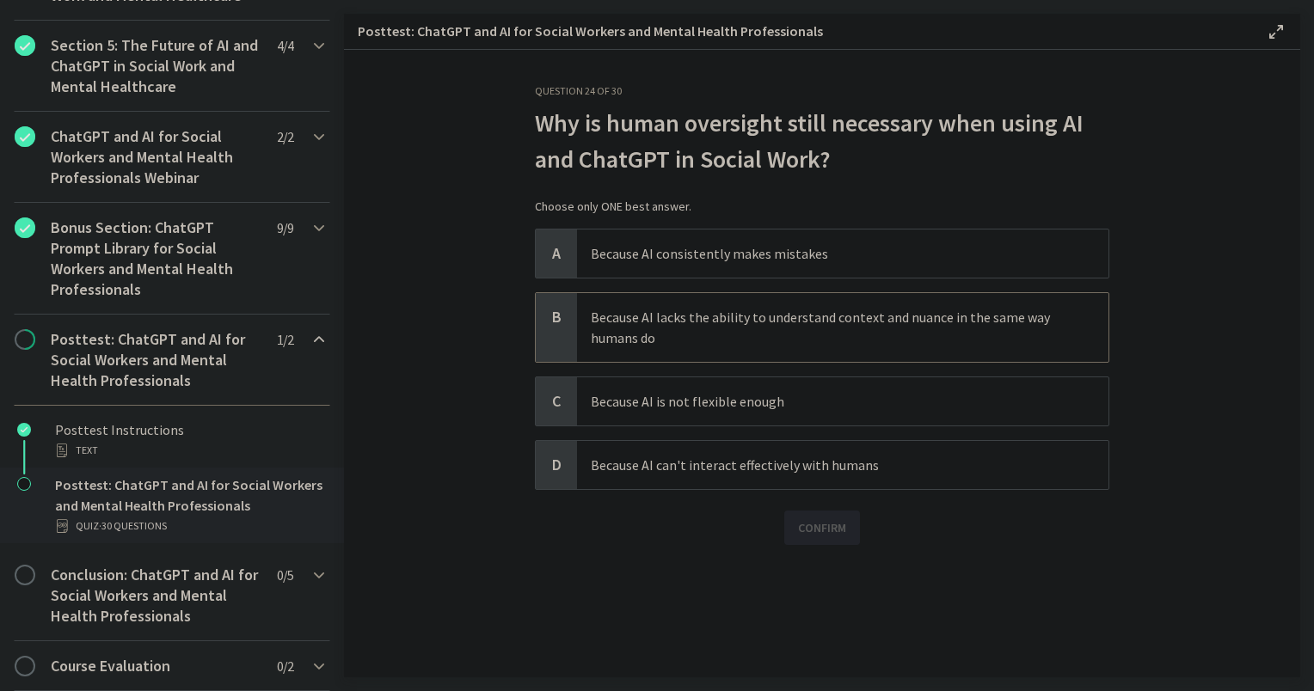
click at [633, 331] on p "Because AI lacks the ability to understand context and nuance in the same way h…" at bounding box center [826, 327] width 470 height 41
click at [819, 536] on span "Confirm" at bounding box center [822, 528] width 48 height 21
click at [822, 626] on span "Next" at bounding box center [822, 619] width 28 height 21
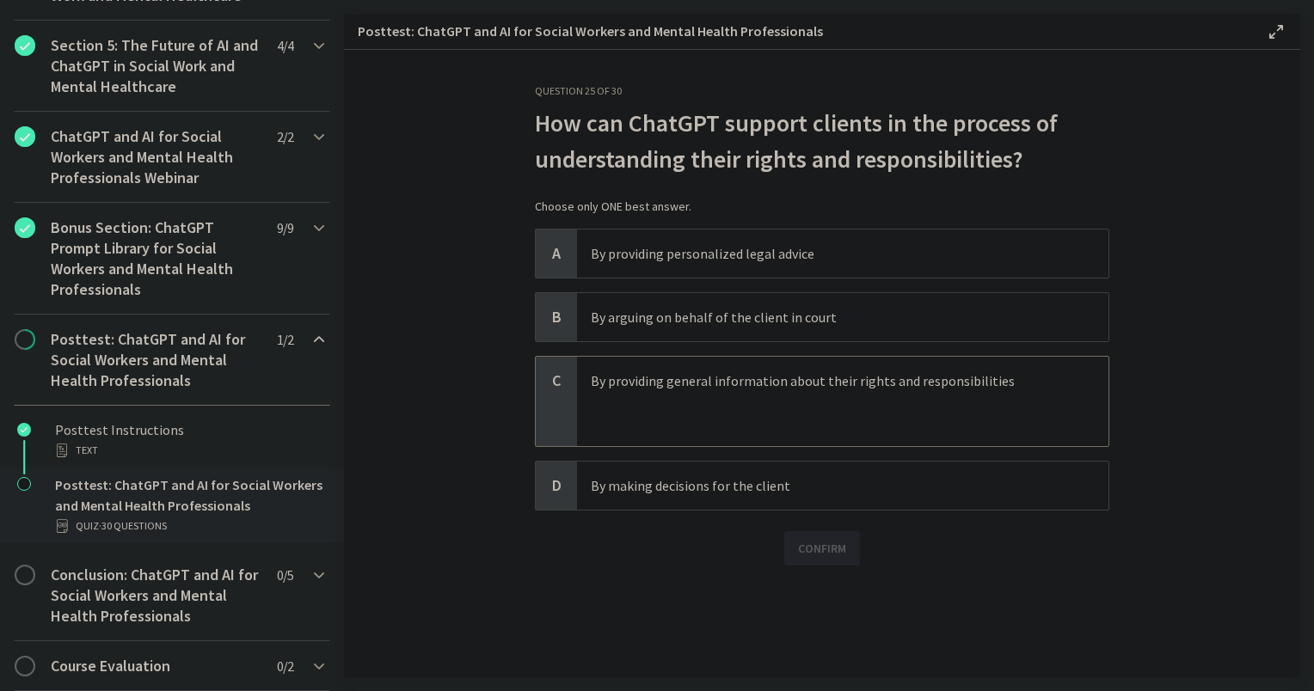
click at [745, 398] on p at bounding box center [826, 401] width 470 height 21
click at [823, 561] on button "Confirm" at bounding box center [822, 548] width 76 height 34
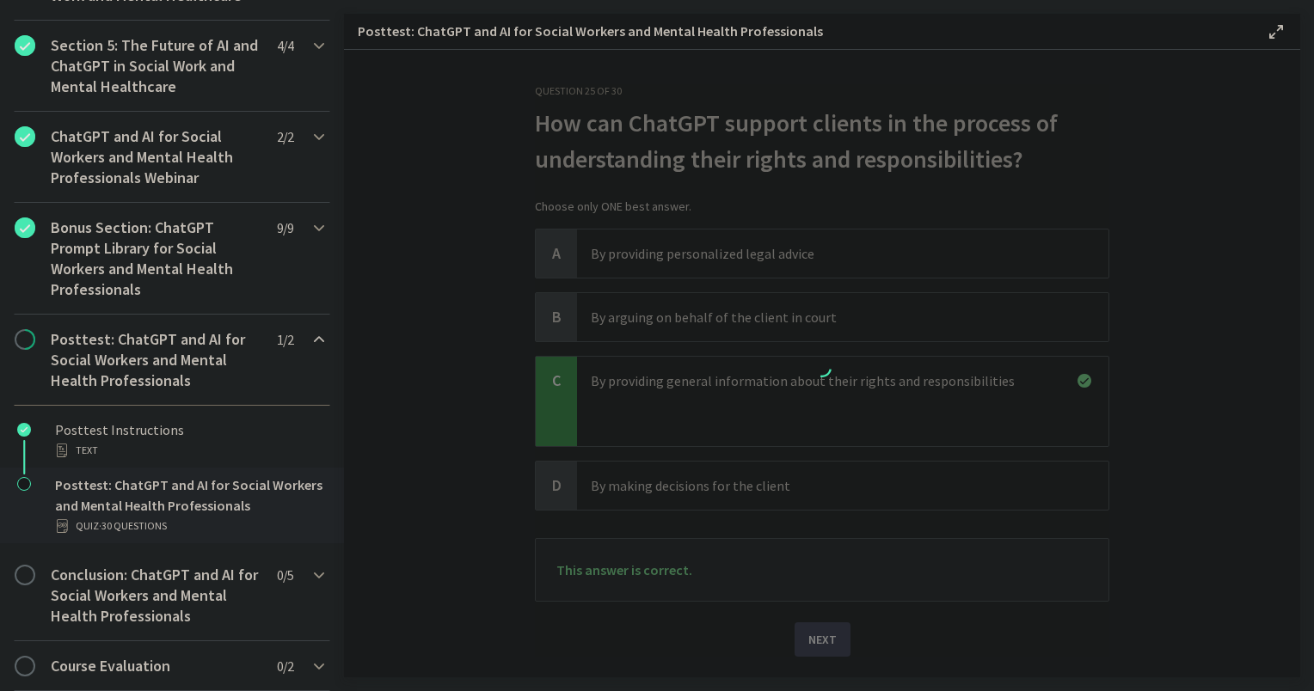
click at [828, 637] on span "Next" at bounding box center [822, 640] width 28 height 21
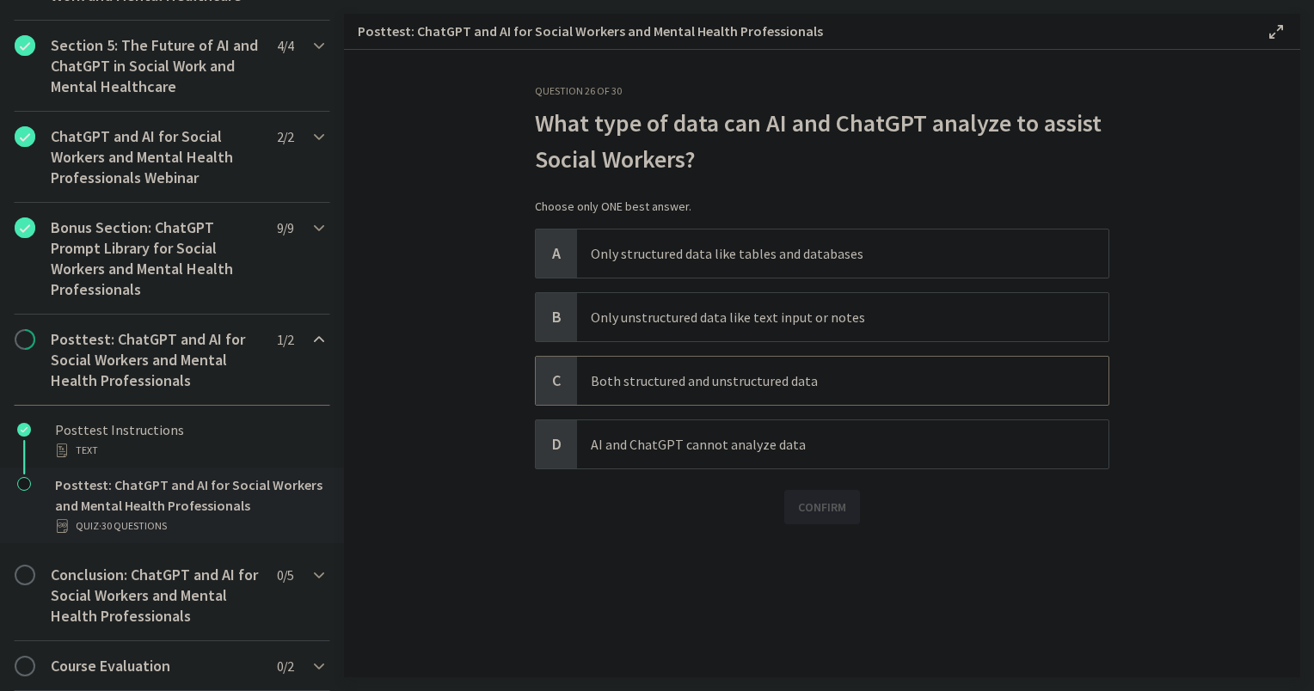
click at [654, 376] on p "Both structured and unstructured data" at bounding box center [826, 381] width 470 height 21
click at [852, 515] on button "Confirm" at bounding box center [822, 507] width 76 height 34
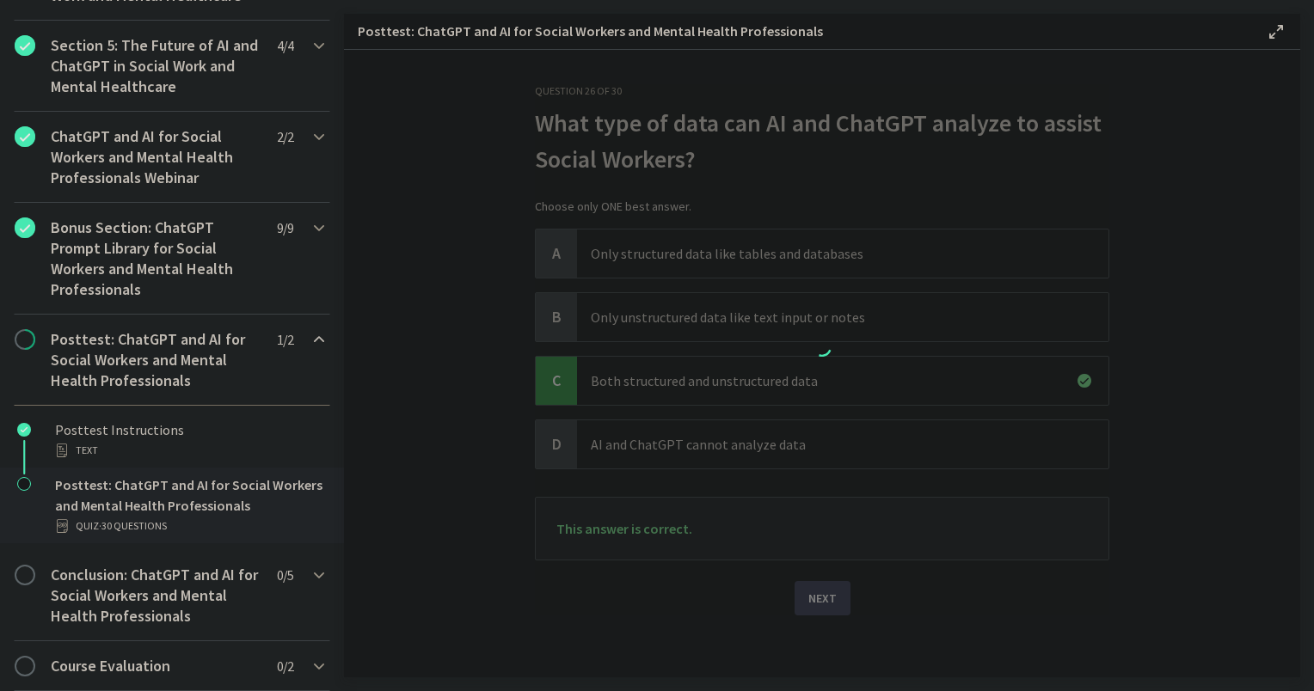
click at [808, 593] on div at bounding box center [822, 349] width 574 height 531
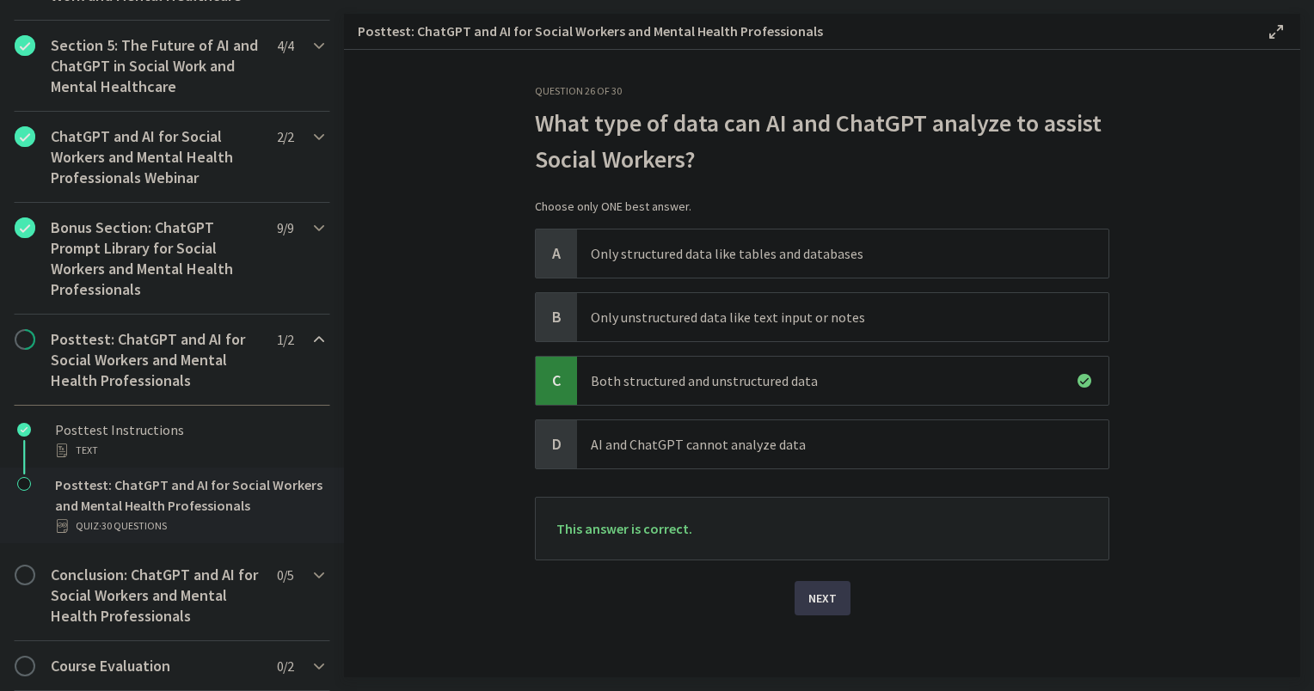
click at [808, 598] on span "Next" at bounding box center [822, 598] width 28 height 21
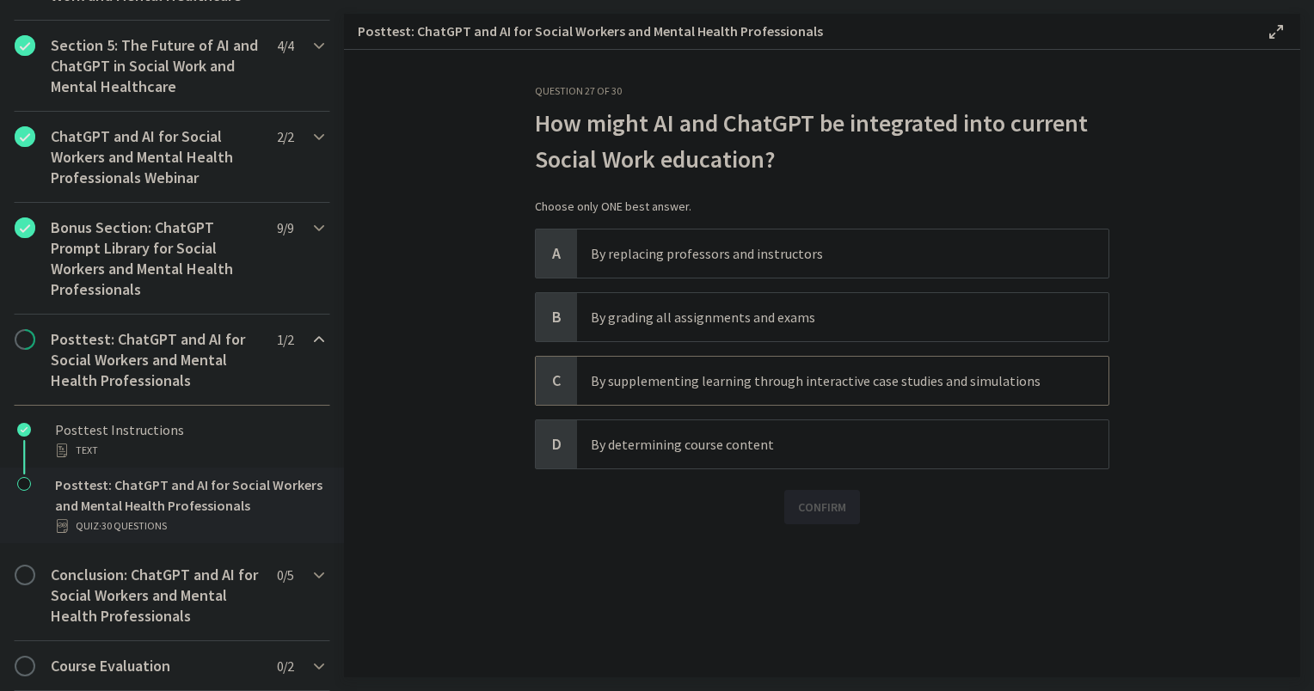
click at [643, 375] on p "By supplementing learning through interactive case studies and simulations" at bounding box center [826, 381] width 470 height 21
click at [806, 506] on span "Confirm" at bounding box center [822, 507] width 48 height 21
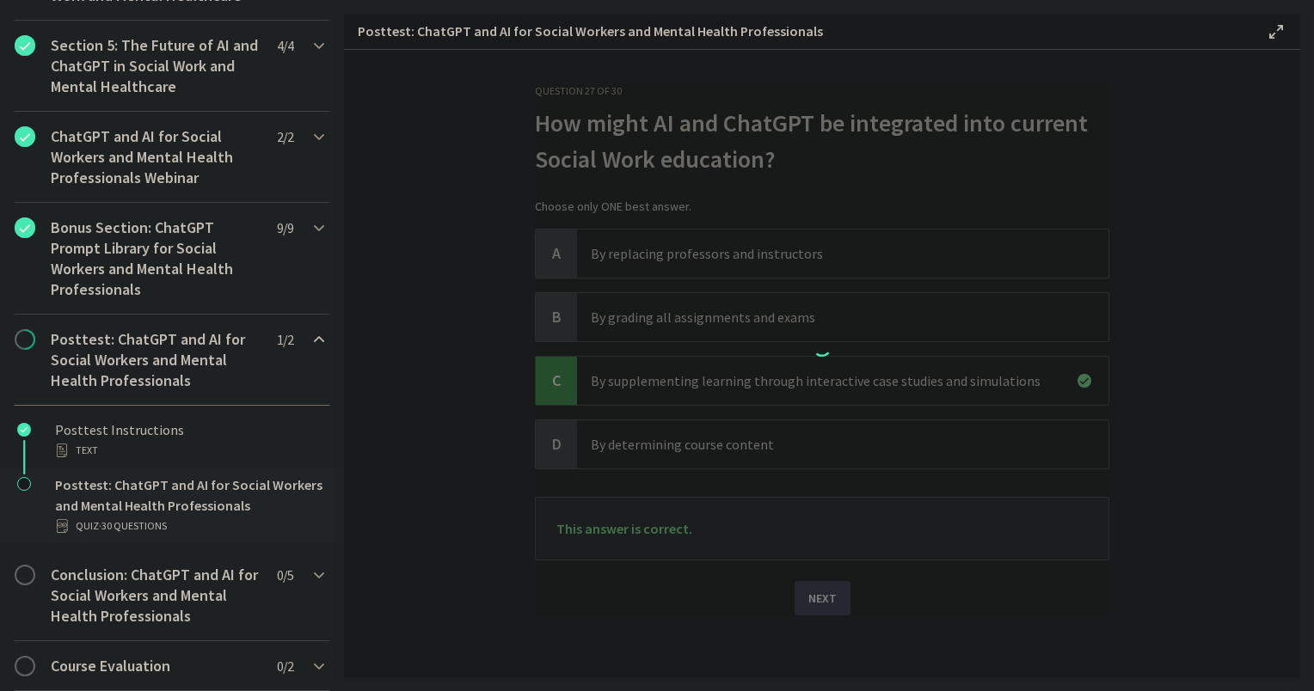
click at [826, 593] on span "Next" at bounding box center [822, 598] width 28 height 21
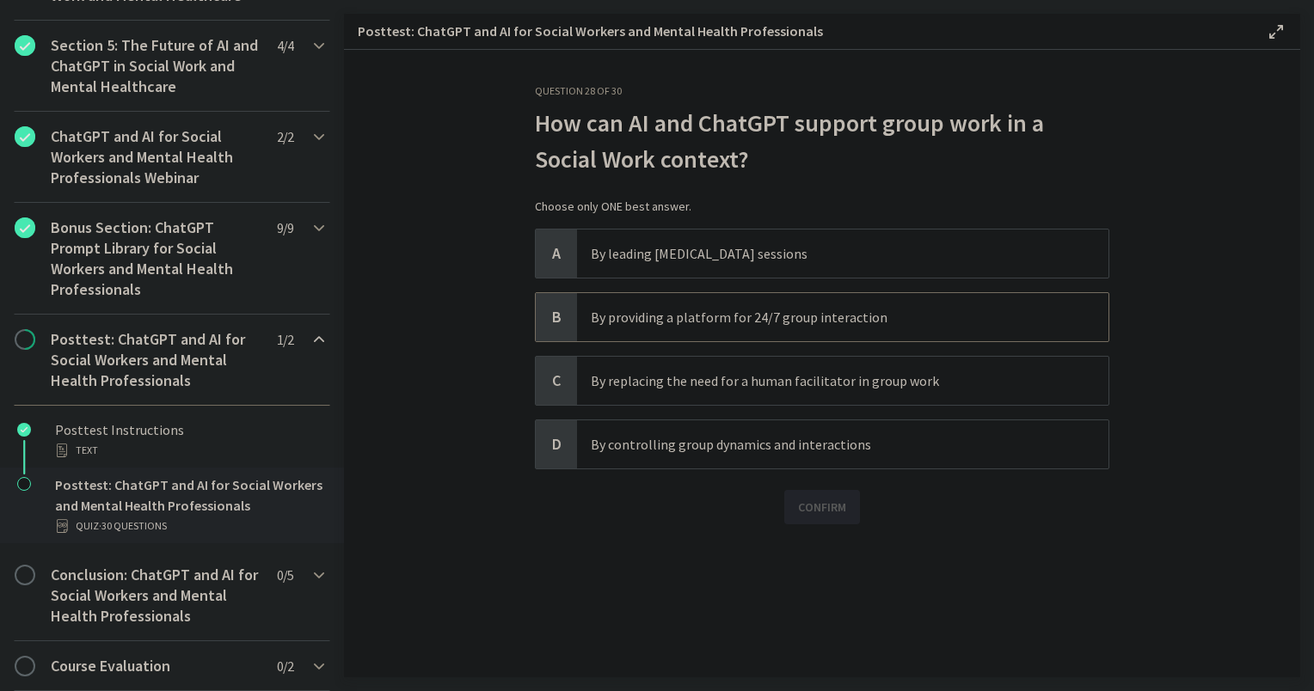
click at [677, 310] on p "By providing a platform for 24/7 group interaction" at bounding box center [826, 317] width 470 height 21
click at [812, 513] on span "Confirm" at bounding box center [822, 507] width 48 height 21
click at [808, 600] on span "Next" at bounding box center [822, 598] width 28 height 21
click at [668, 317] on p "By reducing workload through automation of routine tasks" at bounding box center [826, 317] width 470 height 21
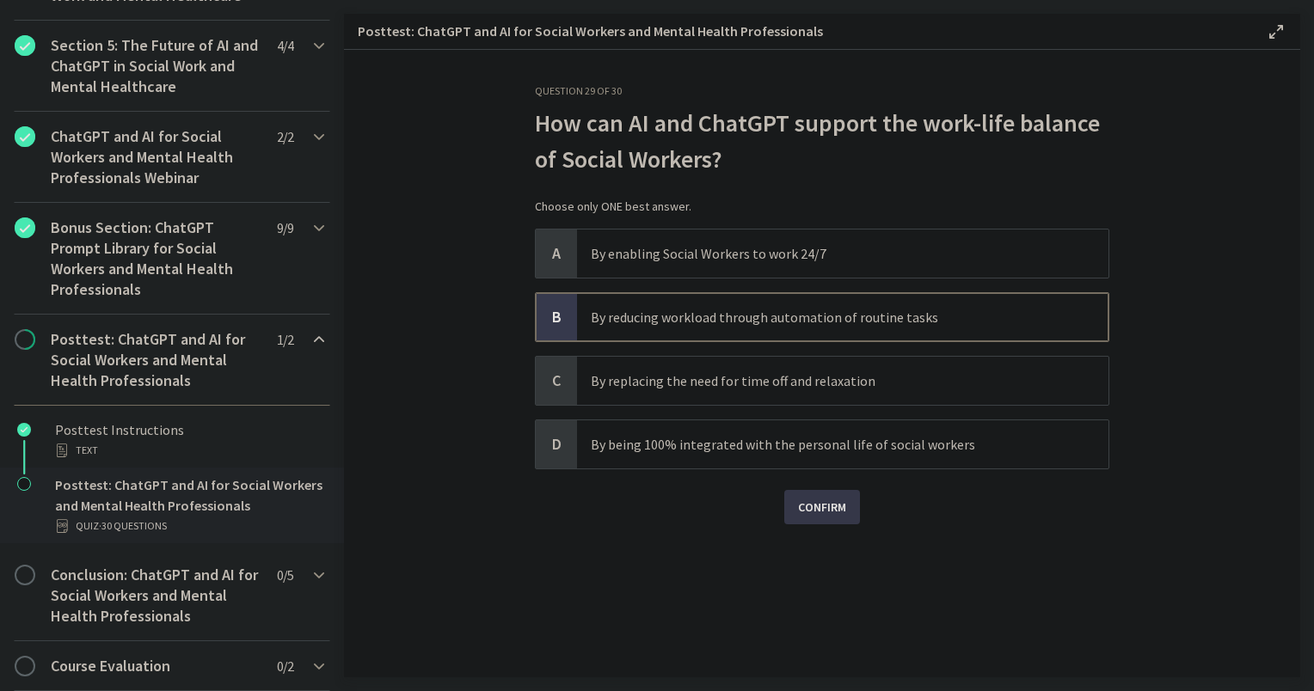
click at [812, 506] on span "Confirm" at bounding box center [822, 507] width 48 height 21
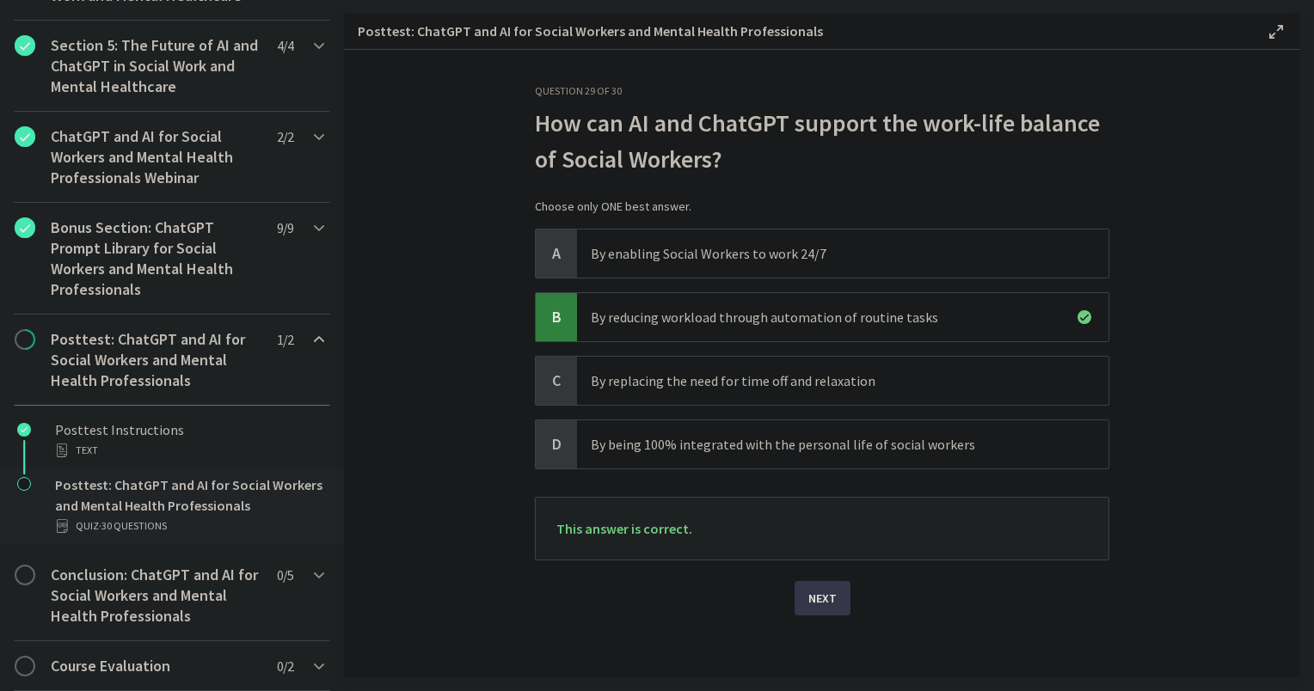
click at [808, 592] on span "Next" at bounding box center [822, 598] width 28 height 21
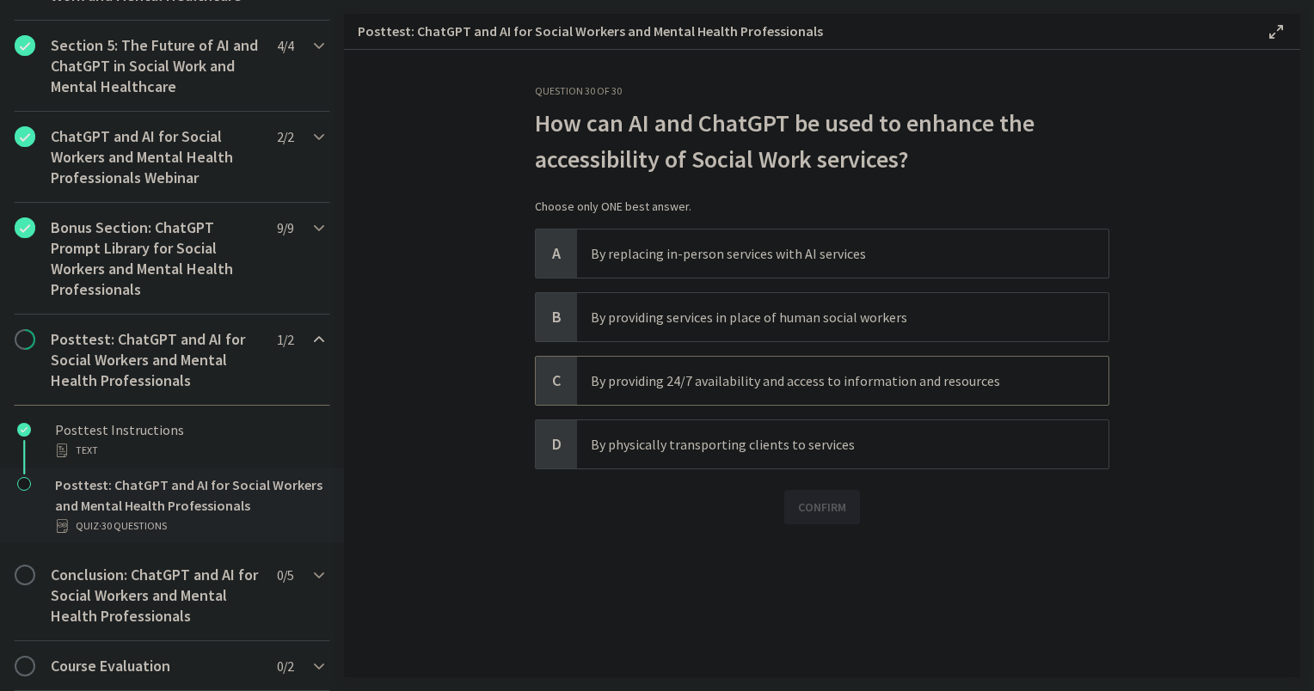
click at [666, 379] on p "By providing 24/7 availability and access to information and resources" at bounding box center [826, 381] width 470 height 21
click at [839, 509] on span "Confirm" at bounding box center [822, 507] width 48 height 21
click at [820, 599] on span "Next" at bounding box center [822, 598] width 28 height 21
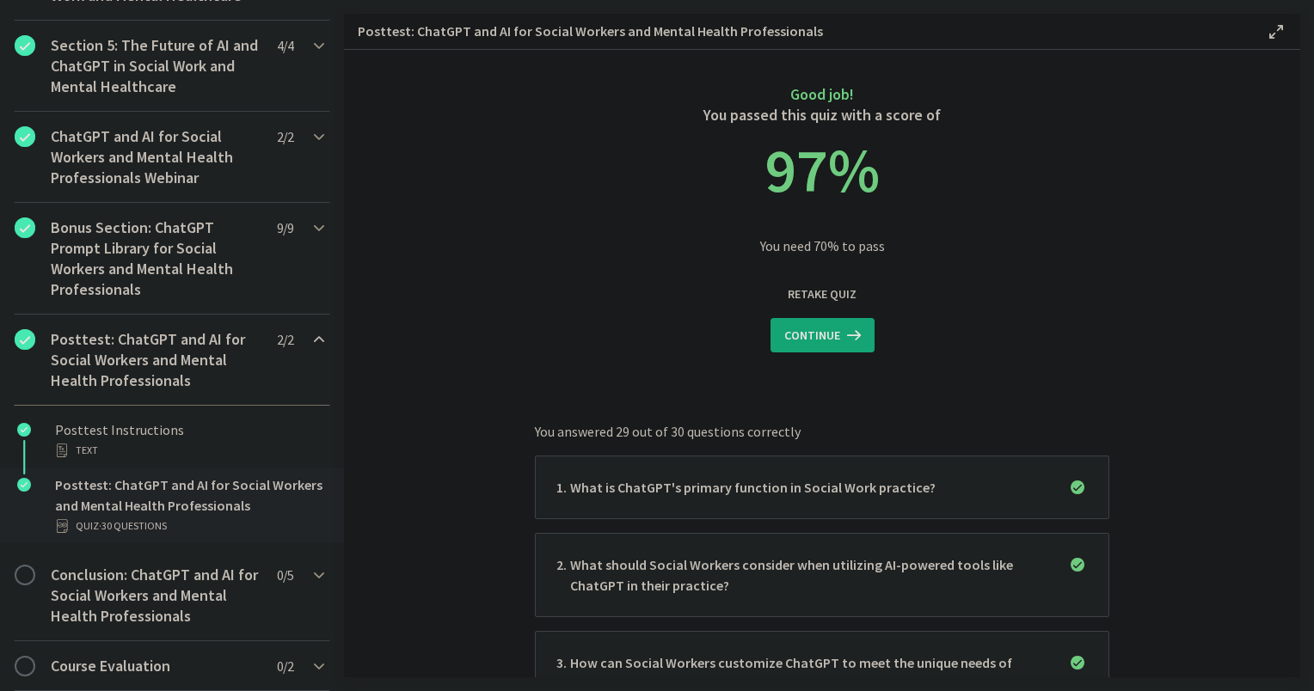
click at [740, 571] on p "What should Social Workers consider when utilizing AI-powered tools like ChatGP…" at bounding box center [808, 575] width 476 height 41
click at [788, 341] on span "Continue" at bounding box center [812, 335] width 56 height 21
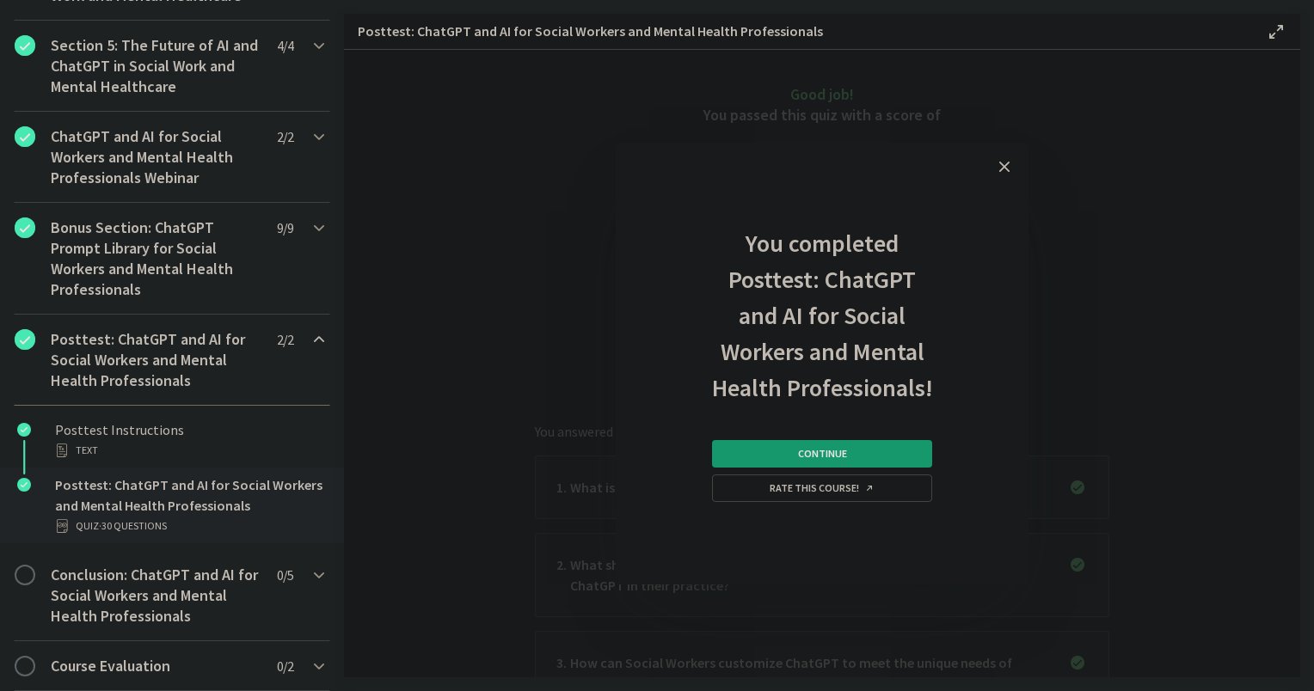
click at [749, 461] on button "Continue" at bounding box center [822, 454] width 220 height 28
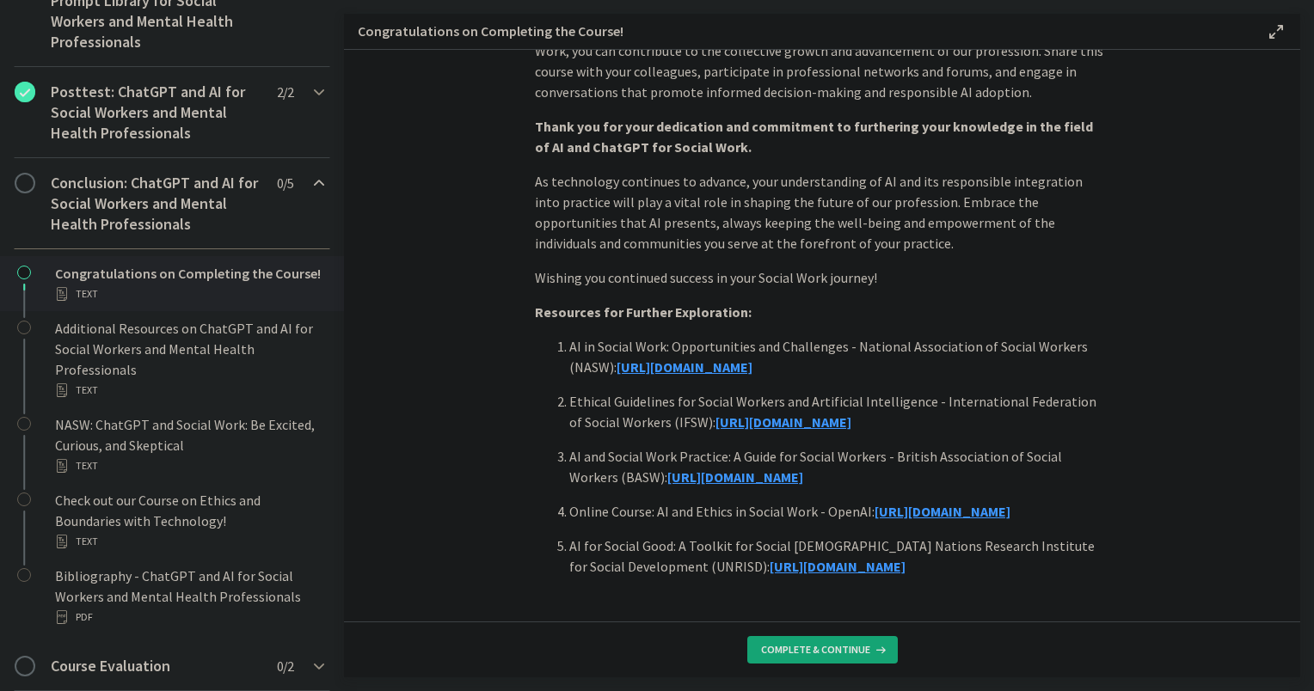
scroll to position [1434, 0]
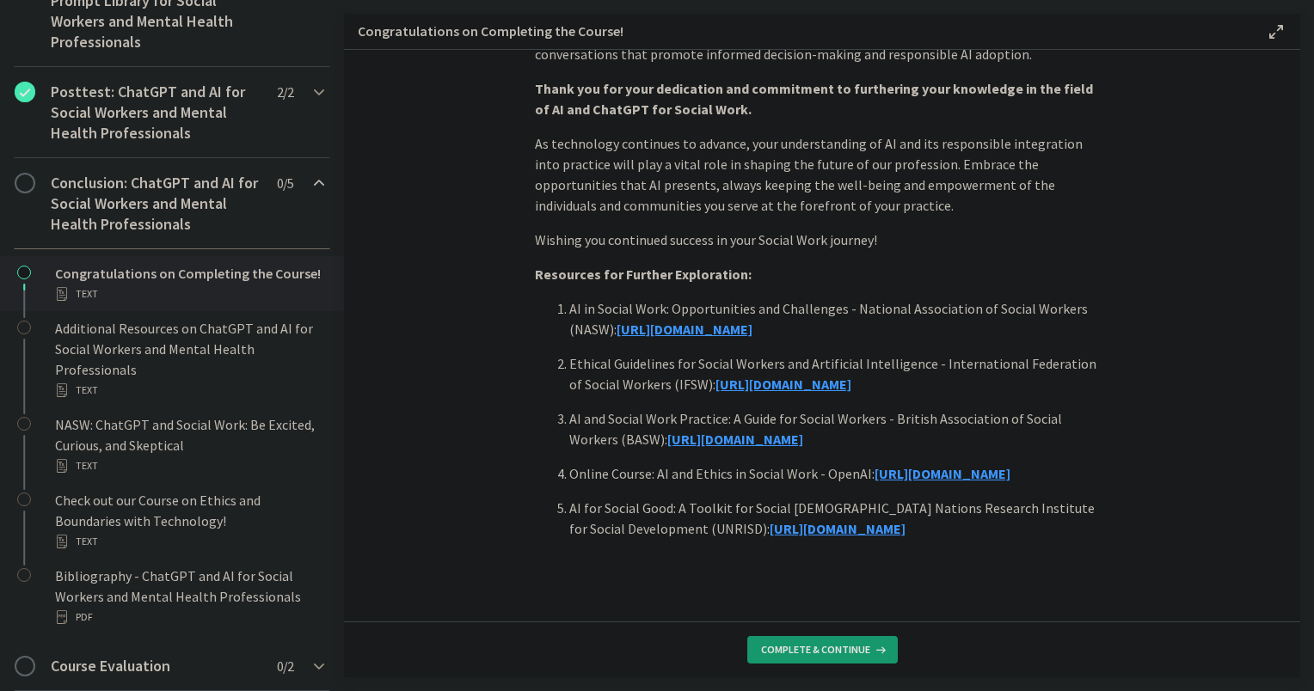
click at [781, 654] on span "Complete & continue" at bounding box center [815, 650] width 109 height 14
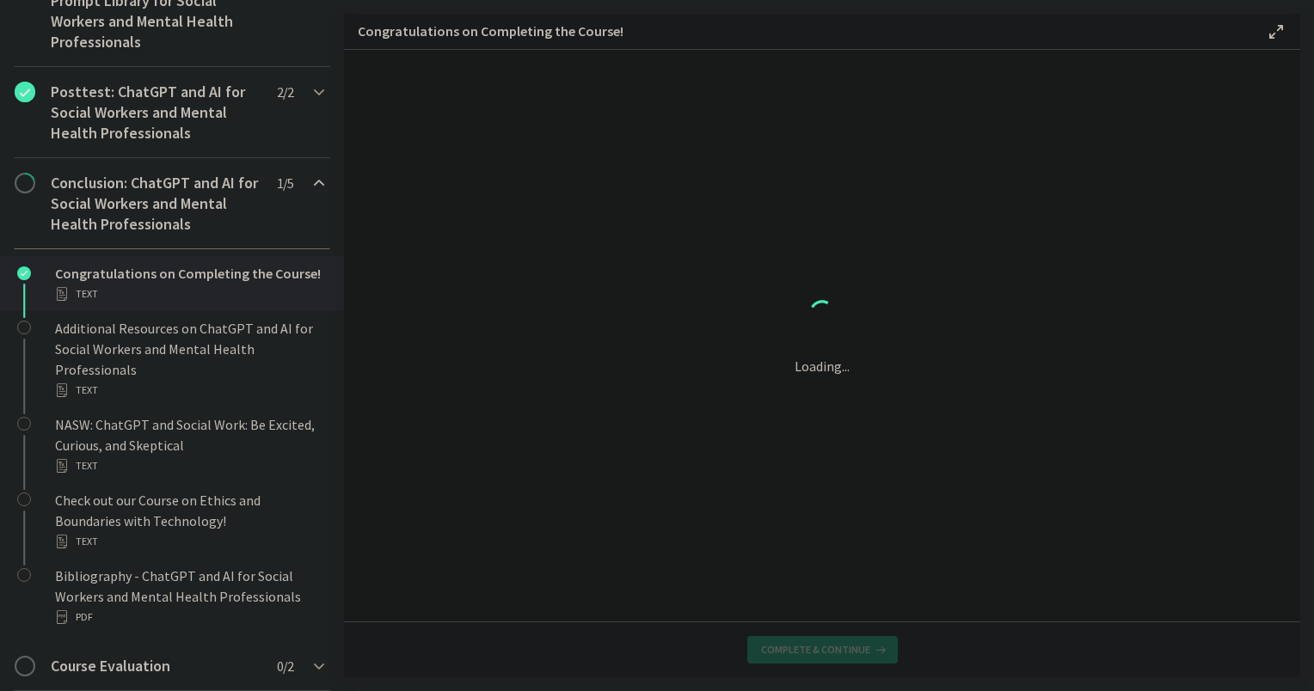
scroll to position [0, 0]
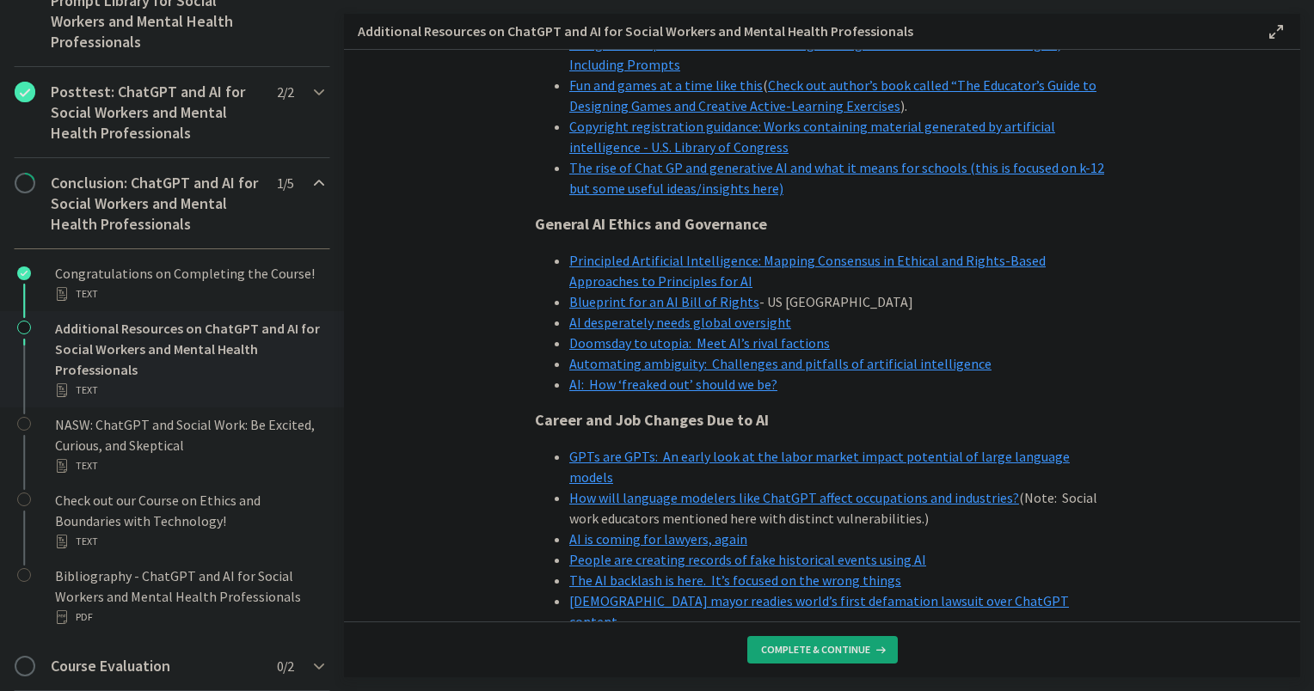
scroll to position [1625, 0]
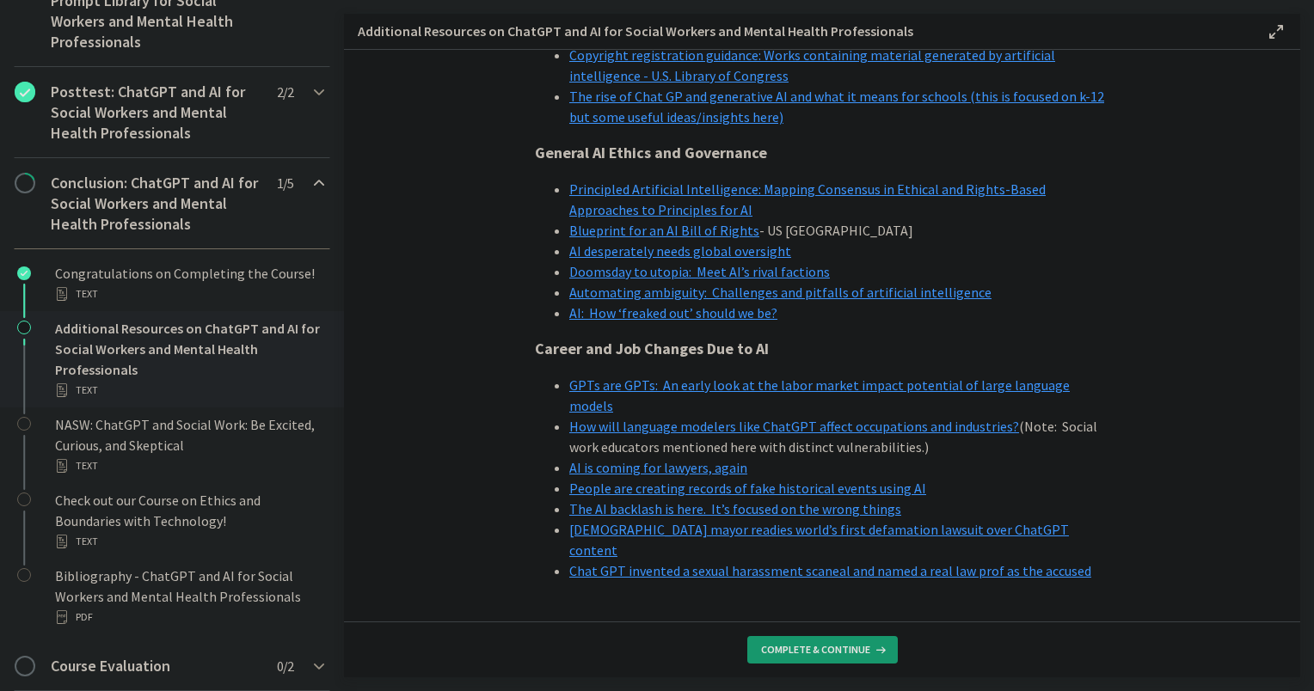
click at [779, 649] on span "Complete & continue" at bounding box center [815, 650] width 109 height 14
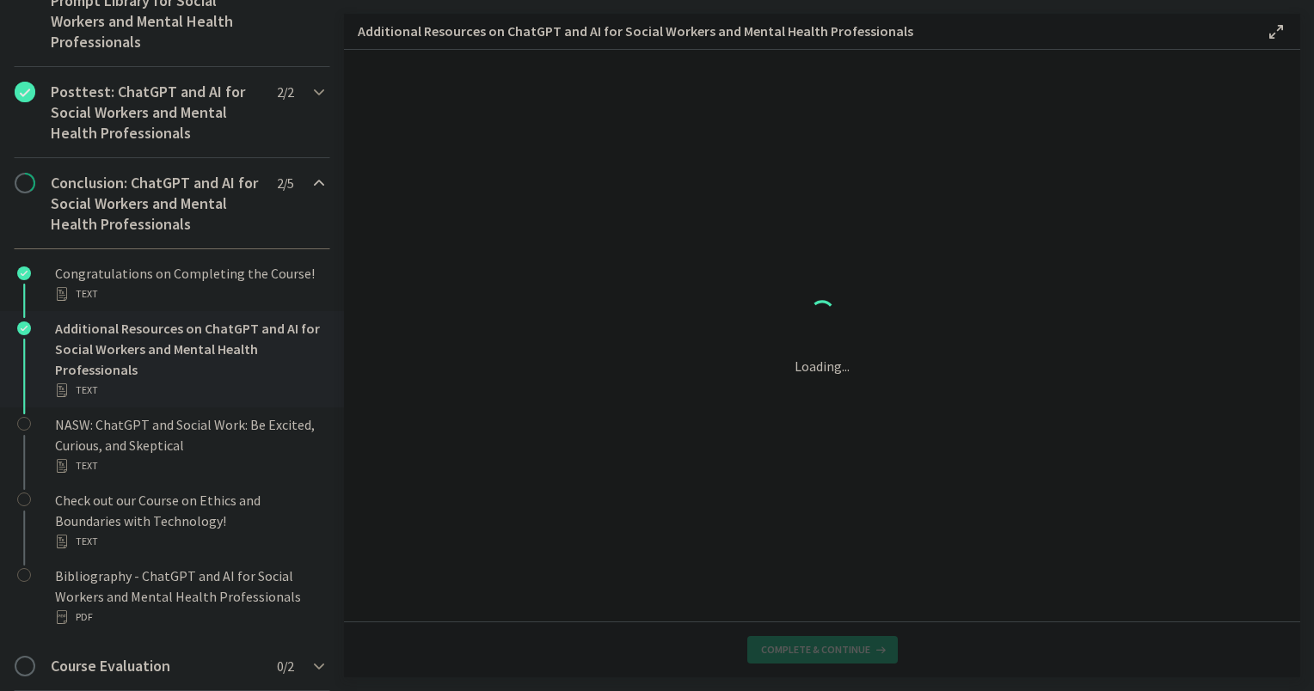
scroll to position [0, 0]
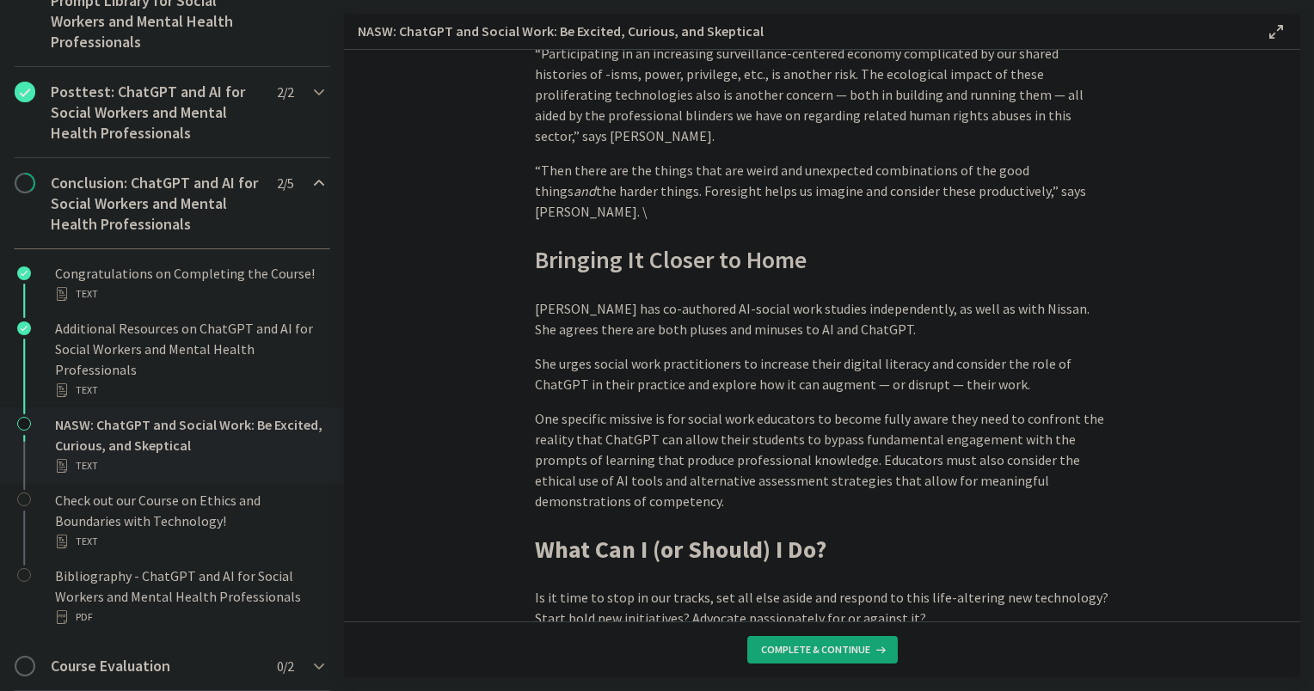
scroll to position [4799, 0]
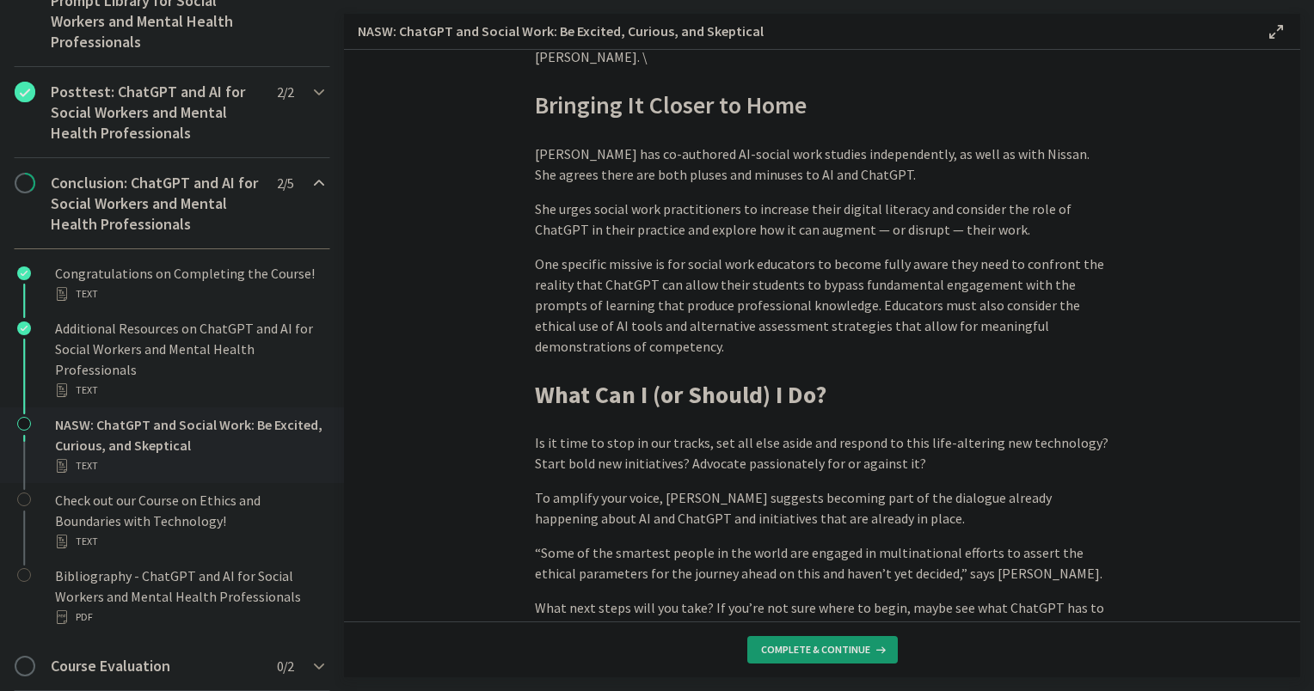
click at [792, 650] on span "Complete & continue" at bounding box center [815, 650] width 109 height 14
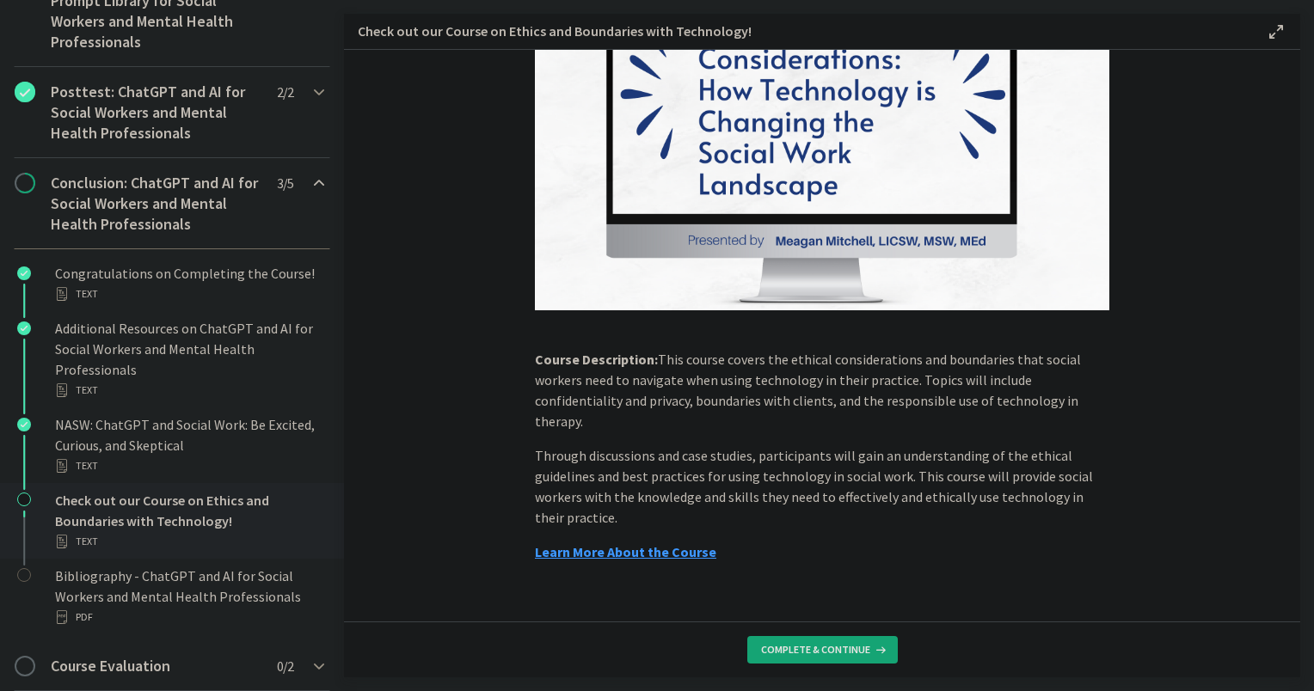
scroll to position [168, 0]
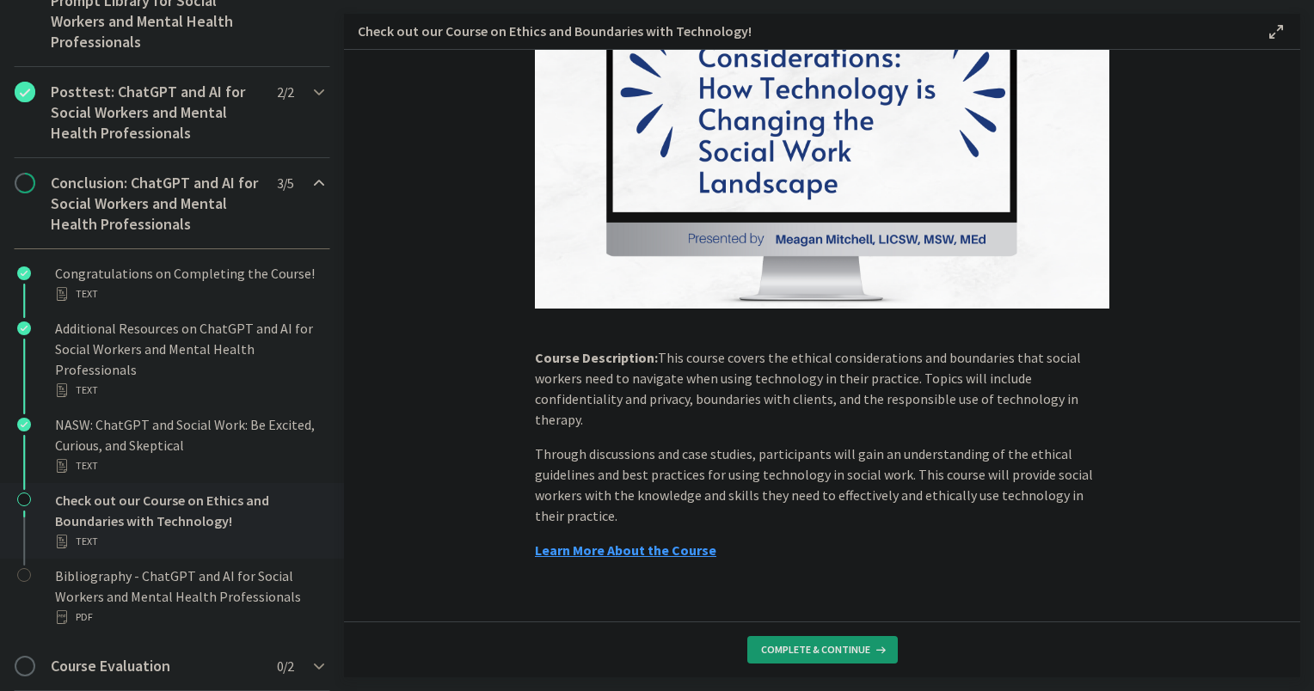
drag, startPoint x: 784, startPoint y: 654, endPoint x: 747, endPoint y: 622, distance: 48.8
click at [784, 654] on span "Complete & continue" at bounding box center [815, 650] width 109 height 14
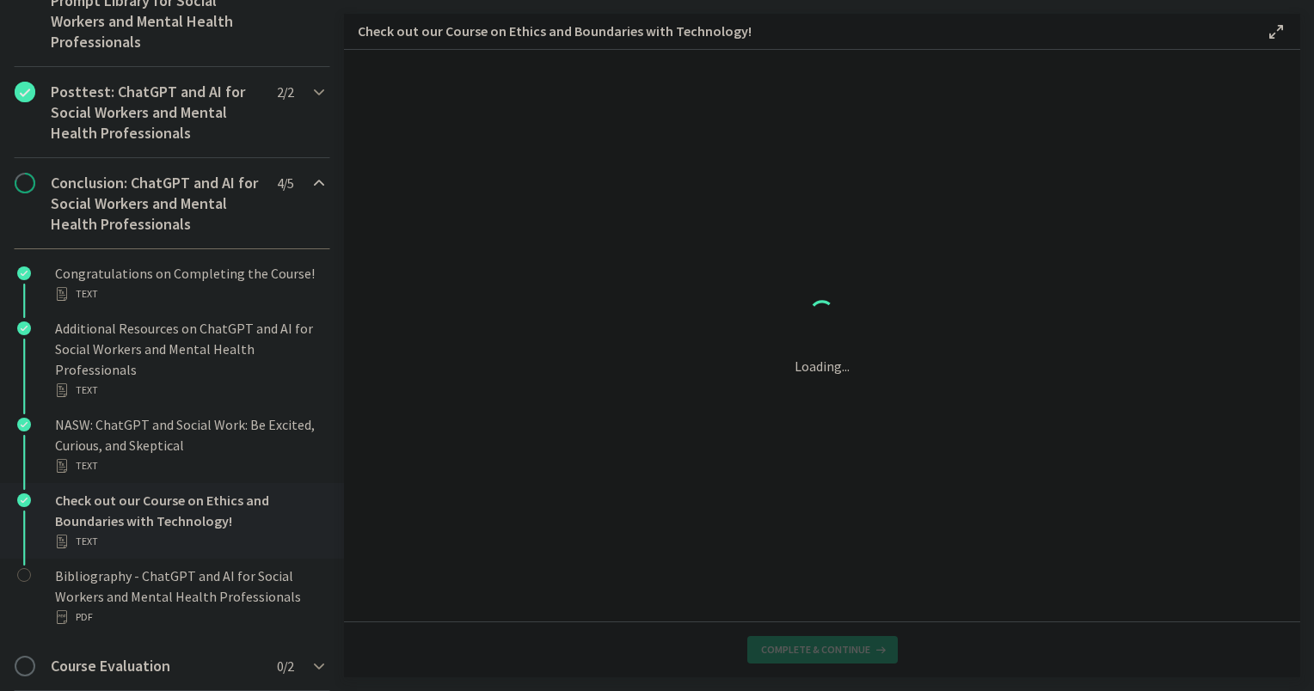
scroll to position [0, 0]
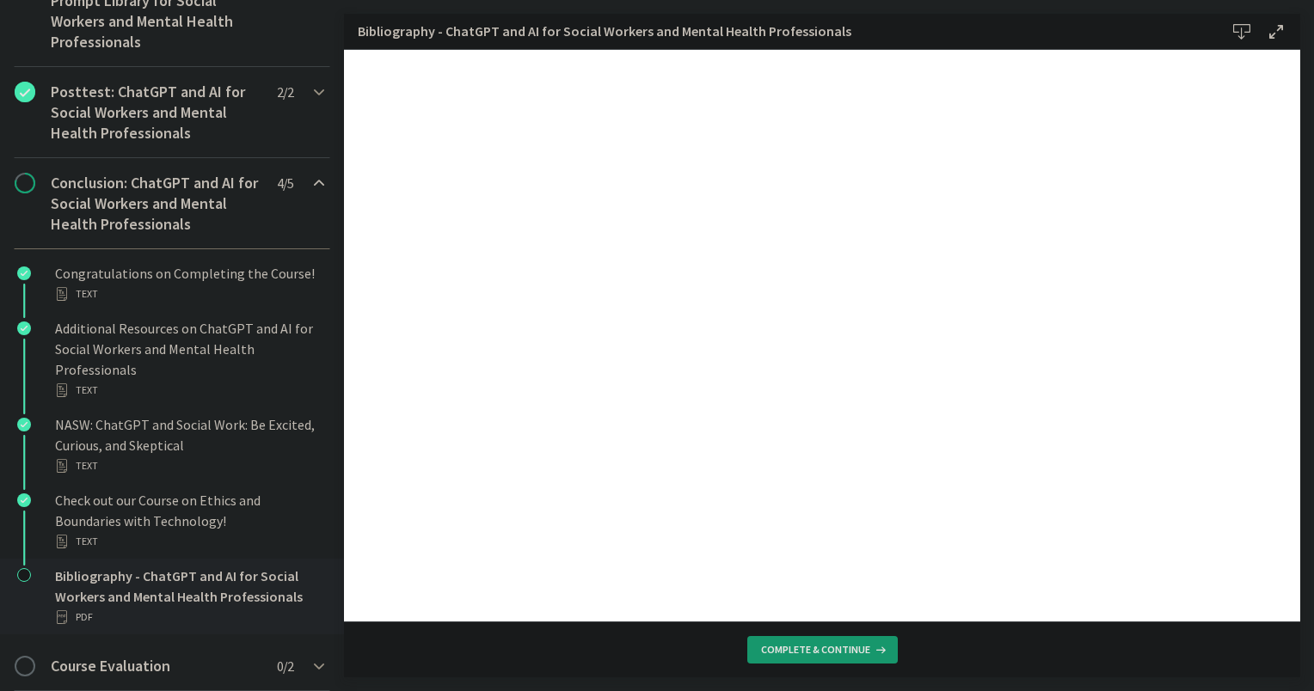
click at [775, 654] on span "Complete & continue" at bounding box center [815, 650] width 109 height 14
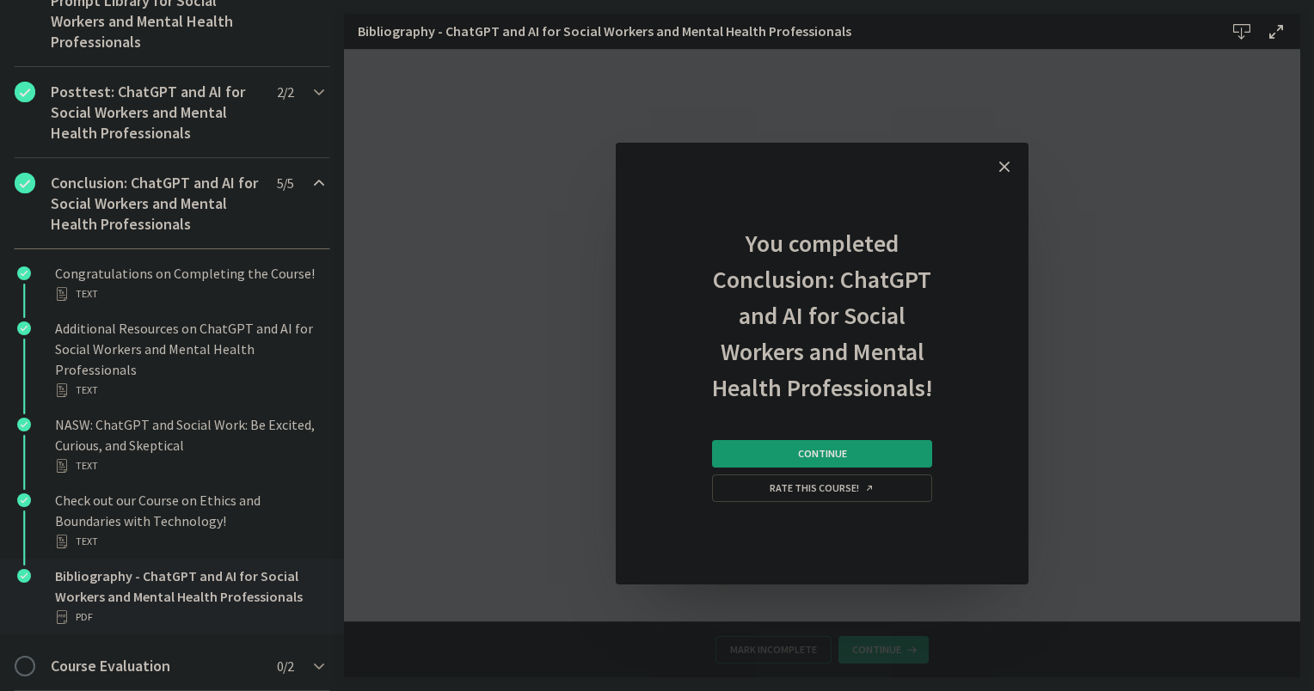
click at [744, 458] on button "Continue" at bounding box center [822, 454] width 220 height 28
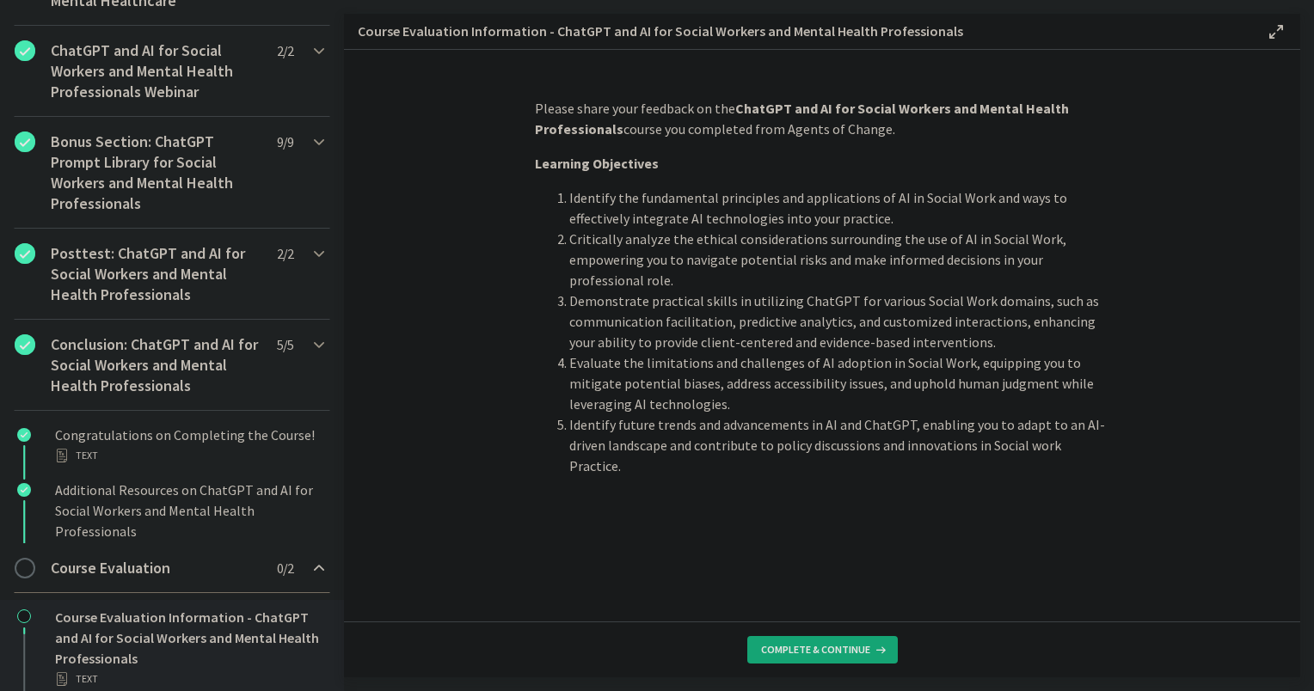
scroll to position [795, 0]
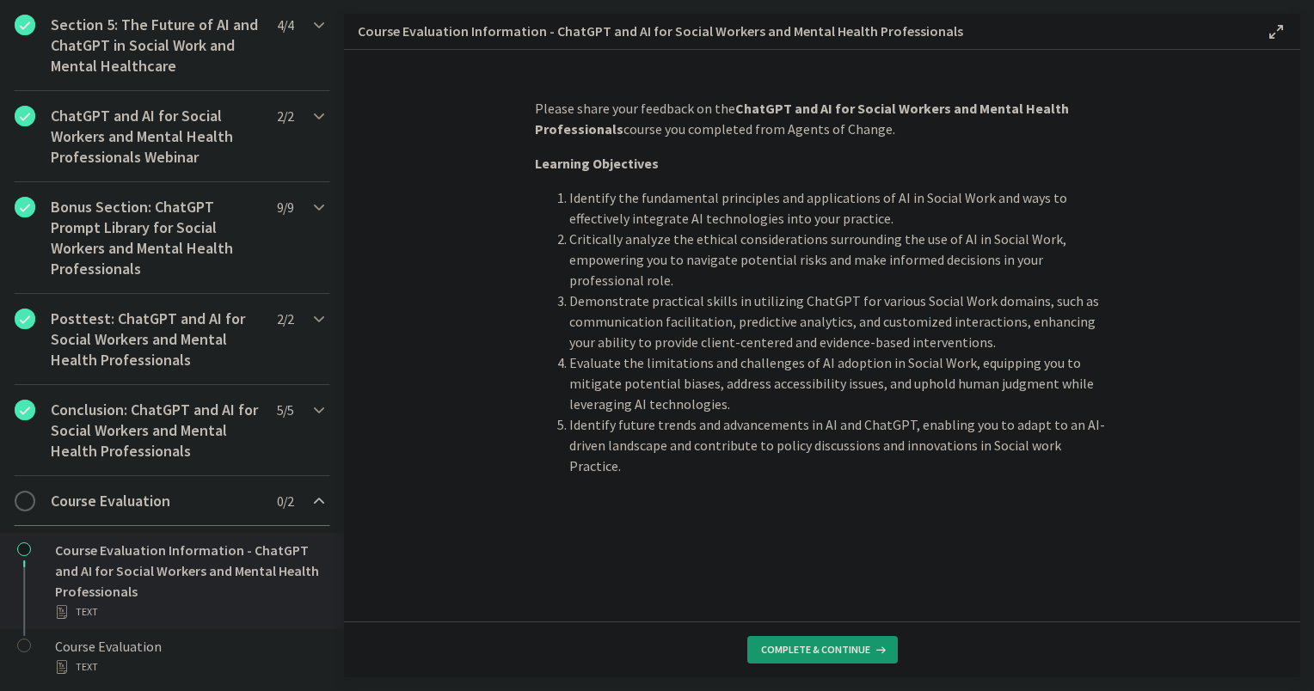
click at [794, 642] on button "Complete & continue" at bounding box center [822, 650] width 151 height 28
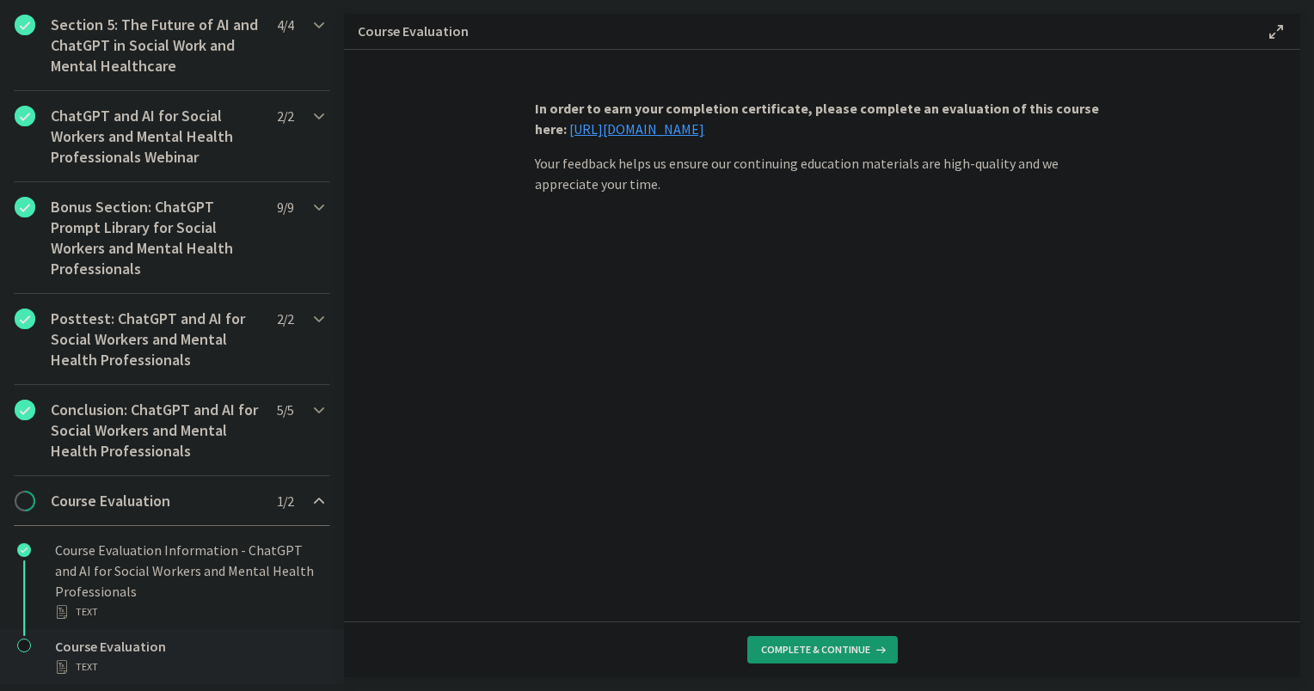
click at [821, 655] on span "Complete & continue" at bounding box center [815, 650] width 109 height 14
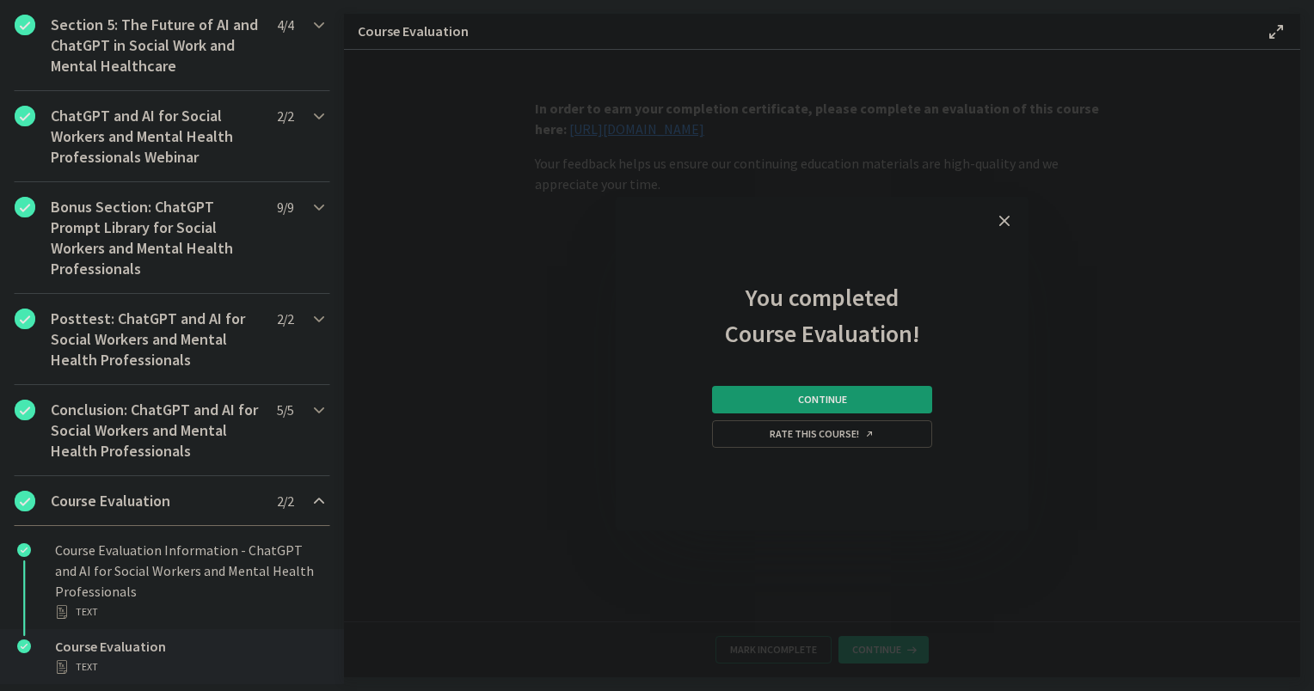
click at [814, 407] on button "Continue" at bounding box center [822, 400] width 220 height 28
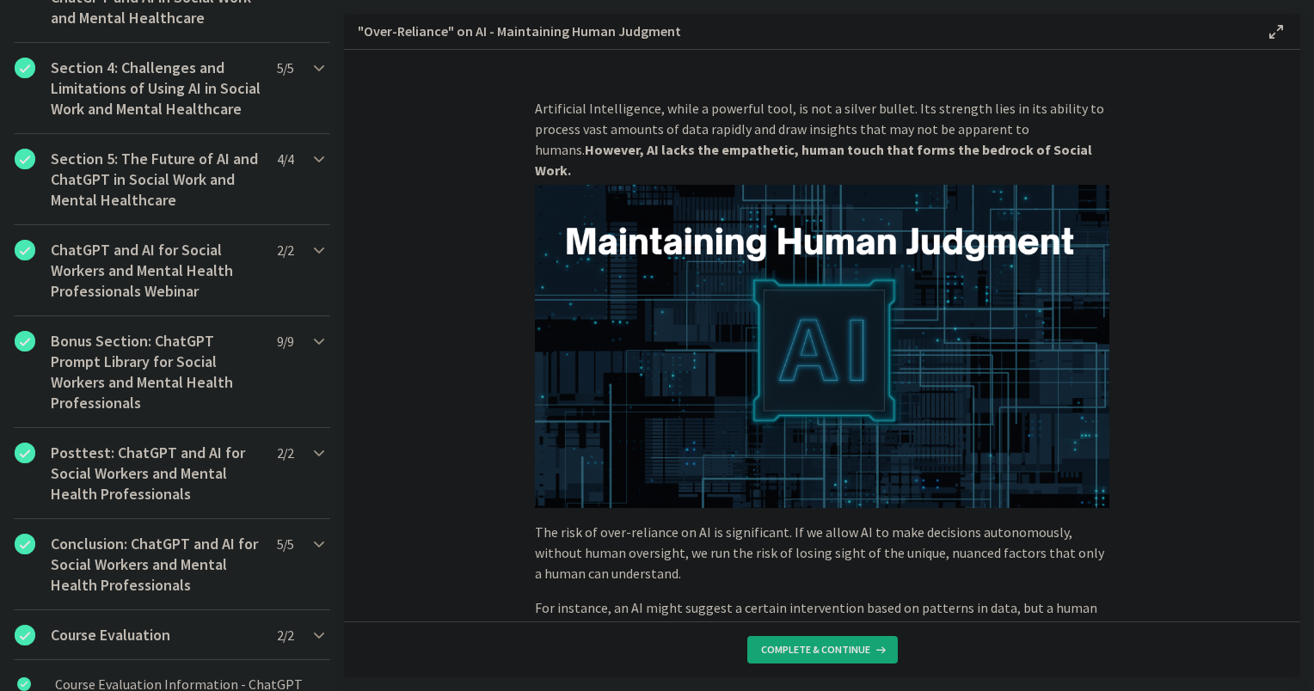
scroll to position [980, 0]
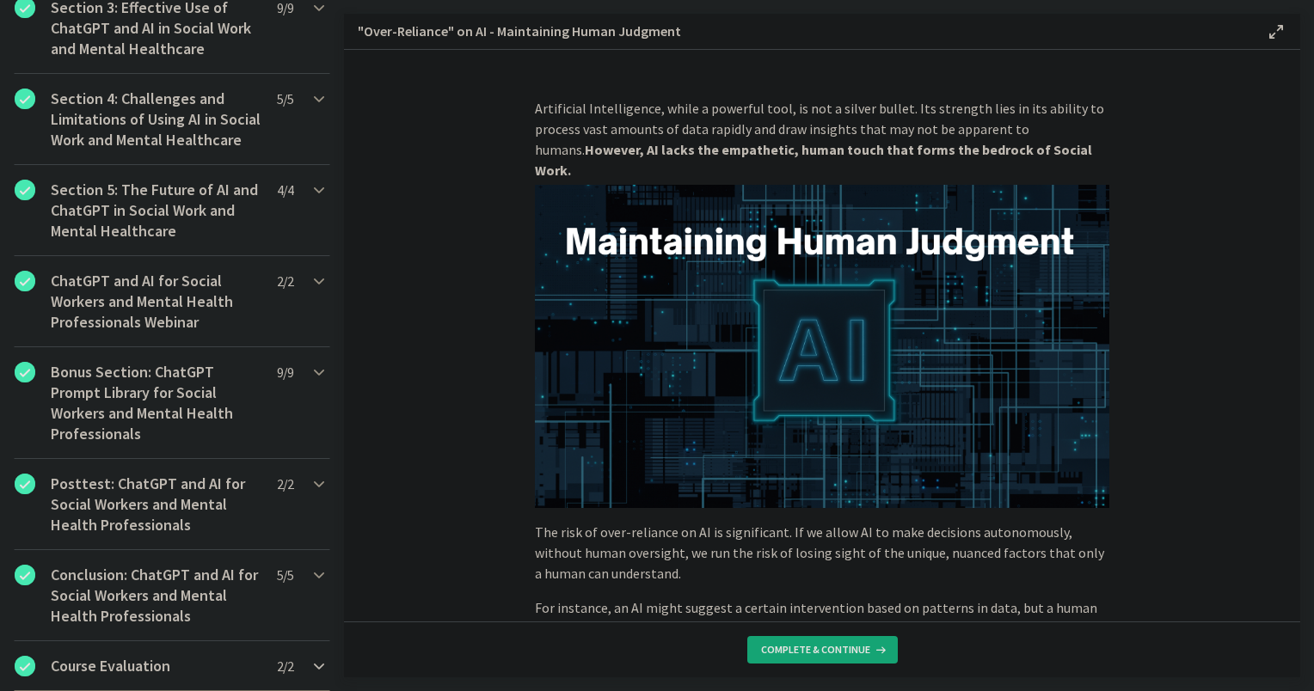
click at [219, 667] on h2 "Course Evaluation" at bounding box center [156, 666] width 210 height 21
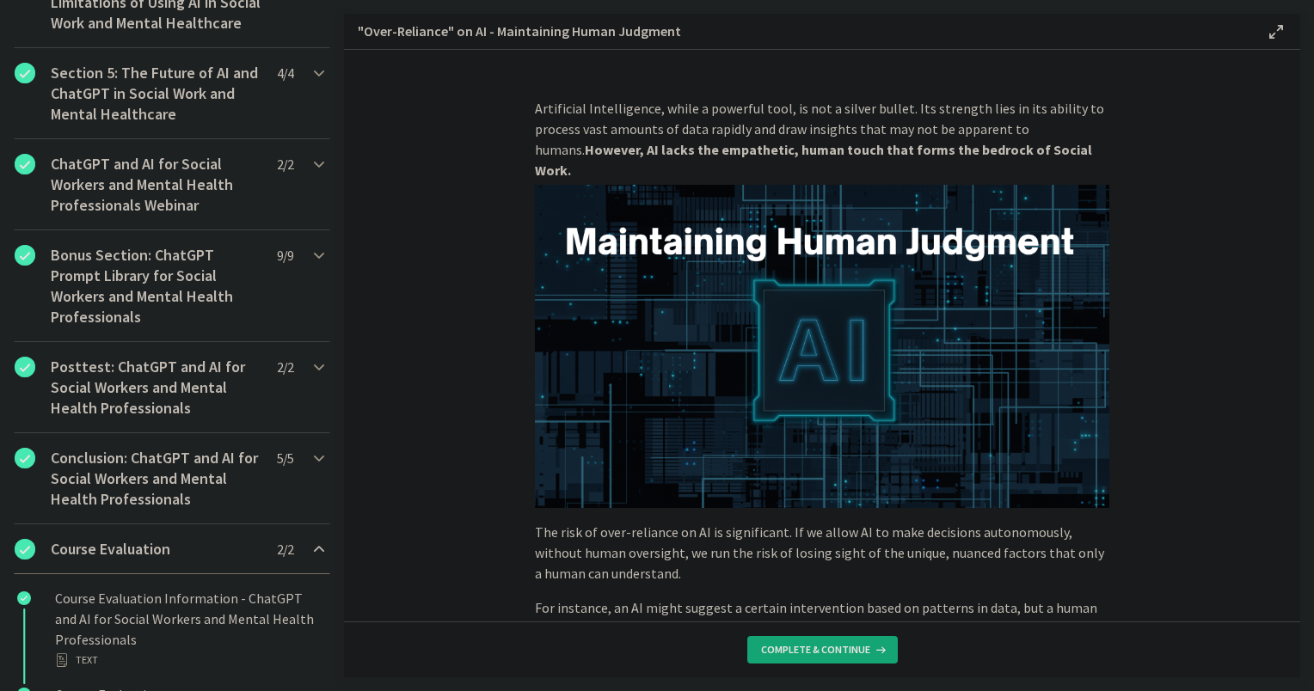
scroll to position [795, 0]
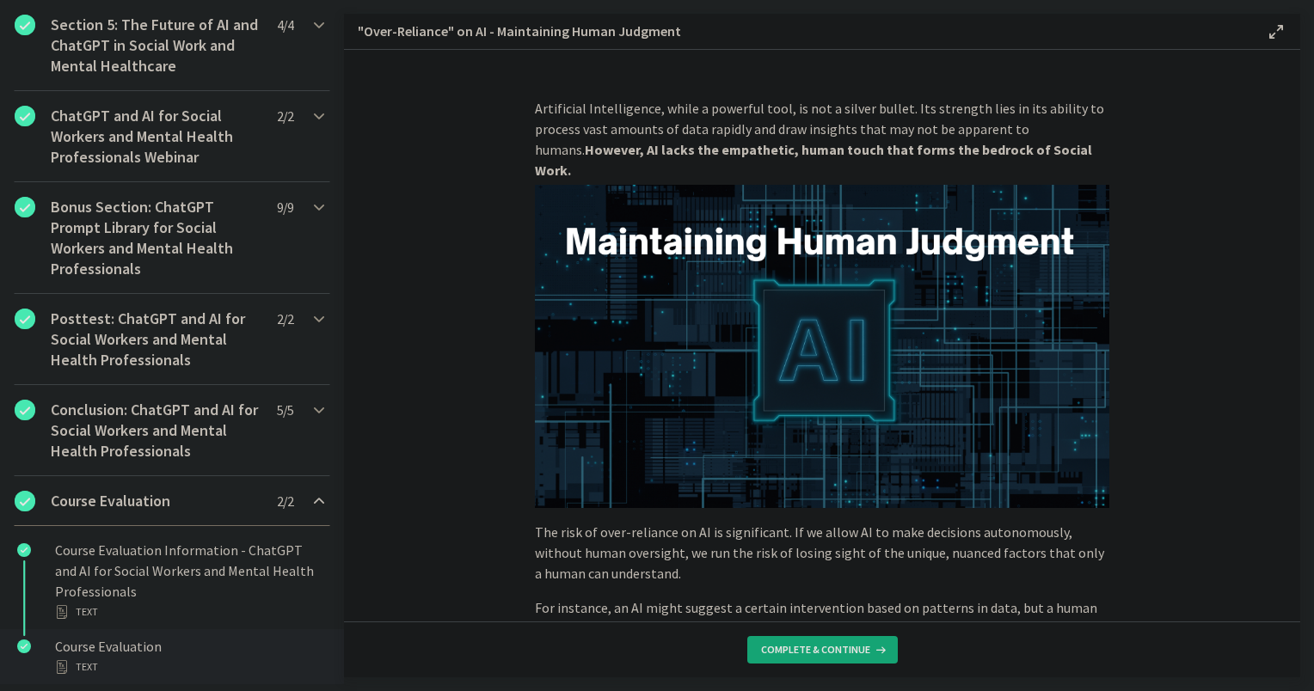
click at [110, 666] on div "Text" at bounding box center [189, 667] width 268 height 21
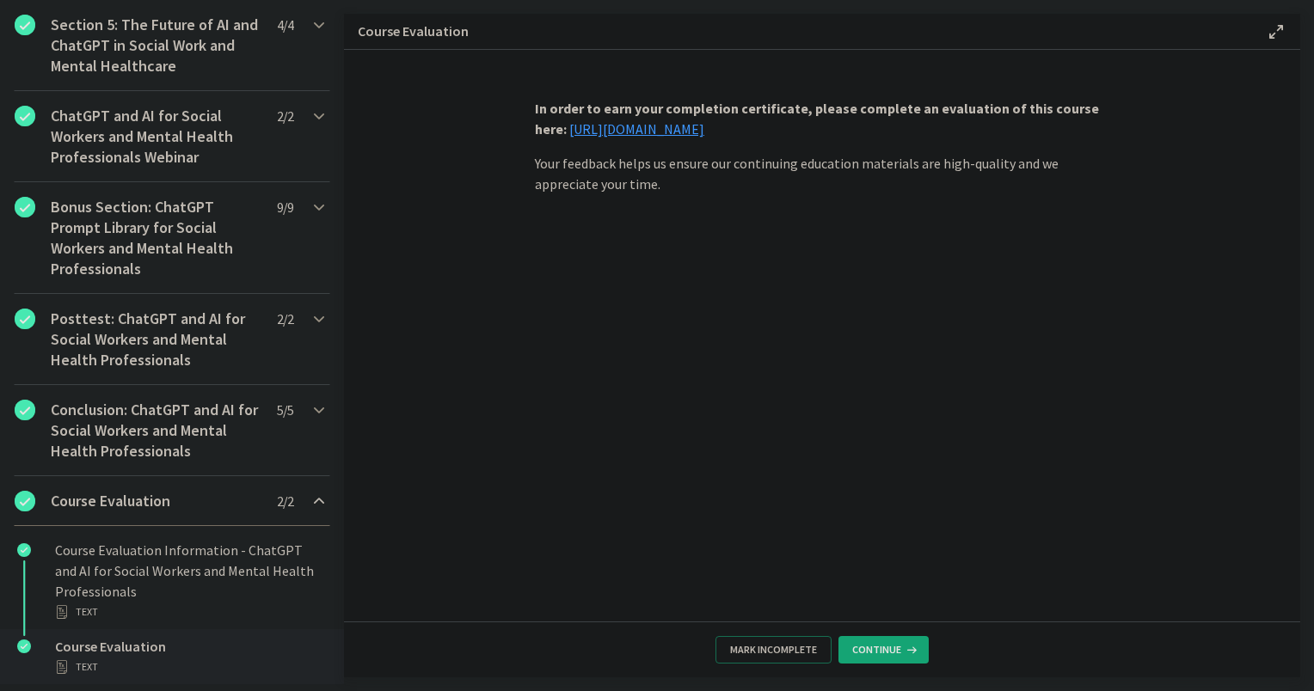
click at [643, 131] on link "https://forms.gle/jm1zbfhChZ2exBv78" at bounding box center [636, 128] width 135 height 17
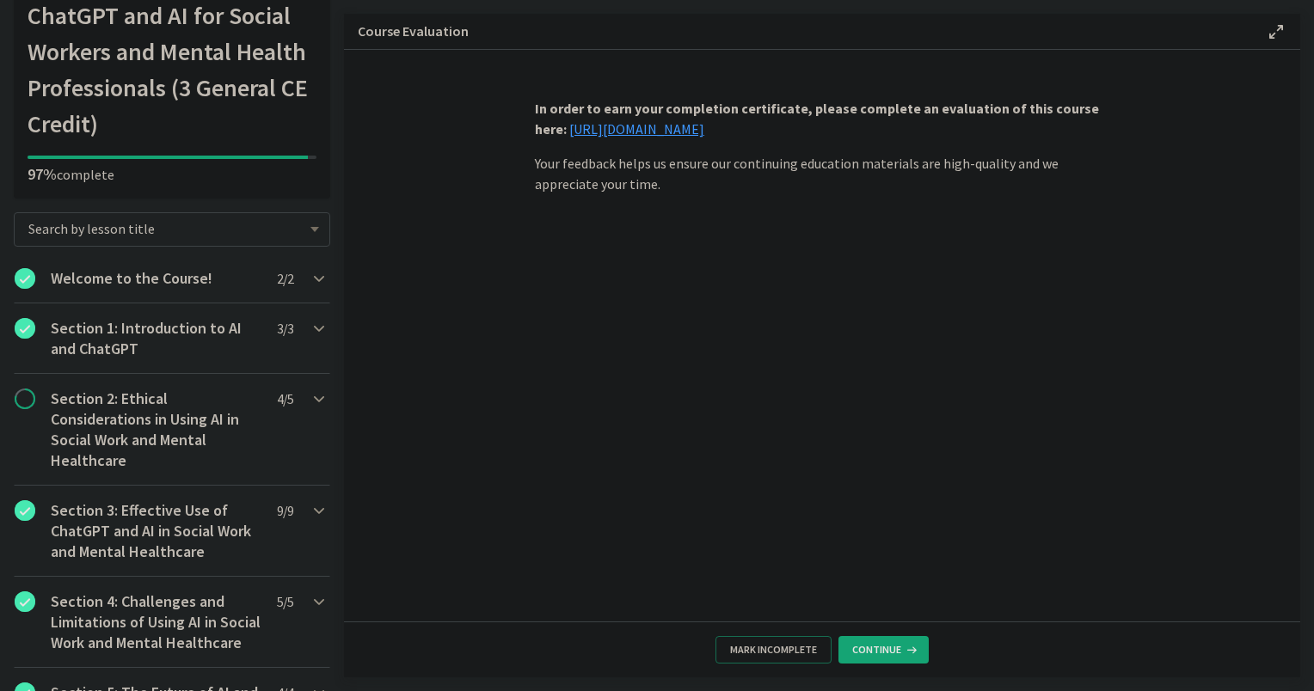
scroll to position [258, 0]
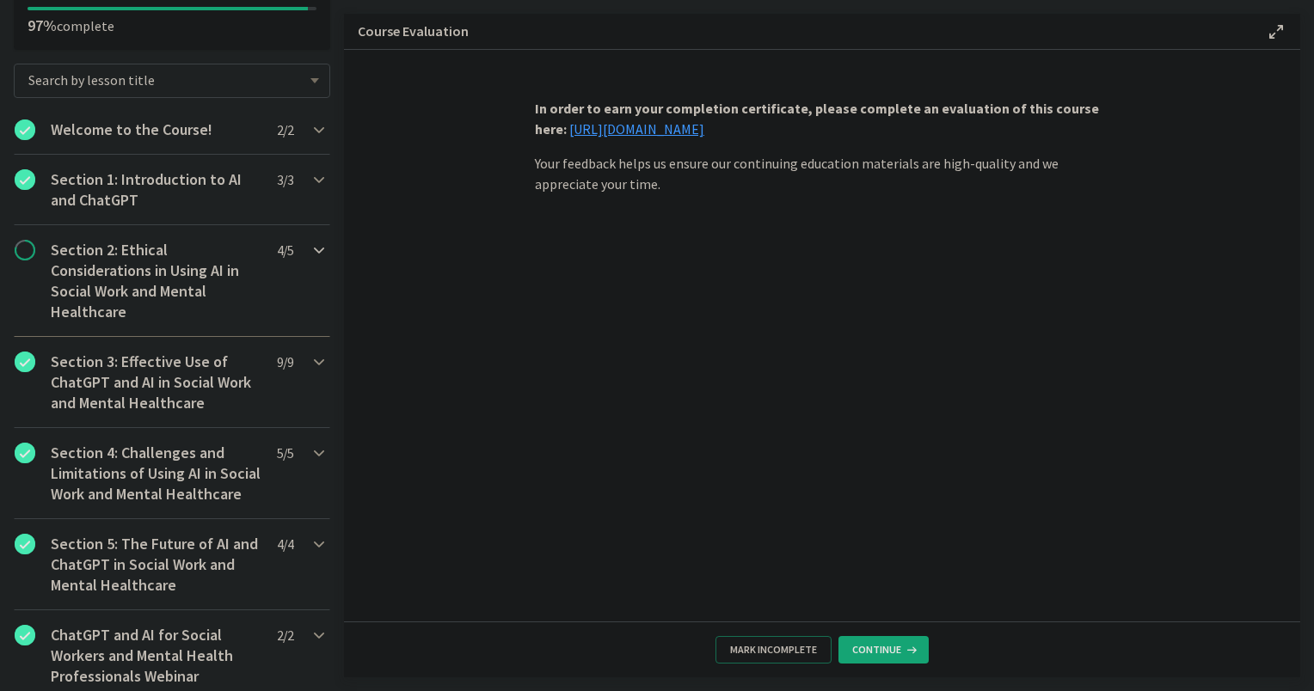
click at [138, 281] on h2 "Section 2: Ethical Considerations in Using AI in Social Work and Mental Healthc…" at bounding box center [156, 281] width 210 height 83
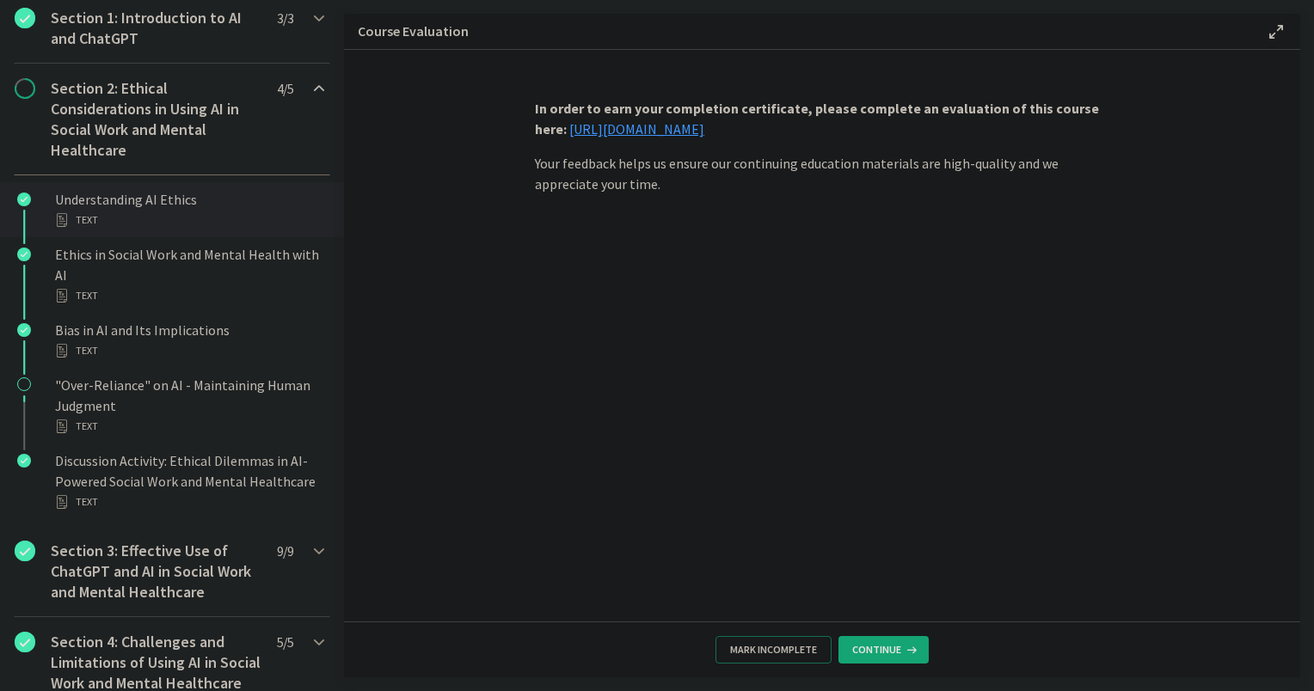
scroll to position [430, 0]
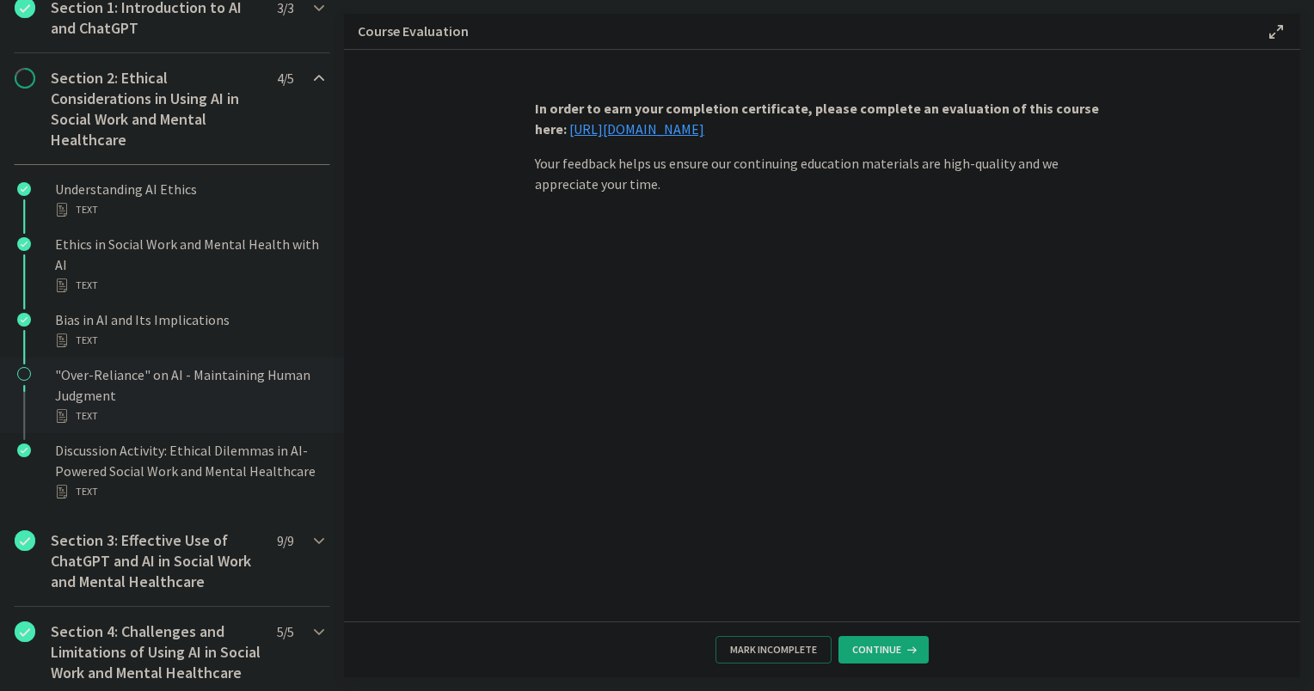
click at [107, 385] on div ""Over-Reliance" on AI - Maintaining Human Judgment Text" at bounding box center [189, 396] width 268 height 62
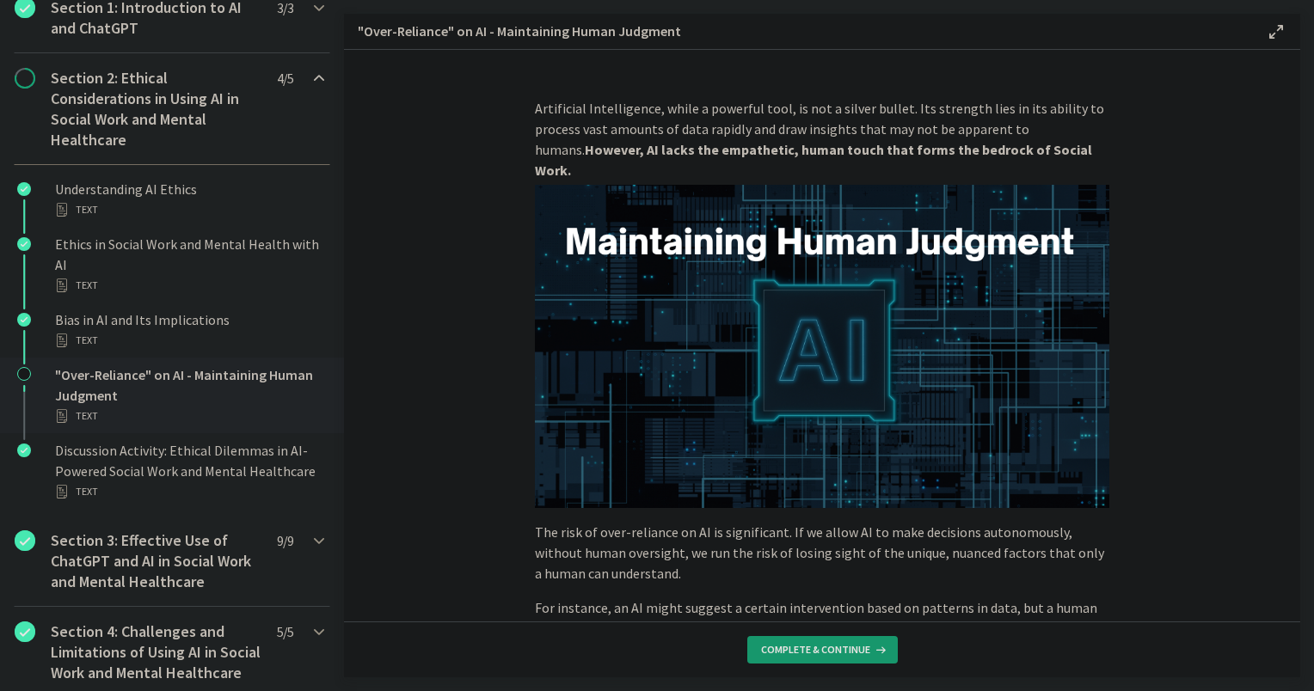
click at [874, 646] on icon at bounding box center [878, 650] width 17 height 14
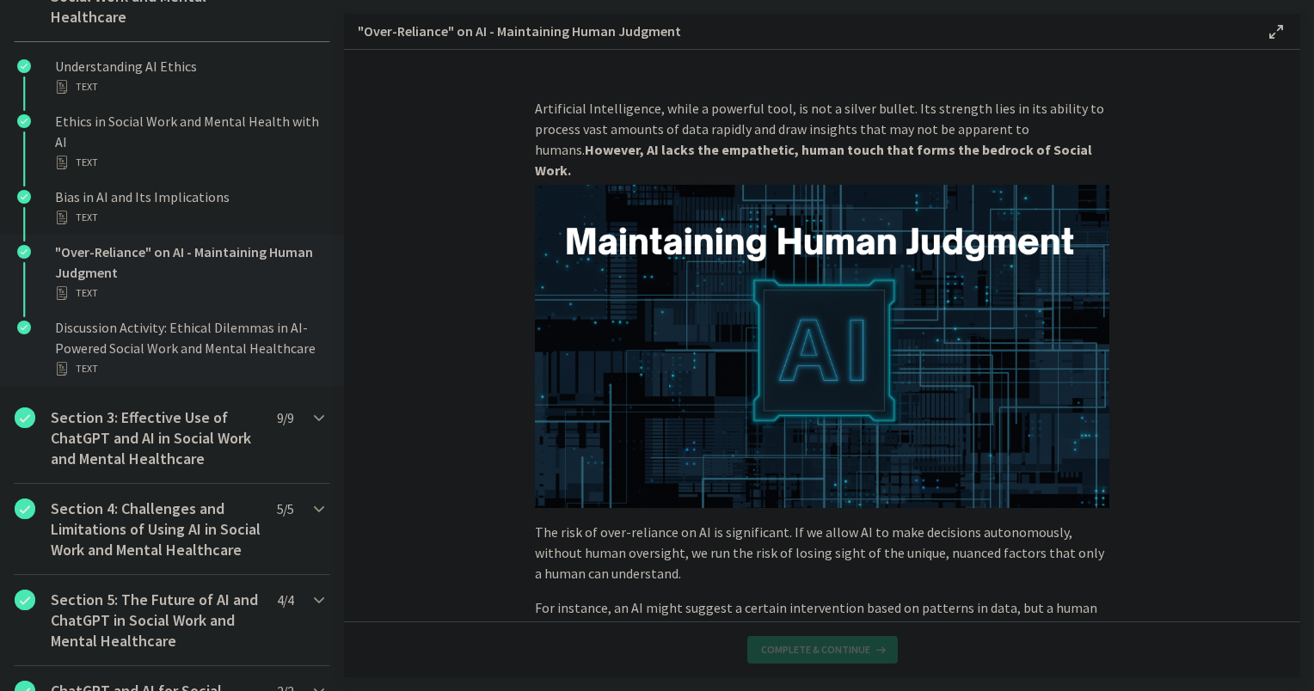
scroll to position [1073, 0]
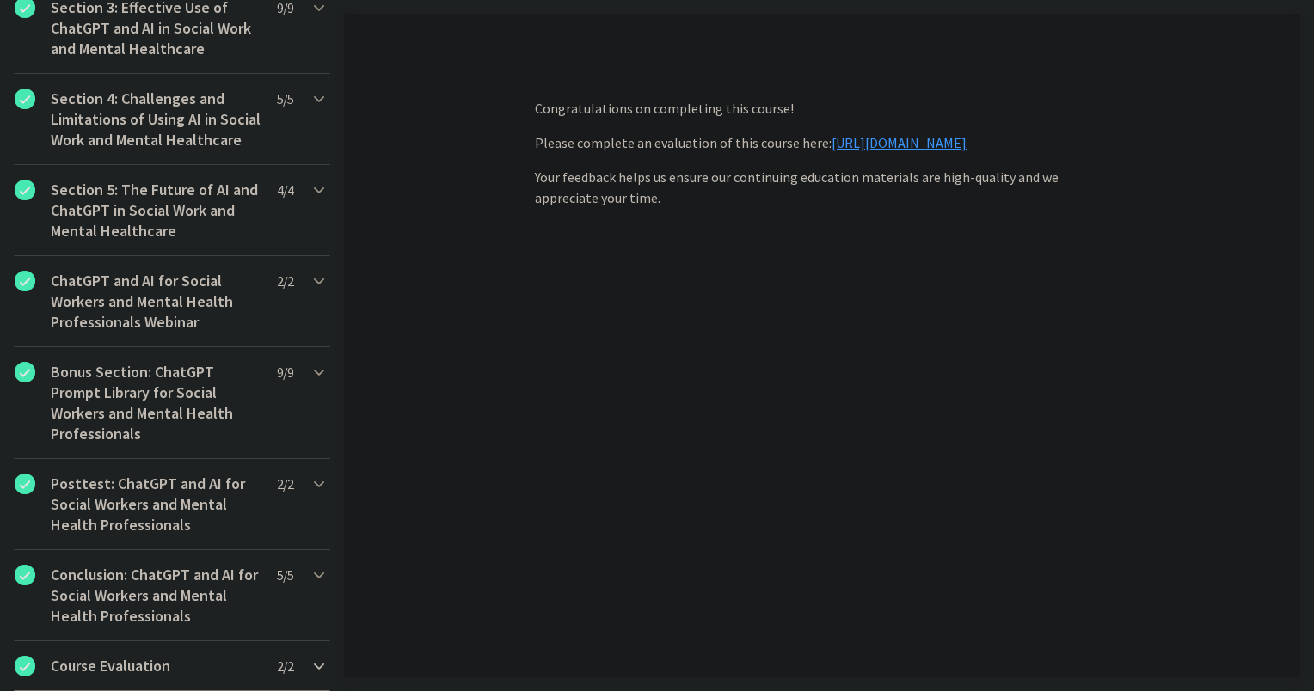
click at [144, 674] on h2 "Course Evaluation" at bounding box center [156, 666] width 210 height 21
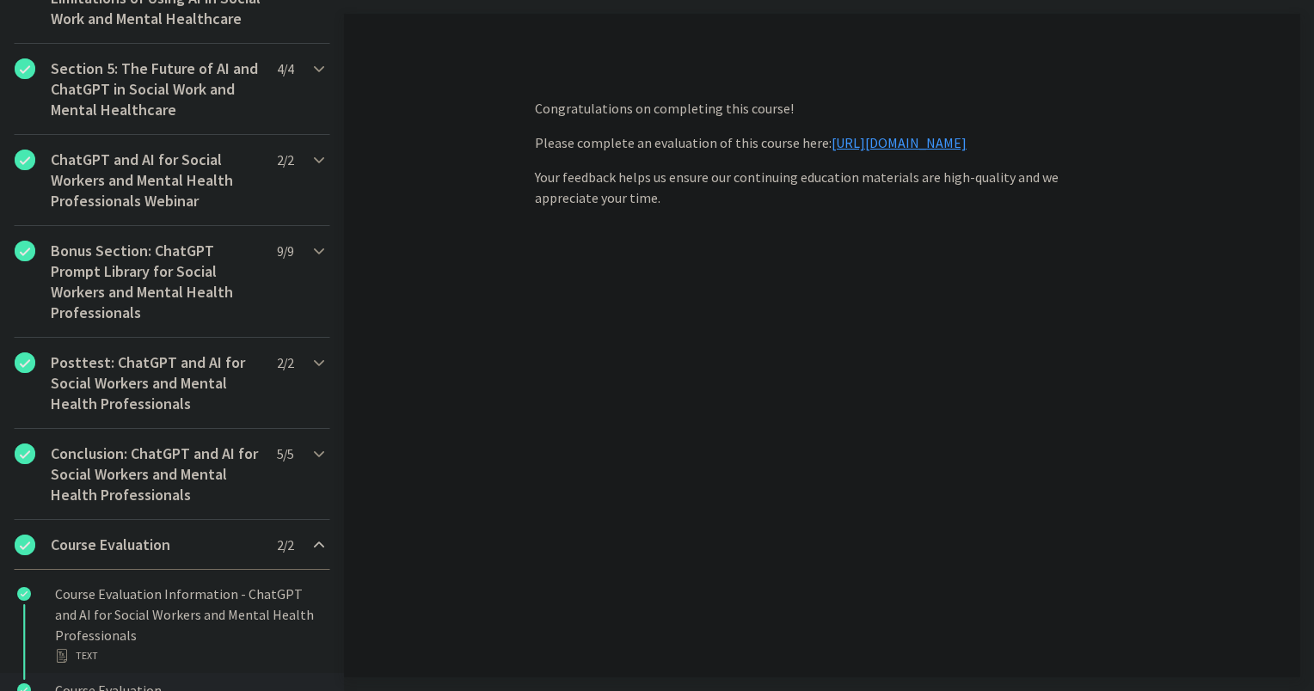
scroll to position [888, 0]
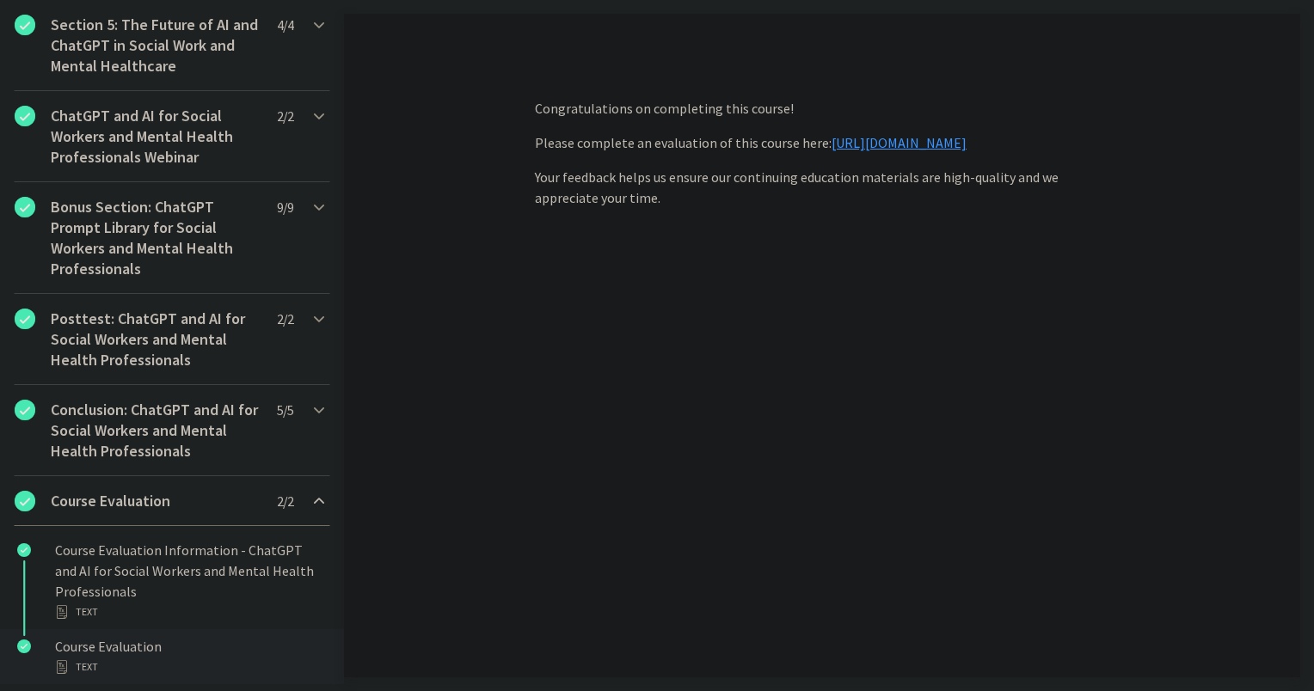
click at [206, 653] on div "Course Evaluation Text" at bounding box center [189, 656] width 268 height 41
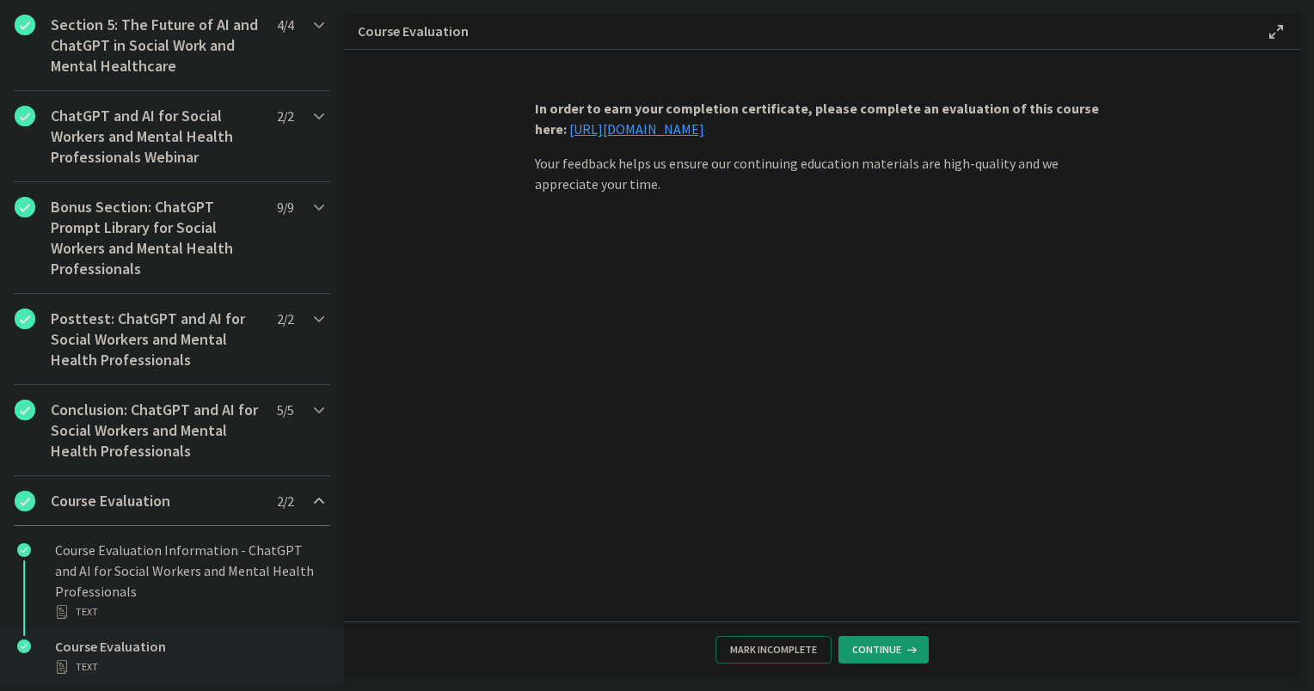
click at [908, 654] on icon at bounding box center [909, 650] width 17 height 14
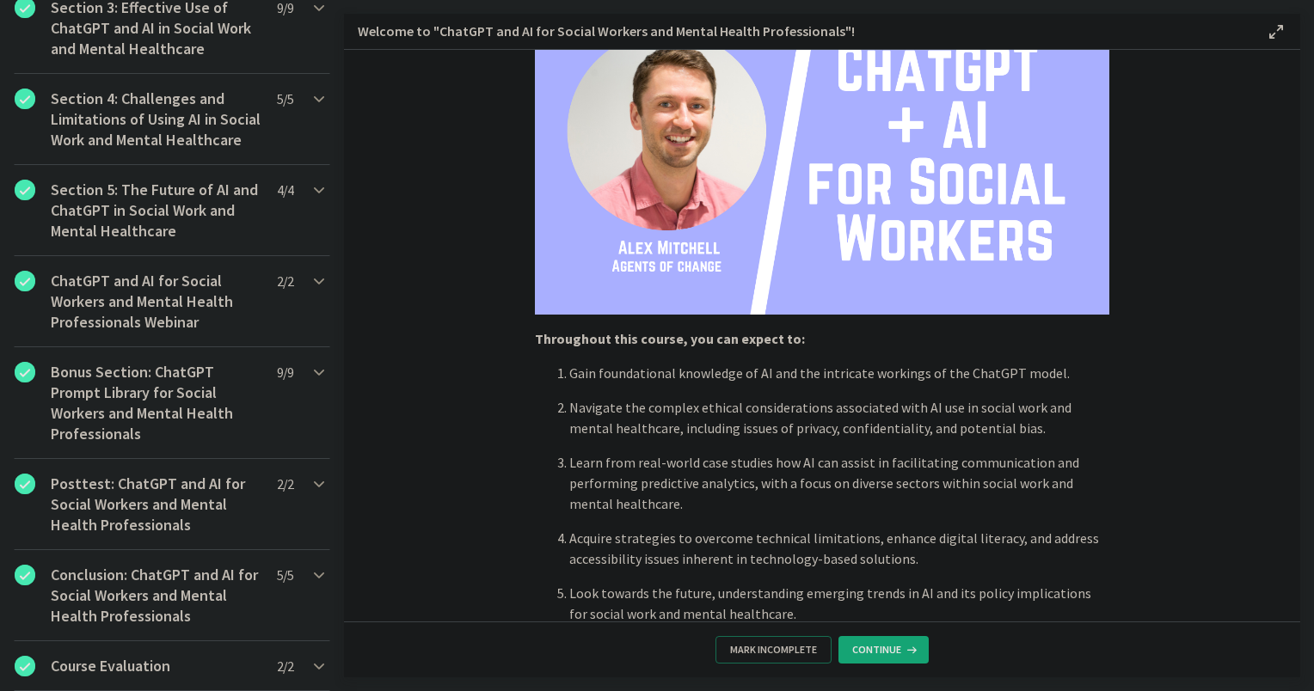
scroll to position [602, 0]
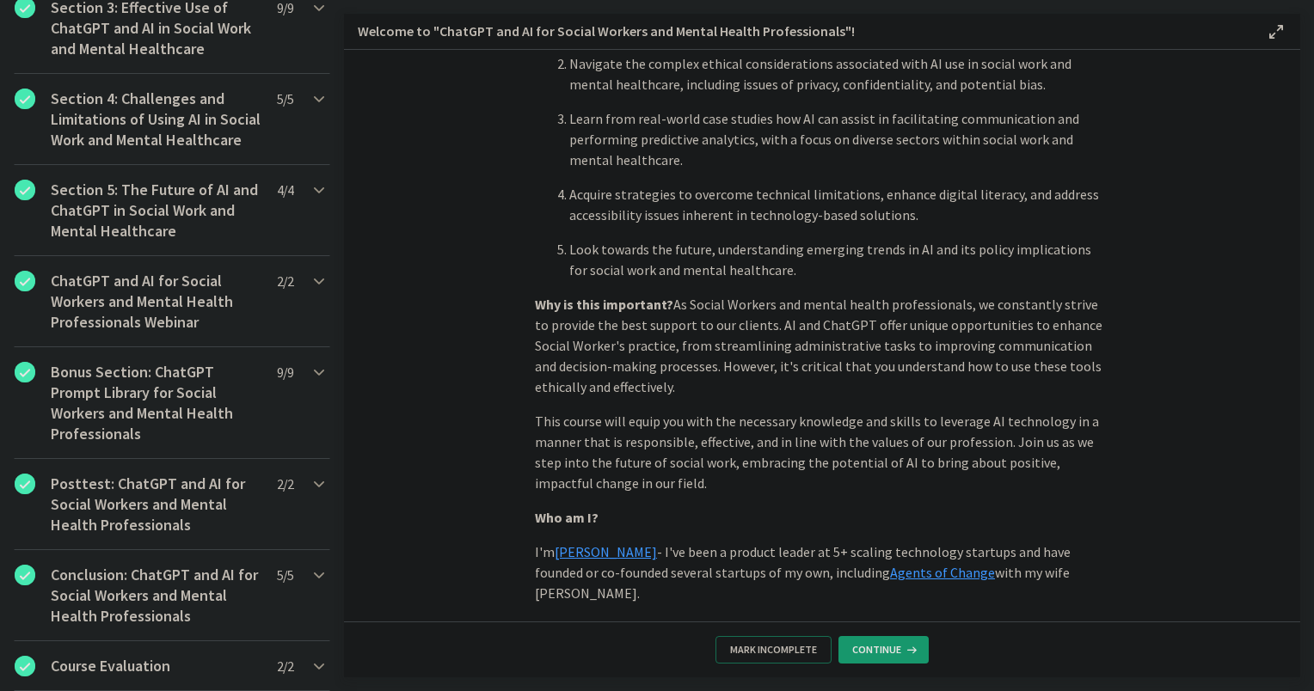
click at [881, 660] on button "Continue" at bounding box center [884, 650] width 90 height 28
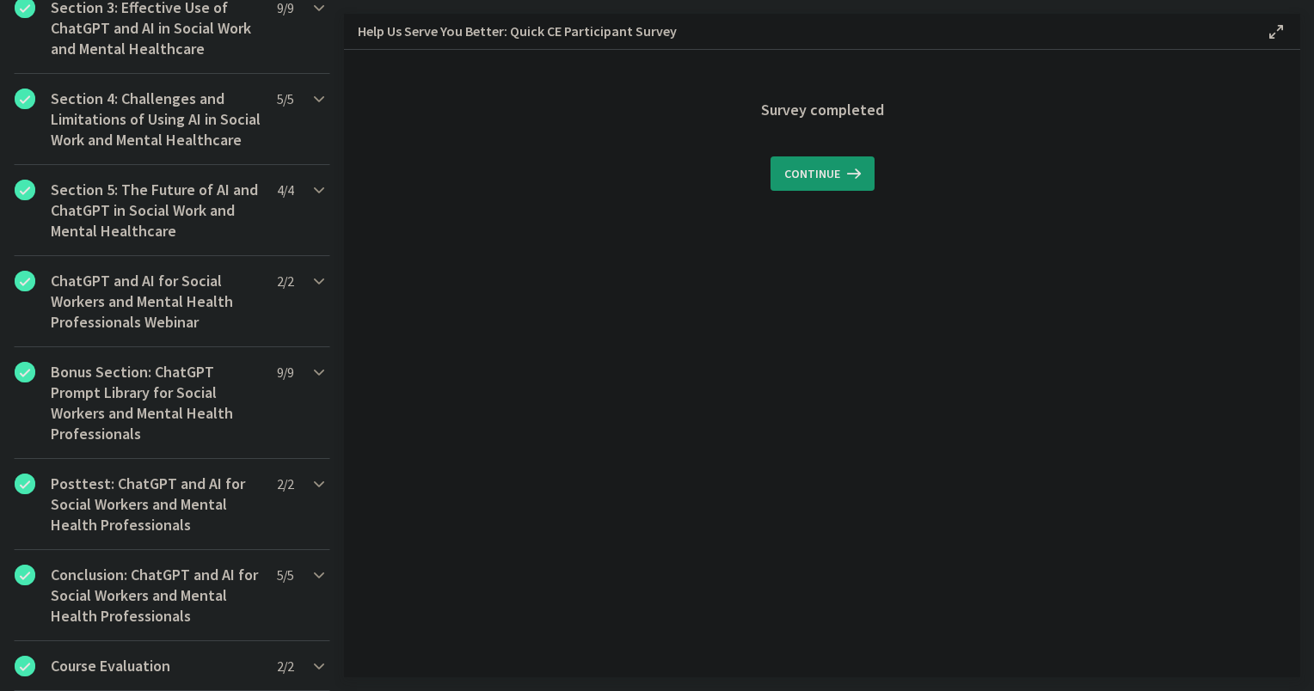
click at [815, 177] on span "Continue" at bounding box center [812, 173] width 56 height 21
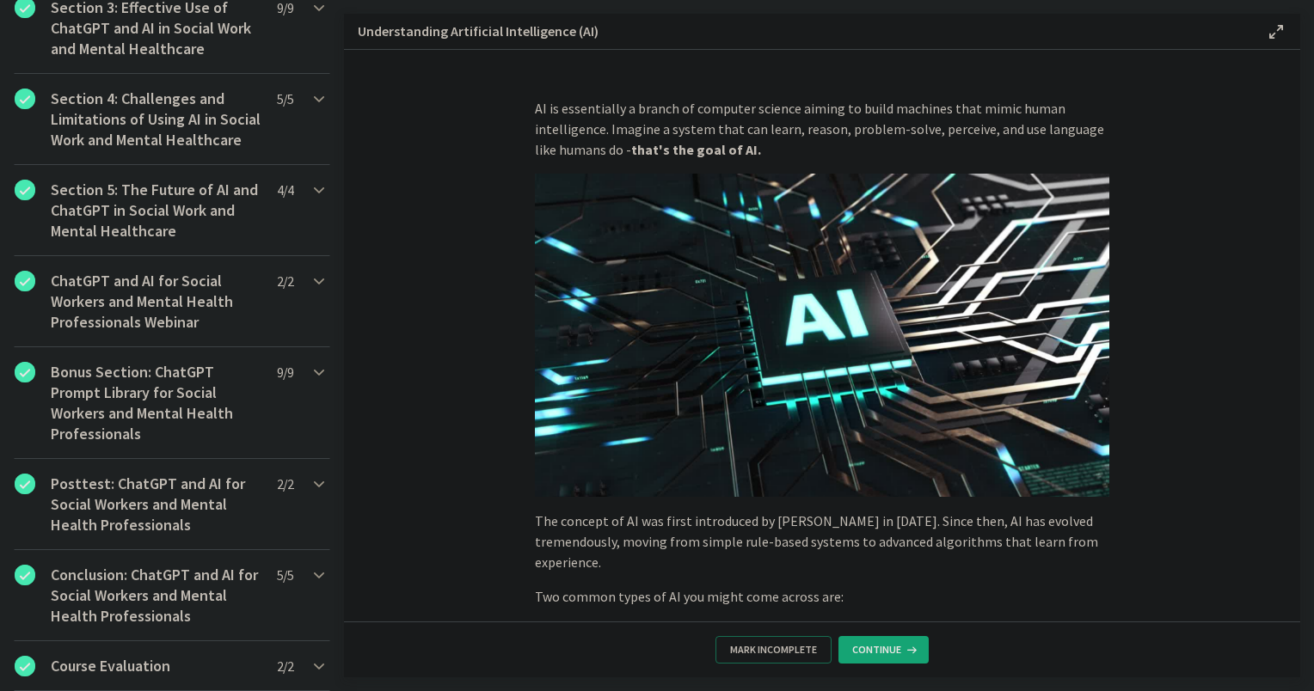
scroll to position [258, 0]
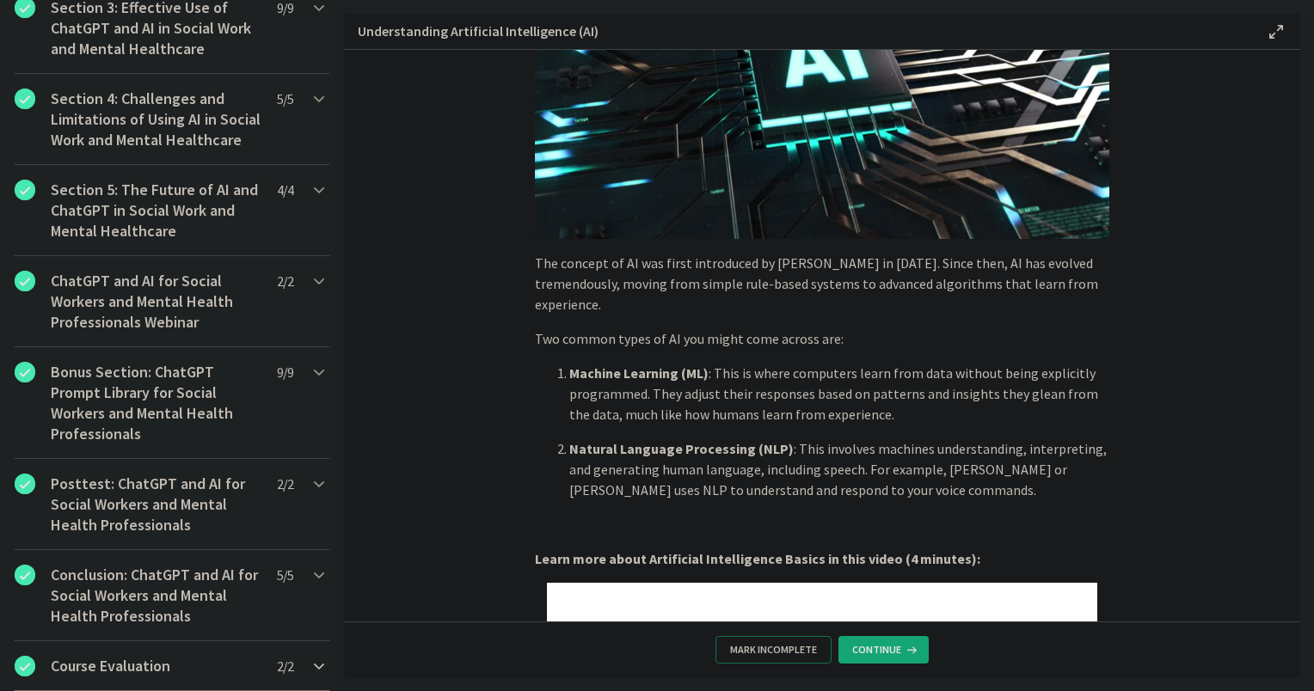
click at [128, 667] on h2 "Course Evaluation" at bounding box center [156, 666] width 210 height 21
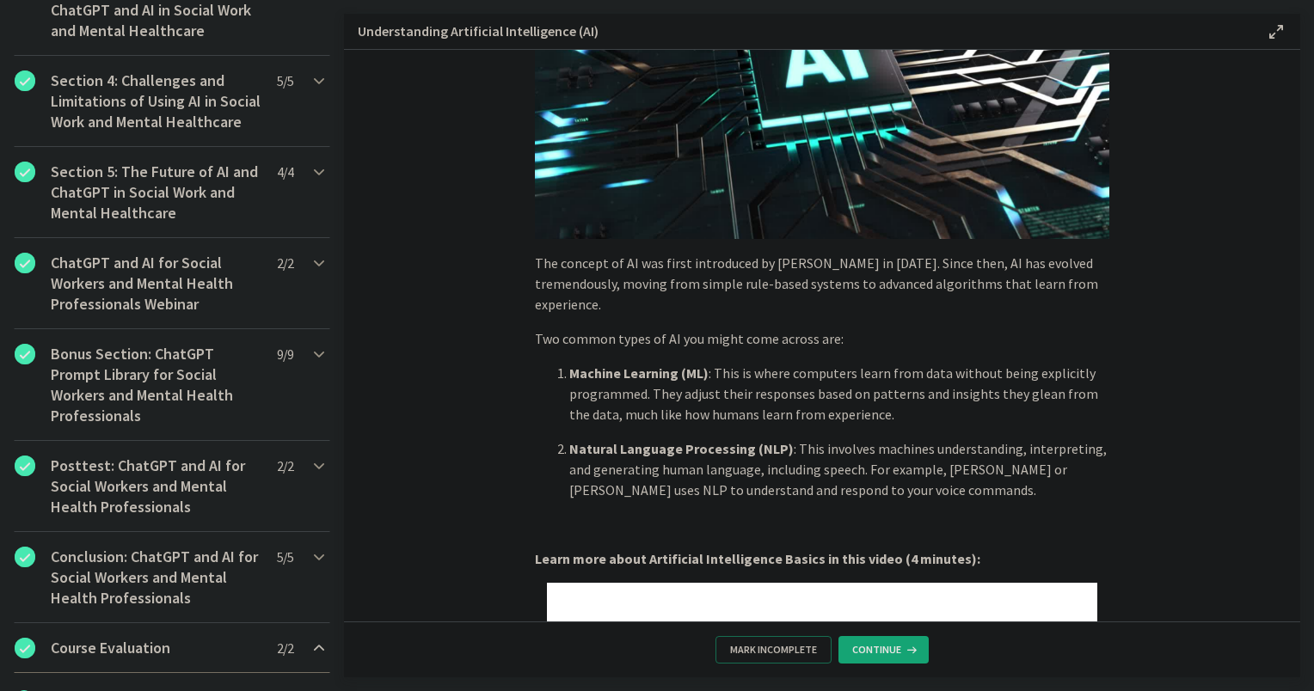
scroll to position [888, 0]
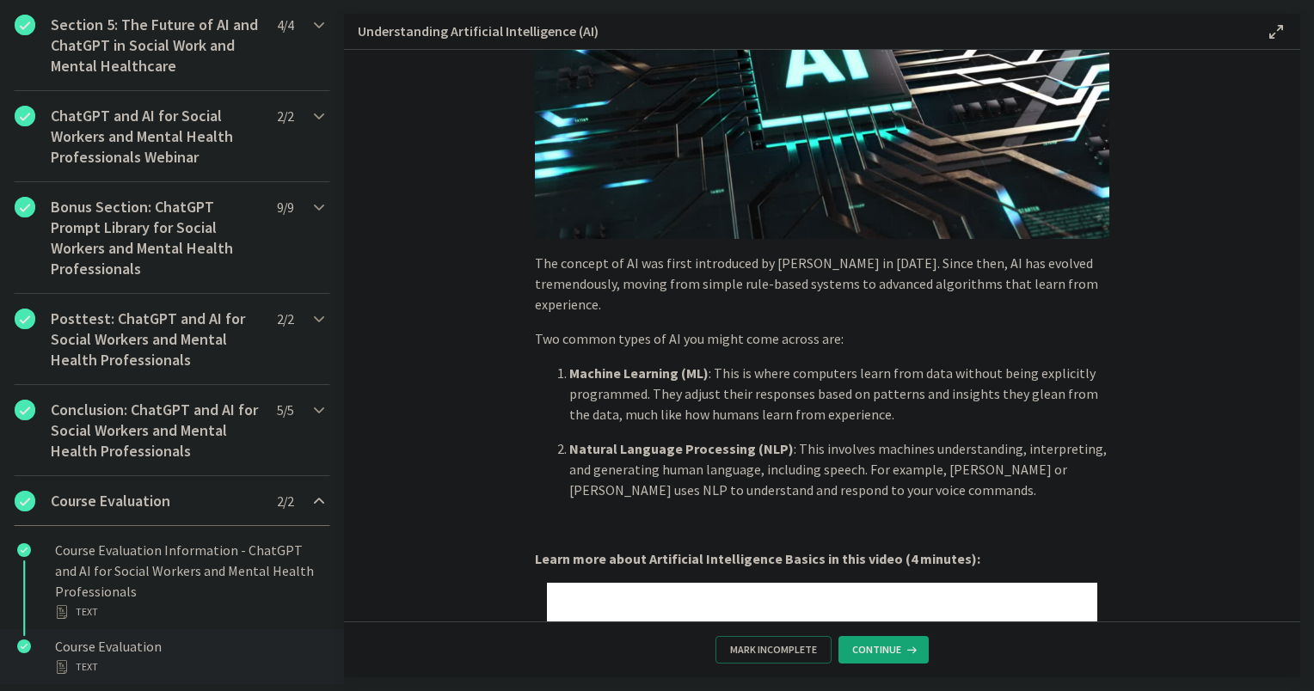
click at [117, 656] on div "Course Evaluation Text" at bounding box center [189, 656] width 268 height 41
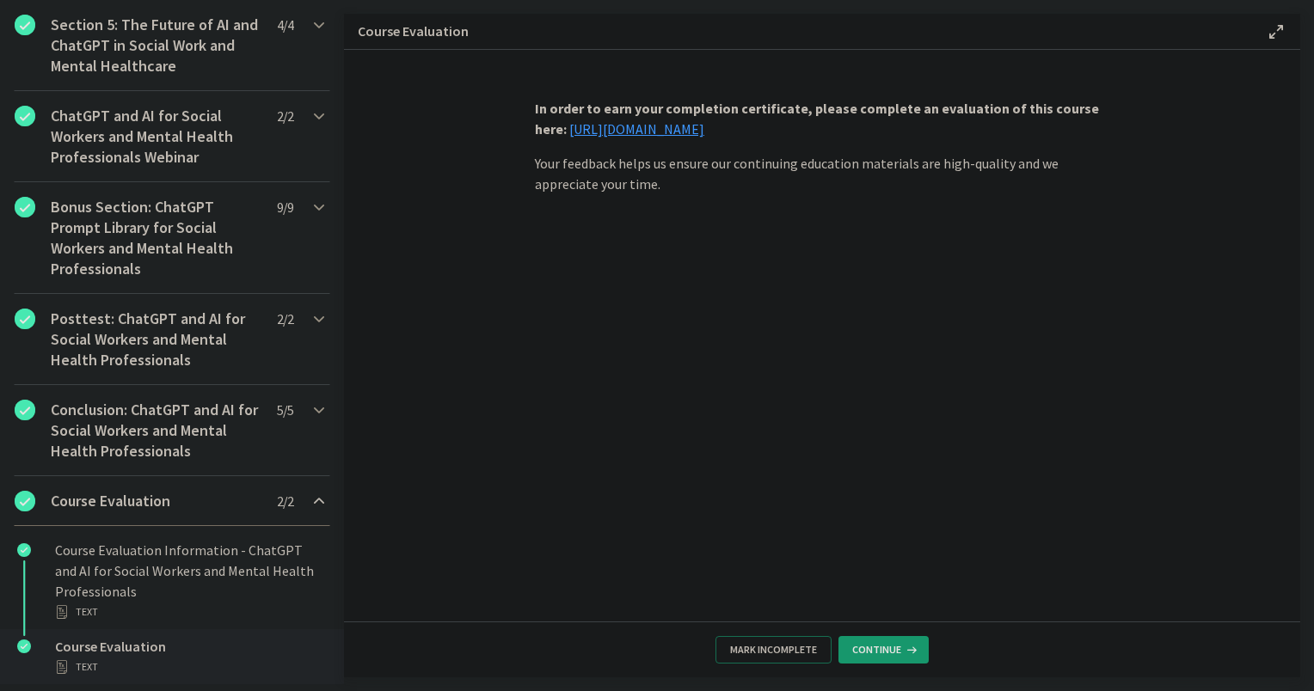
click at [889, 645] on span "Continue" at bounding box center [876, 650] width 49 height 14
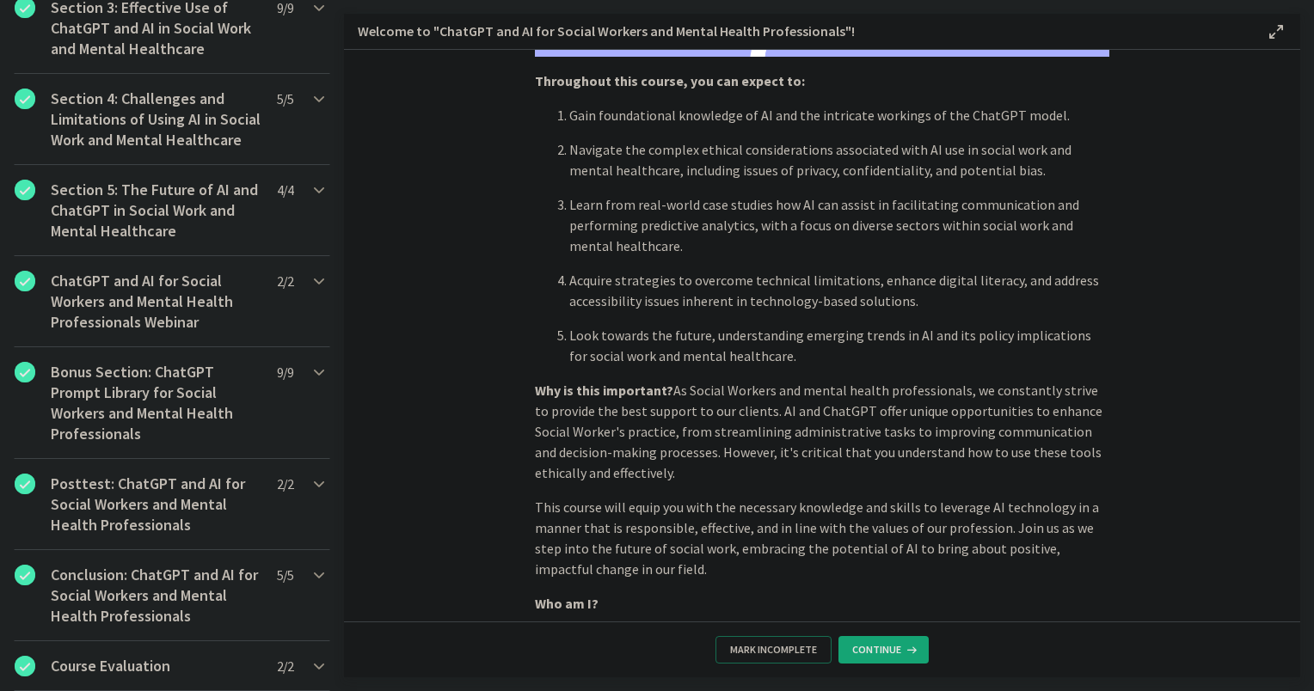
scroll to position [741, 0]
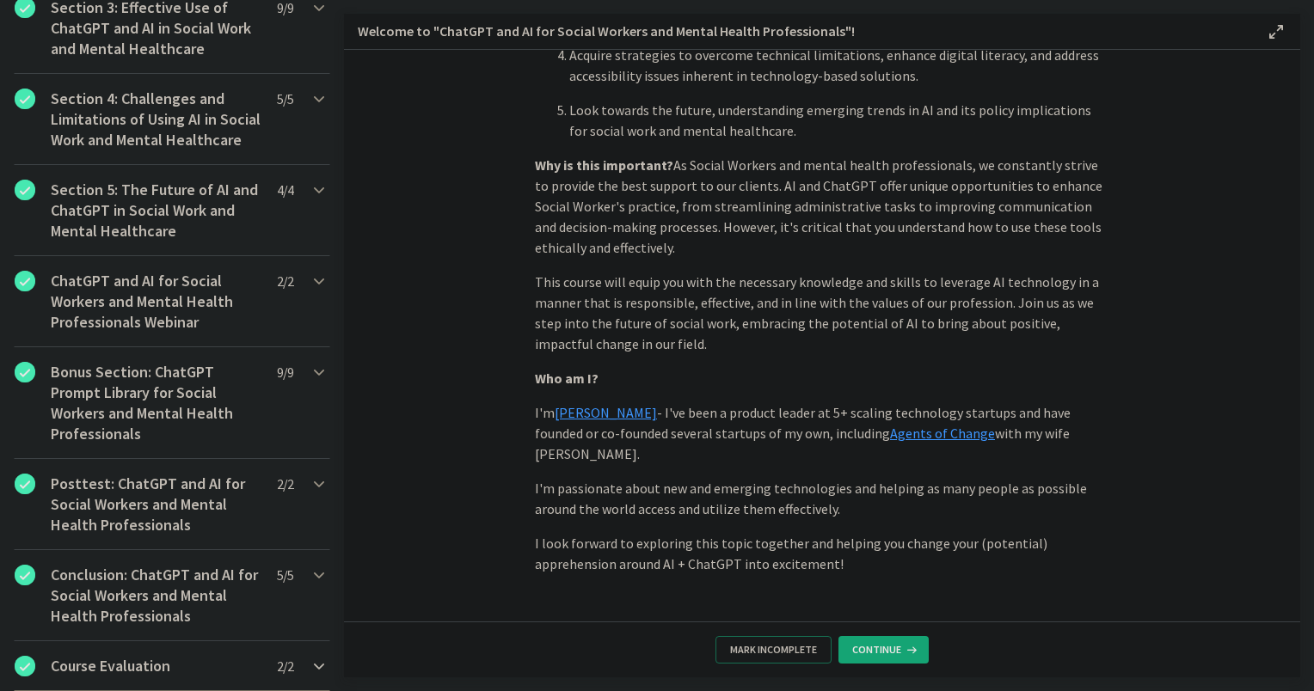
click at [309, 672] on icon "Chapters" at bounding box center [319, 666] width 21 height 21
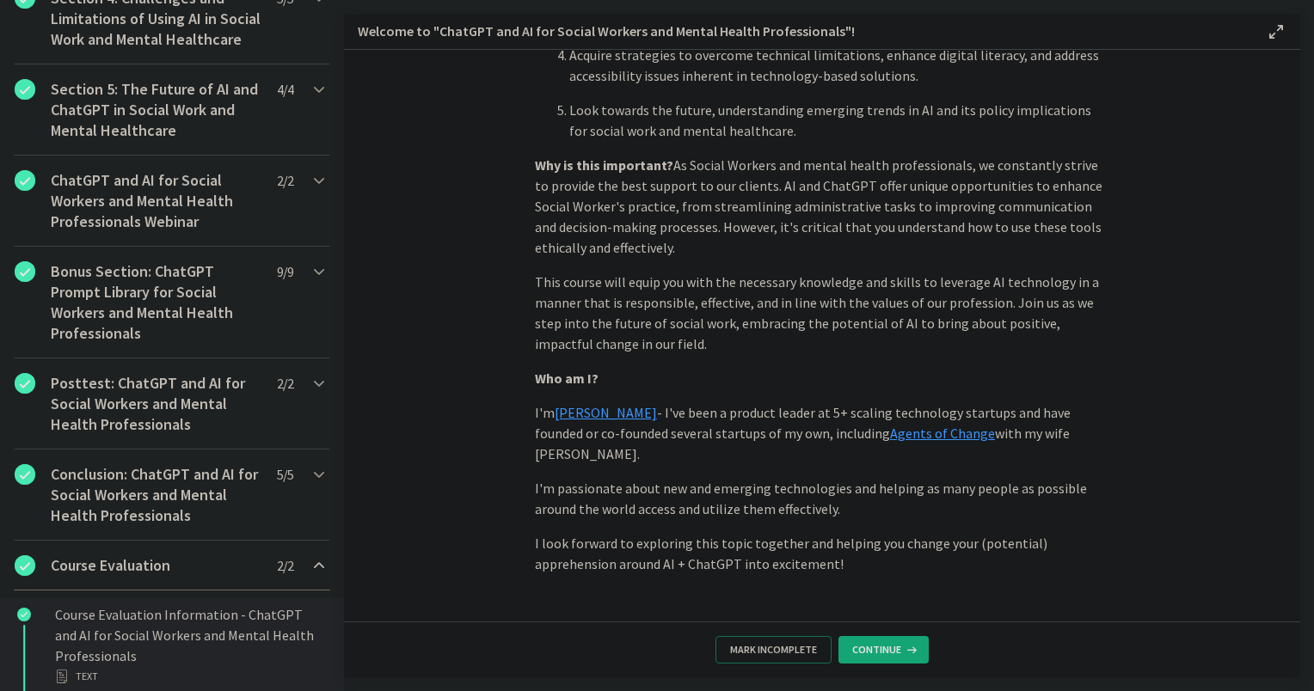
scroll to position [888, 0]
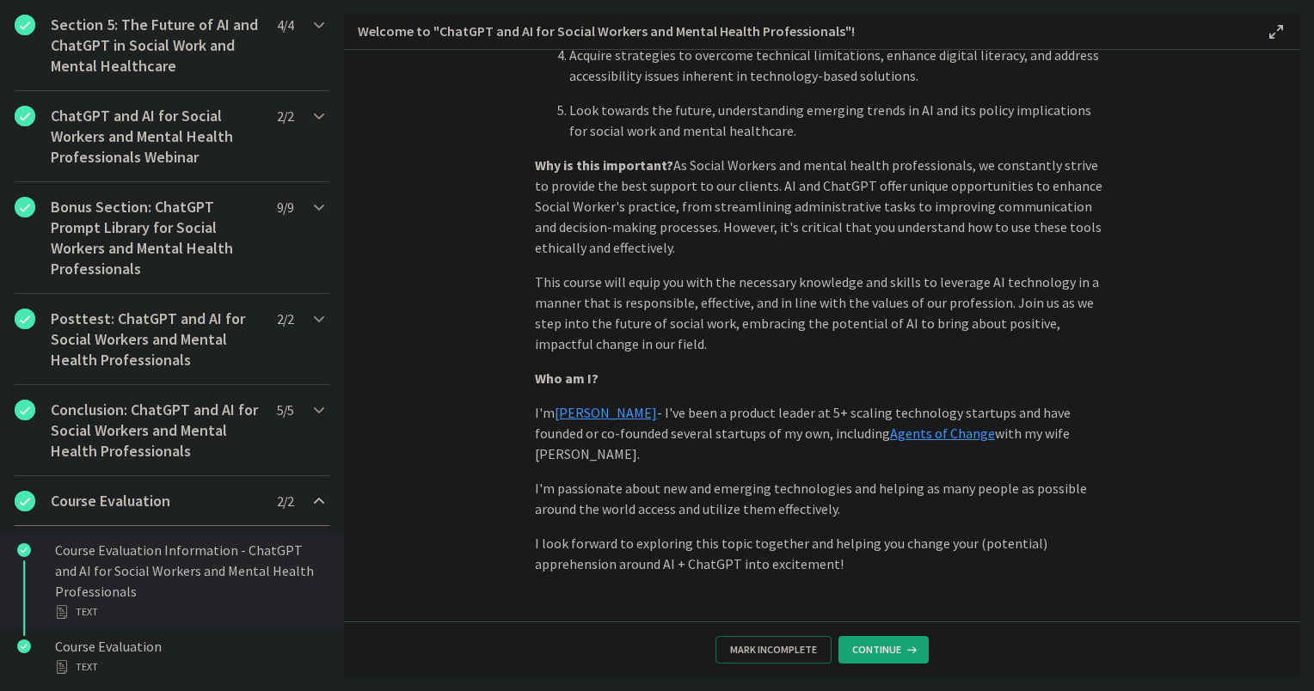
click at [86, 564] on div "Course Evaluation Information - ChatGPT and AI for Social Workers and Mental He…" at bounding box center [189, 581] width 268 height 83
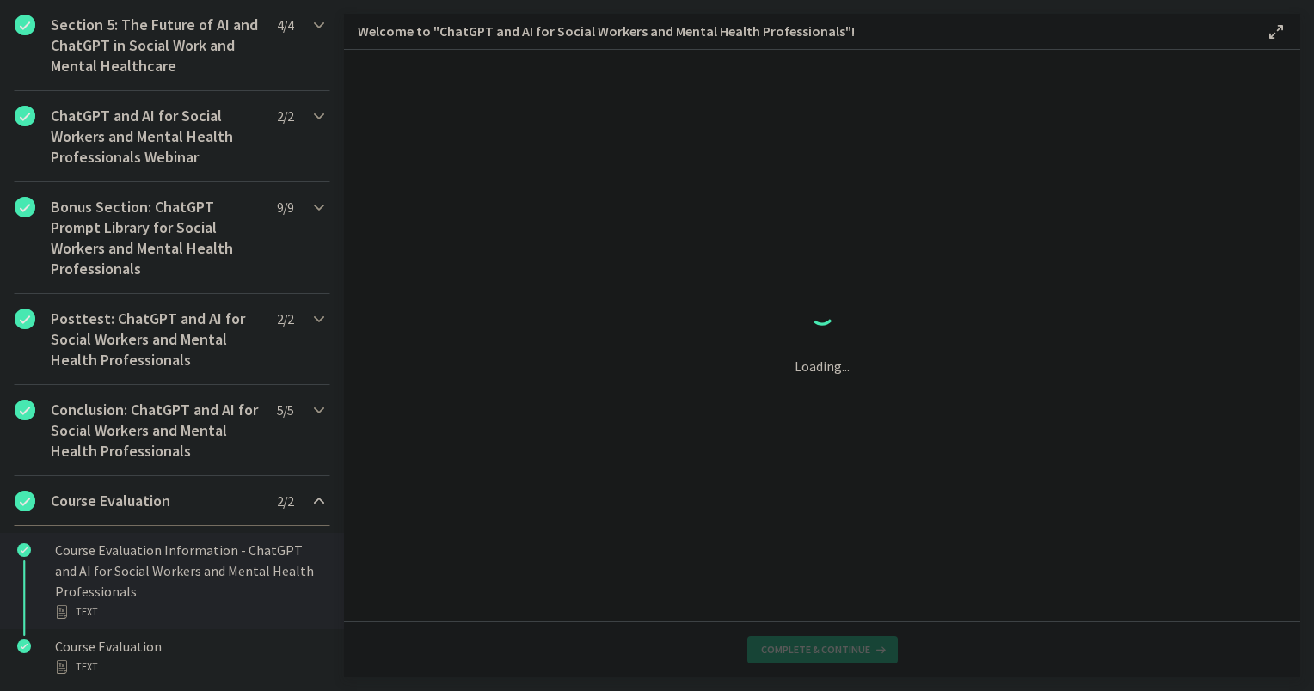
scroll to position [0, 0]
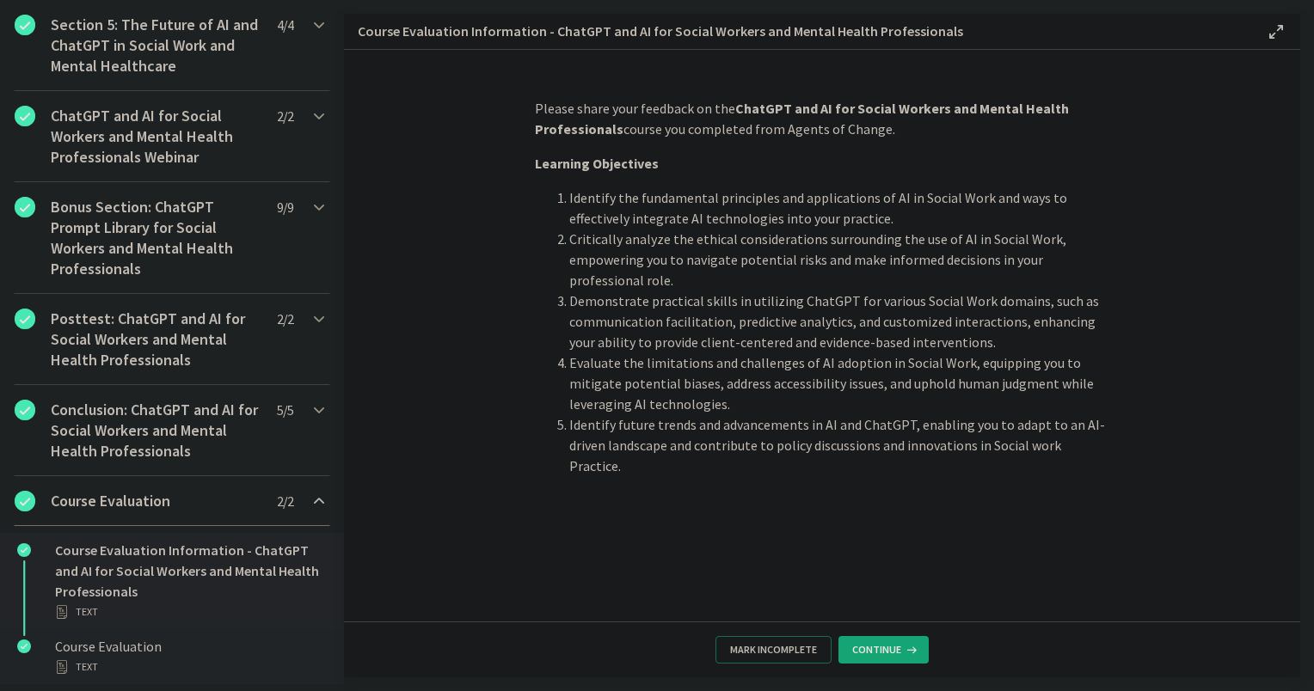
click at [102, 669] on div "Text" at bounding box center [189, 667] width 268 height 21
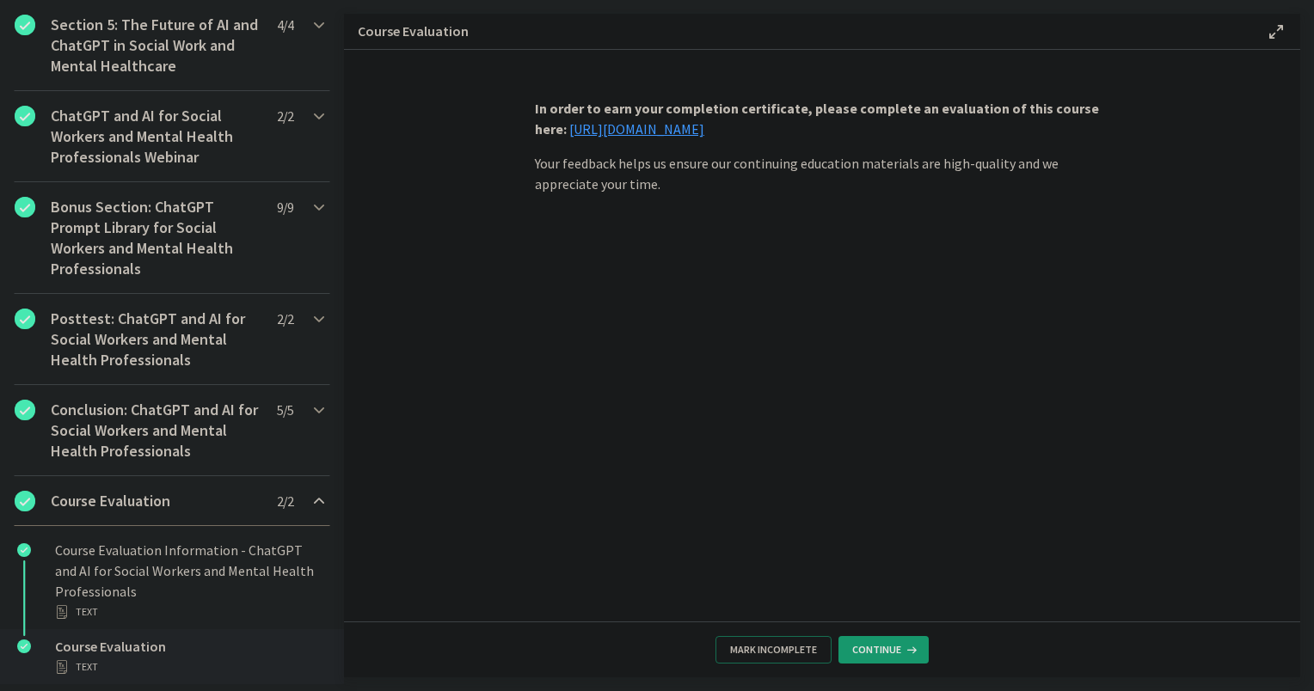
click at [863, 654] on span "Continue" at bounding box center [876, 650] width 49 height 14
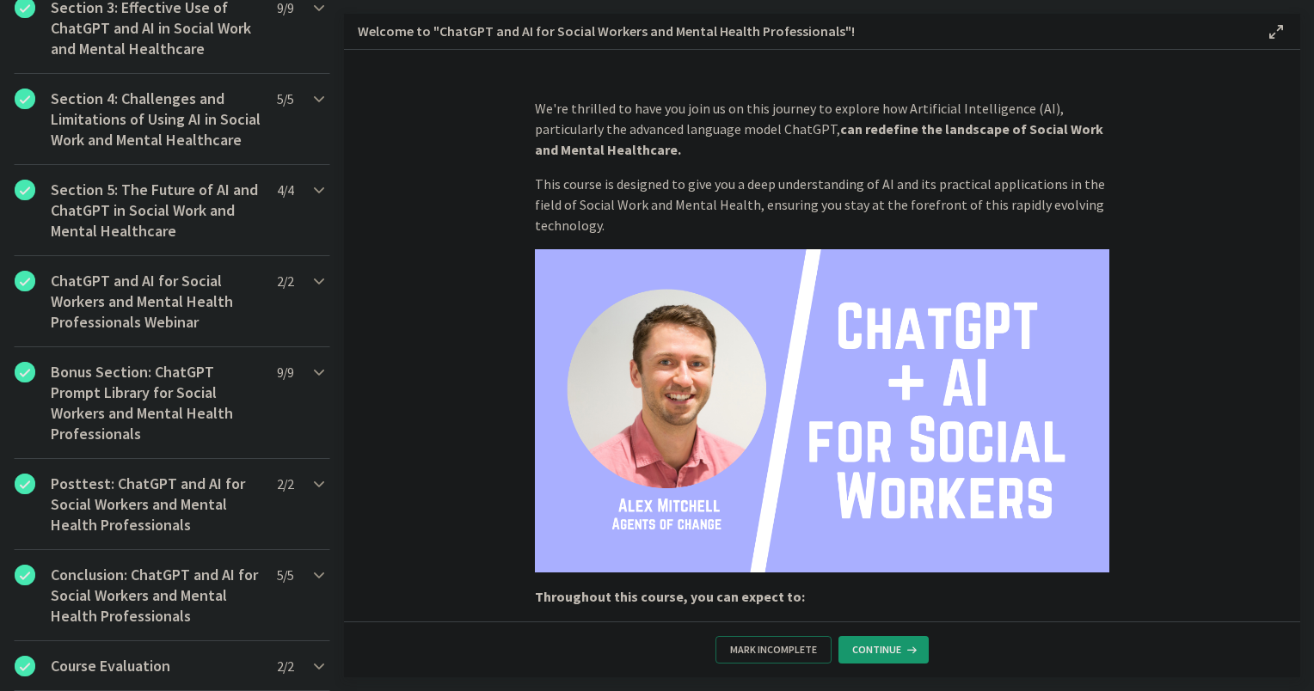
scroll to position [888, 0]
click at [863, 654] on span "Continue" at bounding box center [876, 650] width 49 height 14
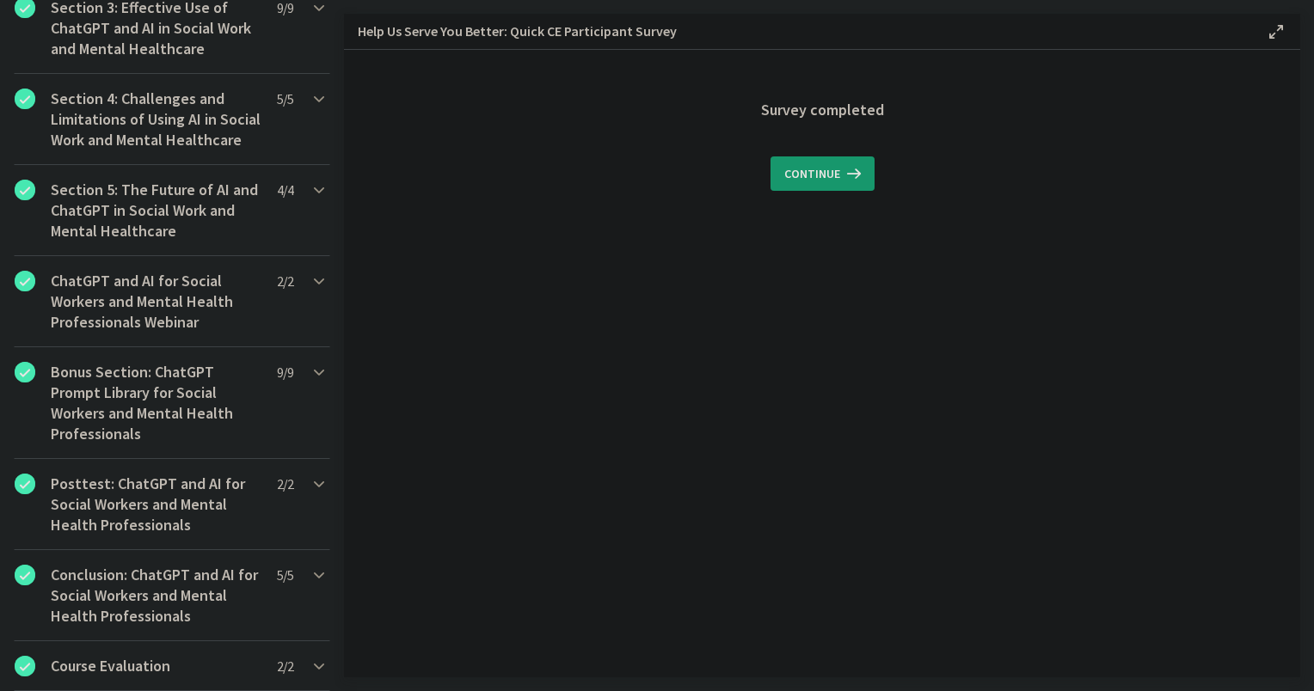
click at [828, 169] on span "Continue" at bounding box center [812, 173] width 56 height 21
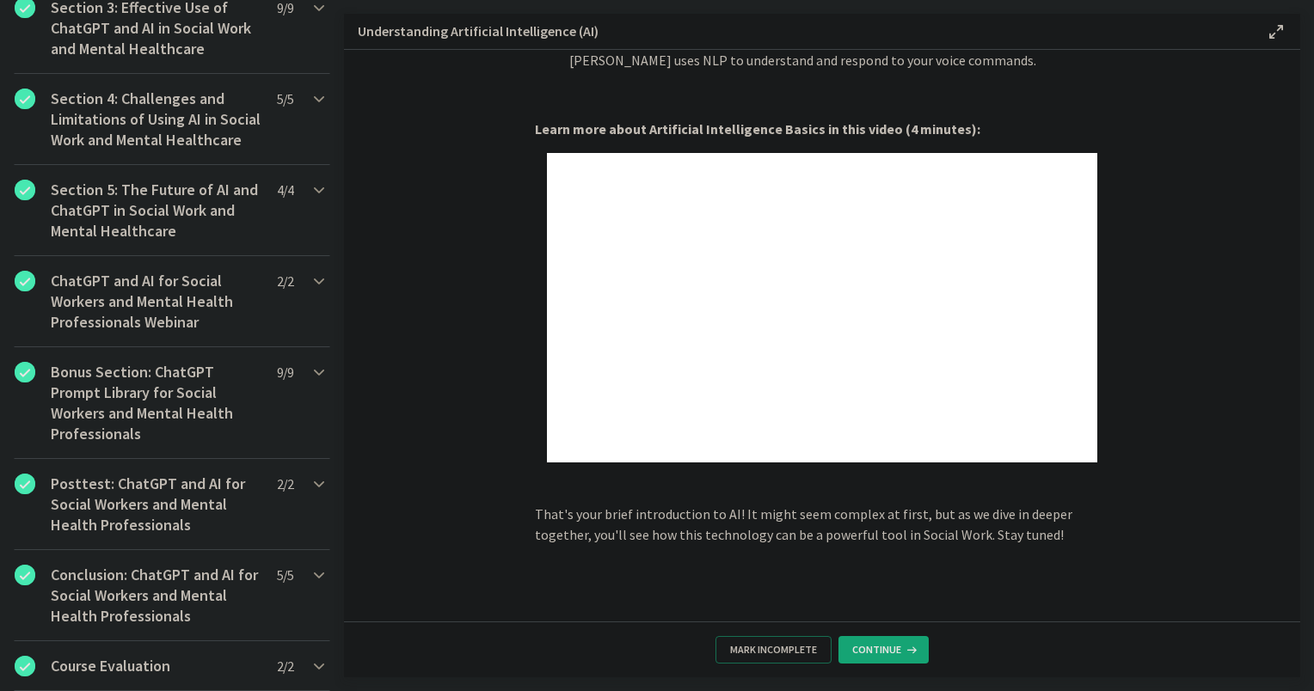
scroll to position [691, 0]
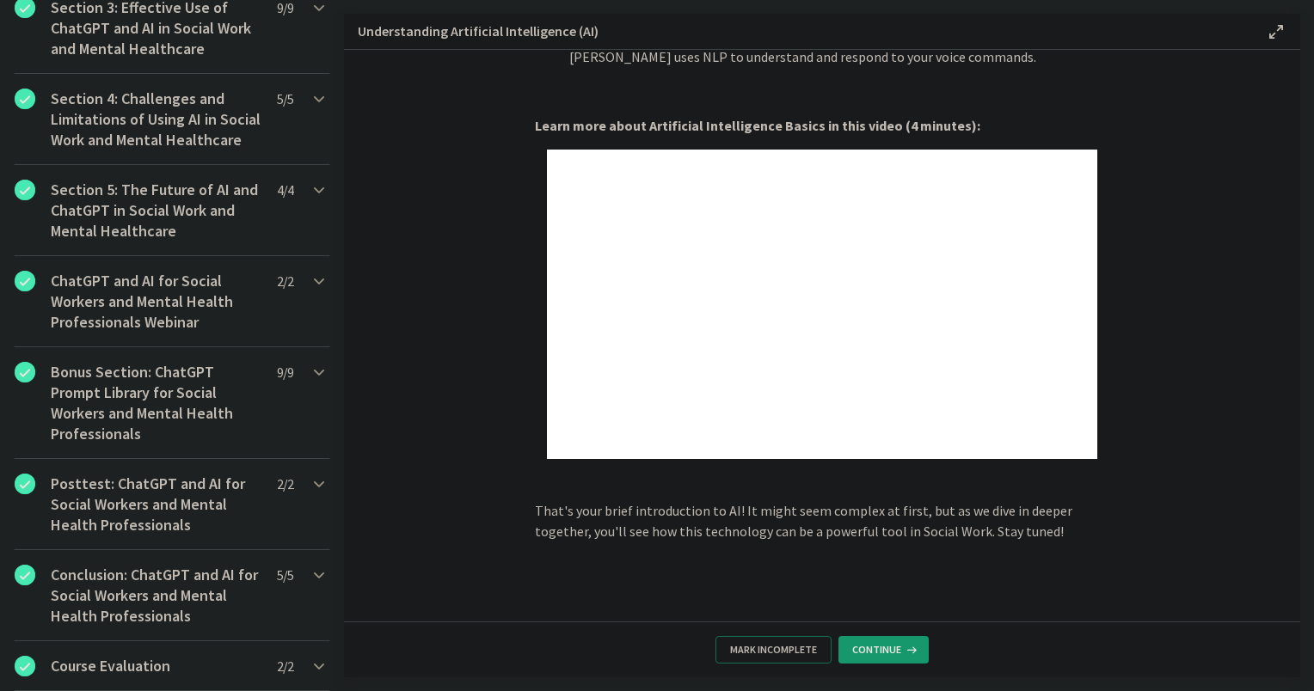
click at [855, 640] on button "Continue" at bounding box center [884, 650] width 90 height 28
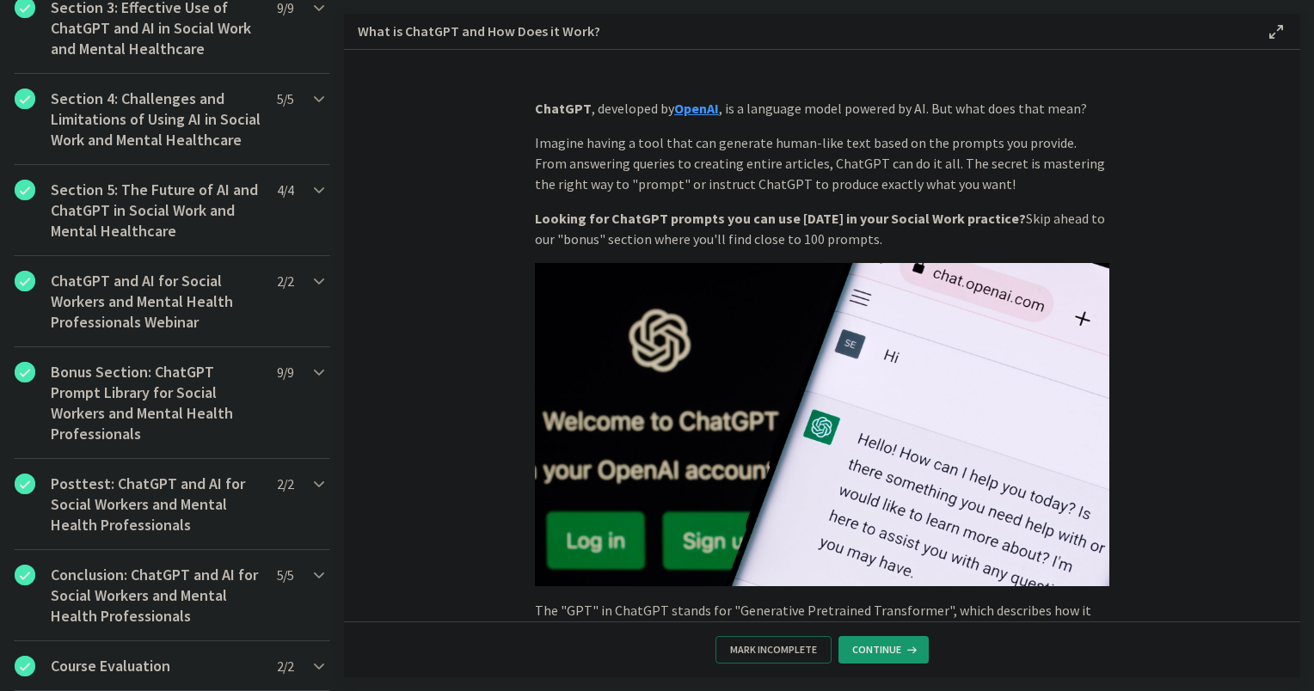
click at [863, 659] on button "Continue" at bounding box center [884, 650] width 90 height 28
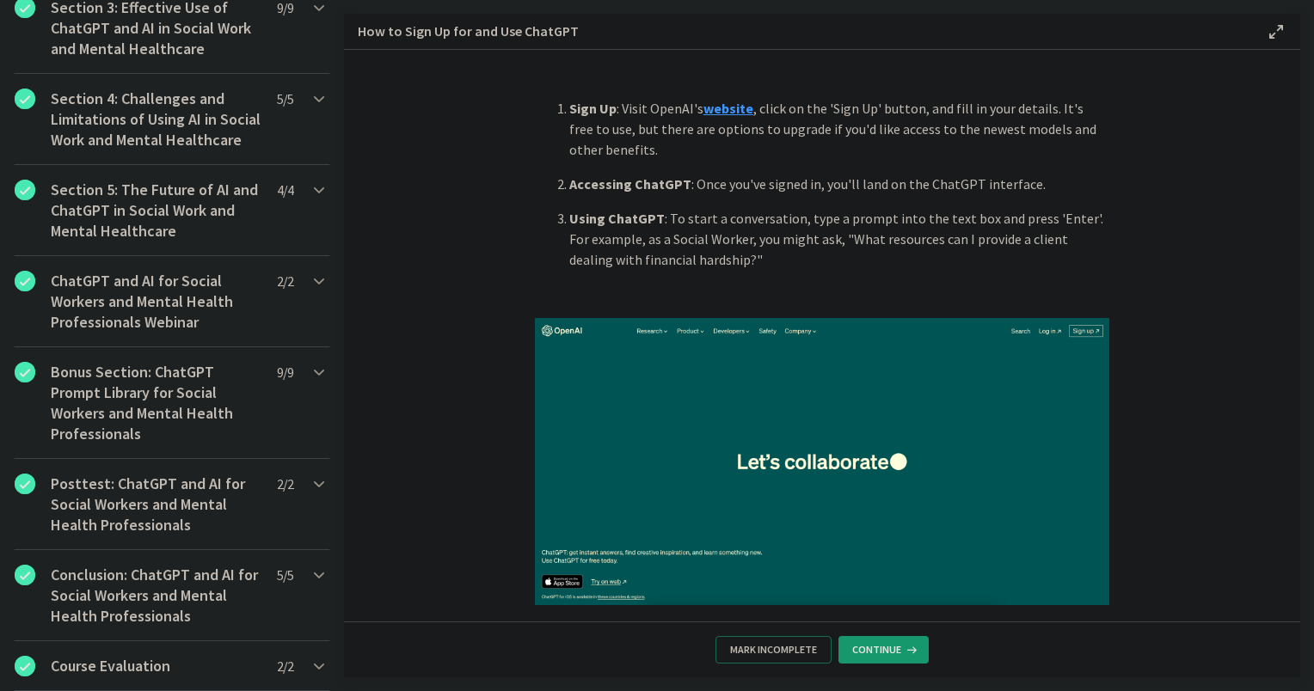
click at [863, 659] on button "Continue" at bounding box center [884, 650] width 90 height 28
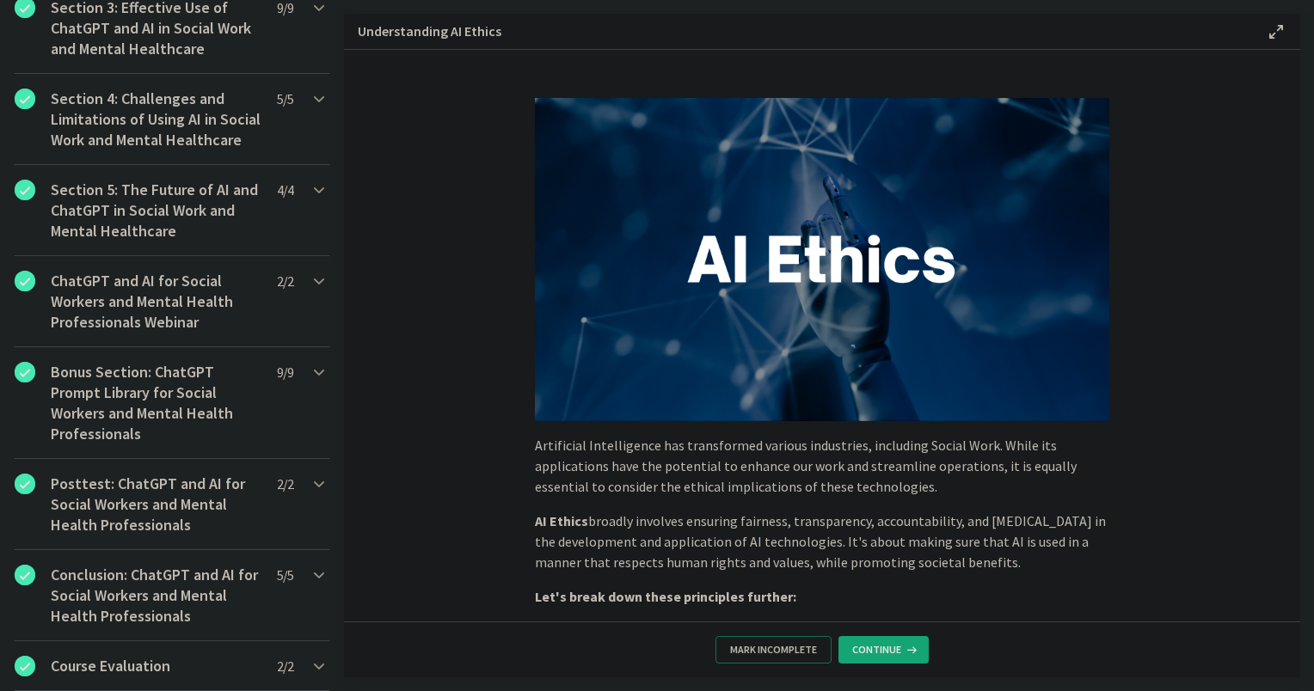
scroll to position [1073, 0]
click at [870, 650] on span "Continue" at bounding box center [876, 650] width 49 height 14
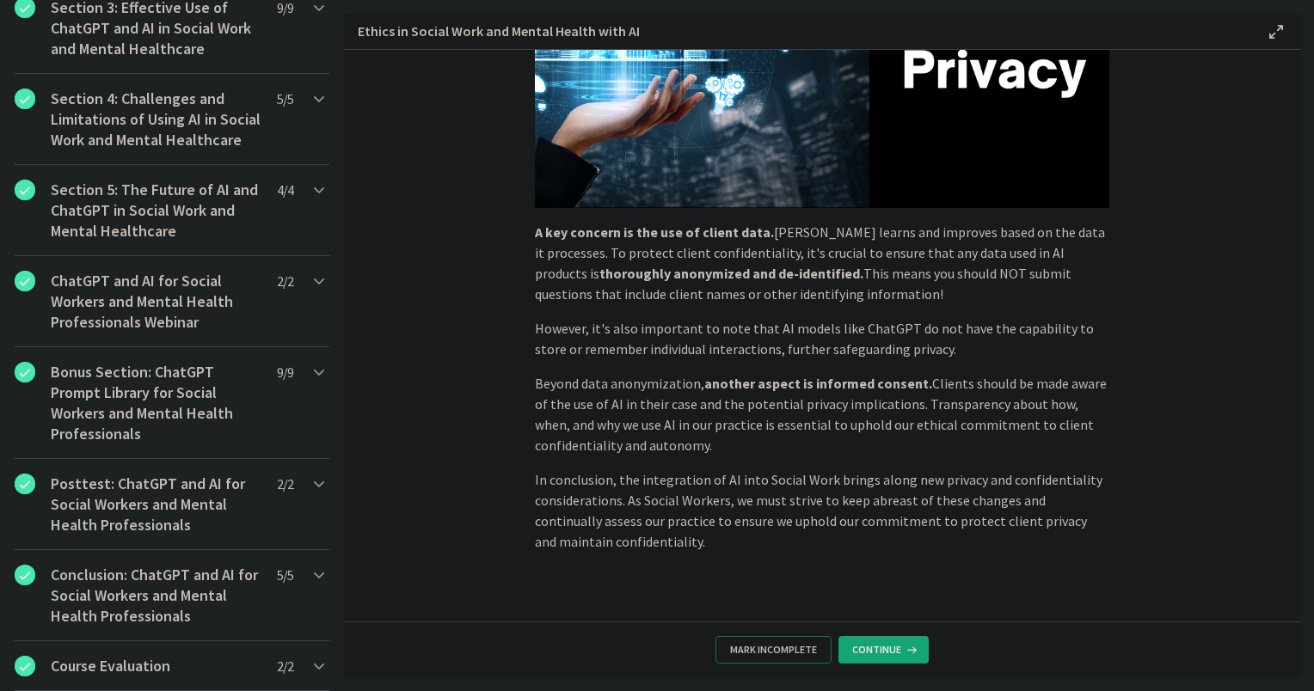
scroll to position [377, 0]
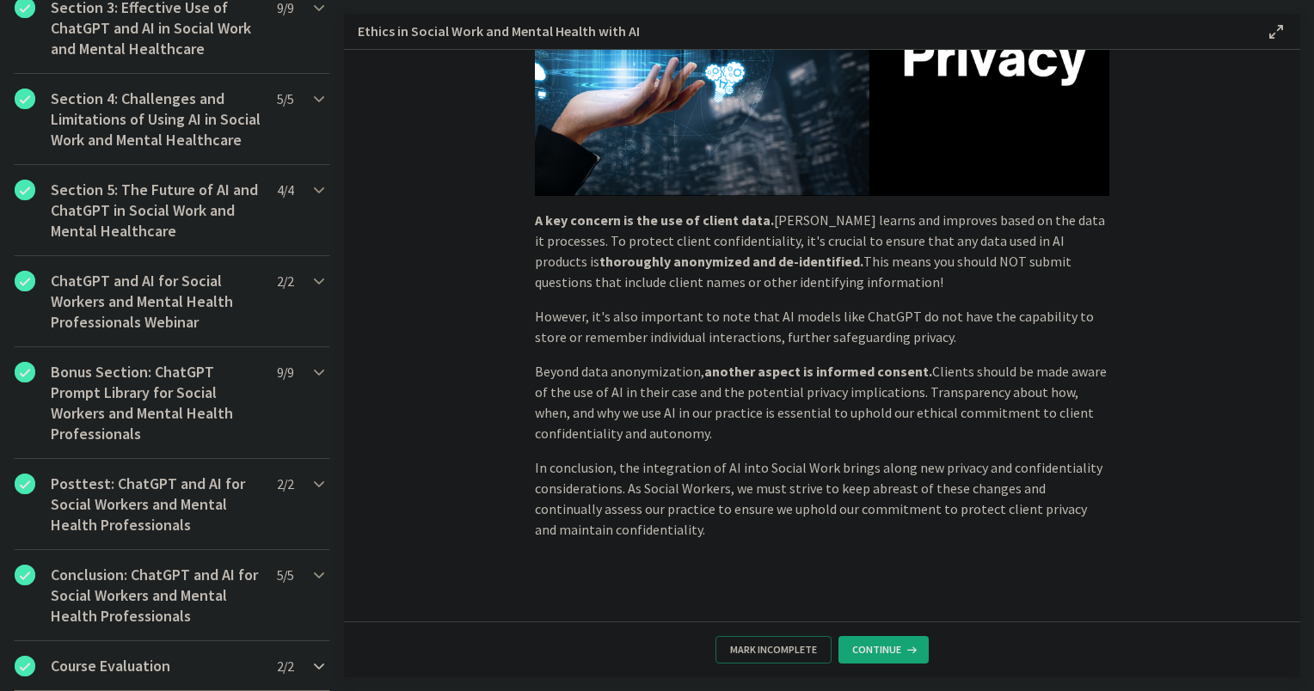
click at [224, 668] on h2 "Course Evaluation" at bounding box center [156, 666] width 210 height 21
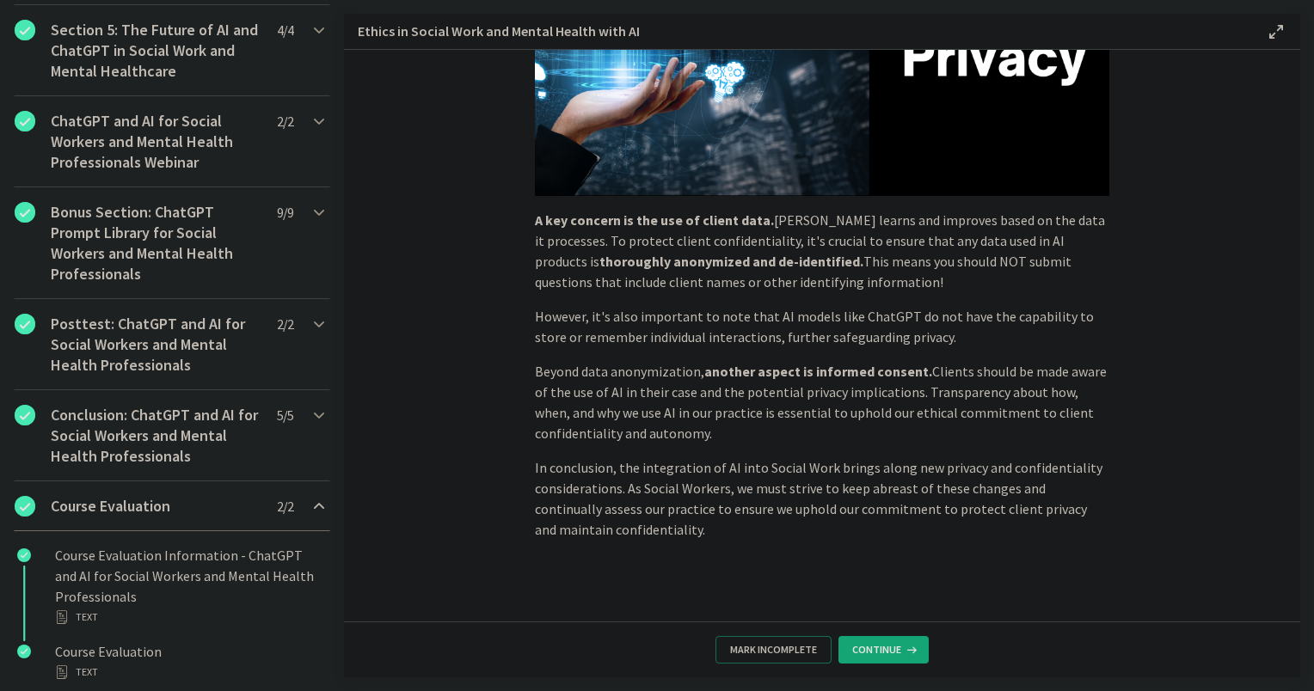
scroll to position [888, 0]
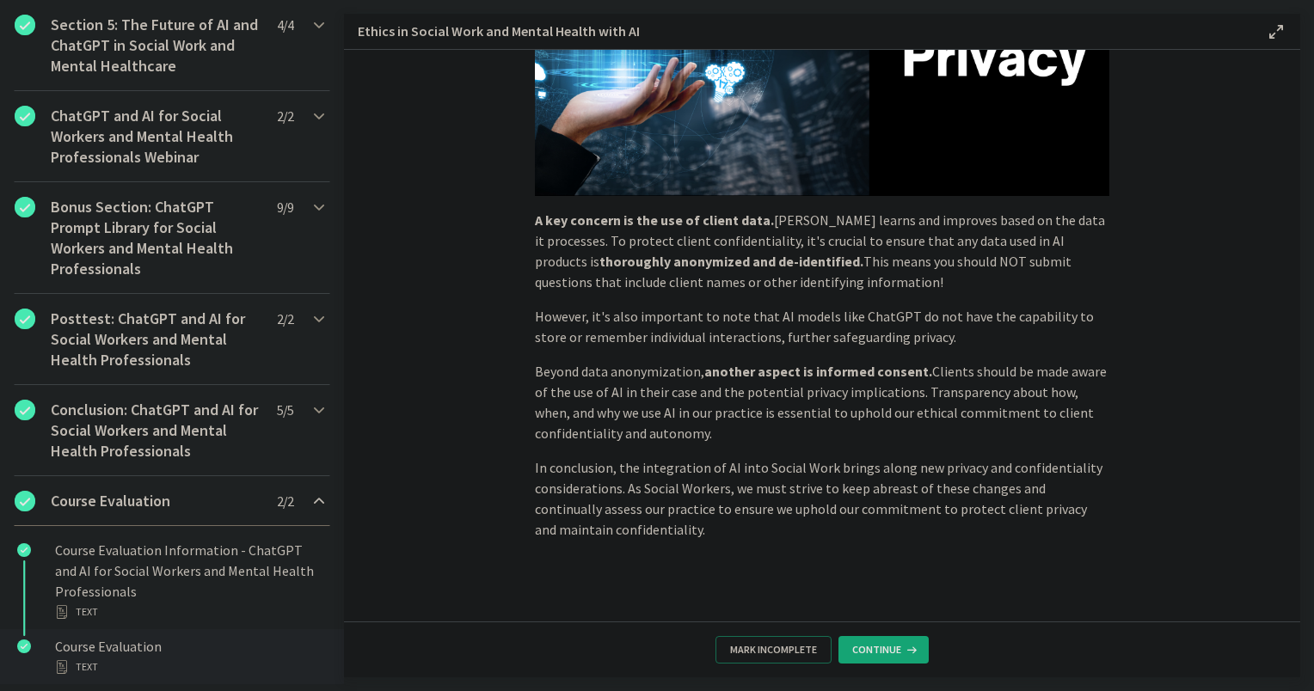
click at [223, 659] on div "Text" at bounding box center [189, 667] width 268 height 21
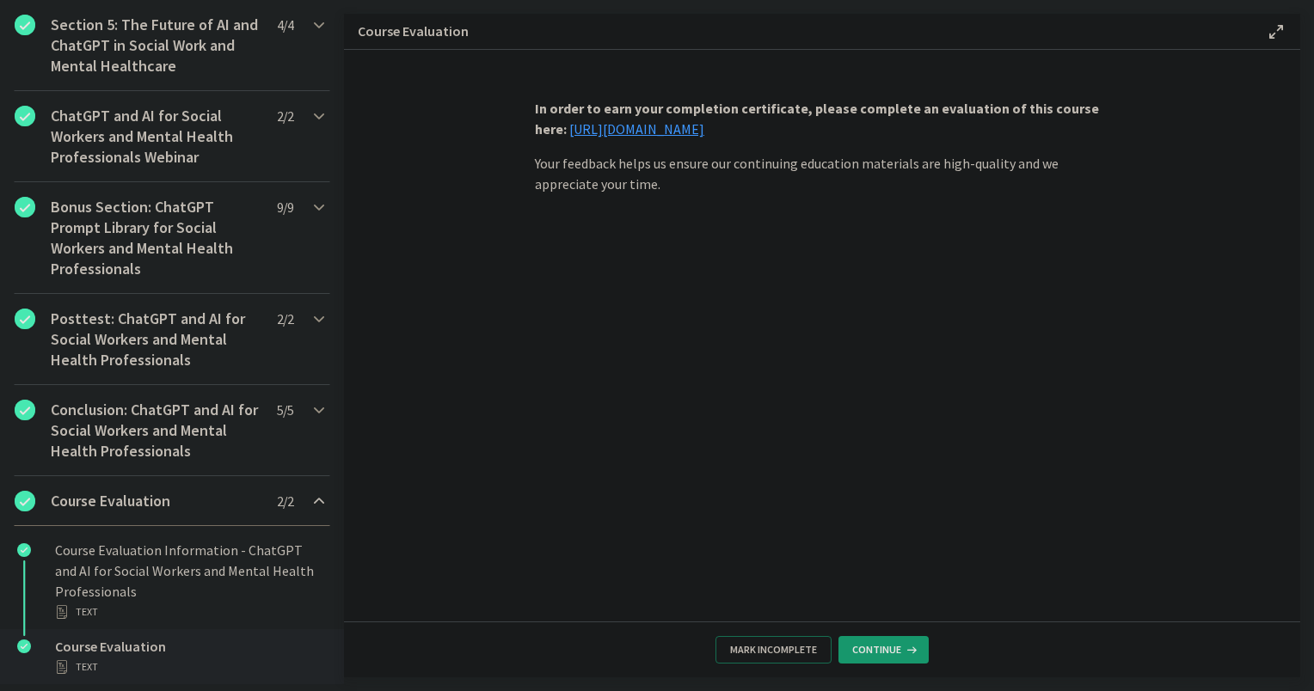
click at [858, 650] on span "Continue" at bounding box center [876, 650] width 49 height 14
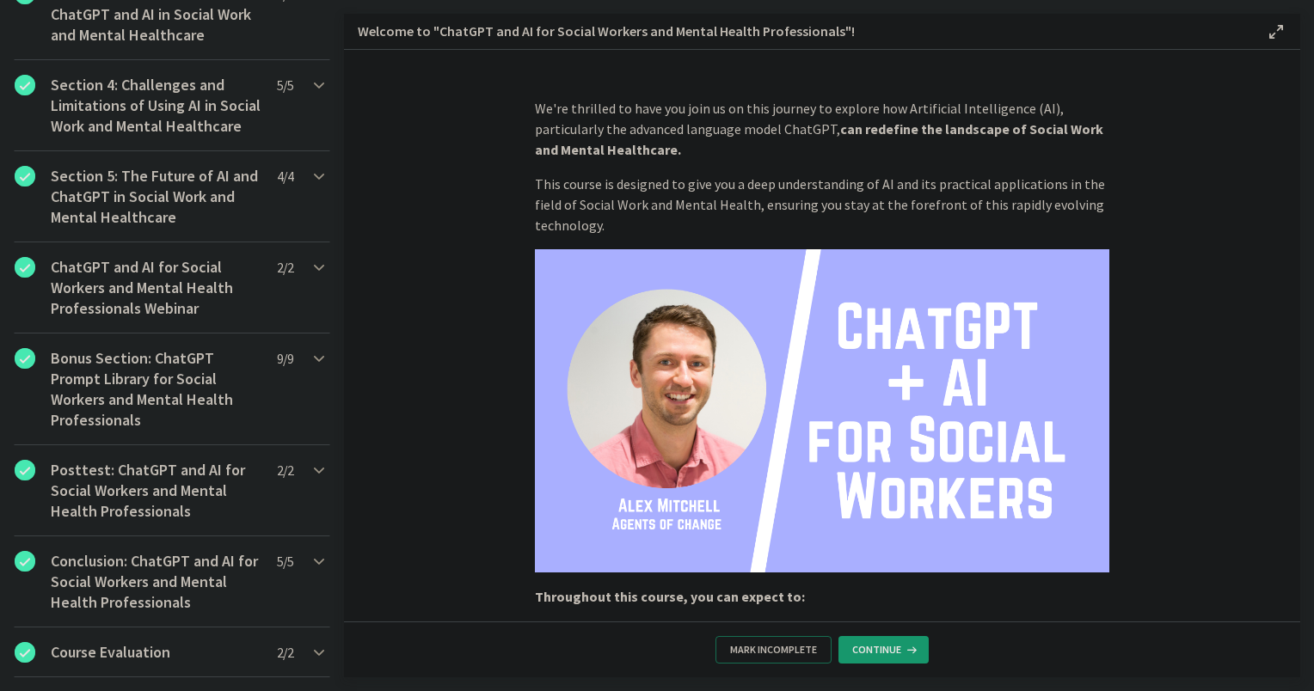
scroll to position [888, 0]
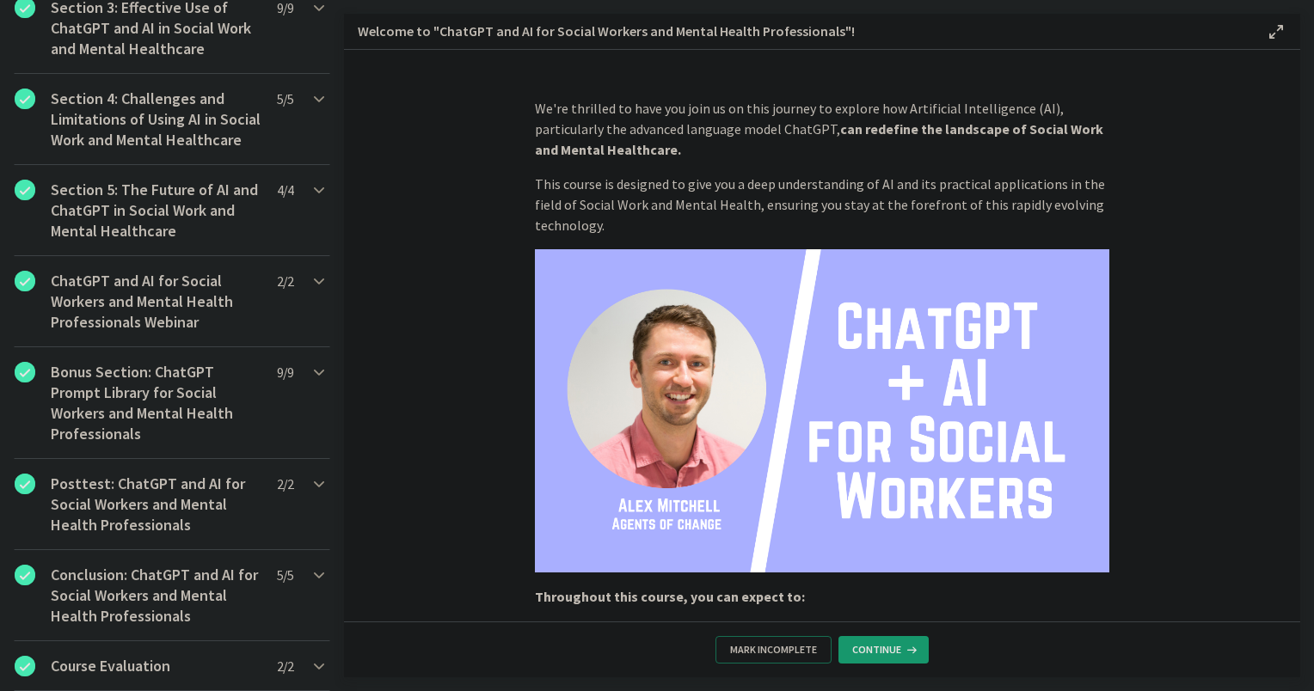
click at [858, 650] on span "Continue" at bounding box center [876, 650] width 49 height 14
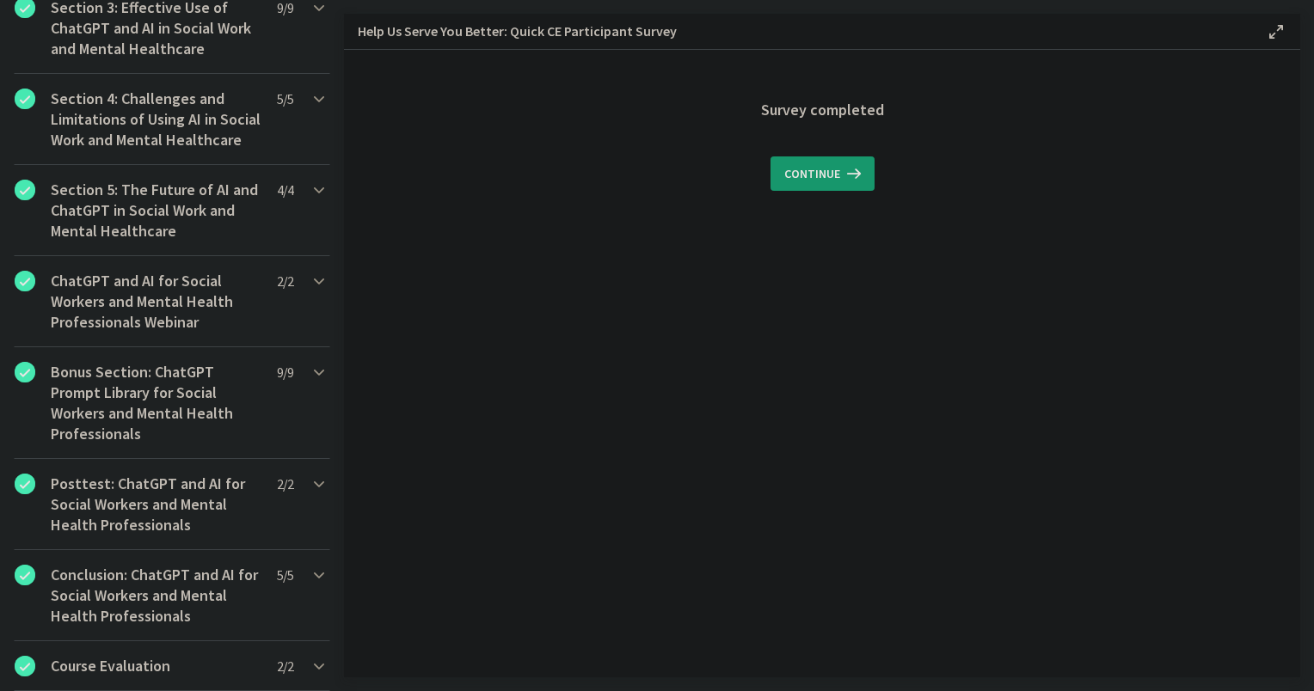
click at [826, 175] on span "Continue" at bounding box center [812, 173] width 56 height 21
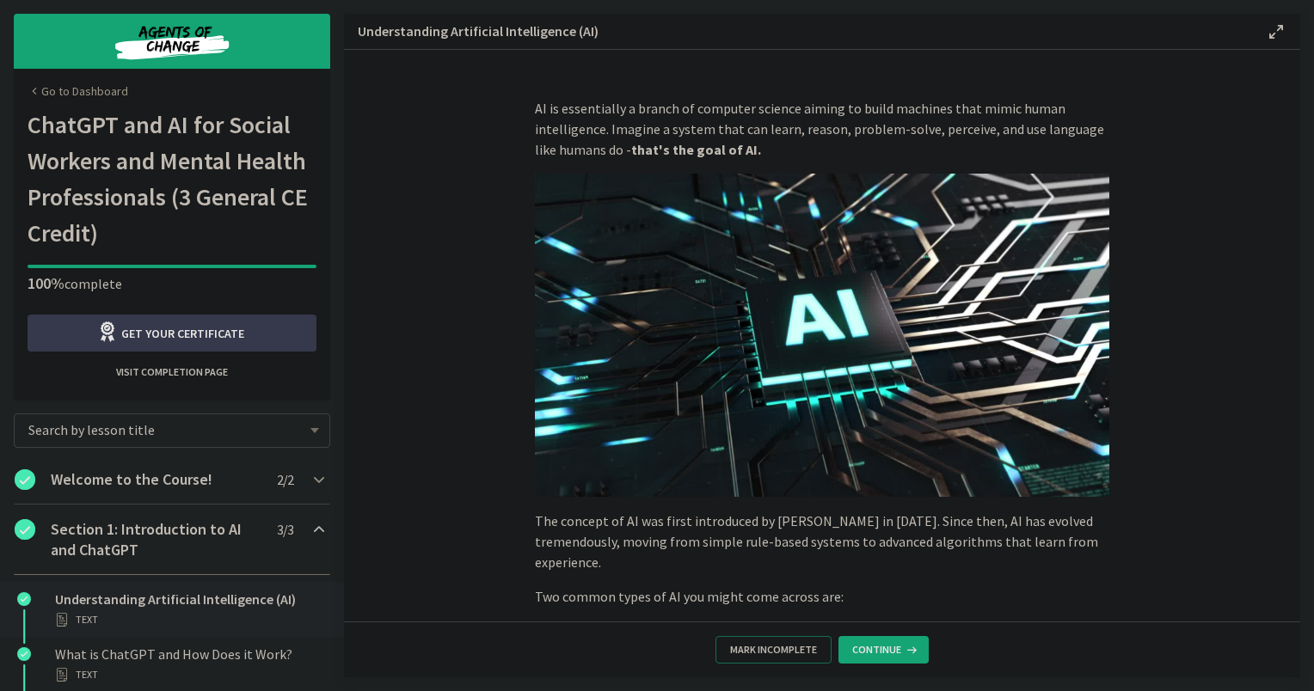
click at [104, 92] on link "Go to Dashboard" at bounding box center [78, 91] width 101 height 17
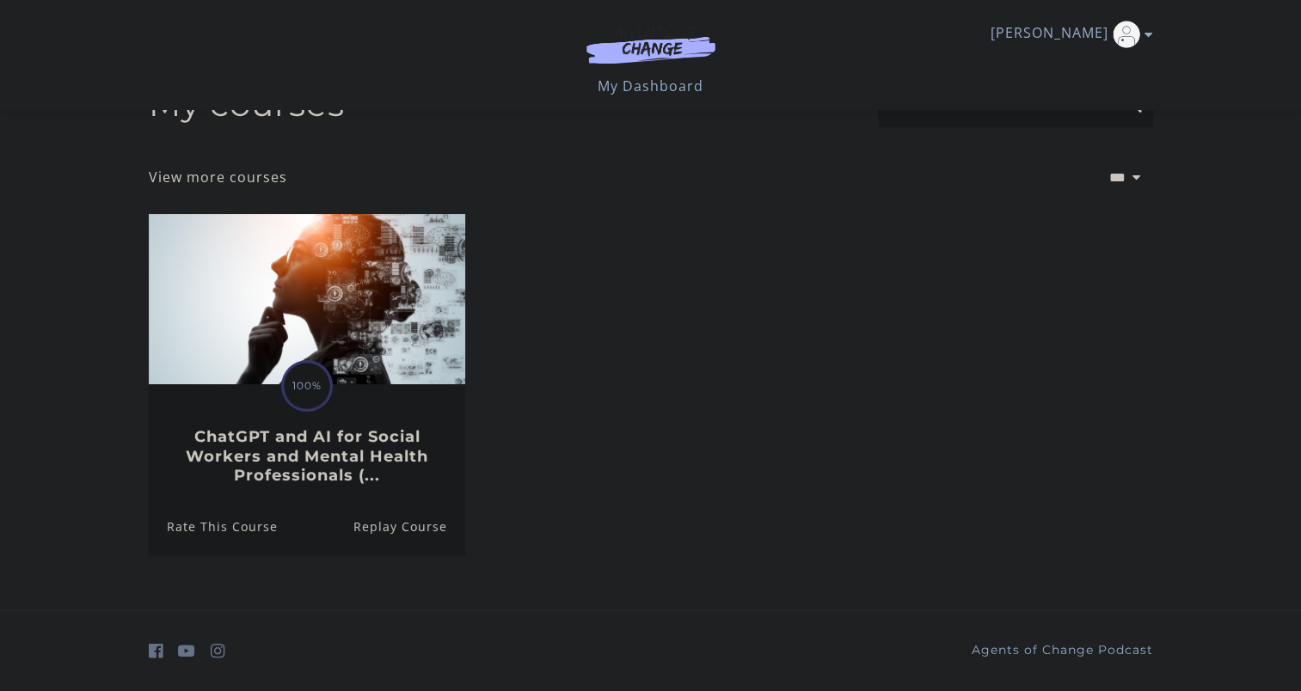
scroll to position [99, 0]
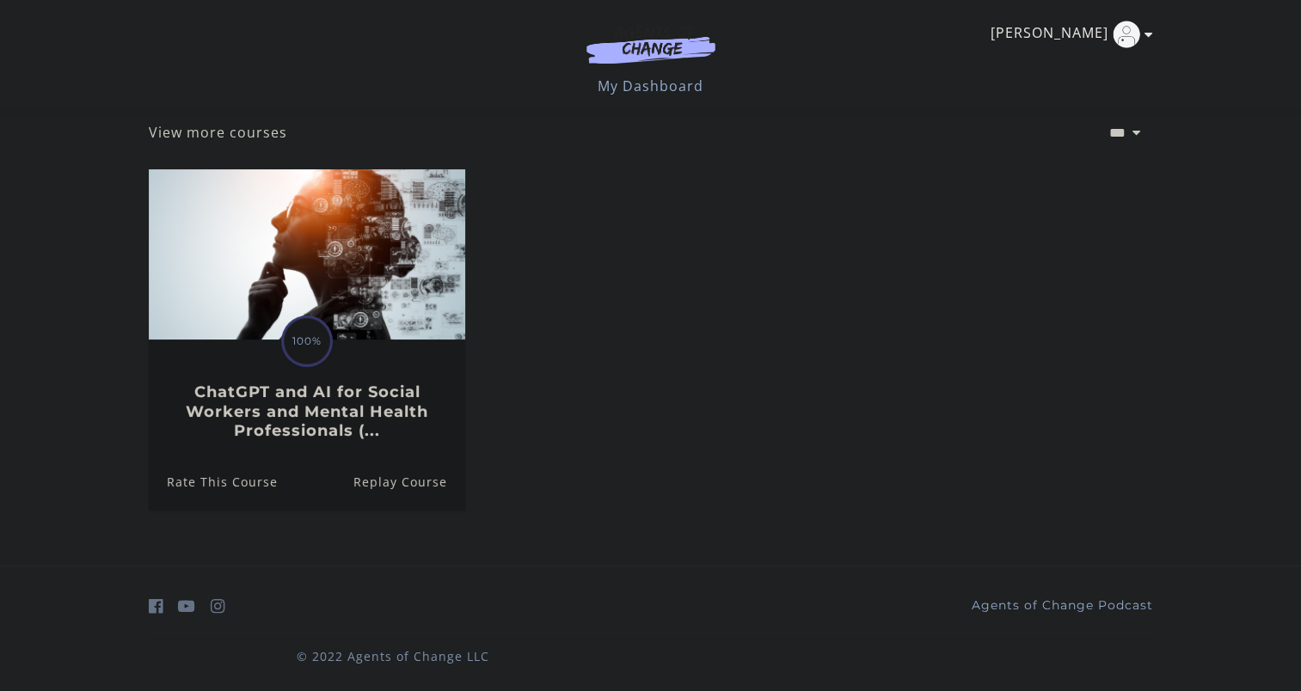
click at [1146, 31] on icon "Toggle menu" at bounding box center [1149, 35] width 9 height 14
click at [1084, 63] on link "My Account" at bounding box center [1081, 62] width 151 height 29
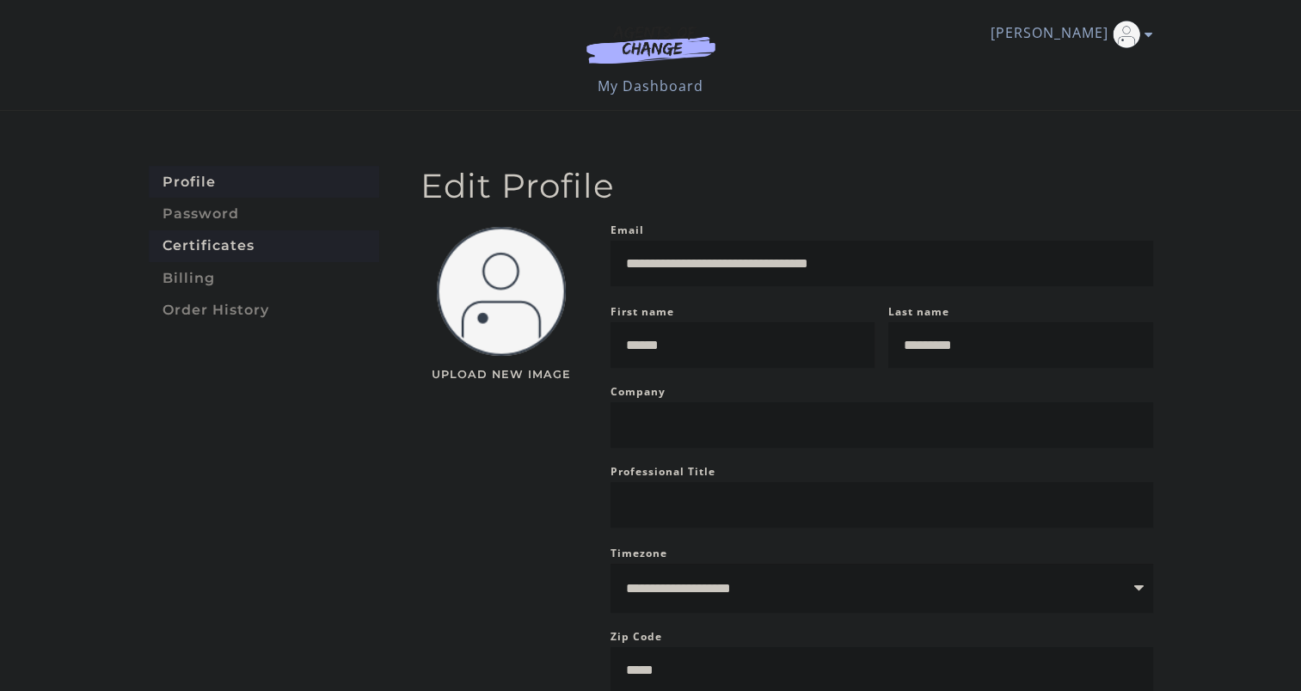
click at [254, 248] on link "Certificates" at bounding box center [264, 246] width 230 height 32
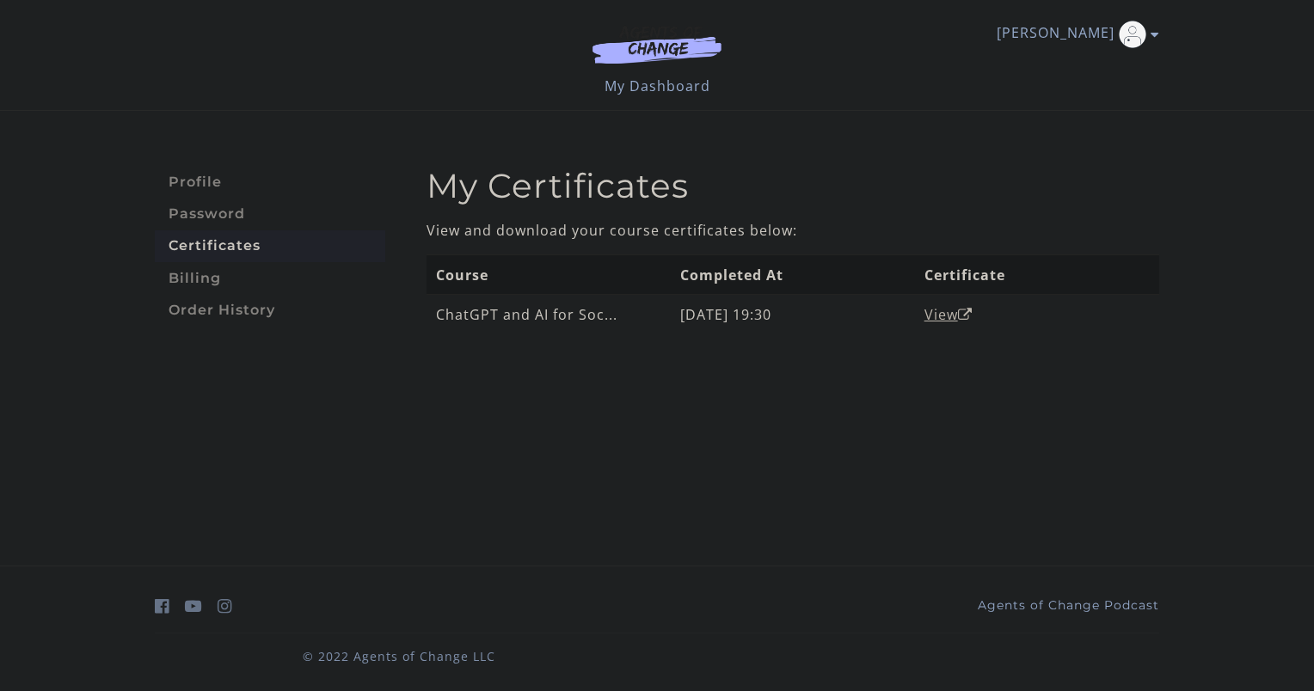
click at [954, 310] on link "View" at bounding box center [949, 314] width 48 height 19
click at [200, 181] on link "Profile" at bounding box center [270, 182] width 230 height 32
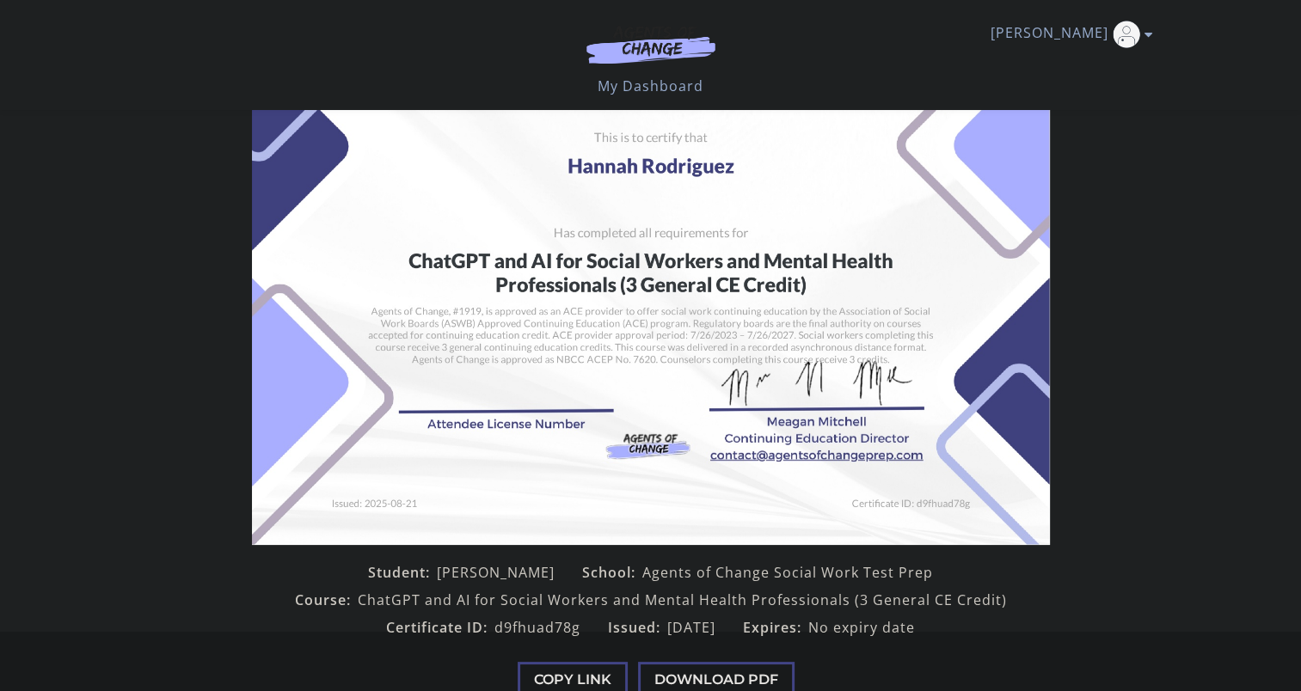
scroll to position [270, 0]
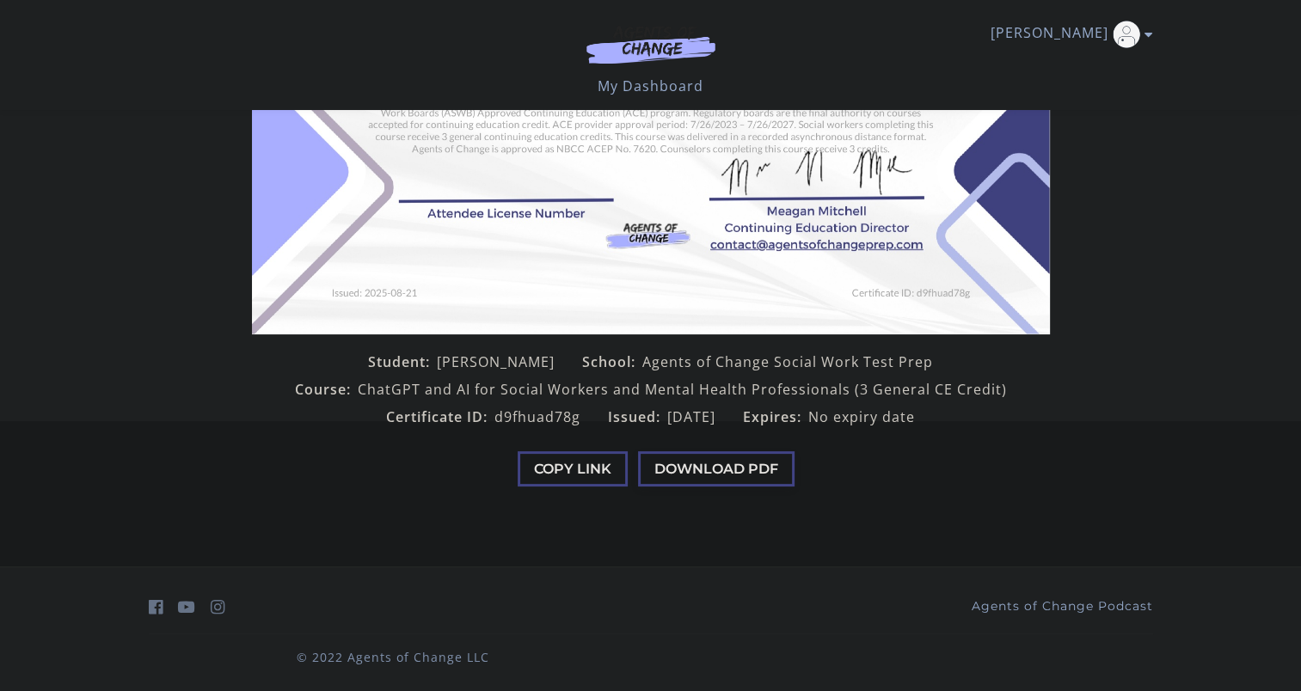
click at [701, 459] on button "Download PDF" at bounding box center [716, 469] width 157 height 35
